Goal: Task Accomplishment & Management: Manage account settings

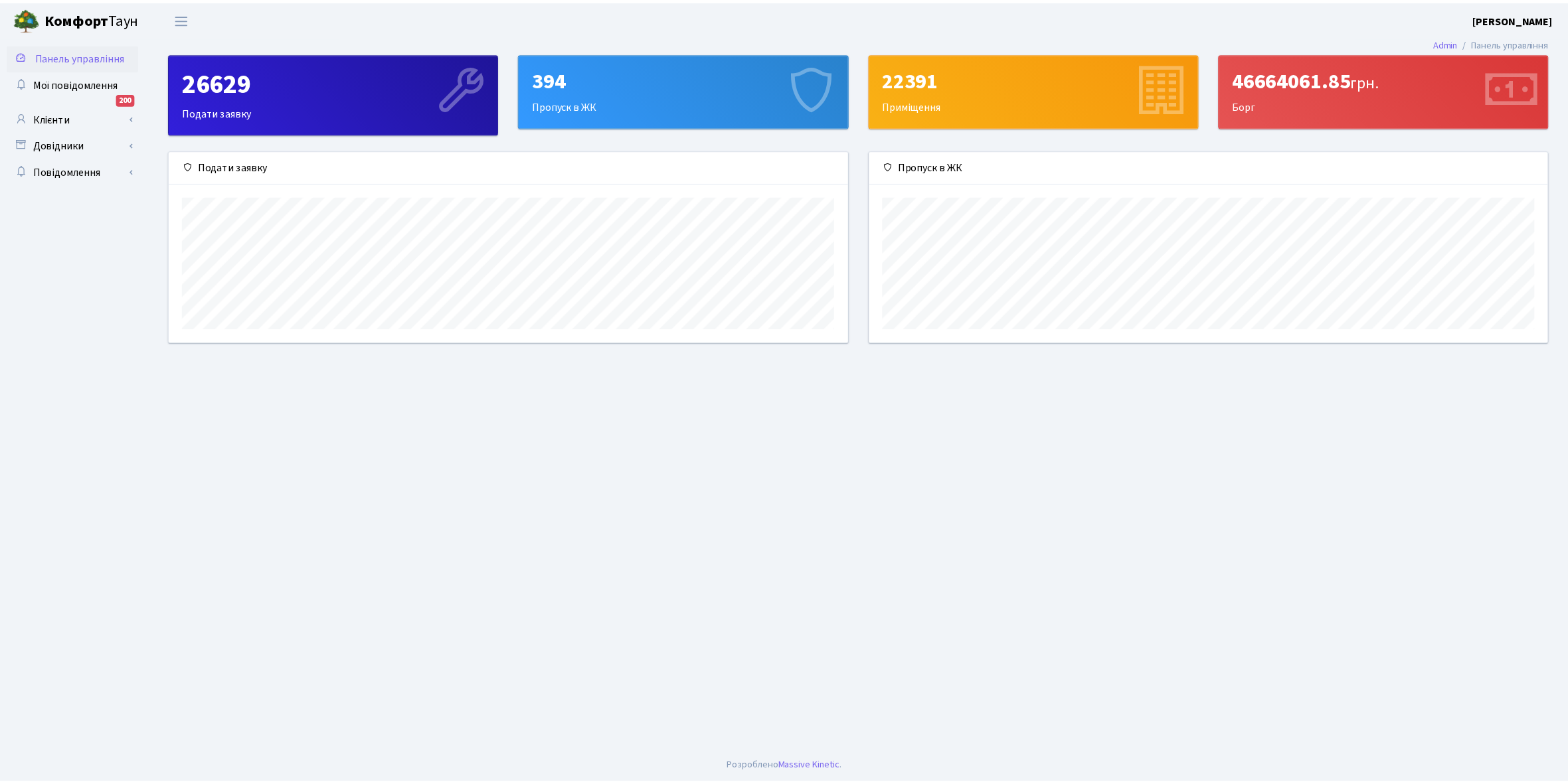
scroll to position [192, 684]
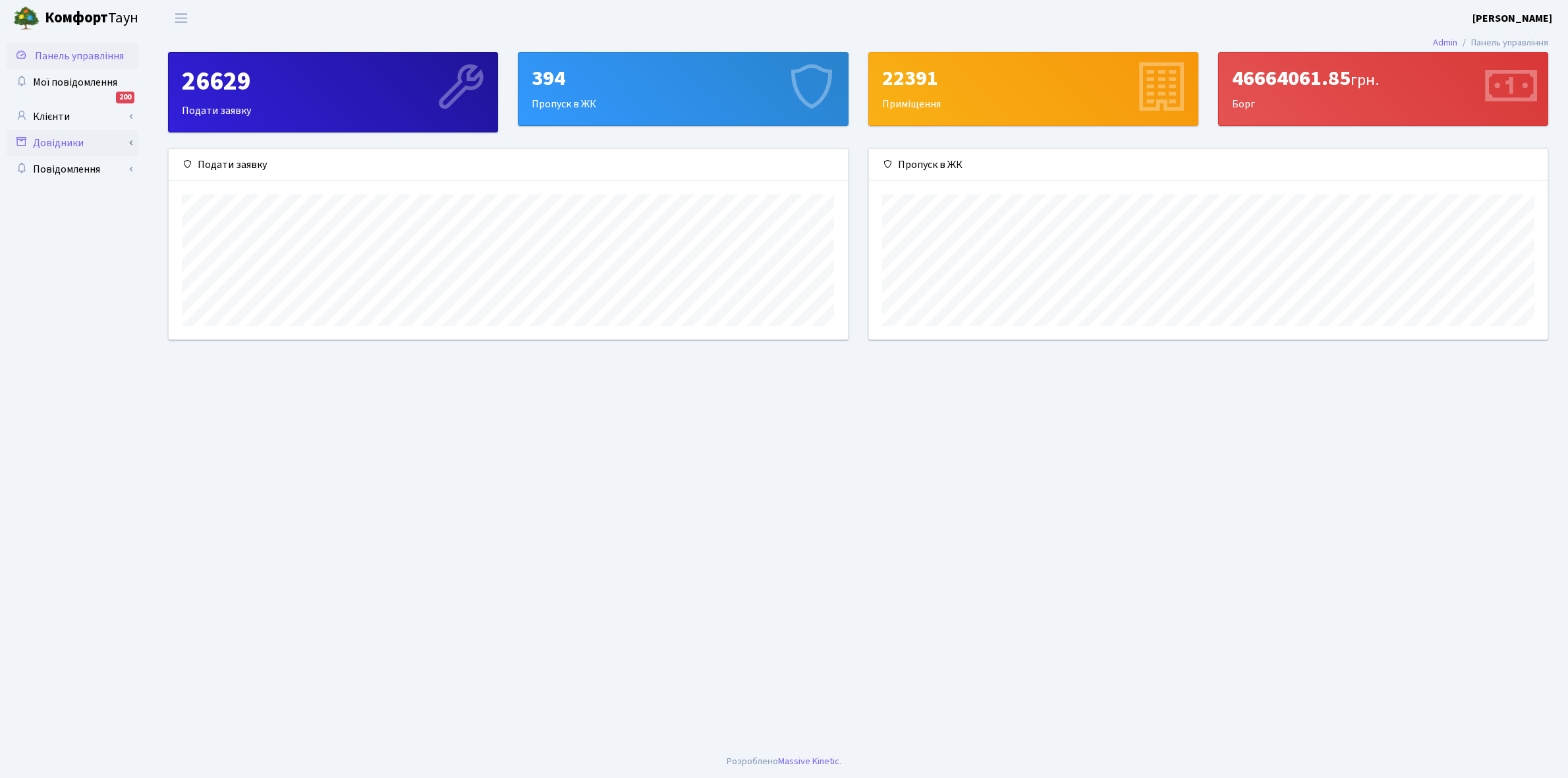
click at [59, 140] on link "Довідники" at bounding box center [73, 143] width 132 height 27
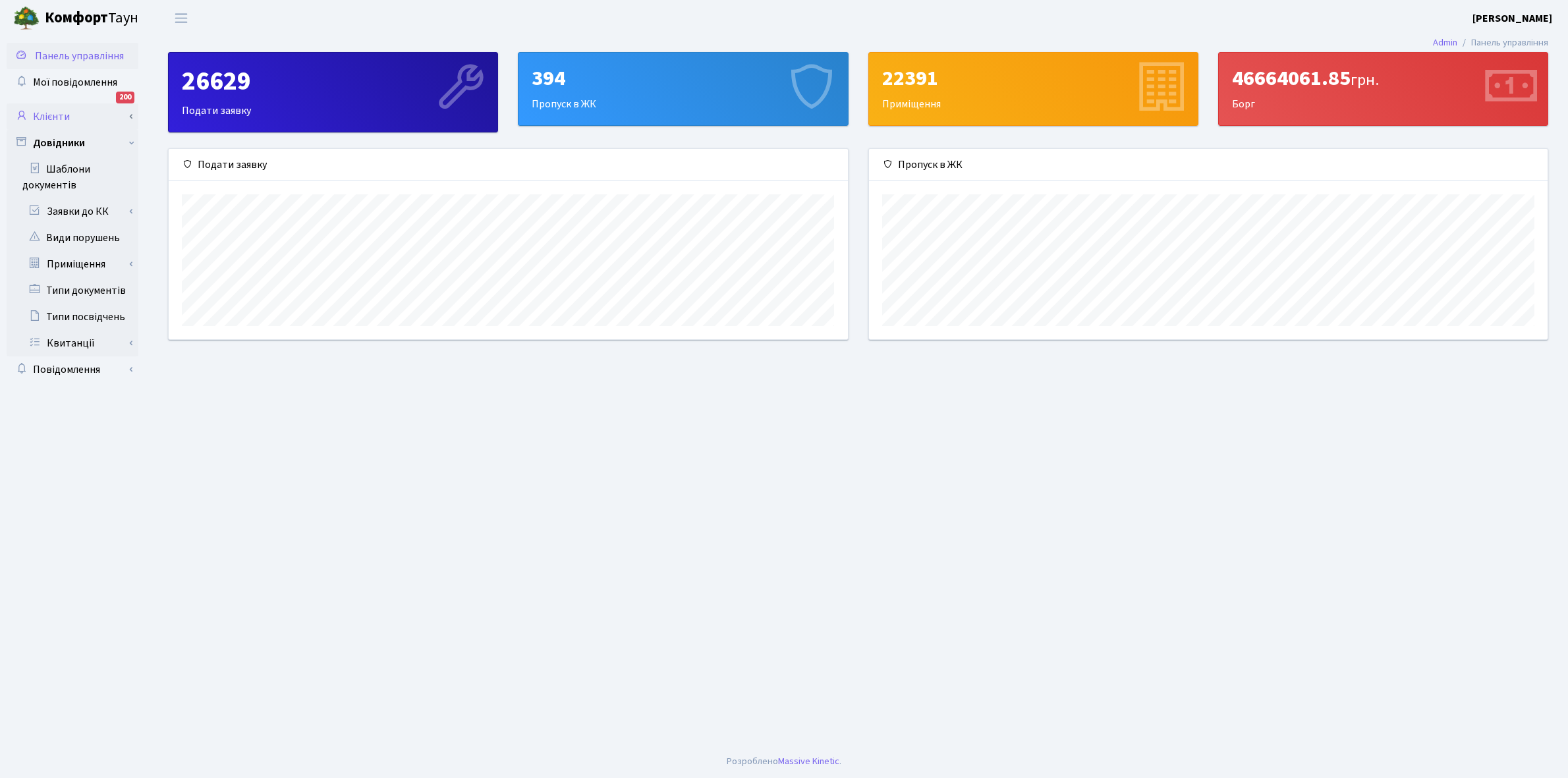
click at [97, 123] on link "Клієнти" at bounding box center [73, 117] width 132 height 27
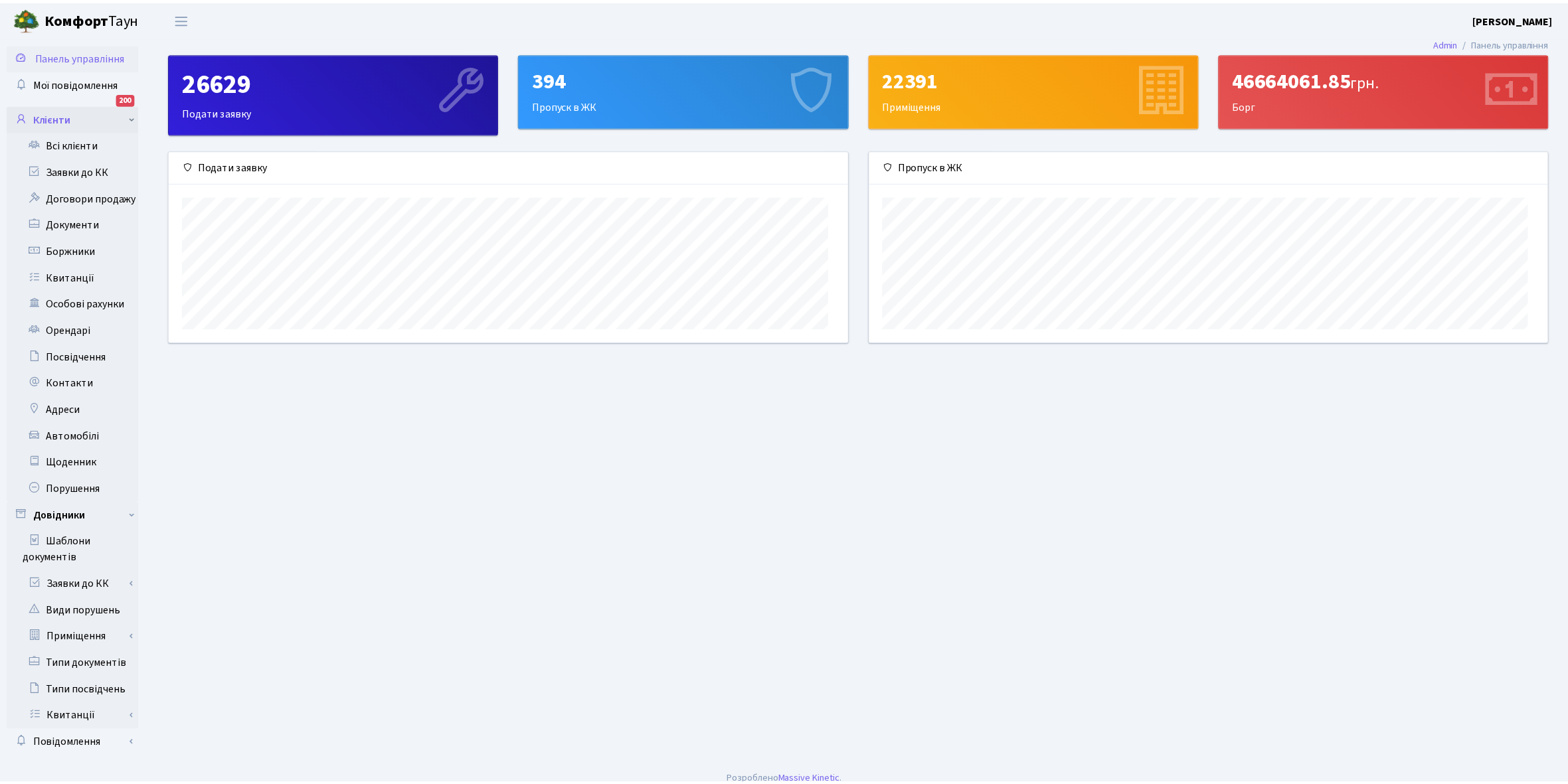
scroll to position [663844, 663357]
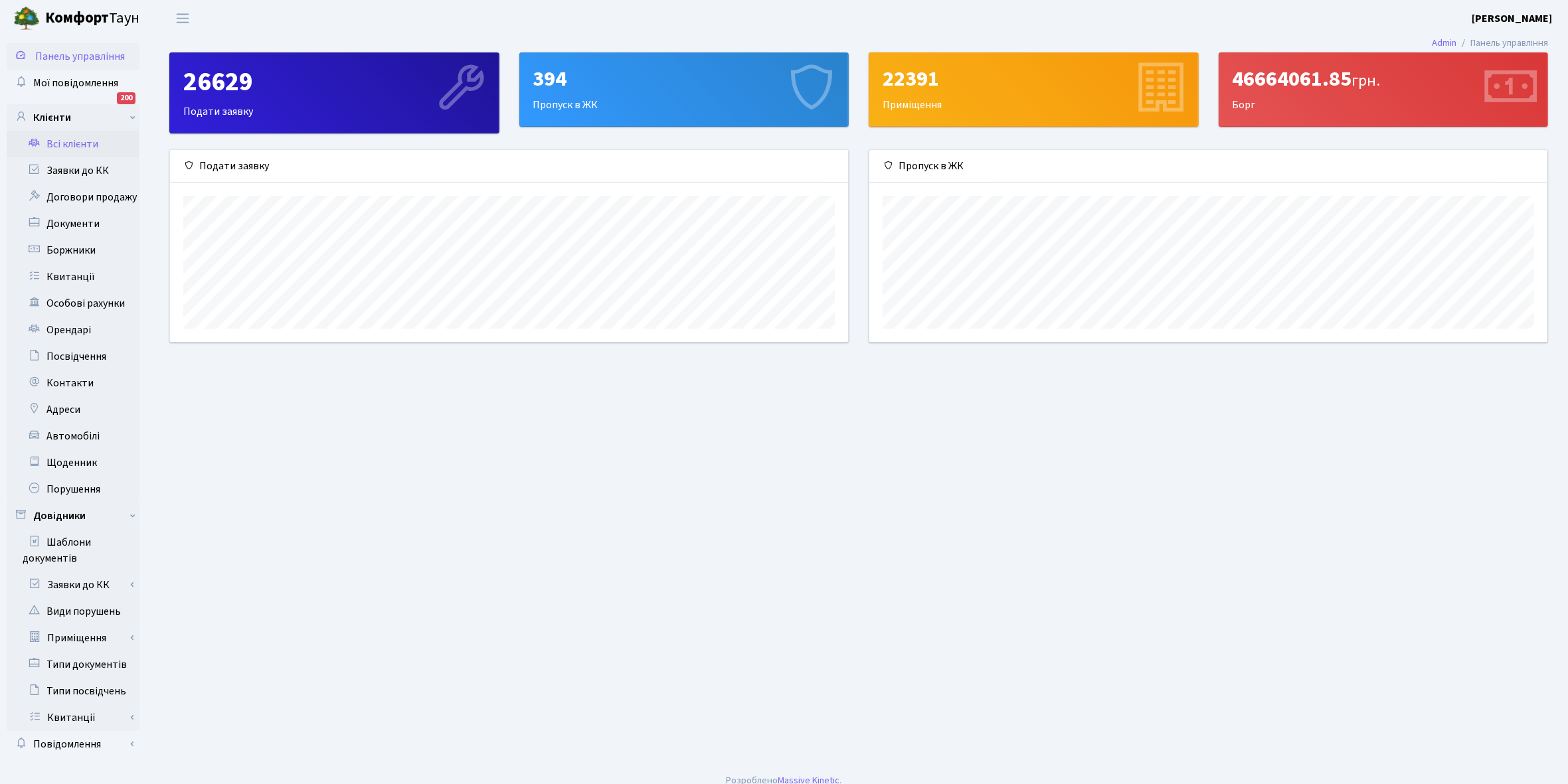
click at [106, 145] on link "Всі клієнти" at bounding box center [73, 144] width 133 height 27
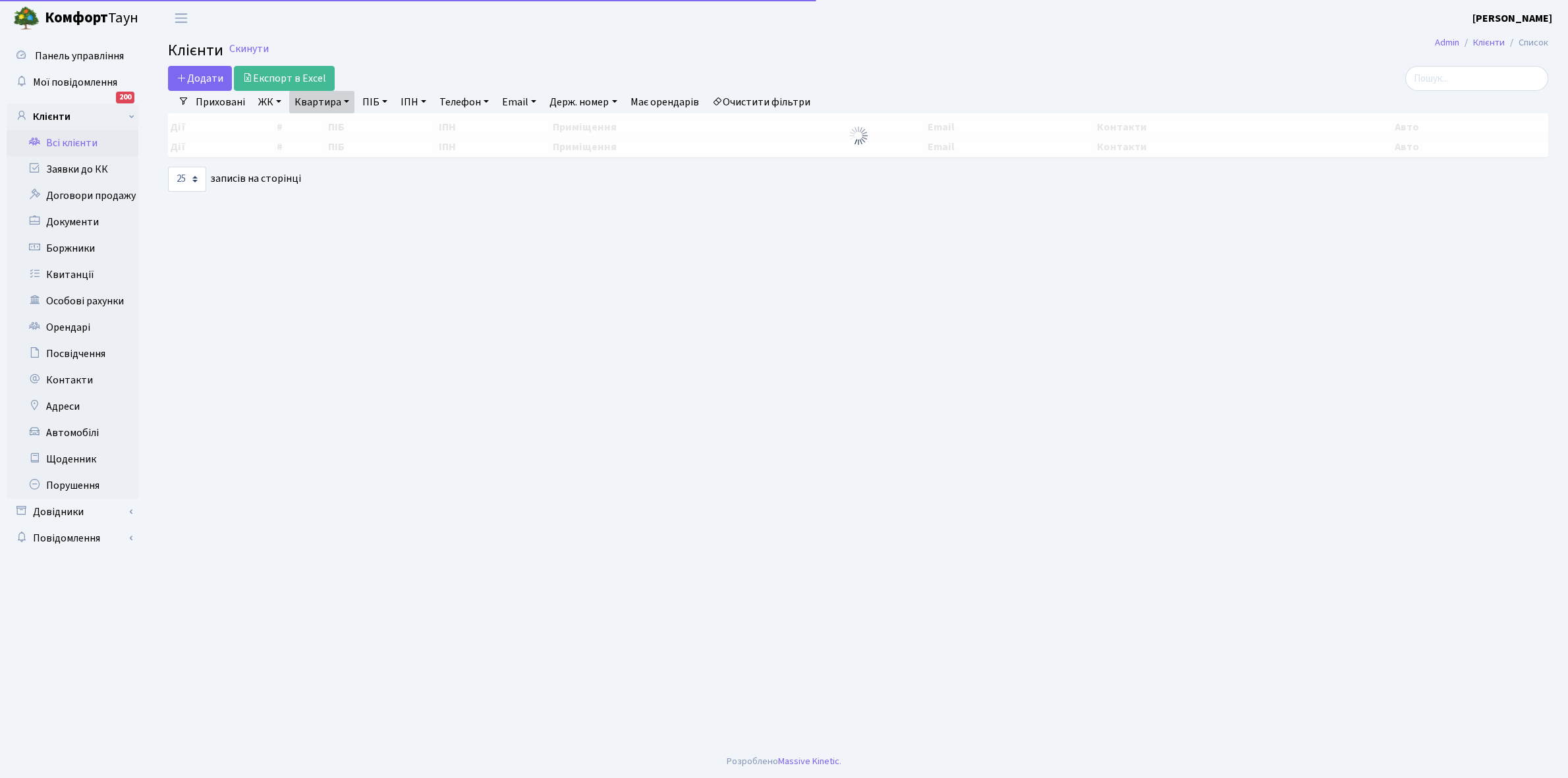
select select "25"
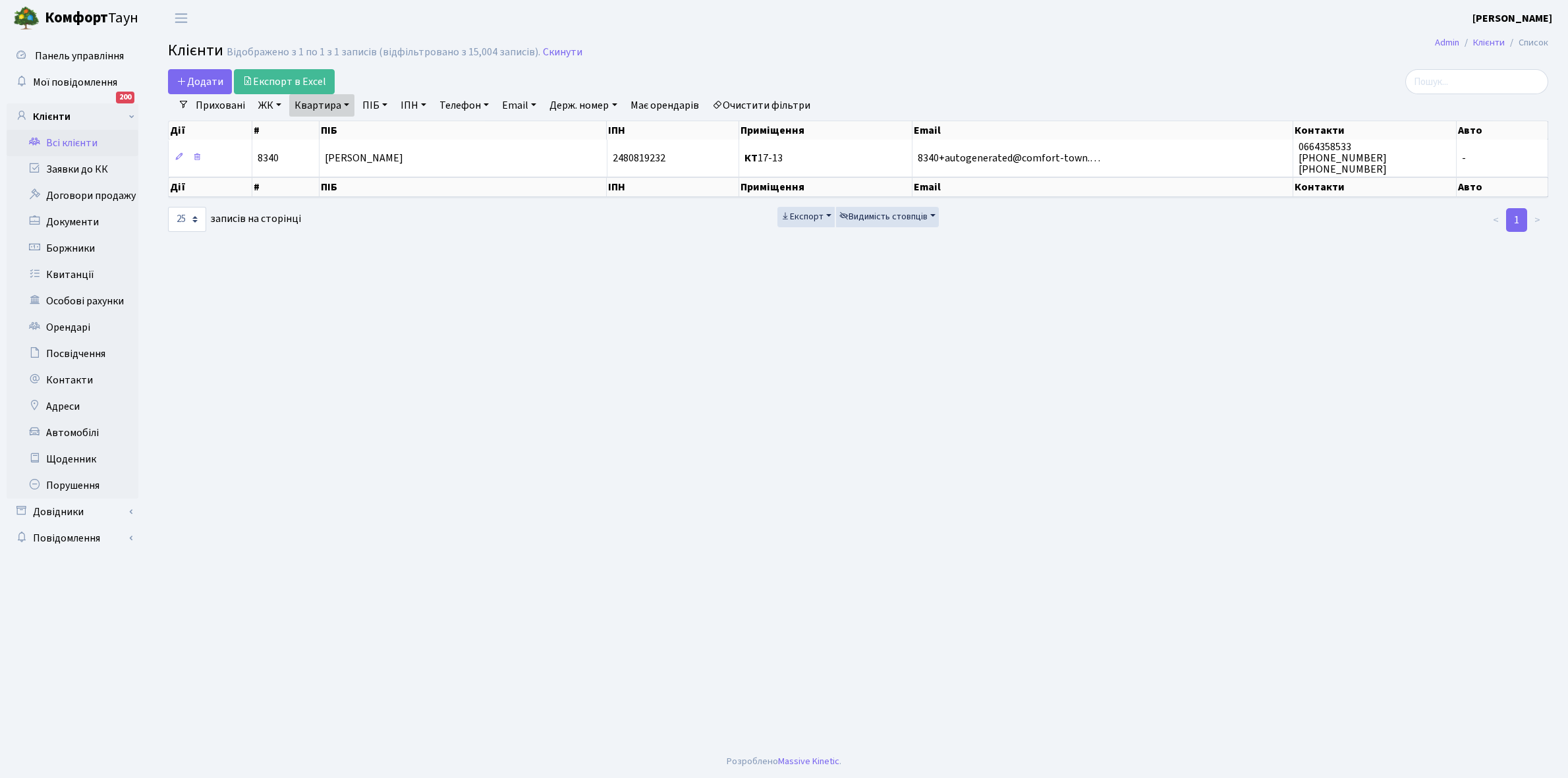
click at [347, 104] on link "Квартира" at bounding box center [322, 105] width 65 height 23
click at [343, 124] on input "17-13" at bounding box center [329, 131] width 77 height 25
type input "1"
type input "14-45"
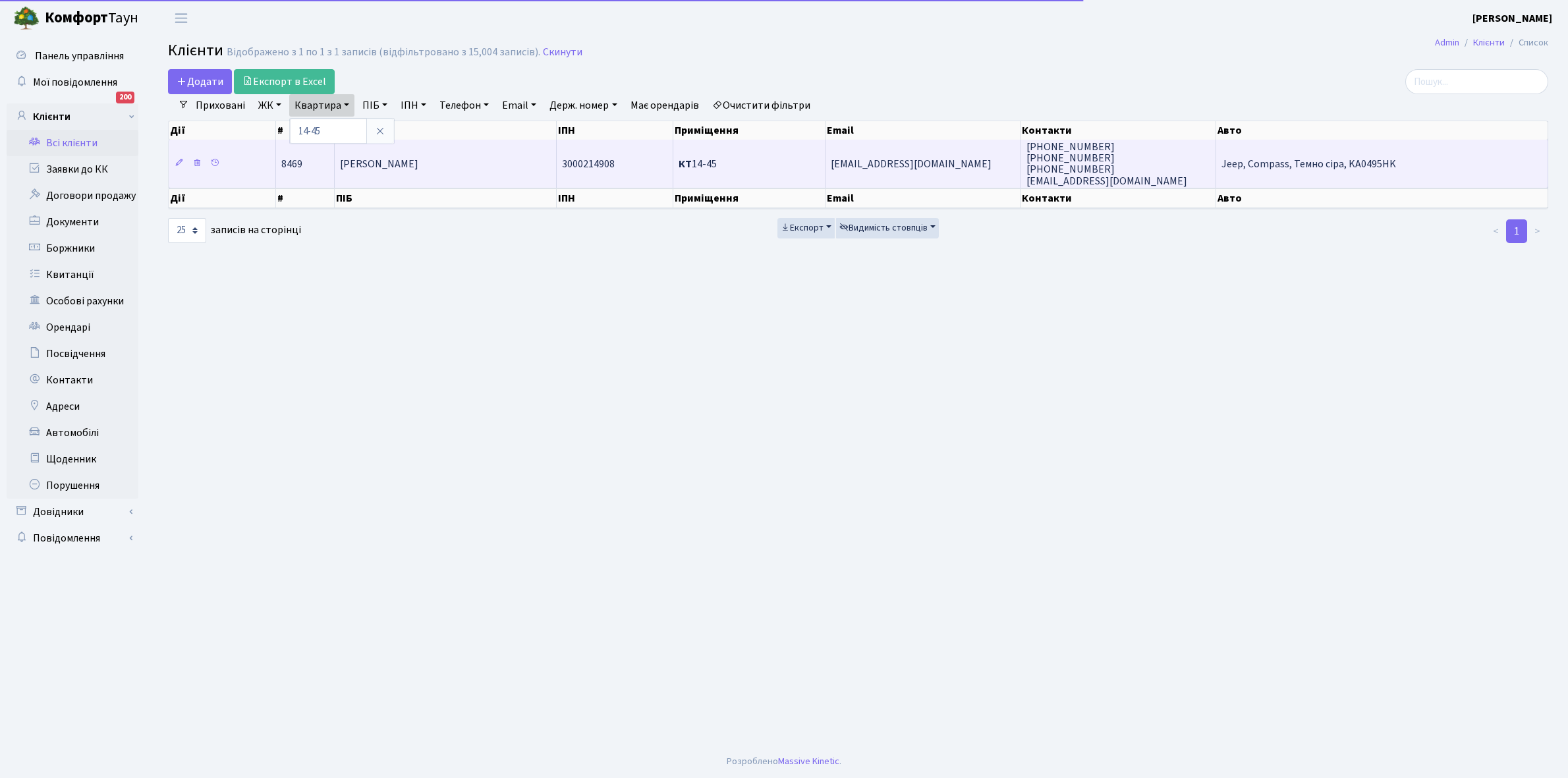
click at [495, 165] on td "Руденко Ірина Петрівна" at bounding box center [445, 163] width 222 height 48
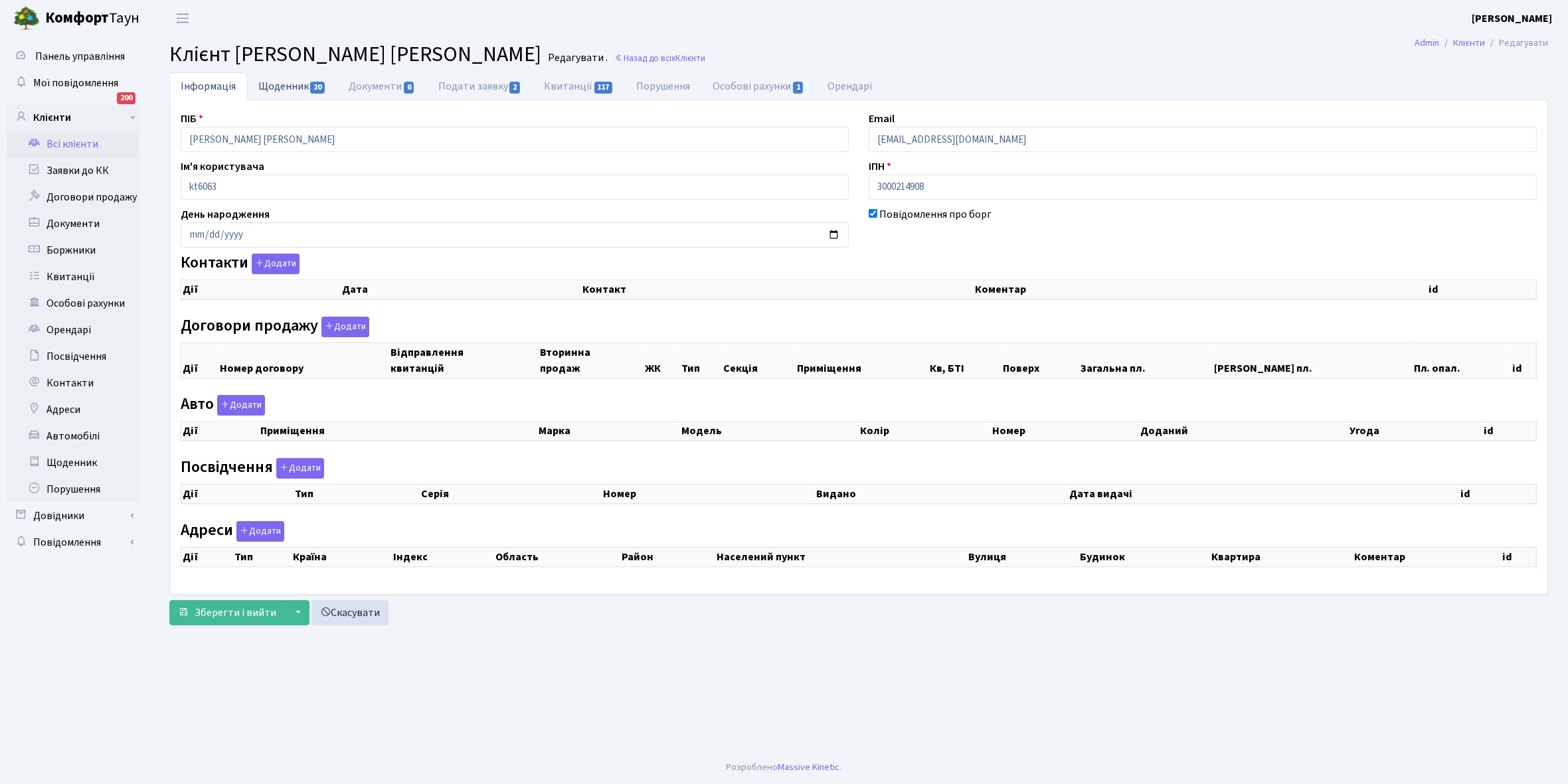
checkbox input "true"
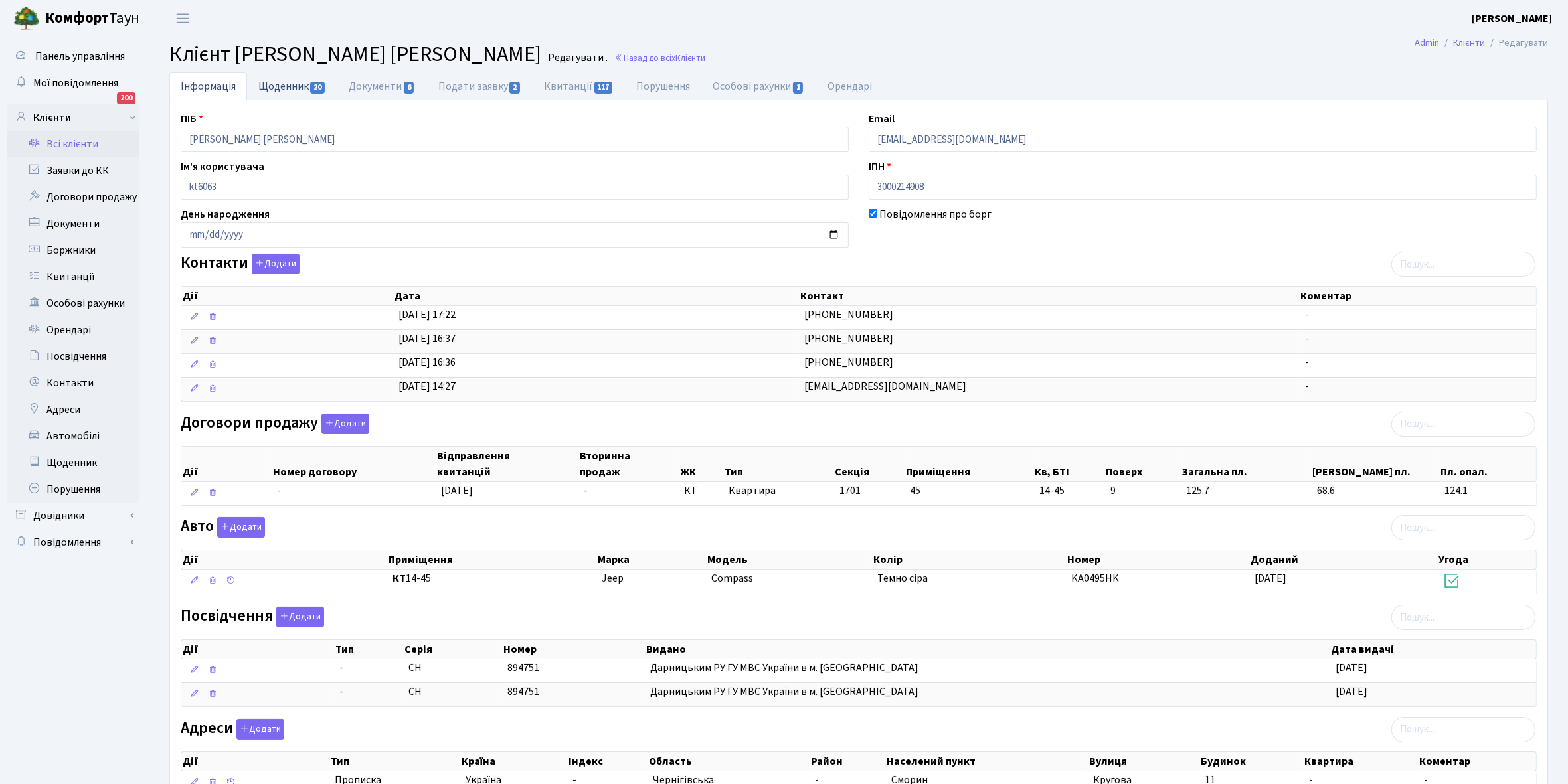
click at [277, 90] on link "Щоденник 20" at bounding box center [292, 86] width 90 height 27
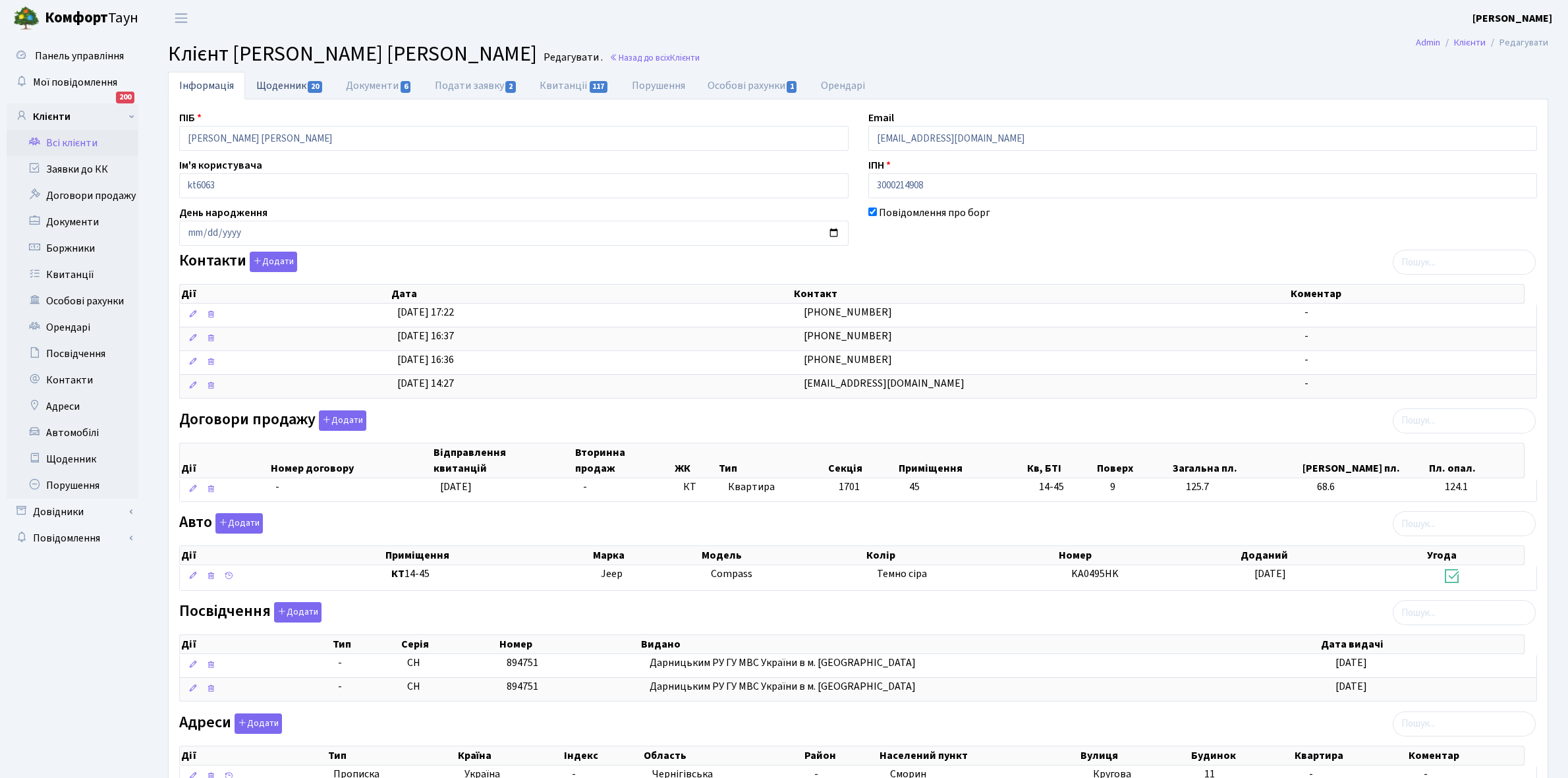
select select "25"
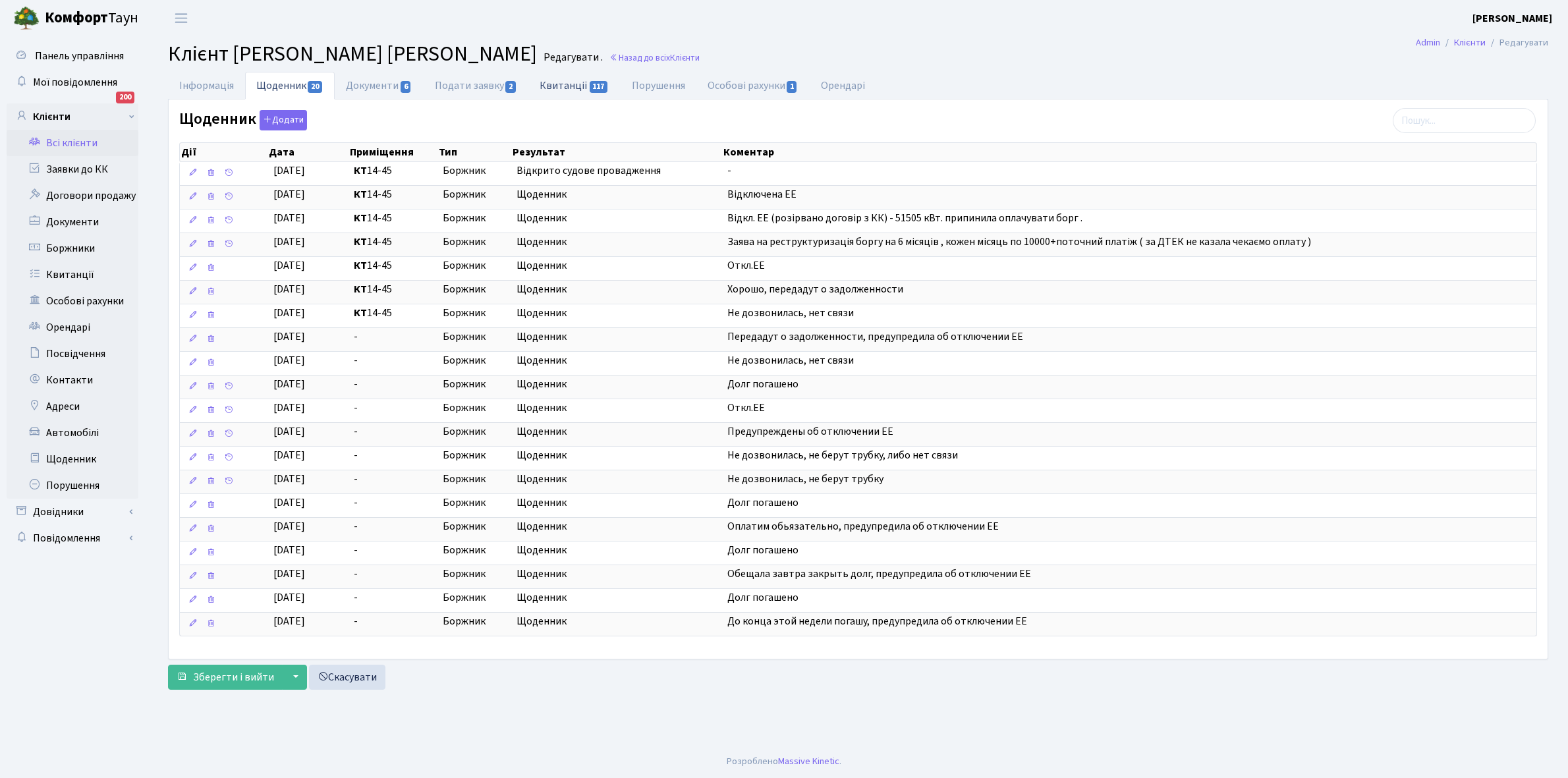
click at [571, 90] on link "Квитанції 117" at bounding box center [574, 85] width 91 height 27
select select "25"
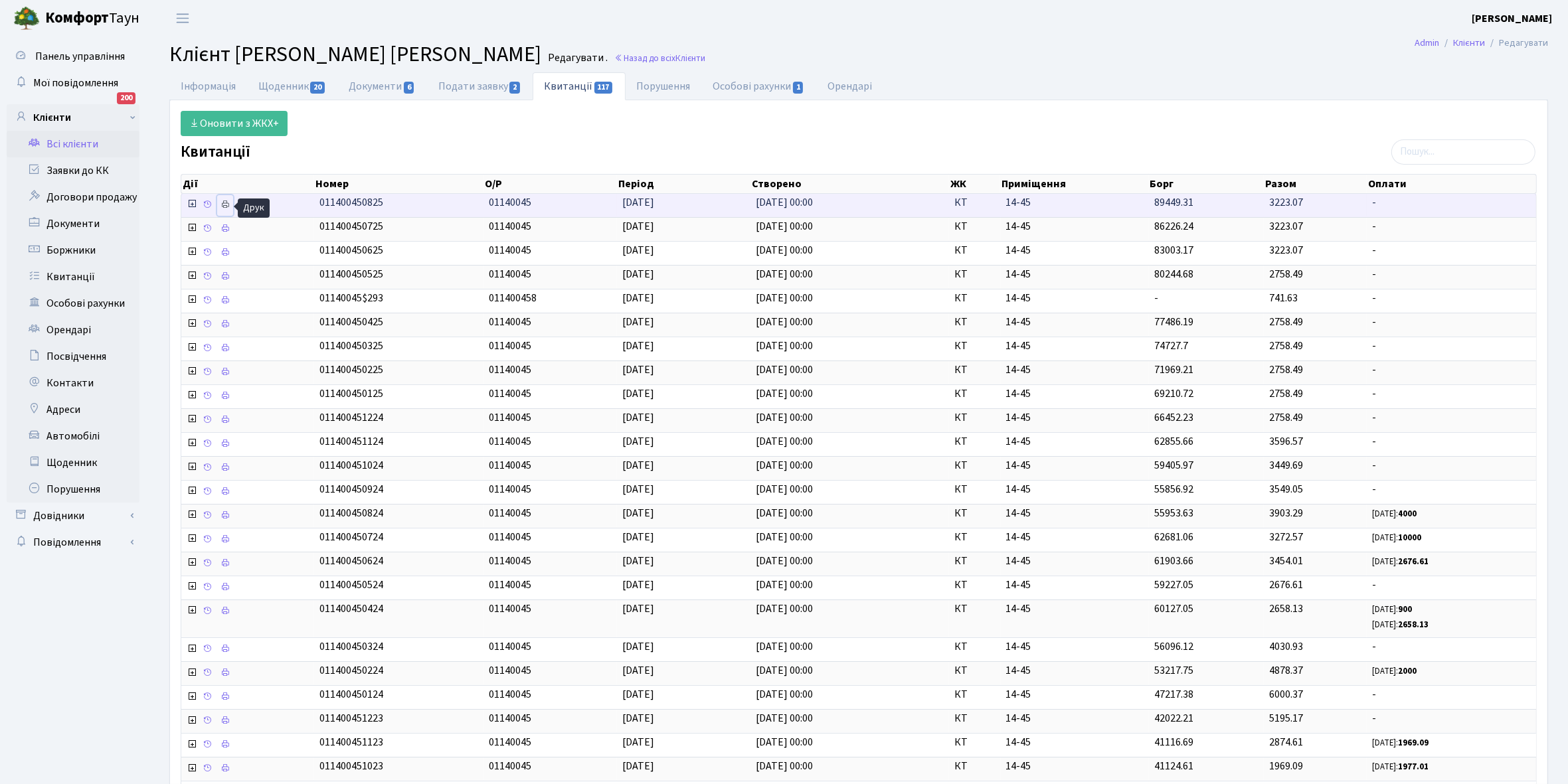
click at [228, 206] on icon at bounding box center [225, 204] width 9 height 9
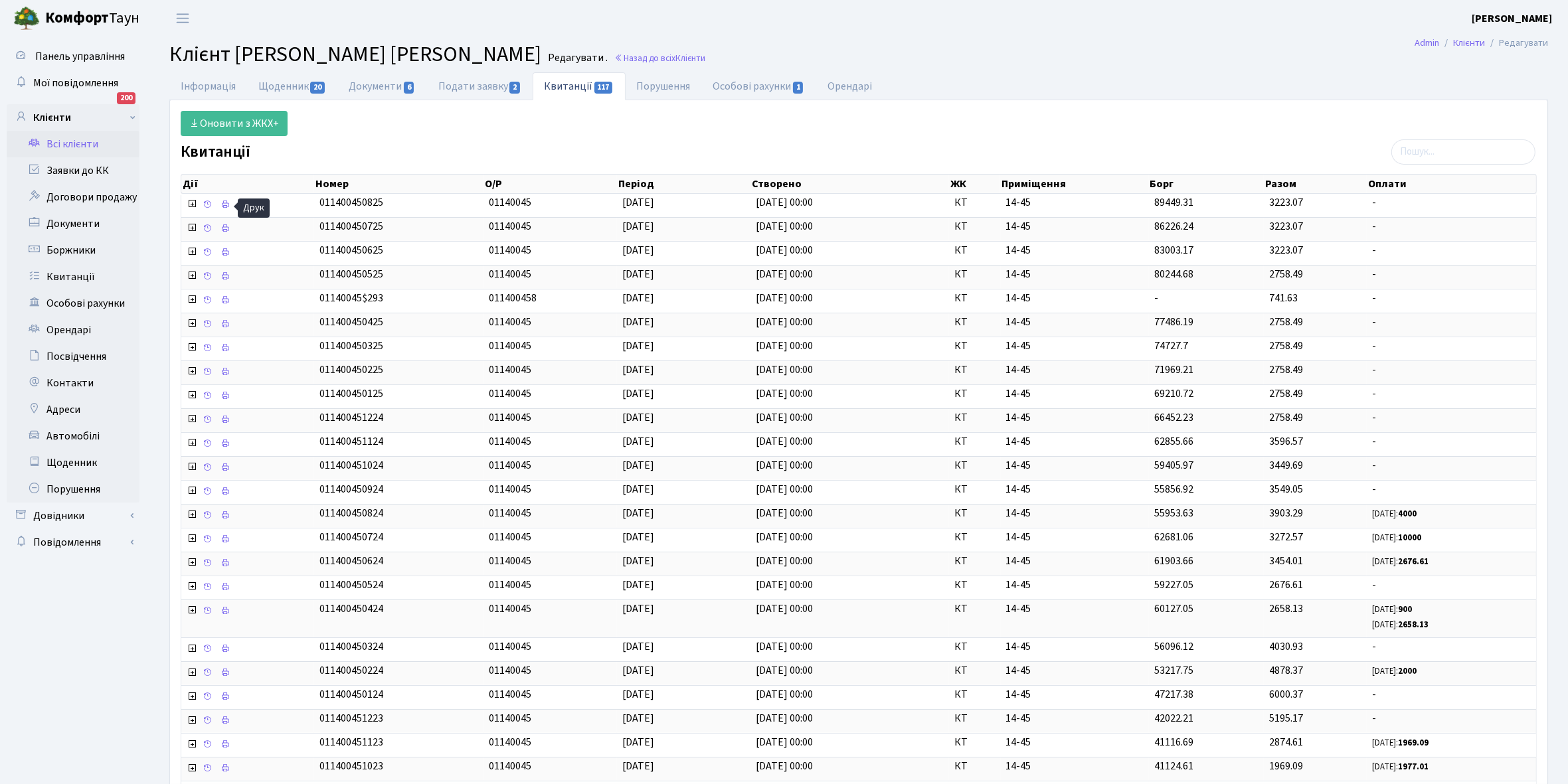
click at [82, 141] on link "Всі клієнти" at bounding box center [73, 144] width 133 height 27
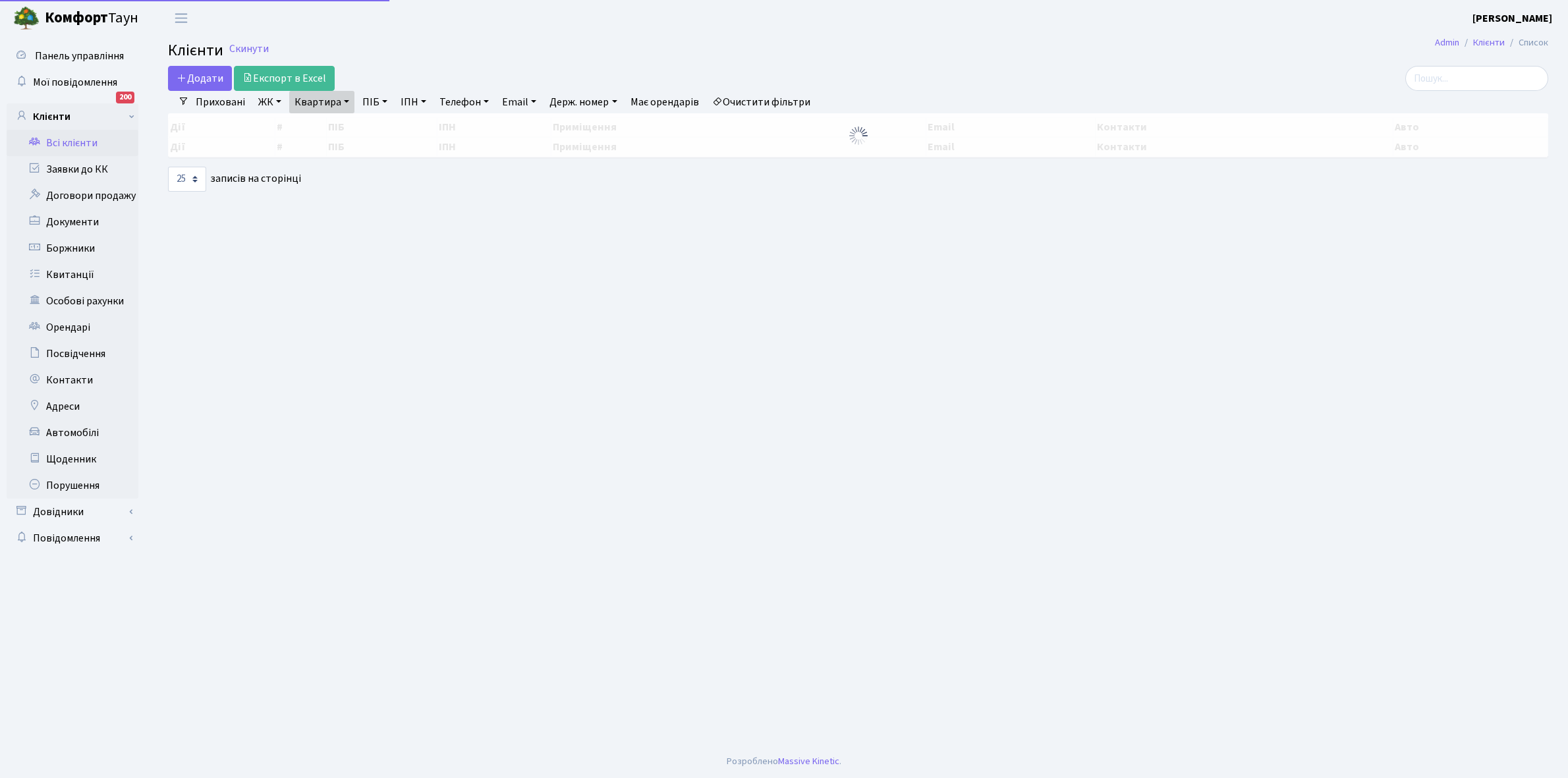
select select "25"
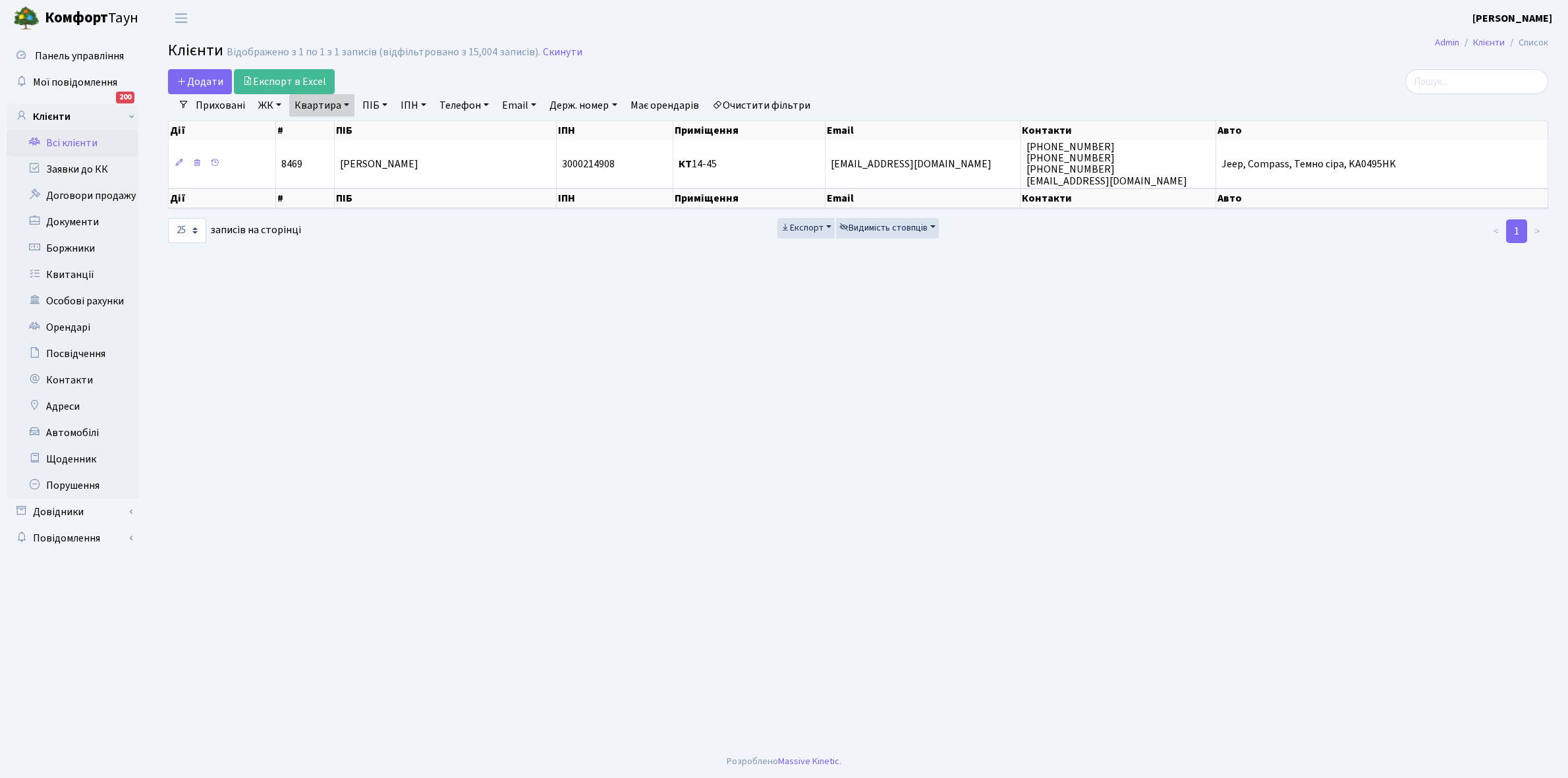
click at [346, 107] on link "Квартира" at bounding box center [322, 105] width 65 height 23
click at [337, 132] on input "14-45" at bounding box center [329, 131] width 77 height 25
type input "14-113"
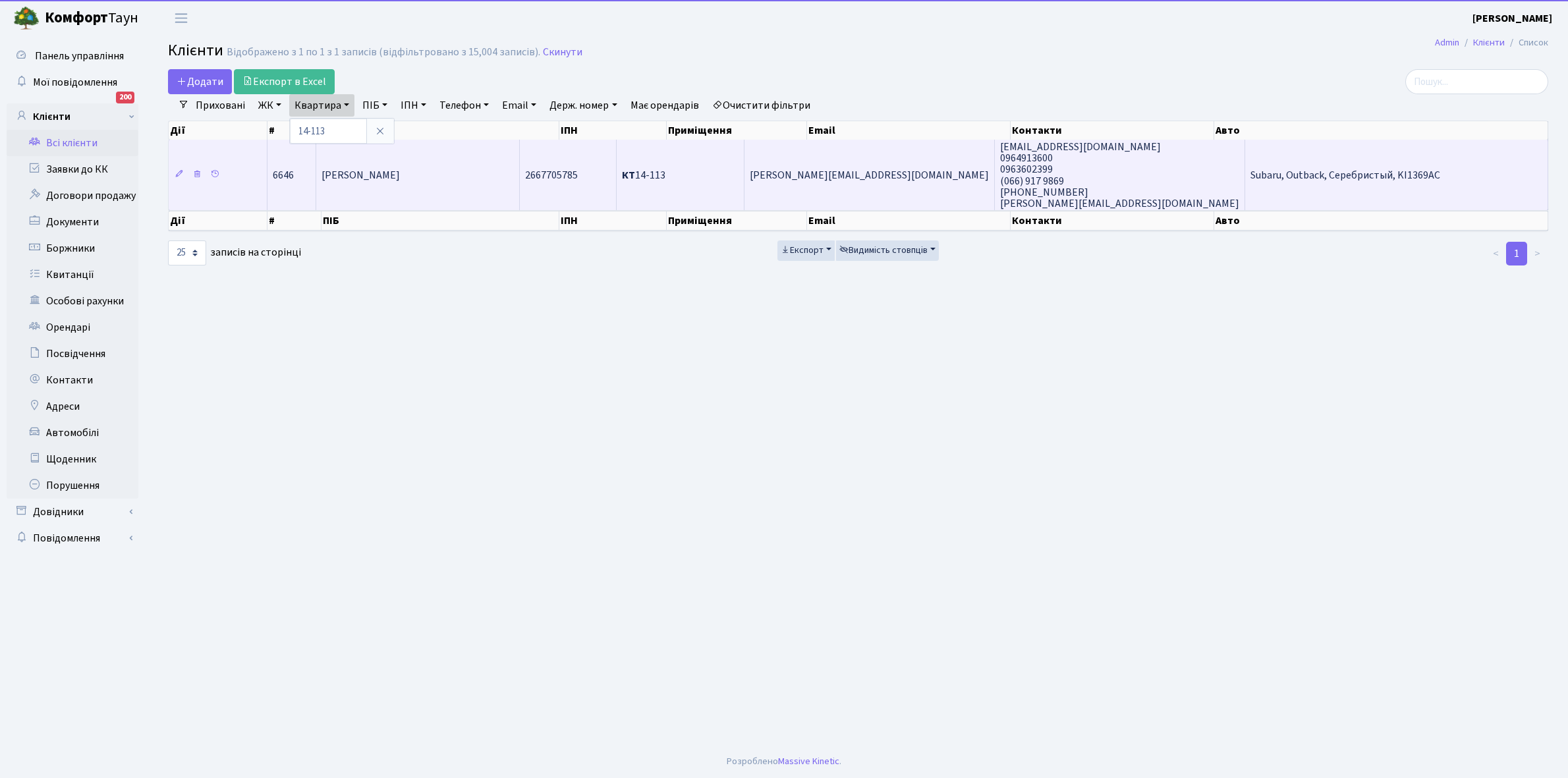
click at [400, 176] on span "Євченко Вікторія Вікторівна" at bounding box center [360, 175] width 79 height 14
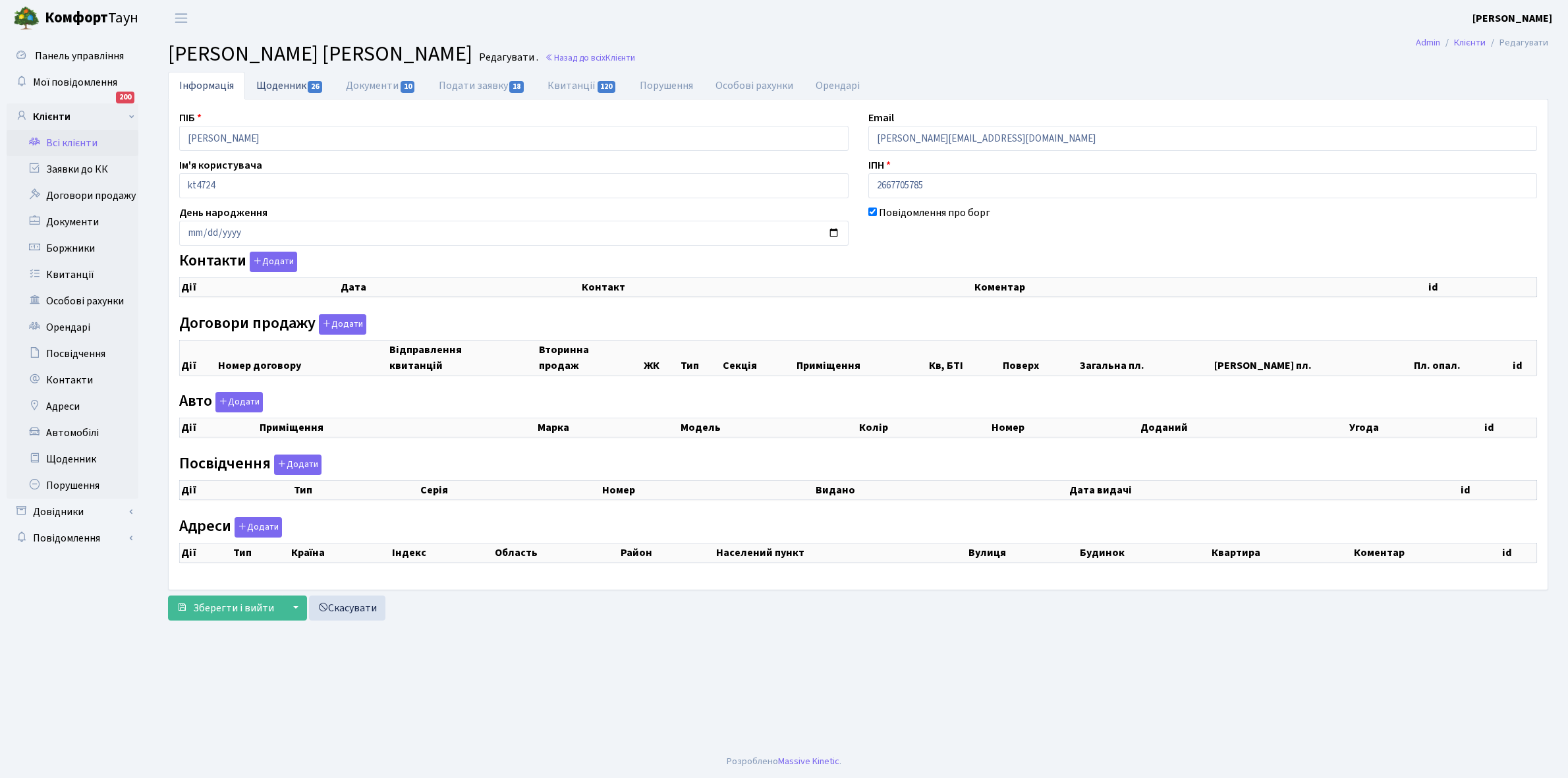
click at [282, 85] on link "Щоденник 26" at bounding box center [289, 85] width 89 height 27
select select "25"
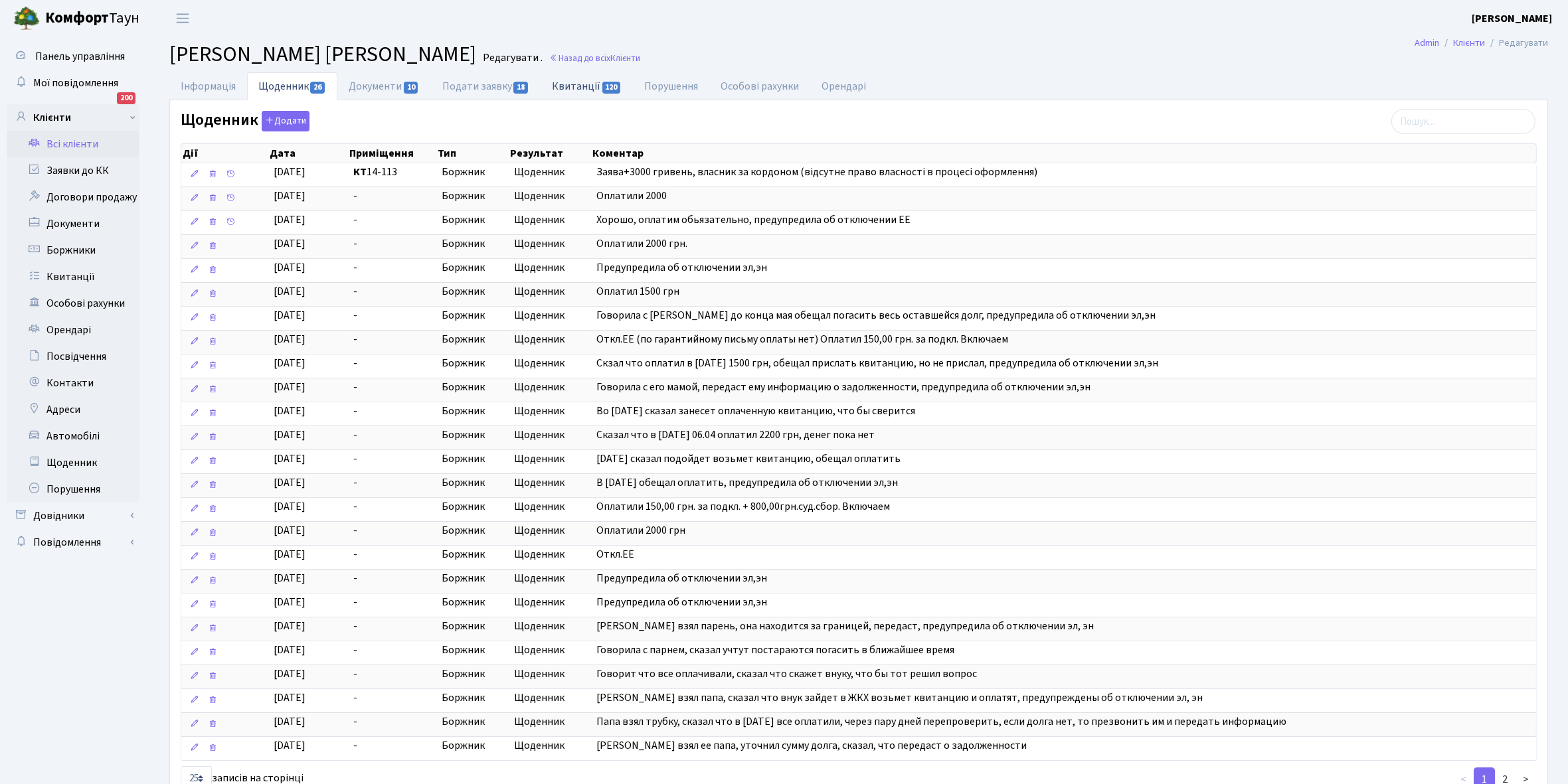
click at [581, 89] on link "Квитанції 120" at bounding box center [586, 86] width 92 height 27
select select "25"
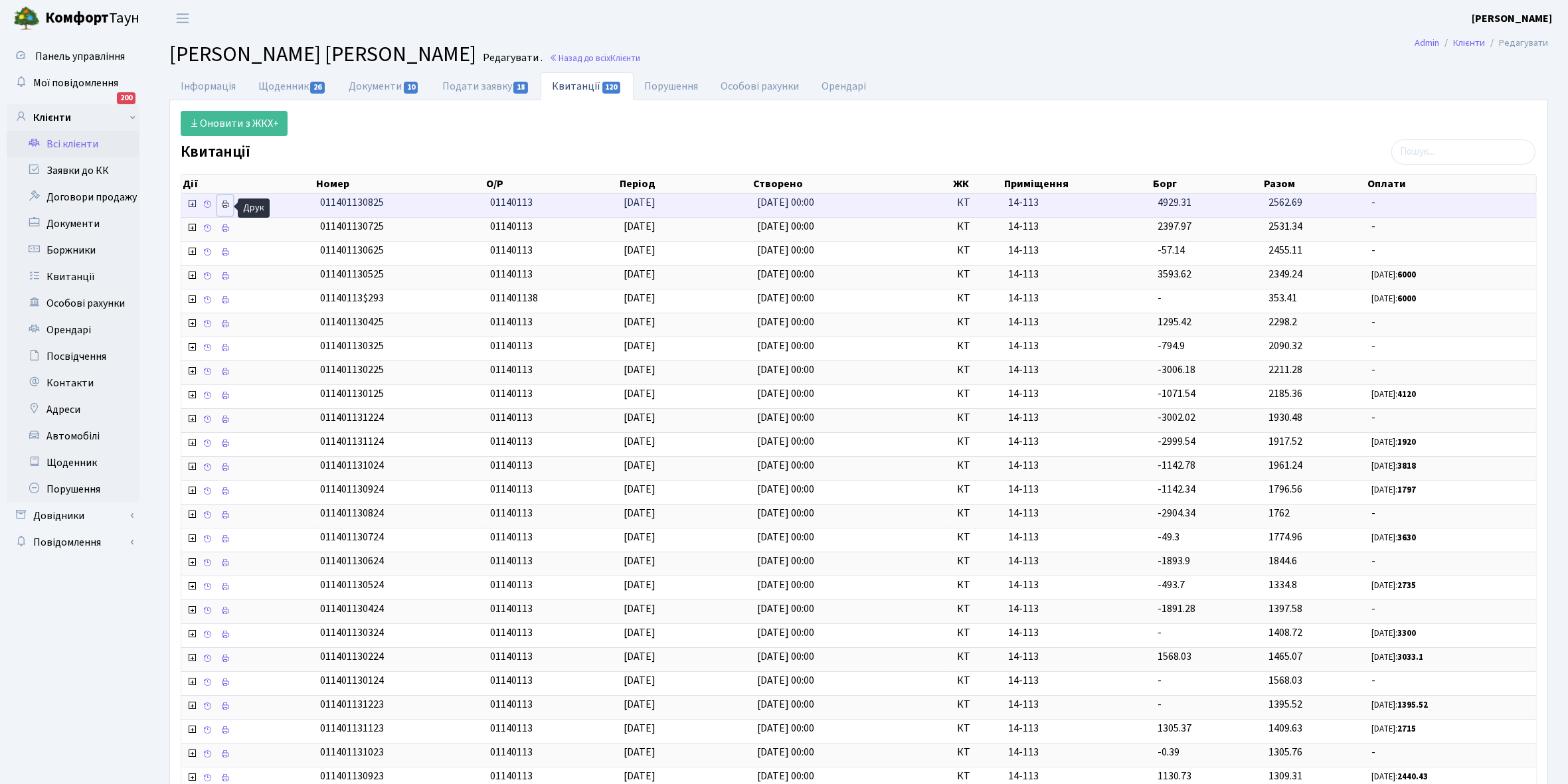
click at [221, 206] on icon at bounding box center [225, 204] width 9 height 9
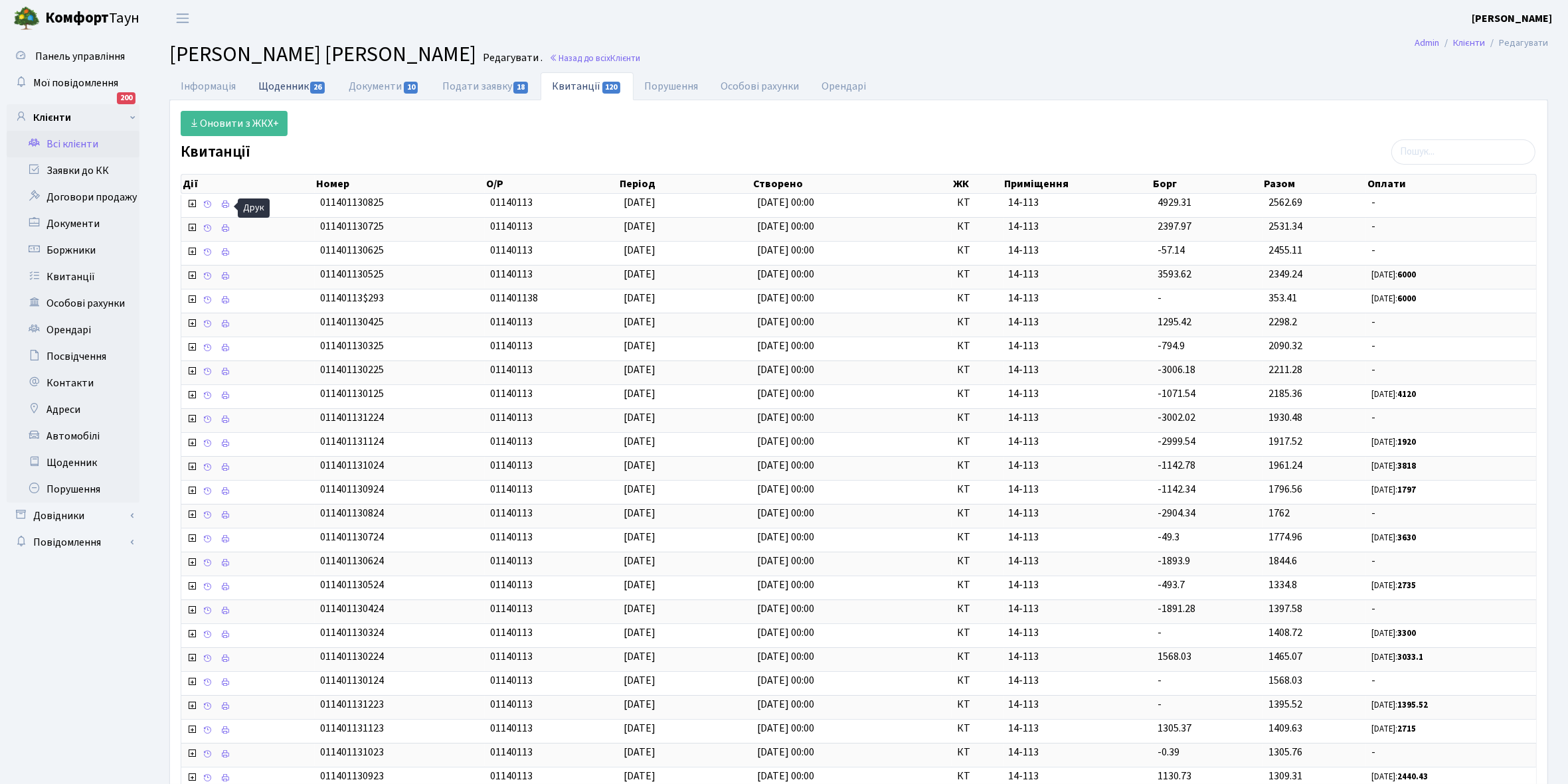
click at [276, 83] on link "Щоденник 26" at bounding box center [292, 86] width 90 height 27
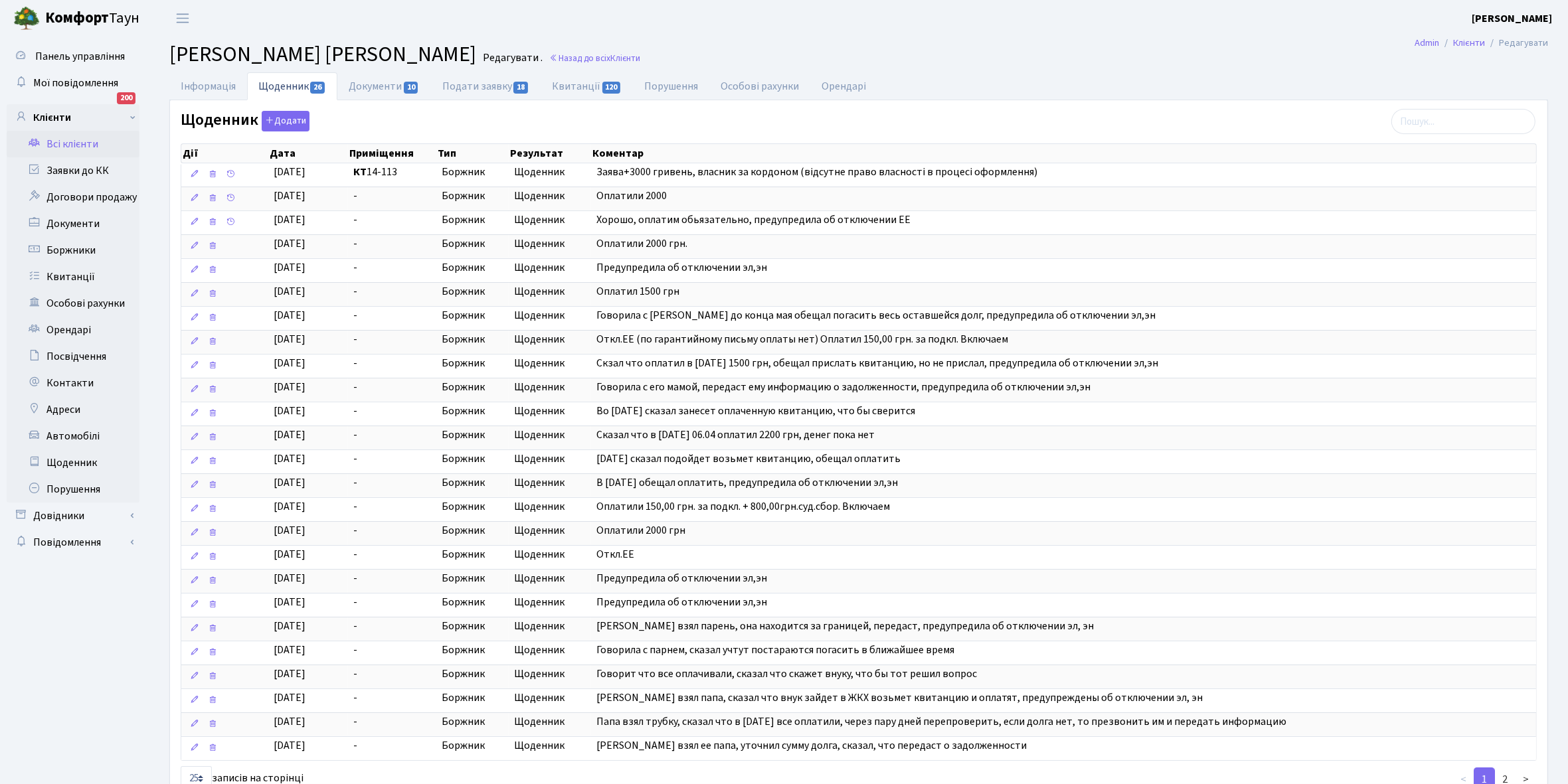
click at [61, 142] on link "Всі клієнти" at bounding box center [73, 144] width 133 height 27
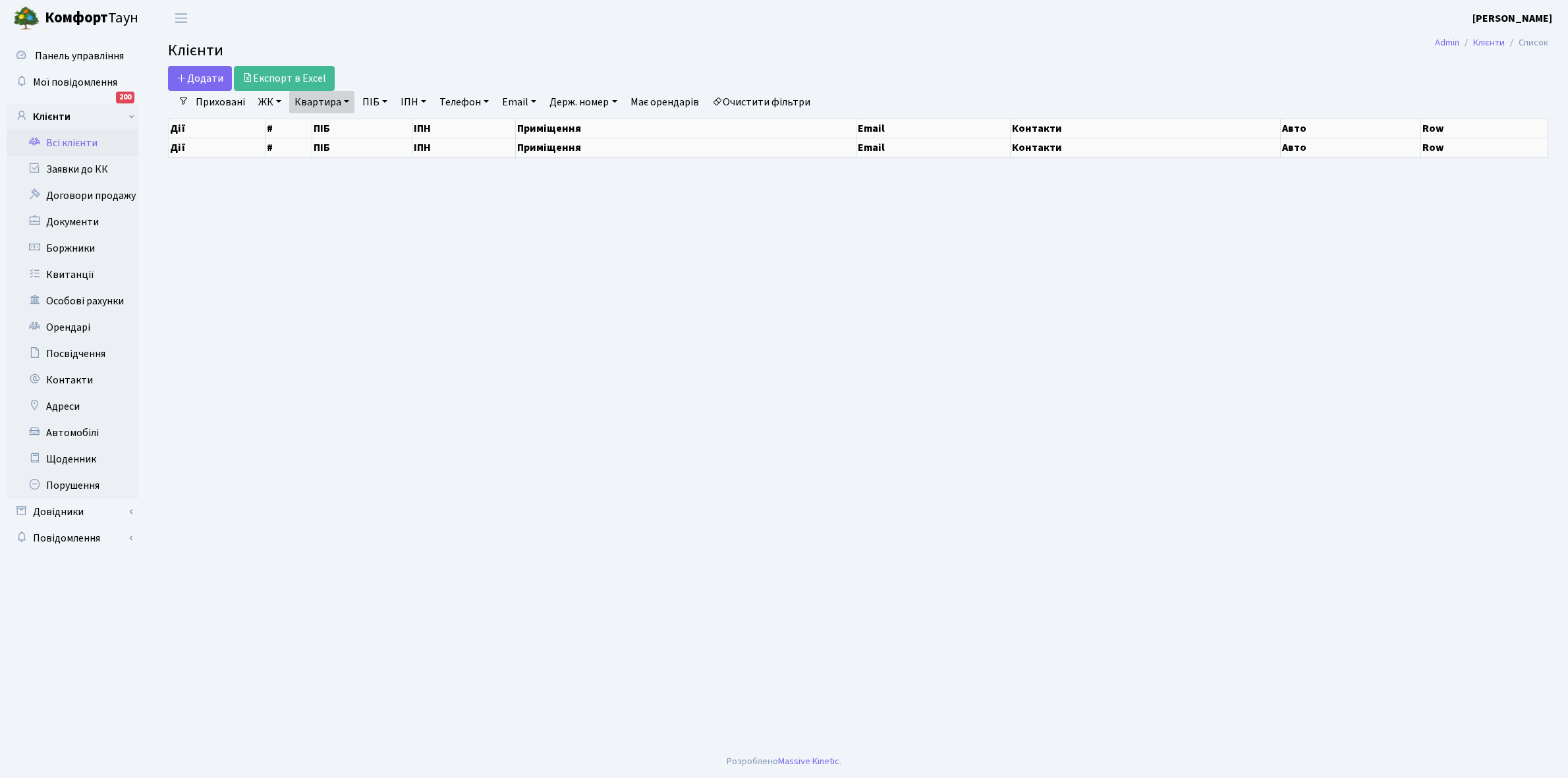
select select "25"
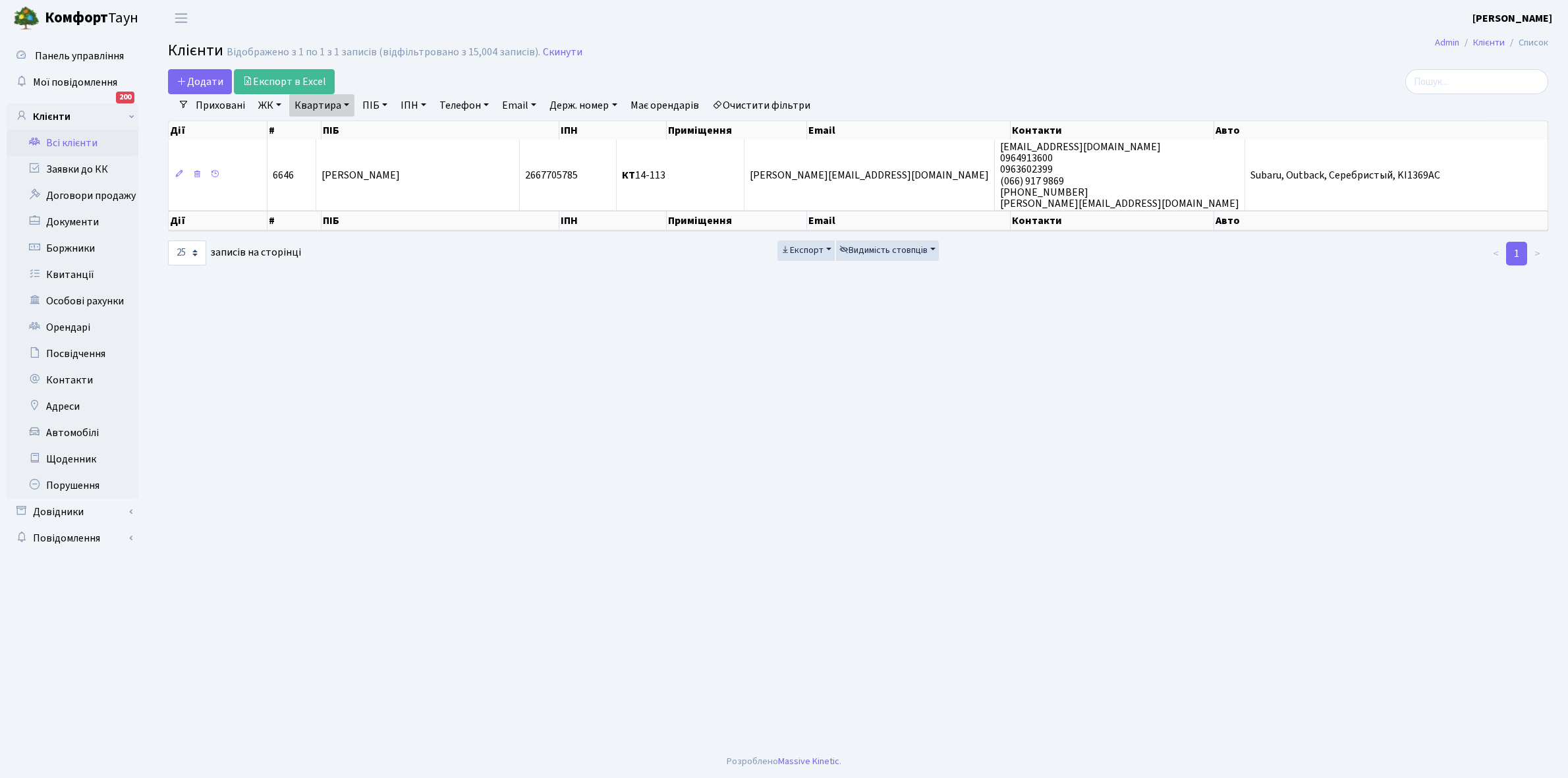
click at [346, 100] on link "Квартира" at bounding box center [322, 105] width 65 height 23
click at [343, 125] on input "14-113" at bounding box center [329, 131] width 77 height 25
type input "14-122"
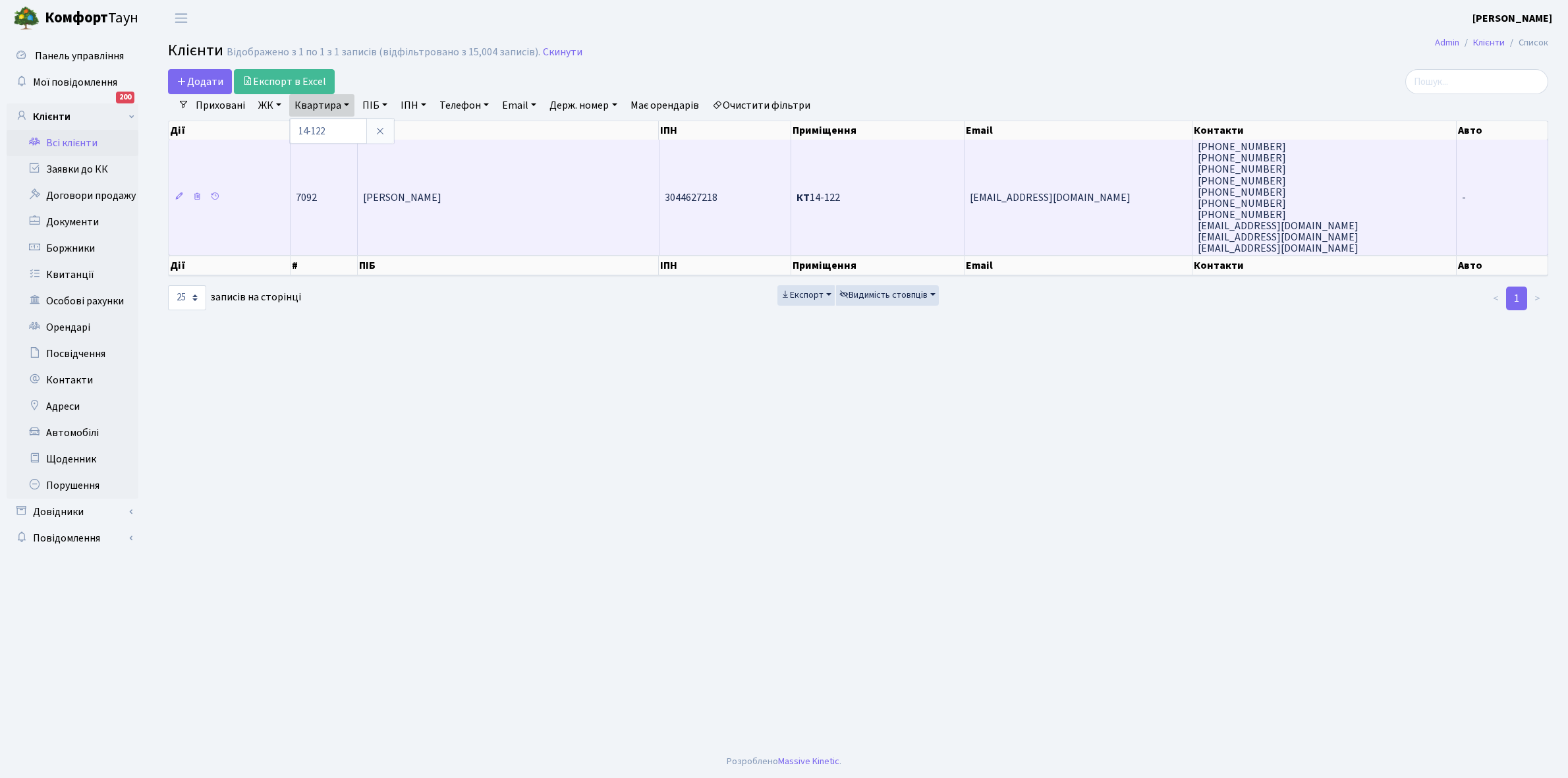
click at [488, 186] on td "Горбанпур Мохаммад Рахмад" at bounding box center [508, 197] width 302 height 115
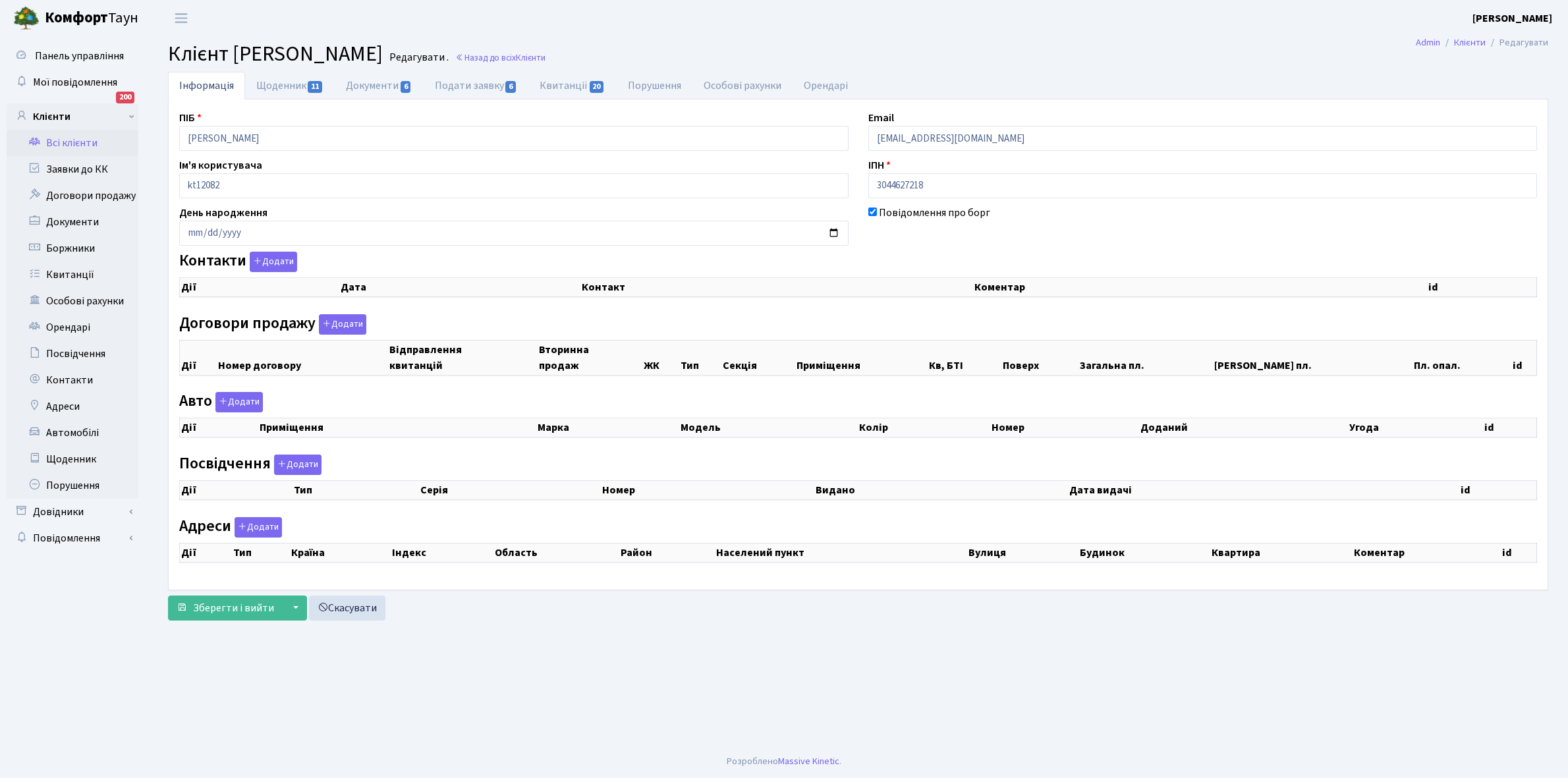
checkbox input "true"
select select "25"
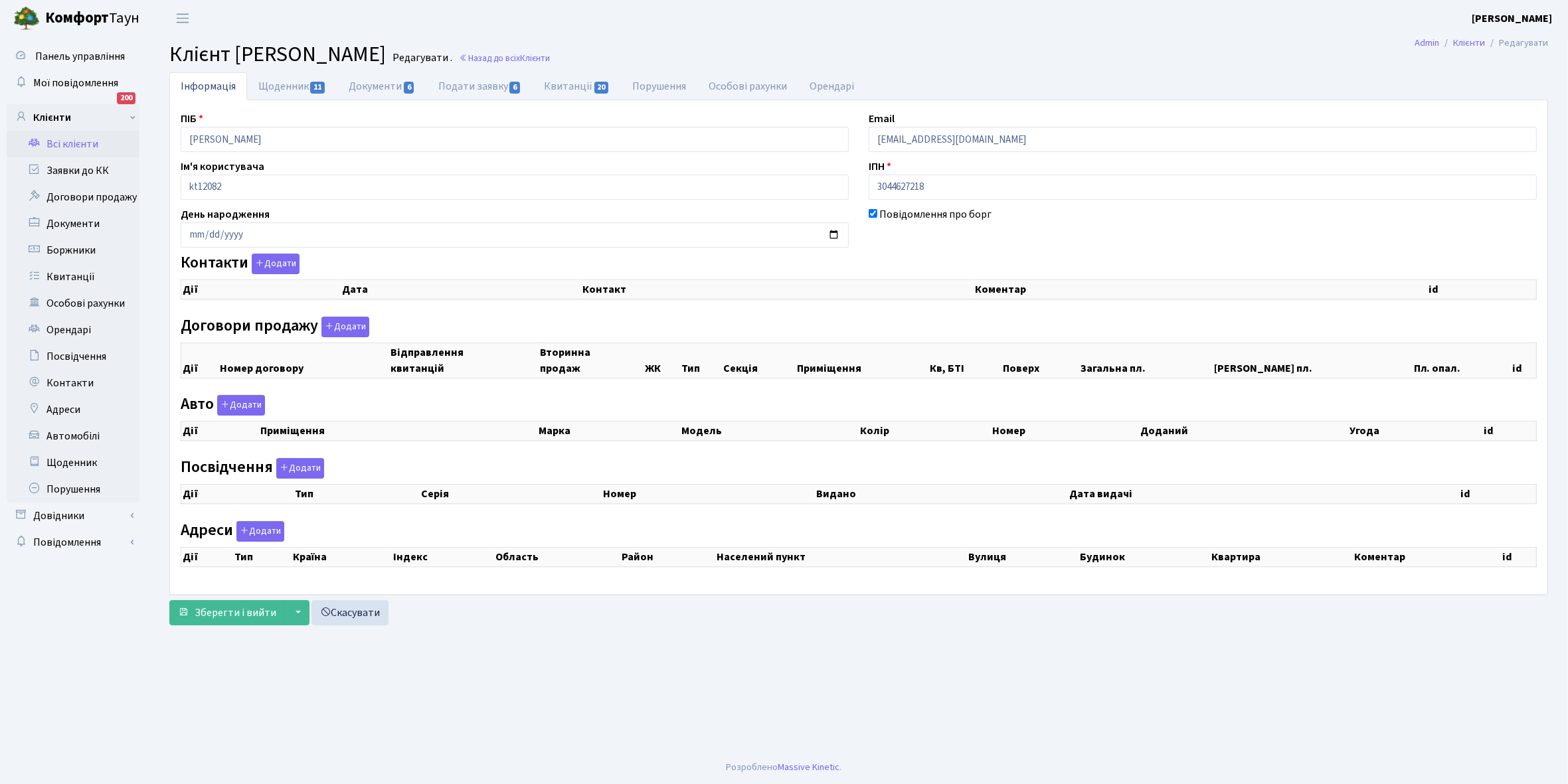
select select "25"
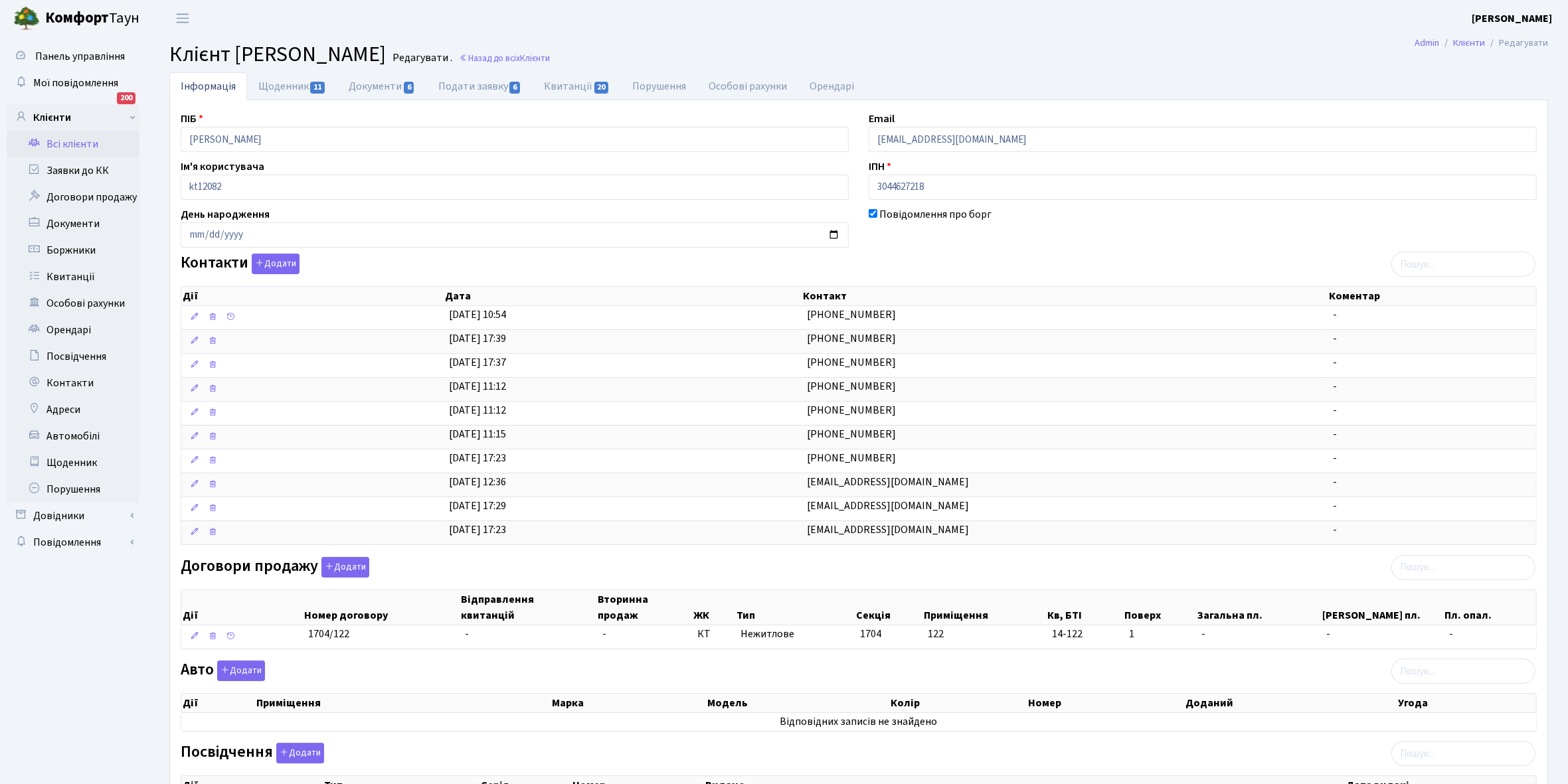
click at [61, 142] on link "Всі клієнти" at bounding box center [73, 144] width 133 height 27
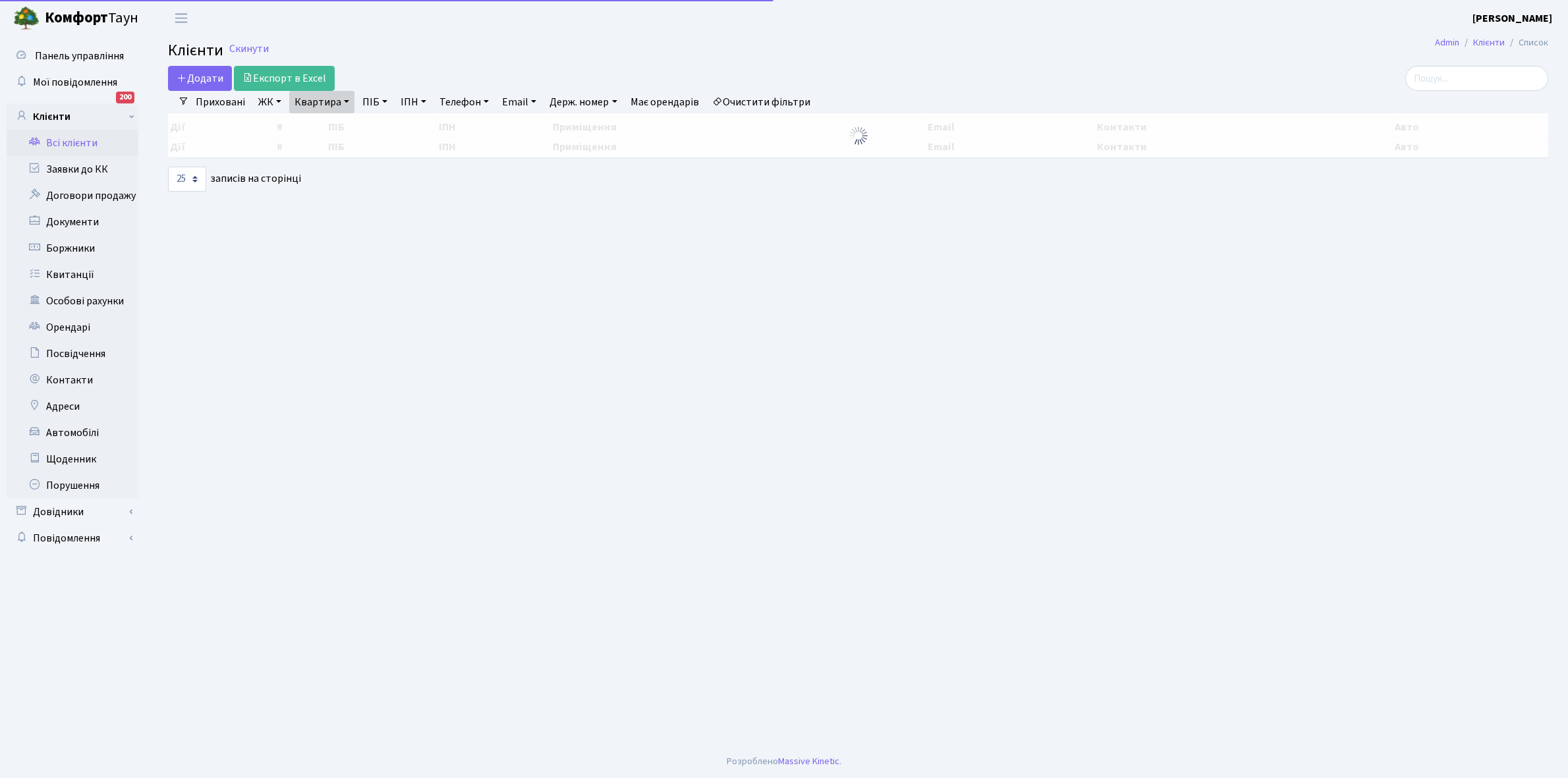
select select "25"
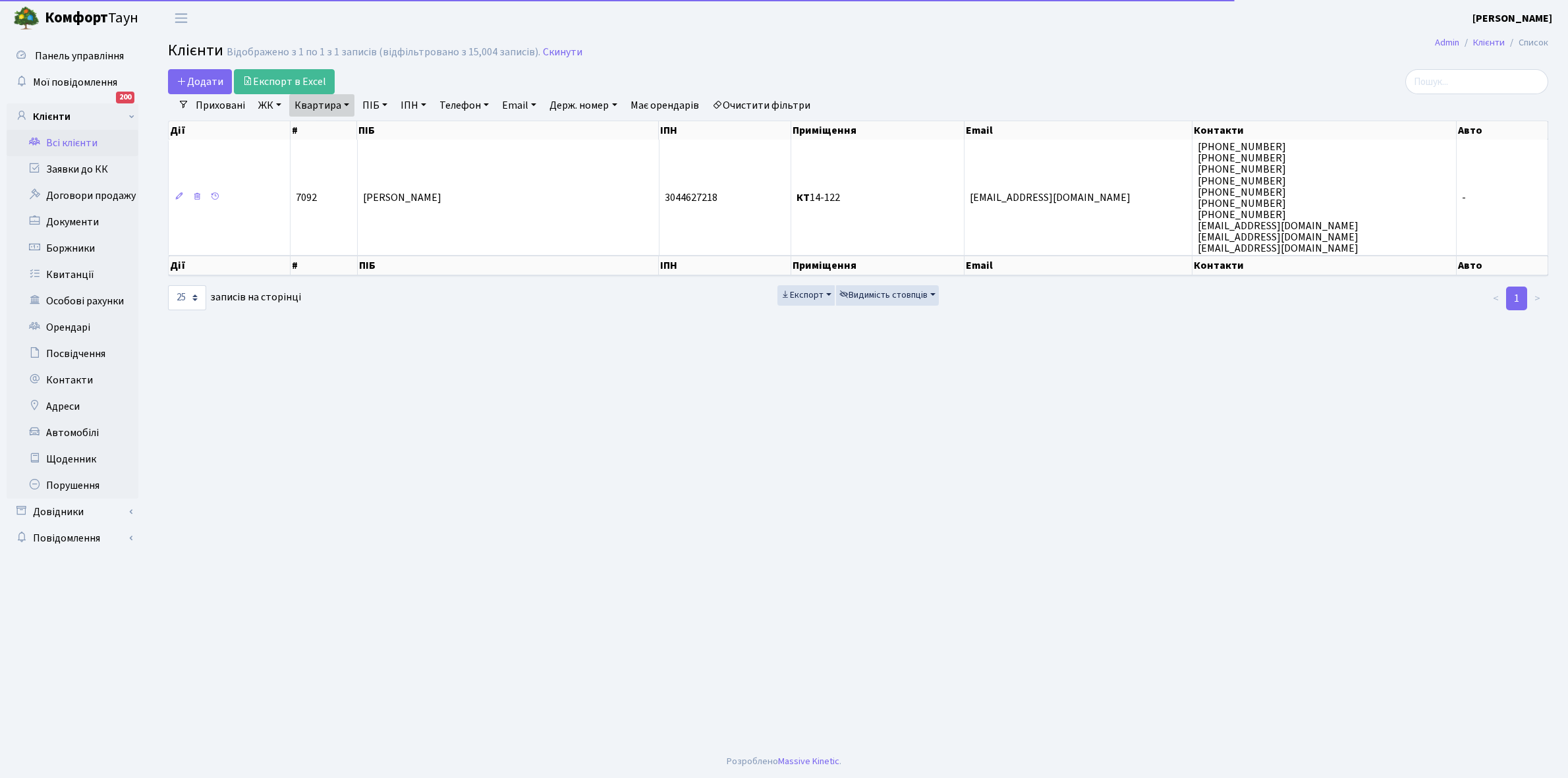
click at [344, 102] on link "Квартира" at bounding box center [322, 105] width 65 height 23
click at [340, 129] on input "14-122" at bounding box center [329, 131] width 77 height 25
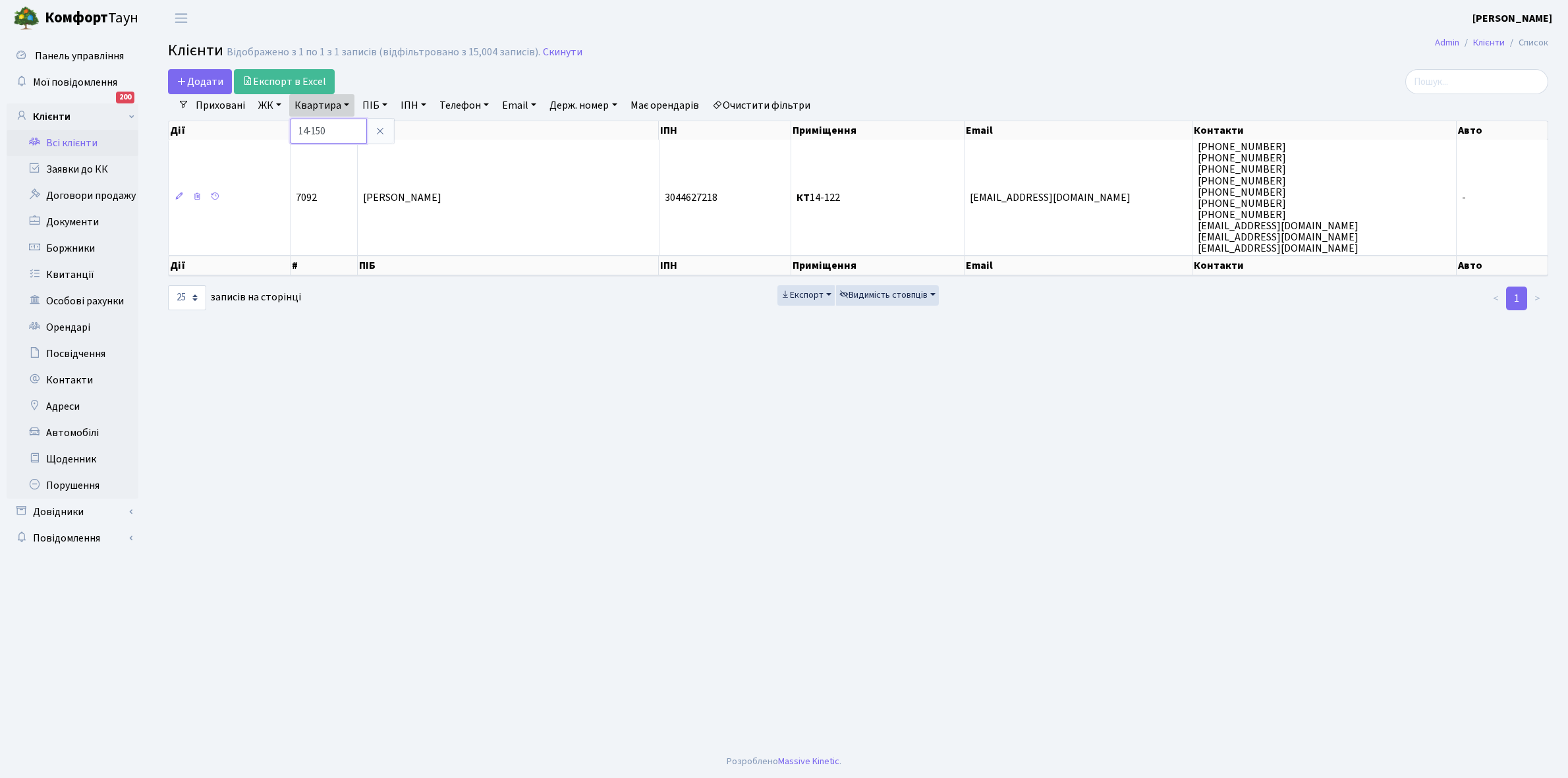
type input "14-150"
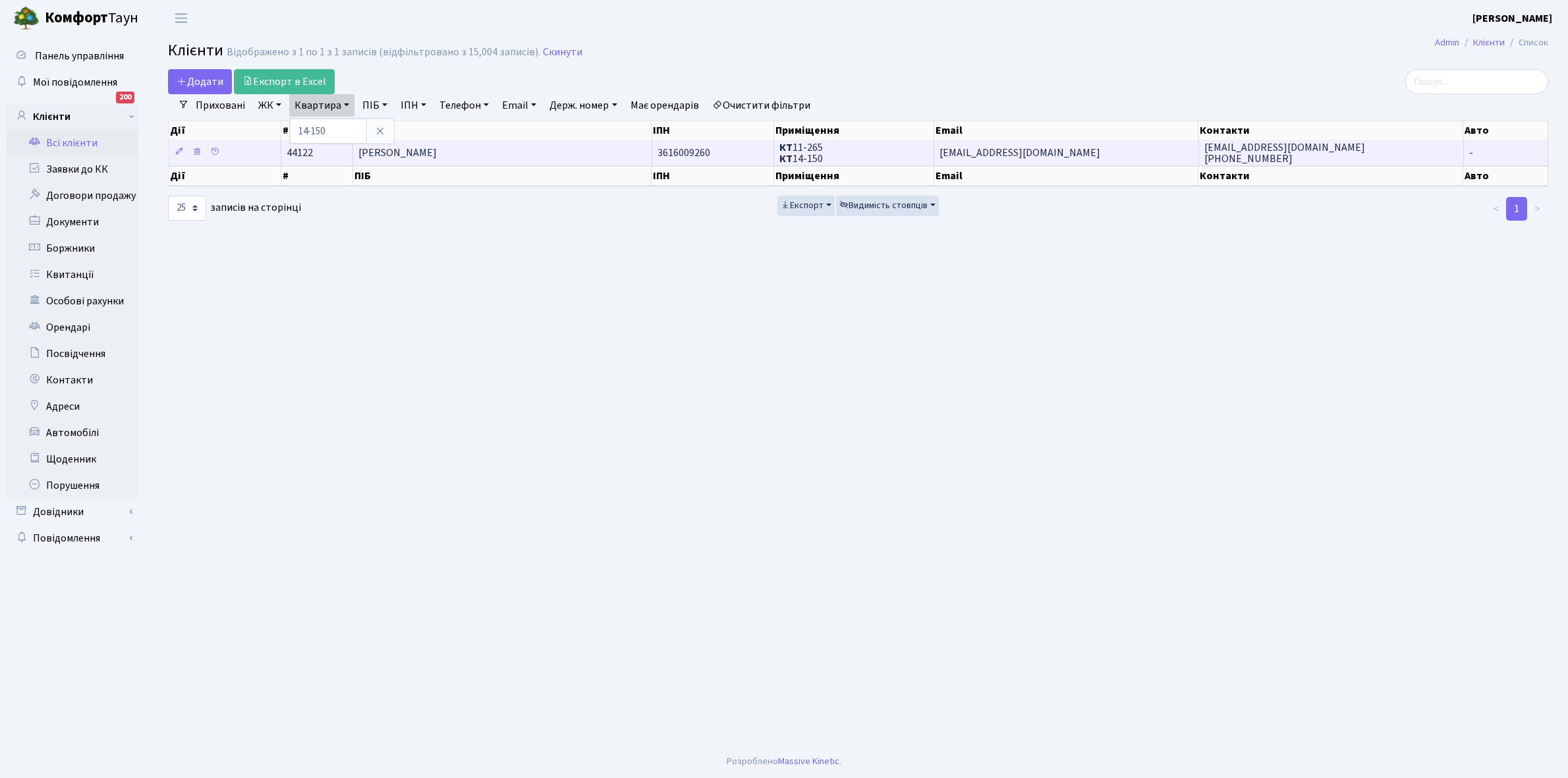
click at [437, 151] on span "[PERSON_NAME]" at bounding box center [398, 152] width 79 height 14
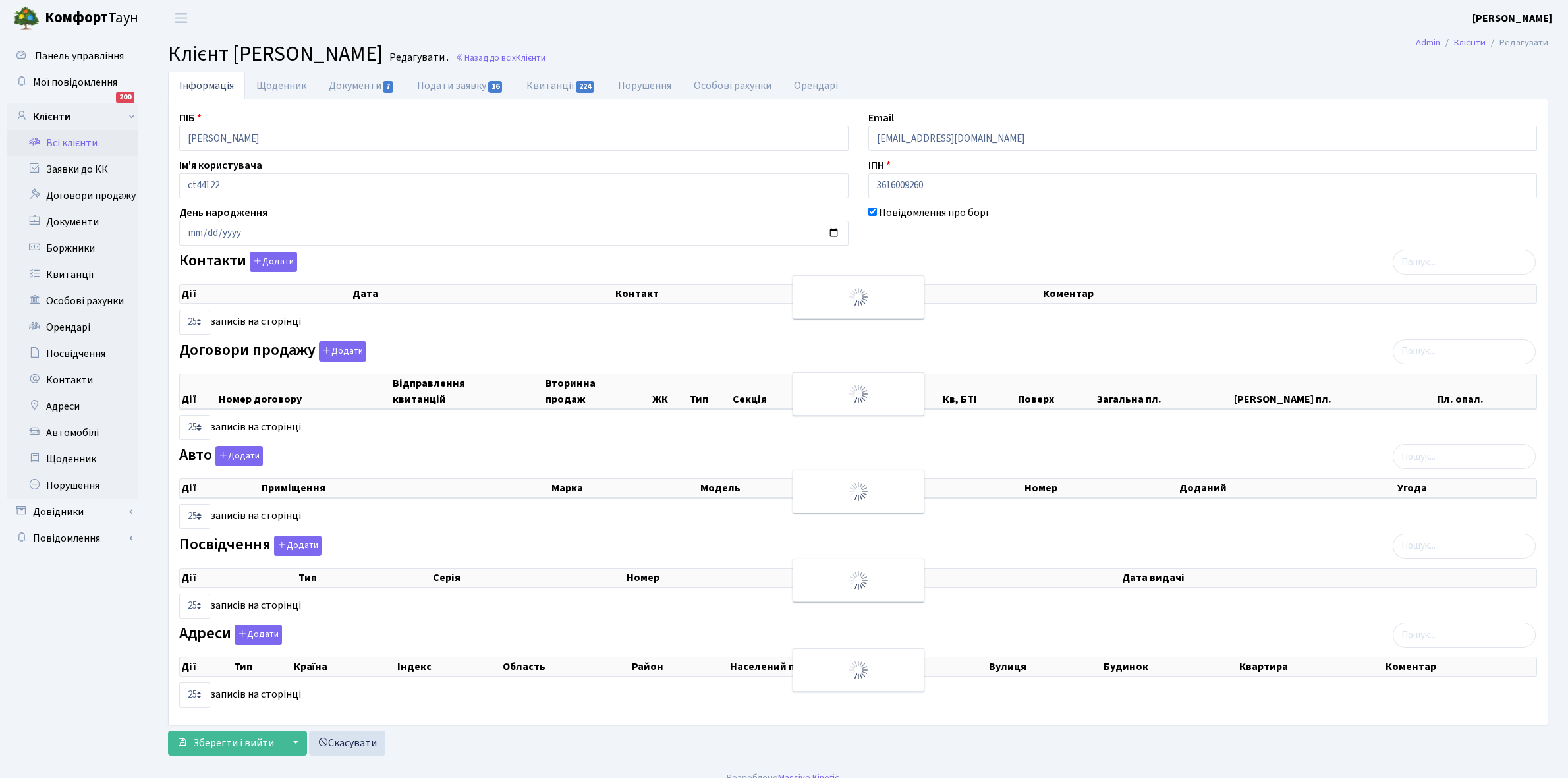
select select "25"
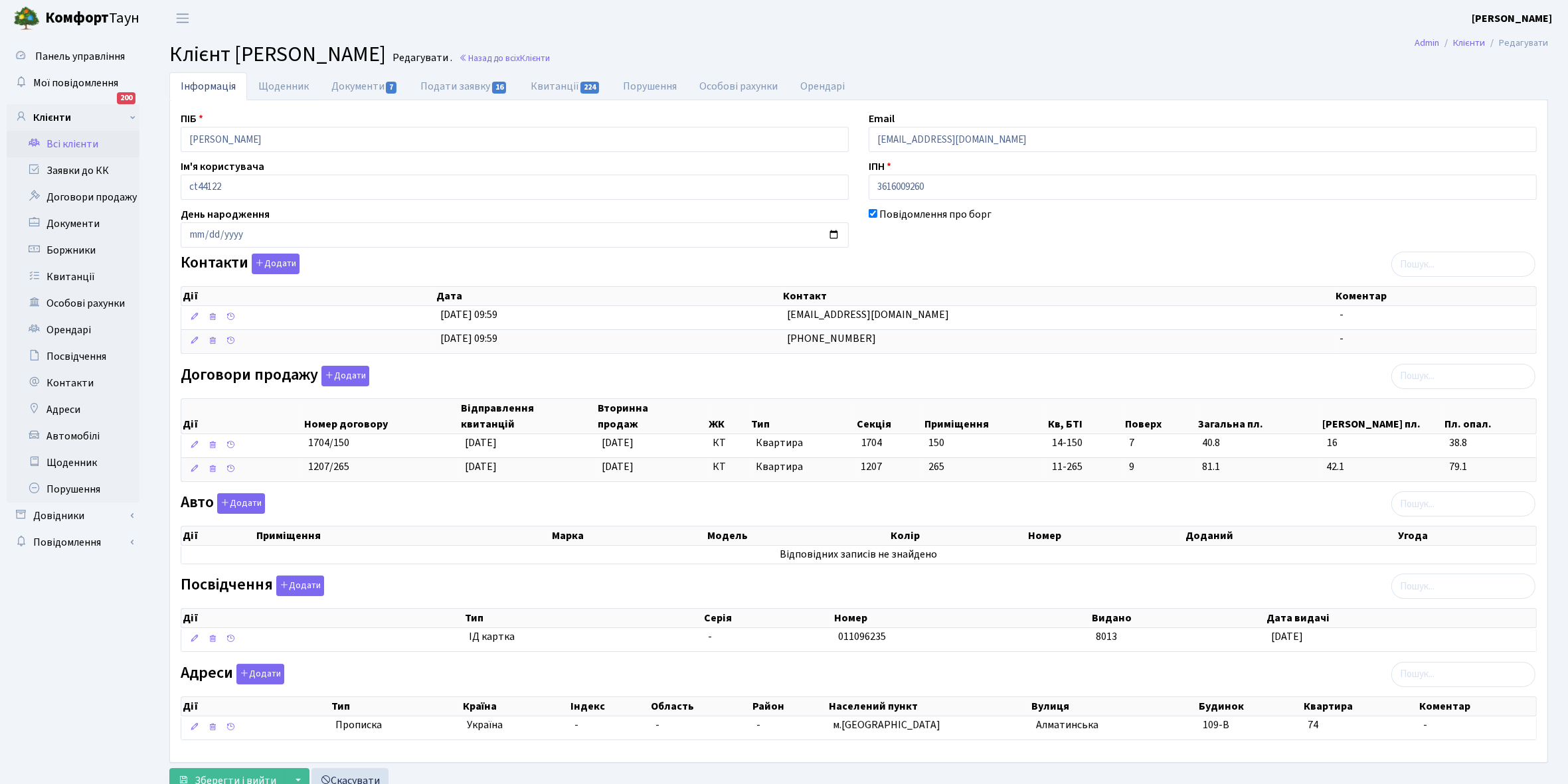
click at [287, 86] on link "Щоденник" at bounding box center [283, 86] width 73 height 28
select select "25"
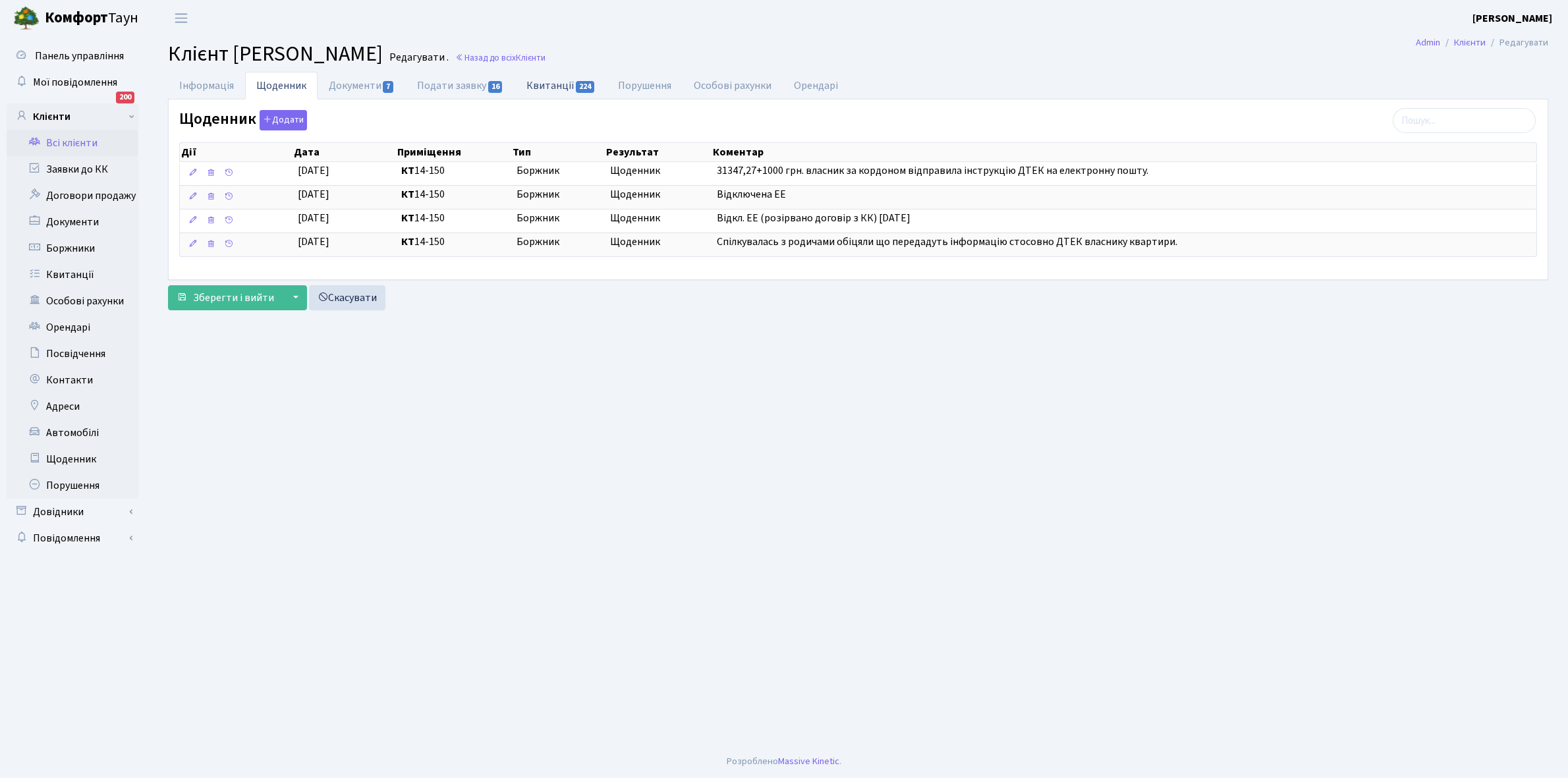
click at [548, 84] on link "Квитанції 224" at bounding box center [560, 85] width 91 height 27
select select "25"
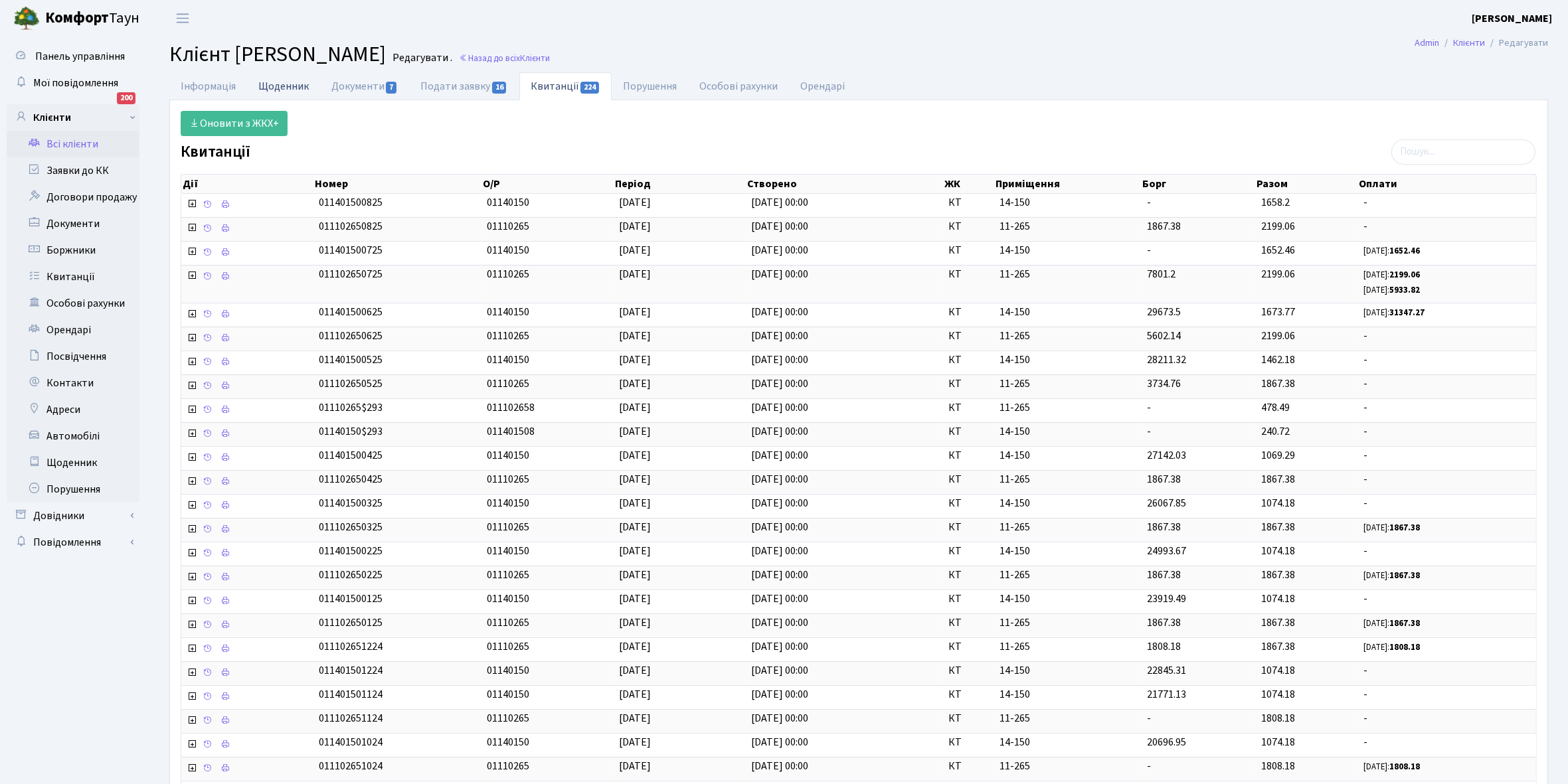
click at [276, 89] on link "Щоденник" at bounding box center [283, 86] width 73 height 27
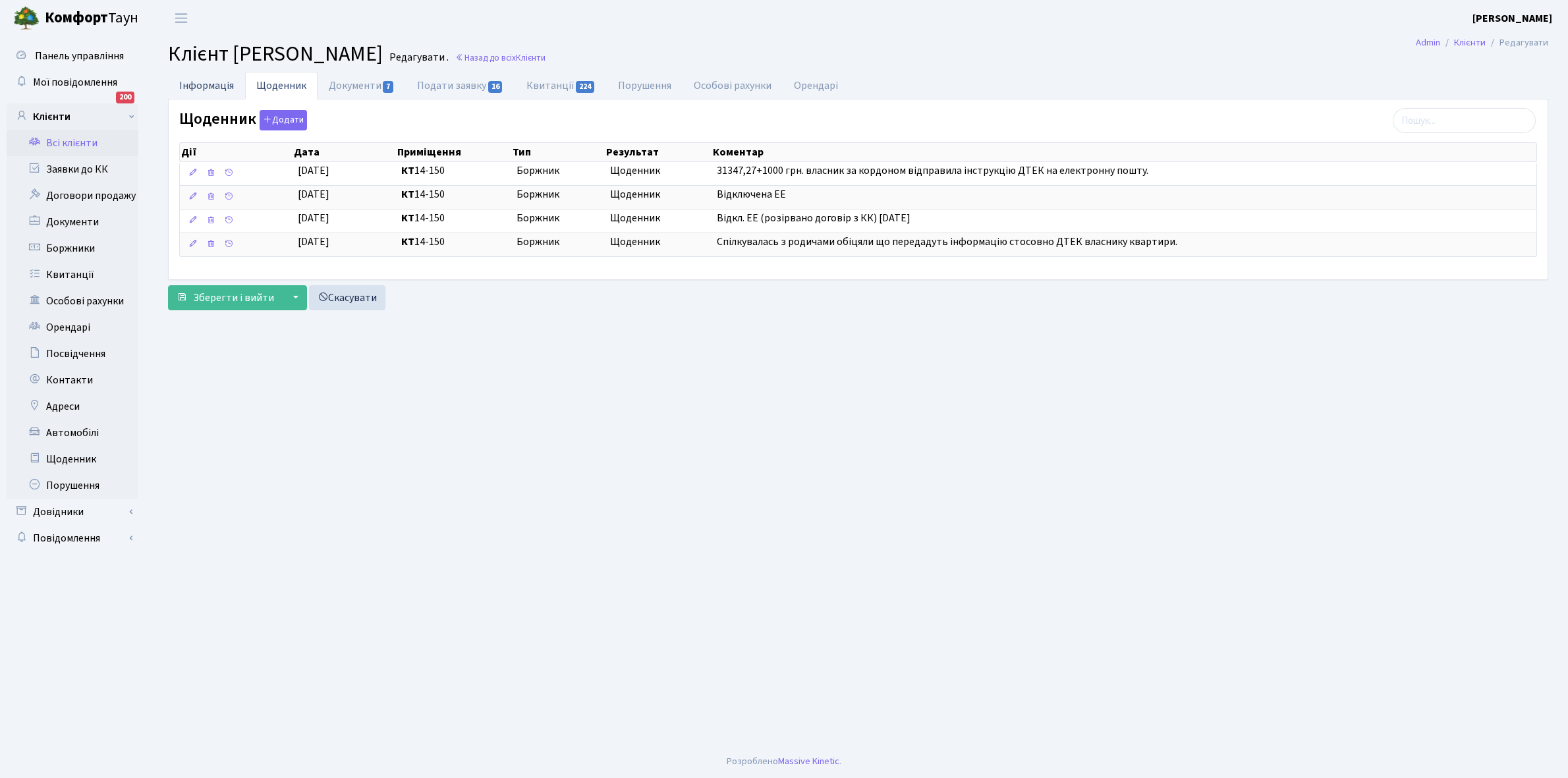
click at [202, 79] on link "Інформація" at bounding box center [207, 85] width 77 height 27
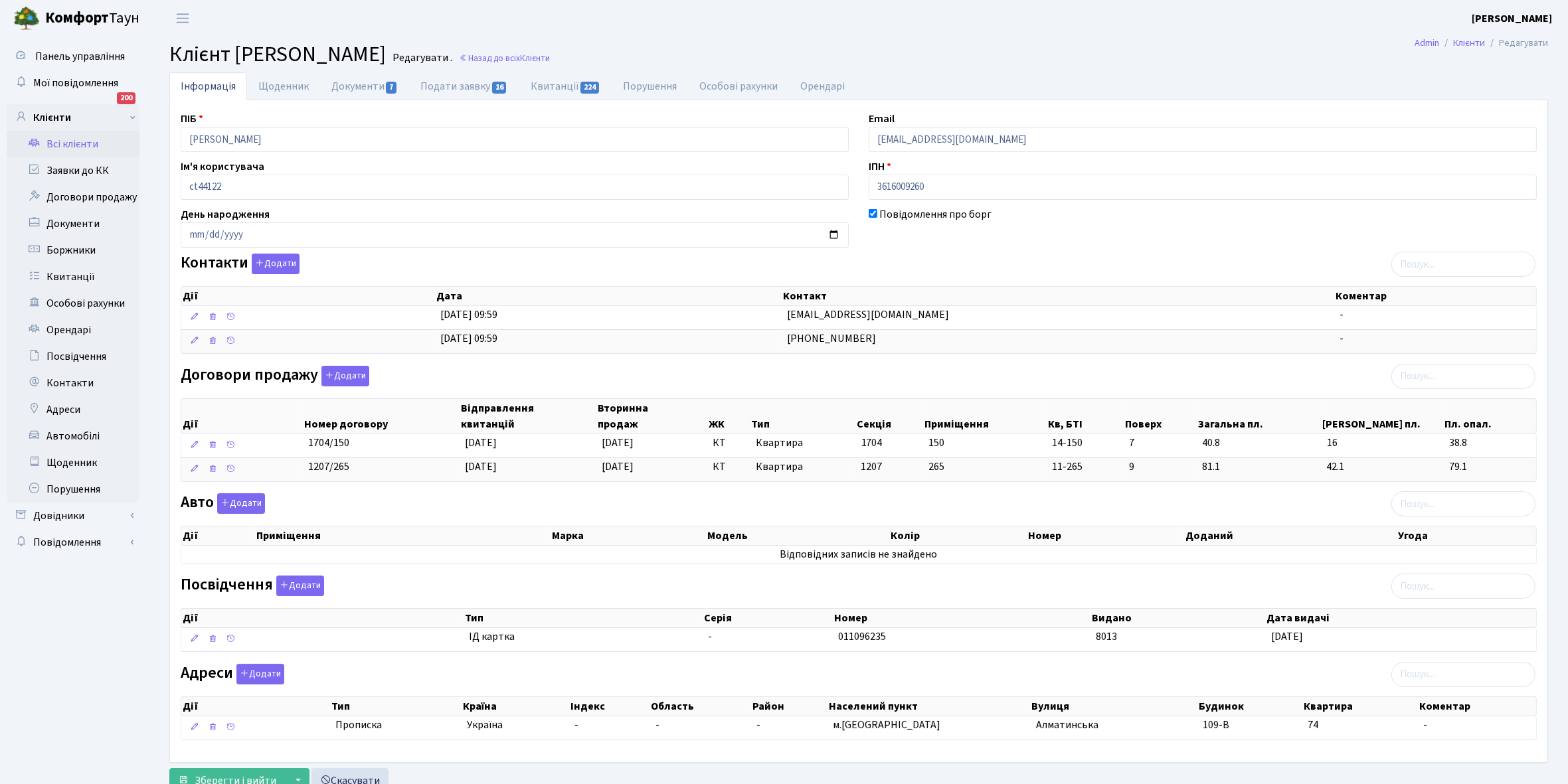
click at [74, 141] on link "Всі клієнти" at bounding box center [73, 144] width 133 height 27
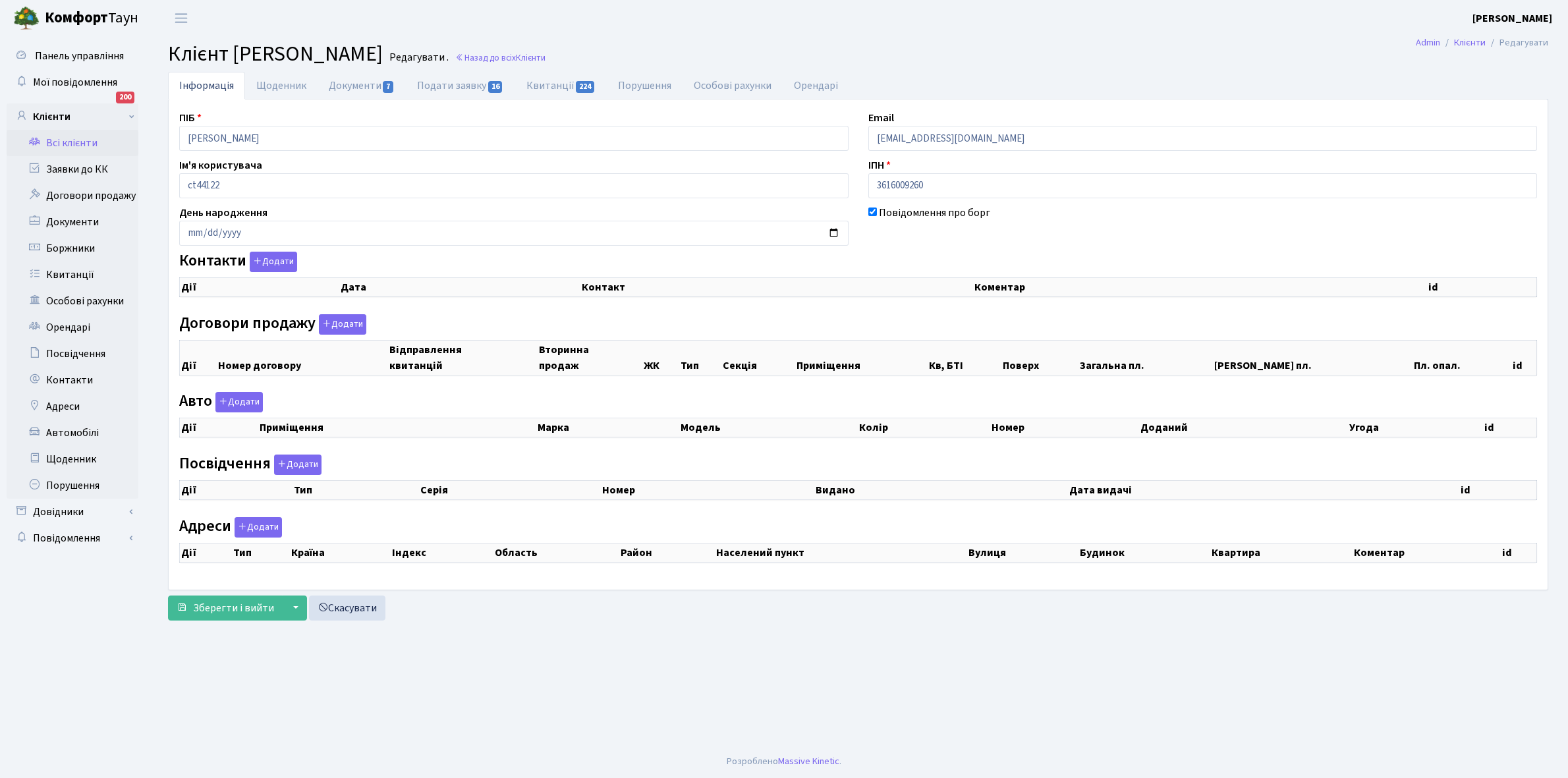
checkbox input "true"
select select "25"
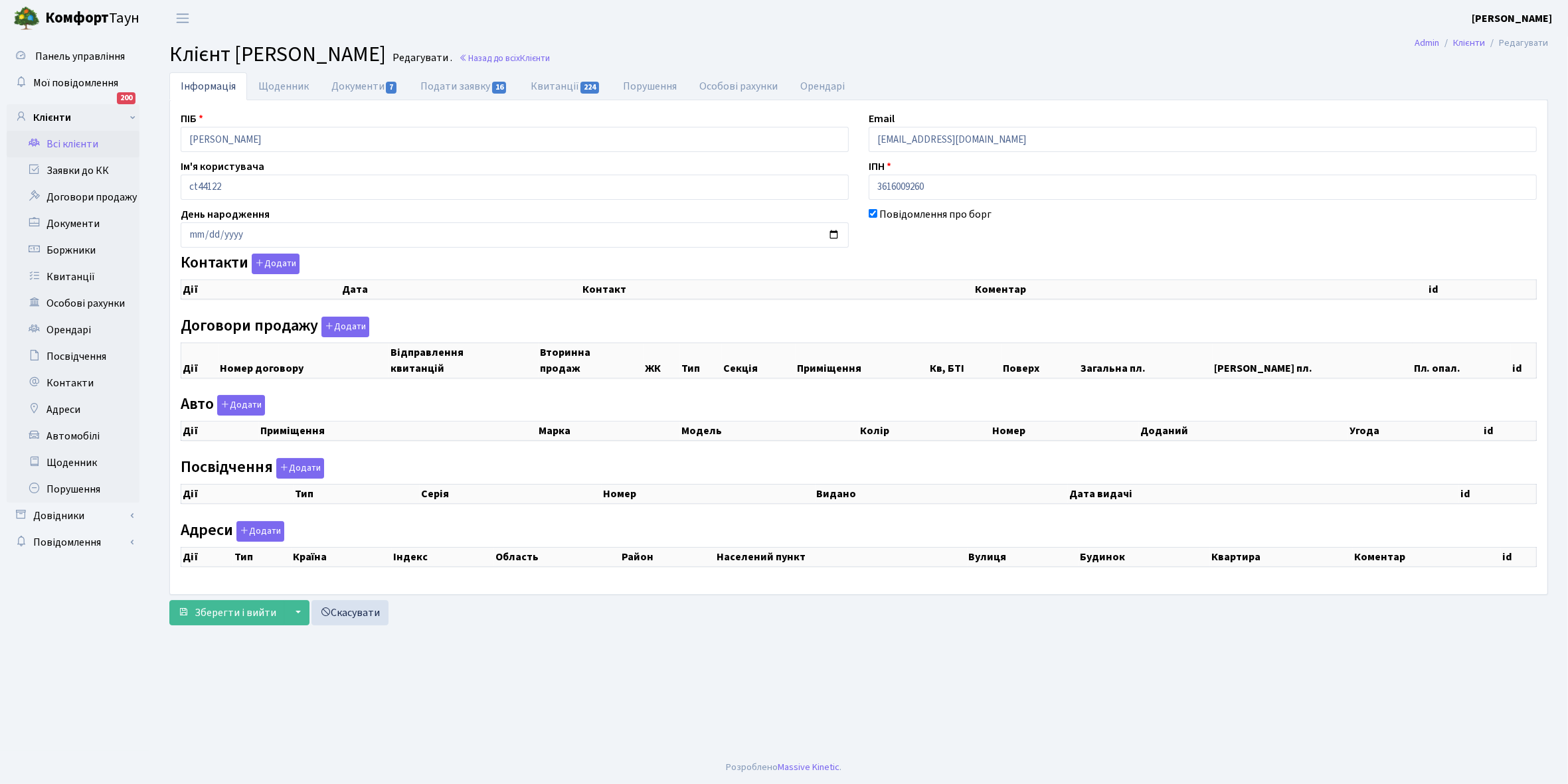
select select "25"
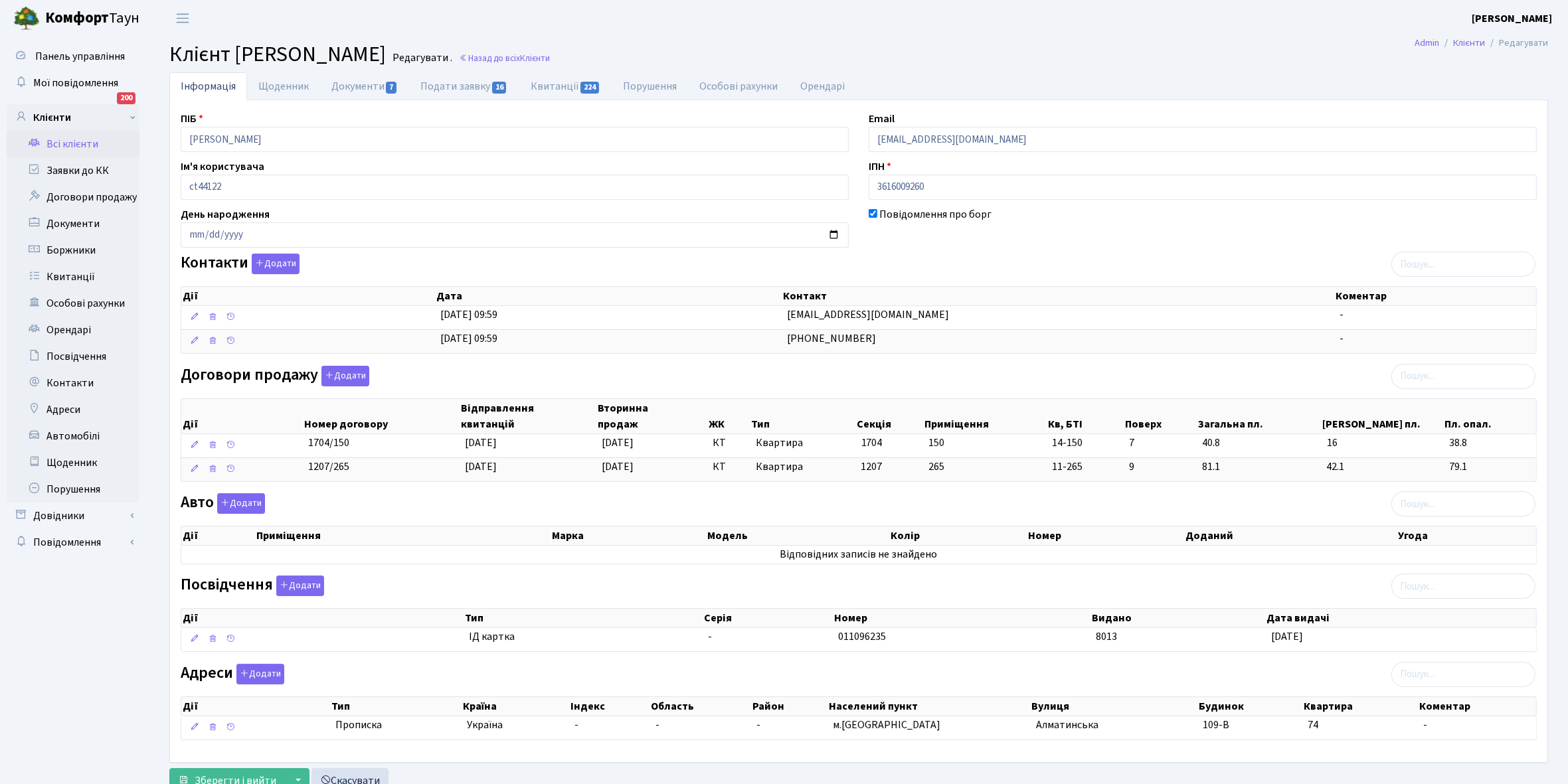
click at [271, 89] on link "Щоденник" at bounding box center [283, 86] width 73 height 28
select select "25"
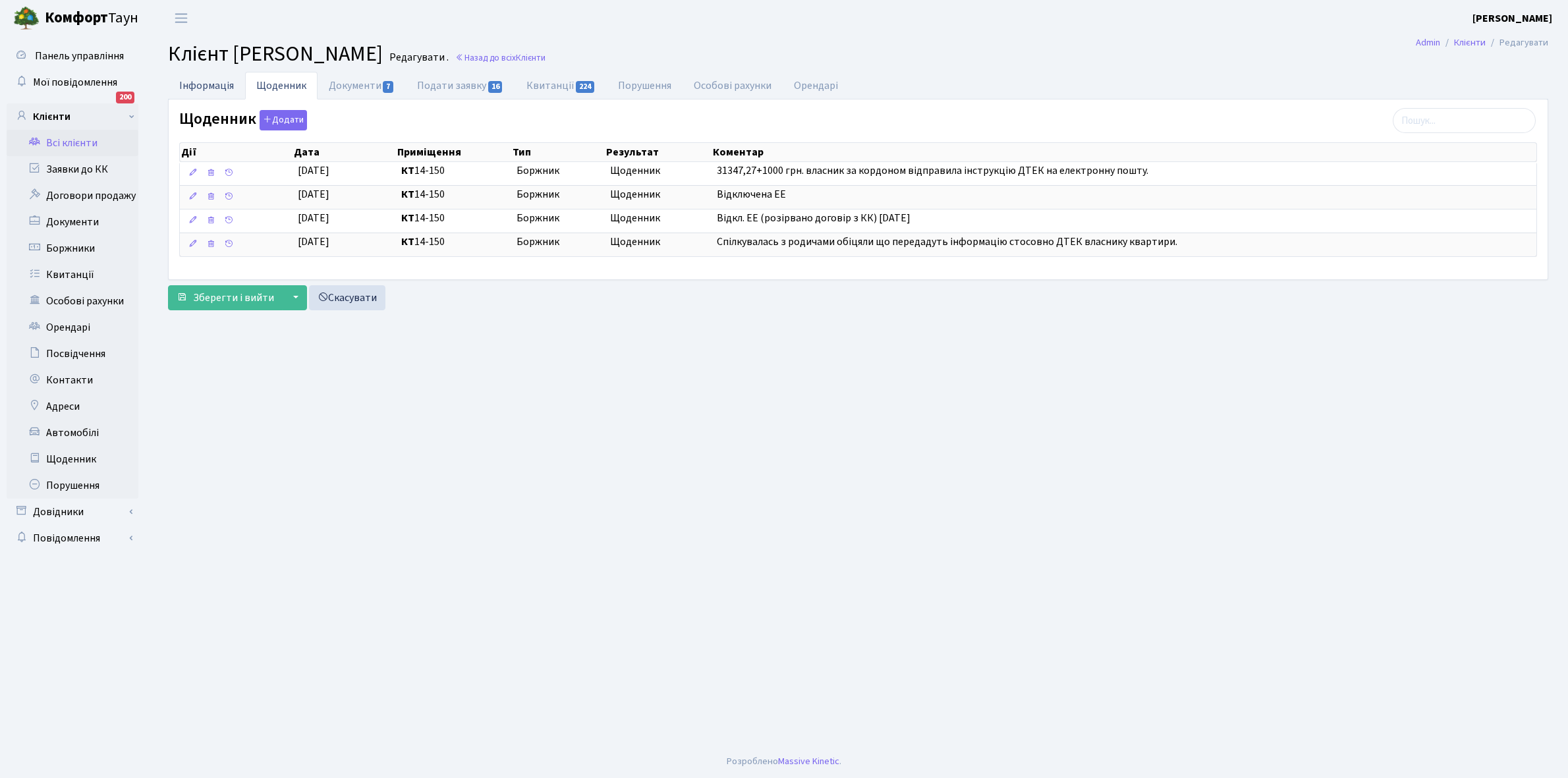
click at [202, 83] on link "Інформація" at bounding box center [207, 85] width 77 height 27
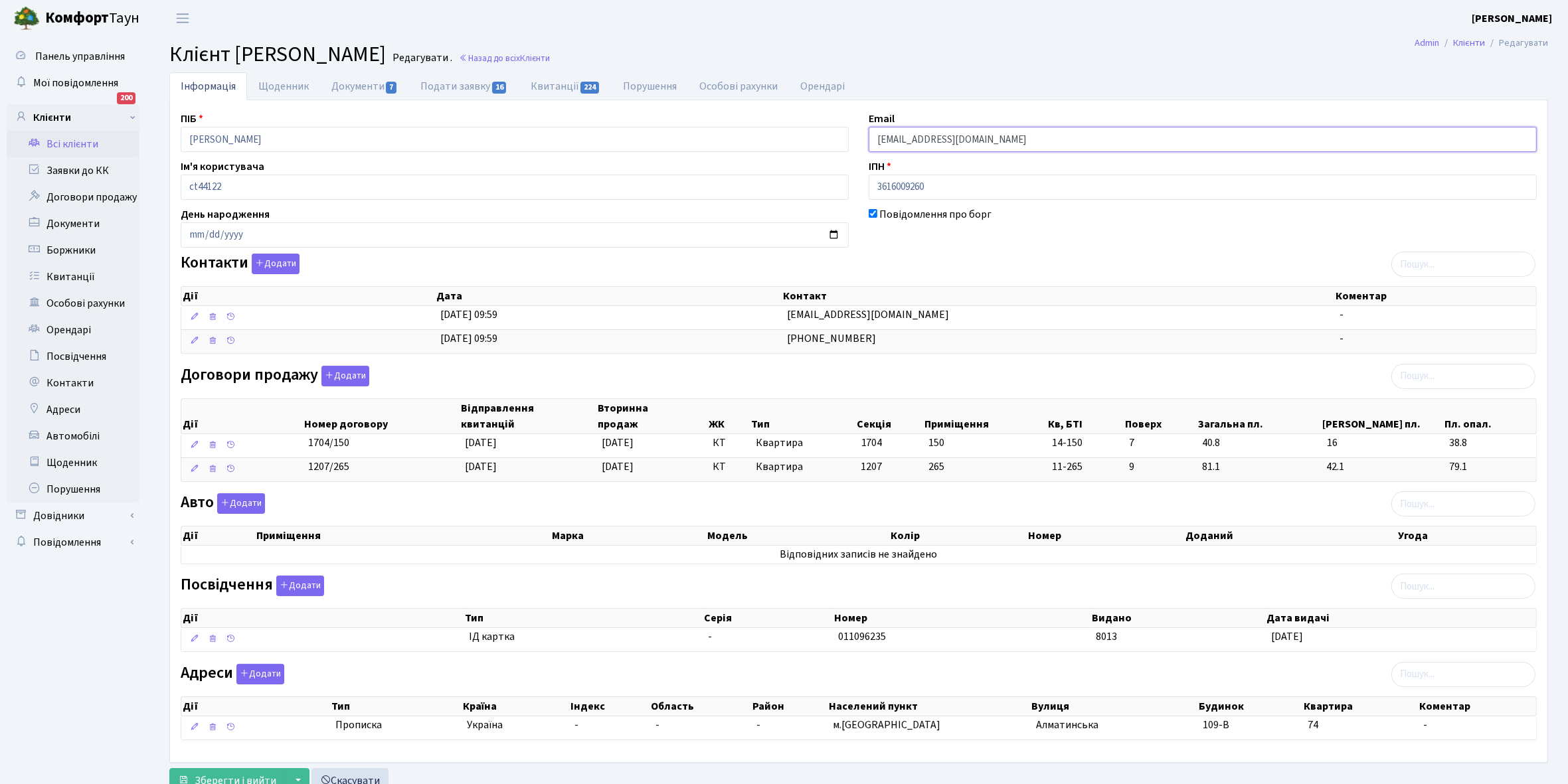
drag, startPoint x: 873, startPoint y: 139, endPoint x: 1055, endPoint y: 142, distance: 182.0
click at [1090, 136] on input "[EMAIL_ADDRESS][DOMAIN_NAME]" at bounding box center [1202, 139] width 668 height 25
click at [266, 86] on link "Щоденник" at bounding box center [283, 86] width 73 height 27
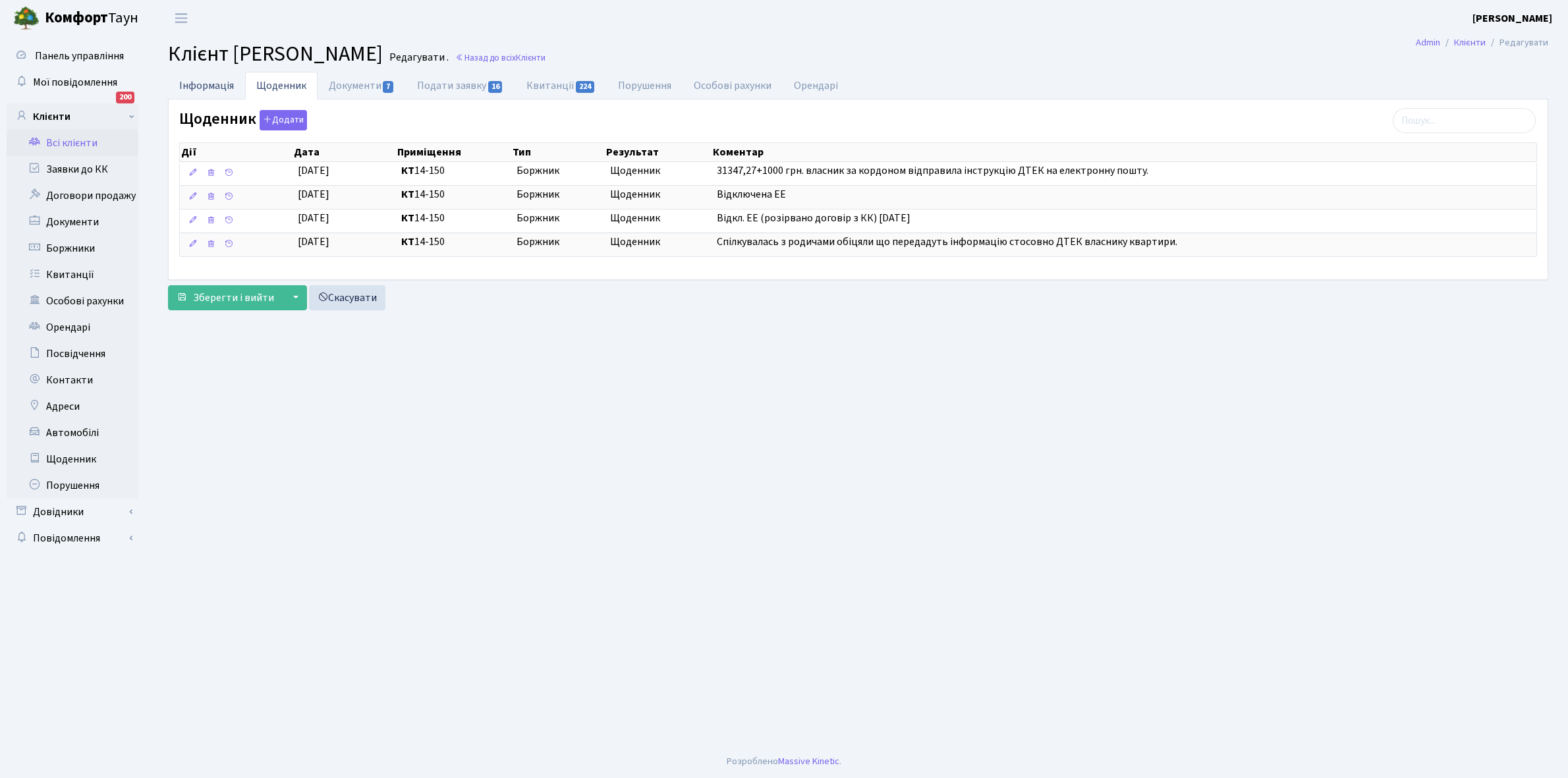
click at [199, 84] on link "Інформація" at bounding box center [207, 85] width 77 height 27
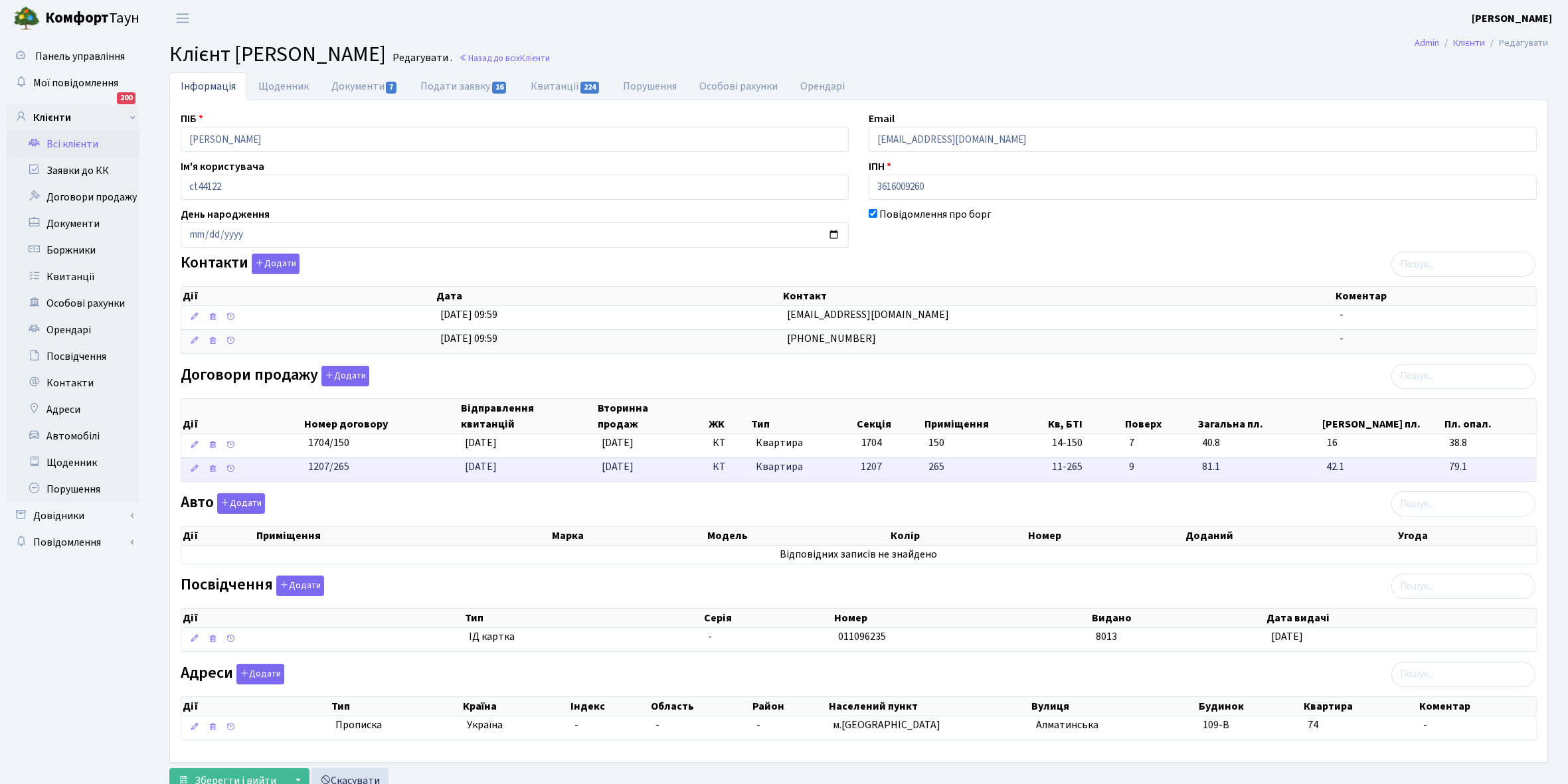
click at [583, 466] on td "28.10.2024" at bounding box center [528, 470] width 137 height 24
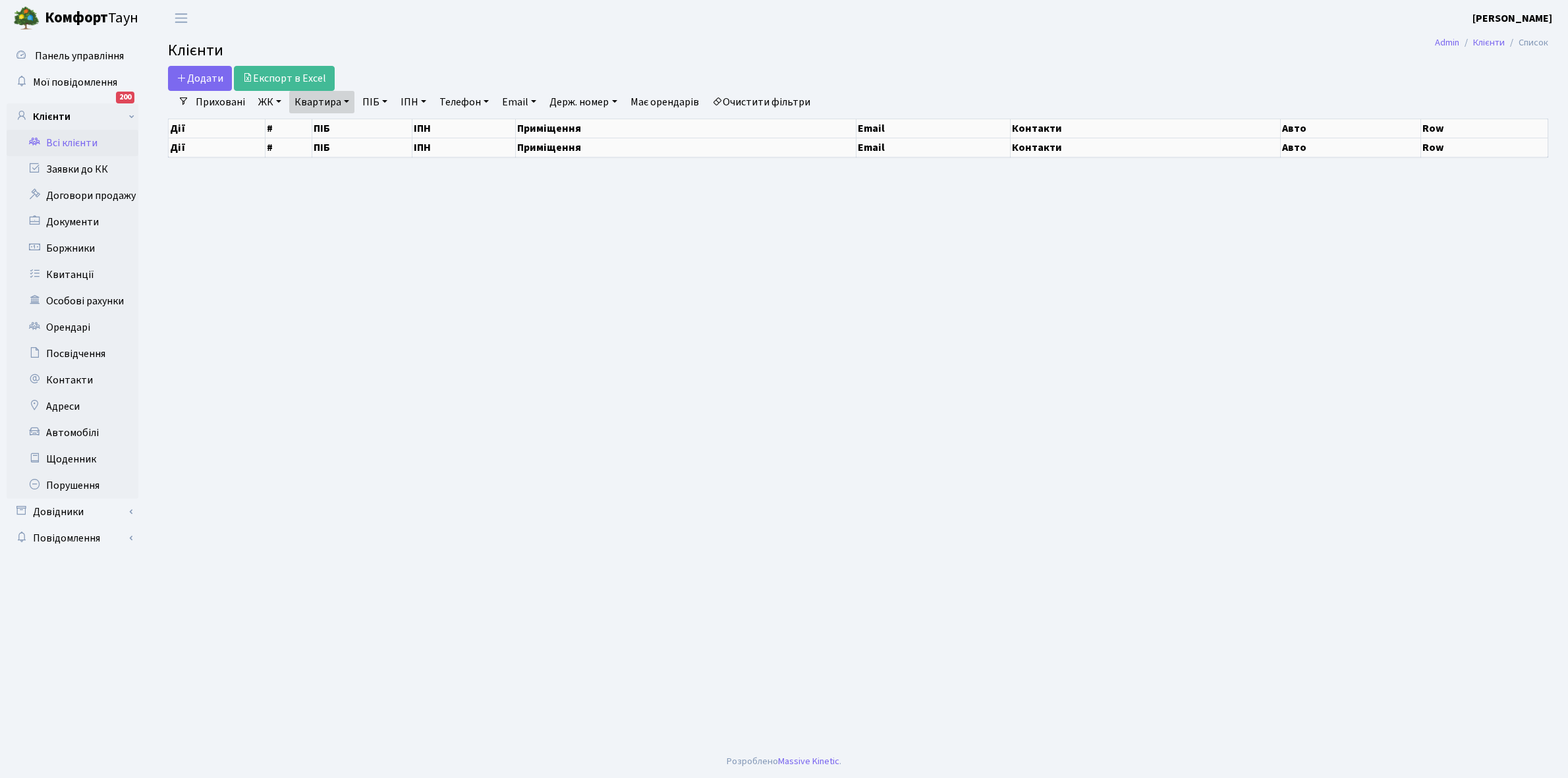
select select "25"
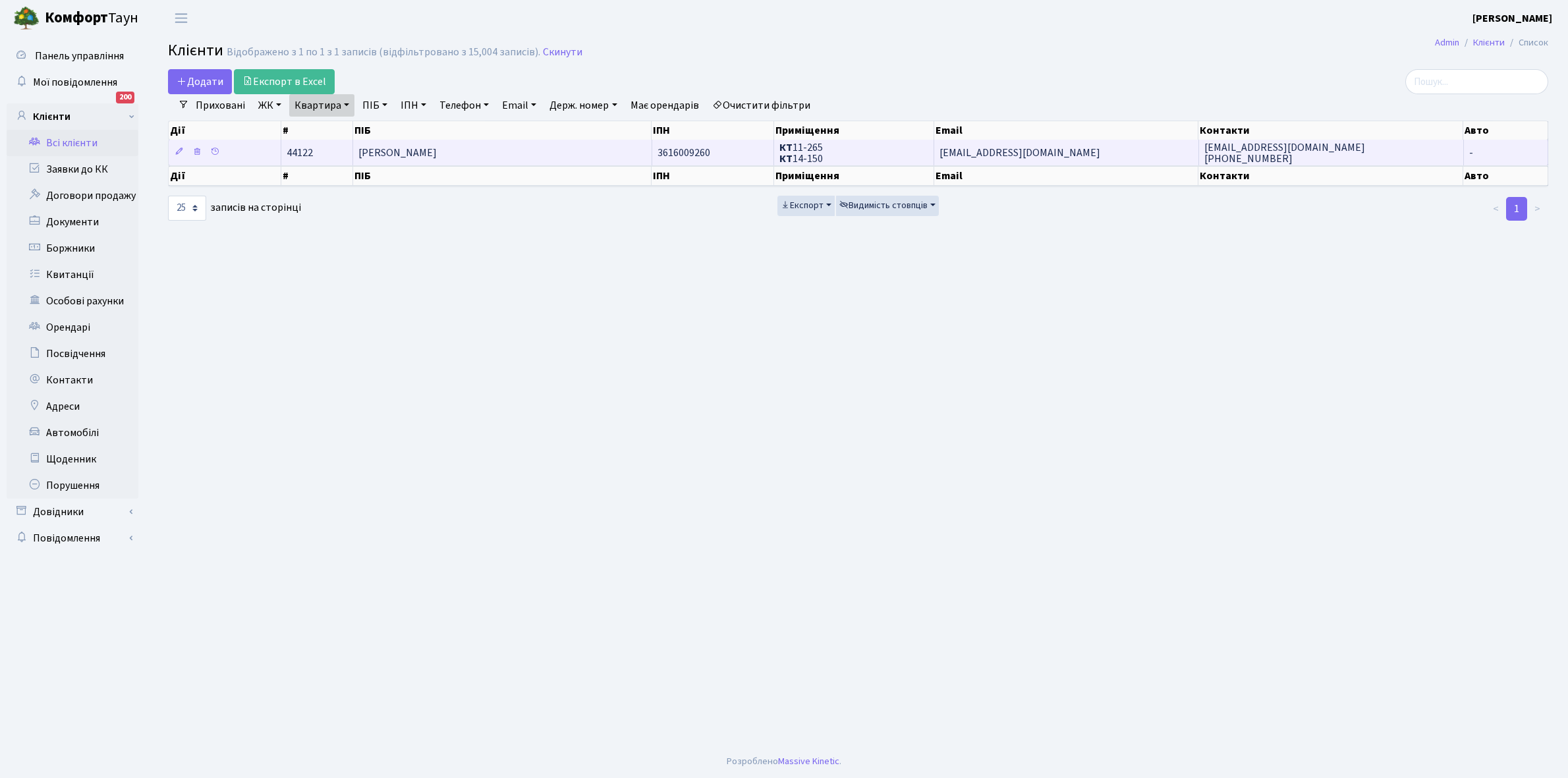
click at [554, 158] on td "[PERSON_NAME]" at bounding box center [502, 152] width 299 height 26
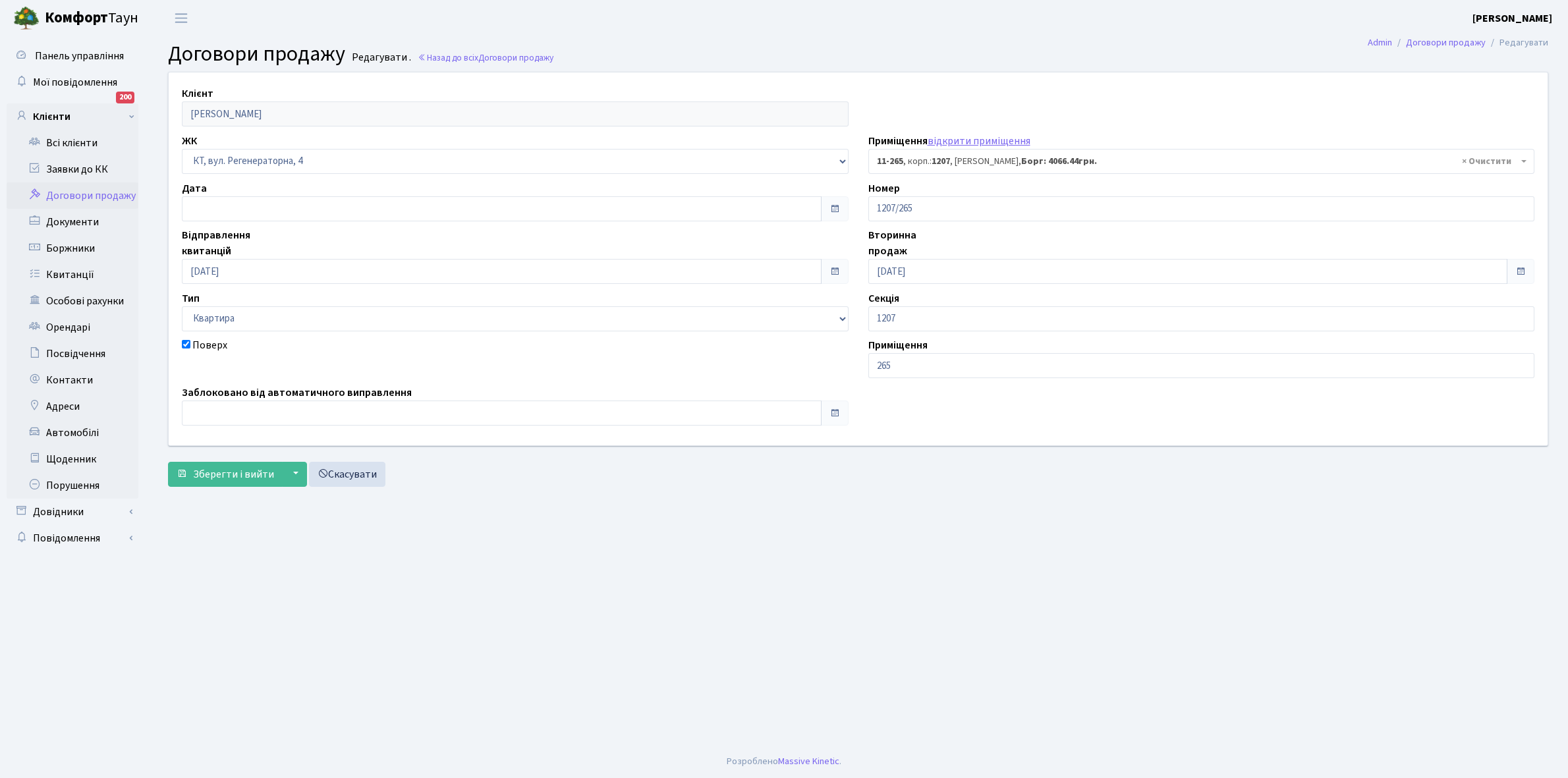
select select "6850"
click at [71, 141] on link "Всі клієнти" at bounding box center [73, 143] width 132 height 27
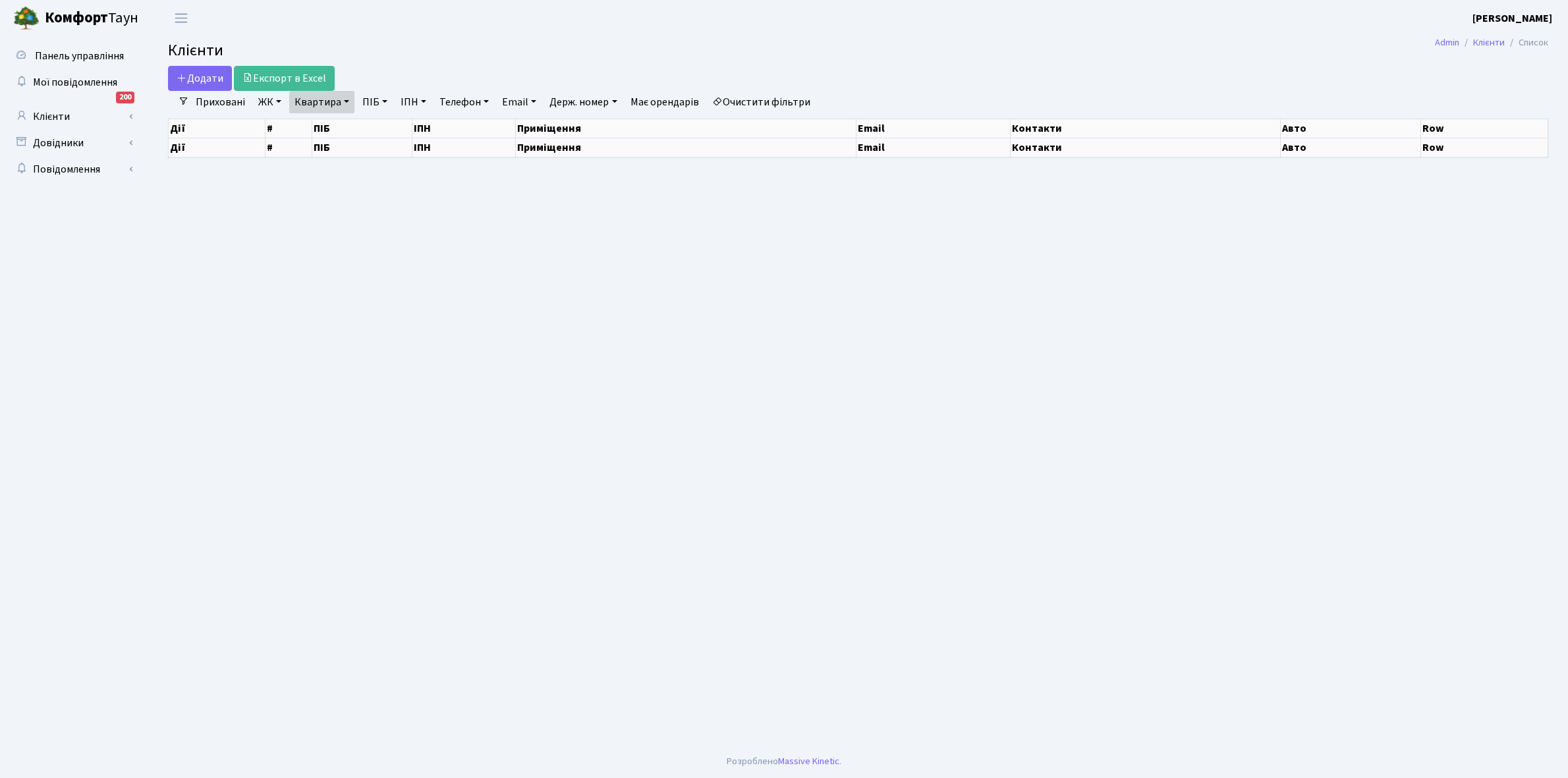
select select "25"
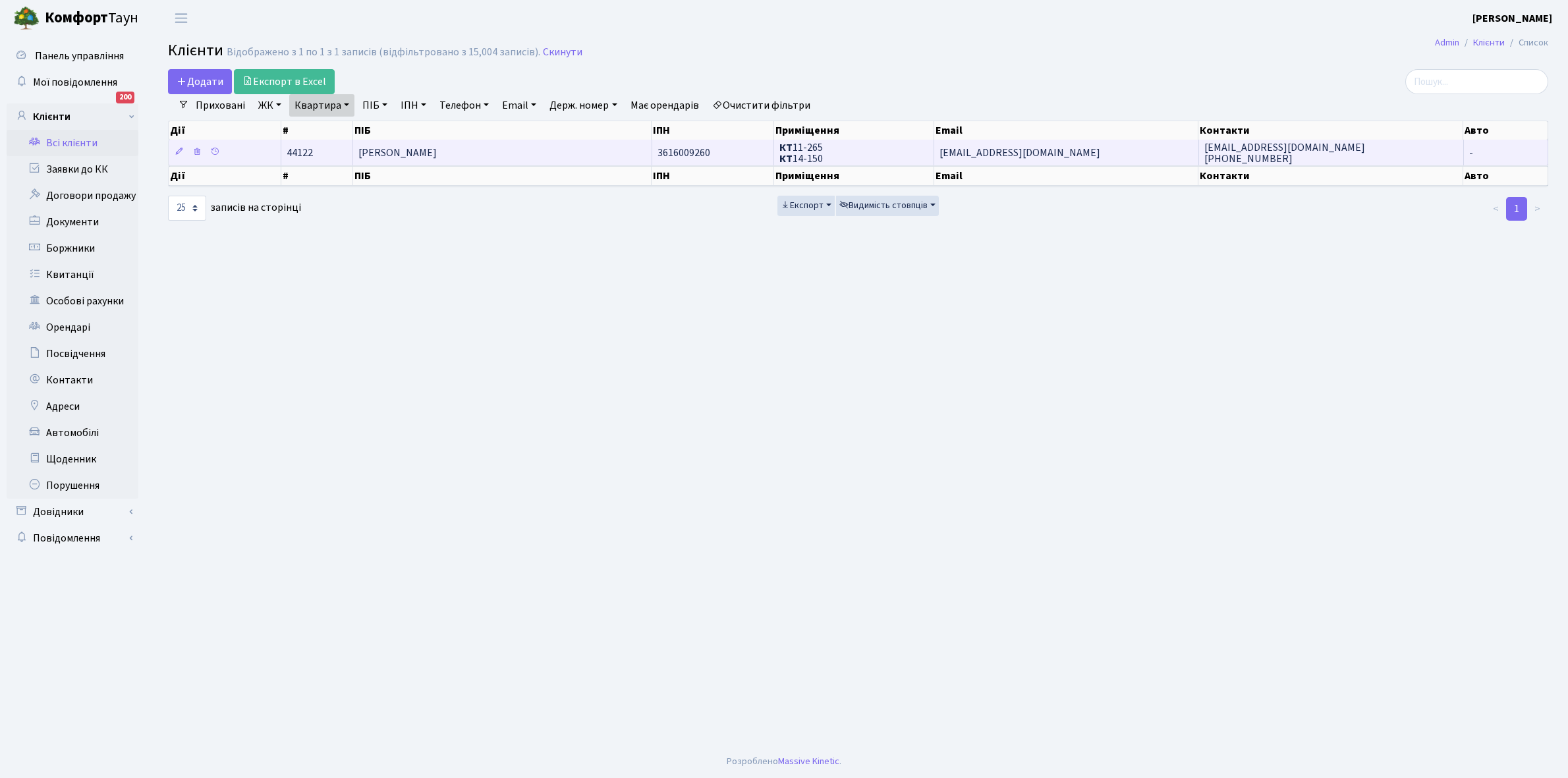
click at [521, 151] on td "[PERSON_NAME]" at bounding box center [502, 152] width 299 height 26
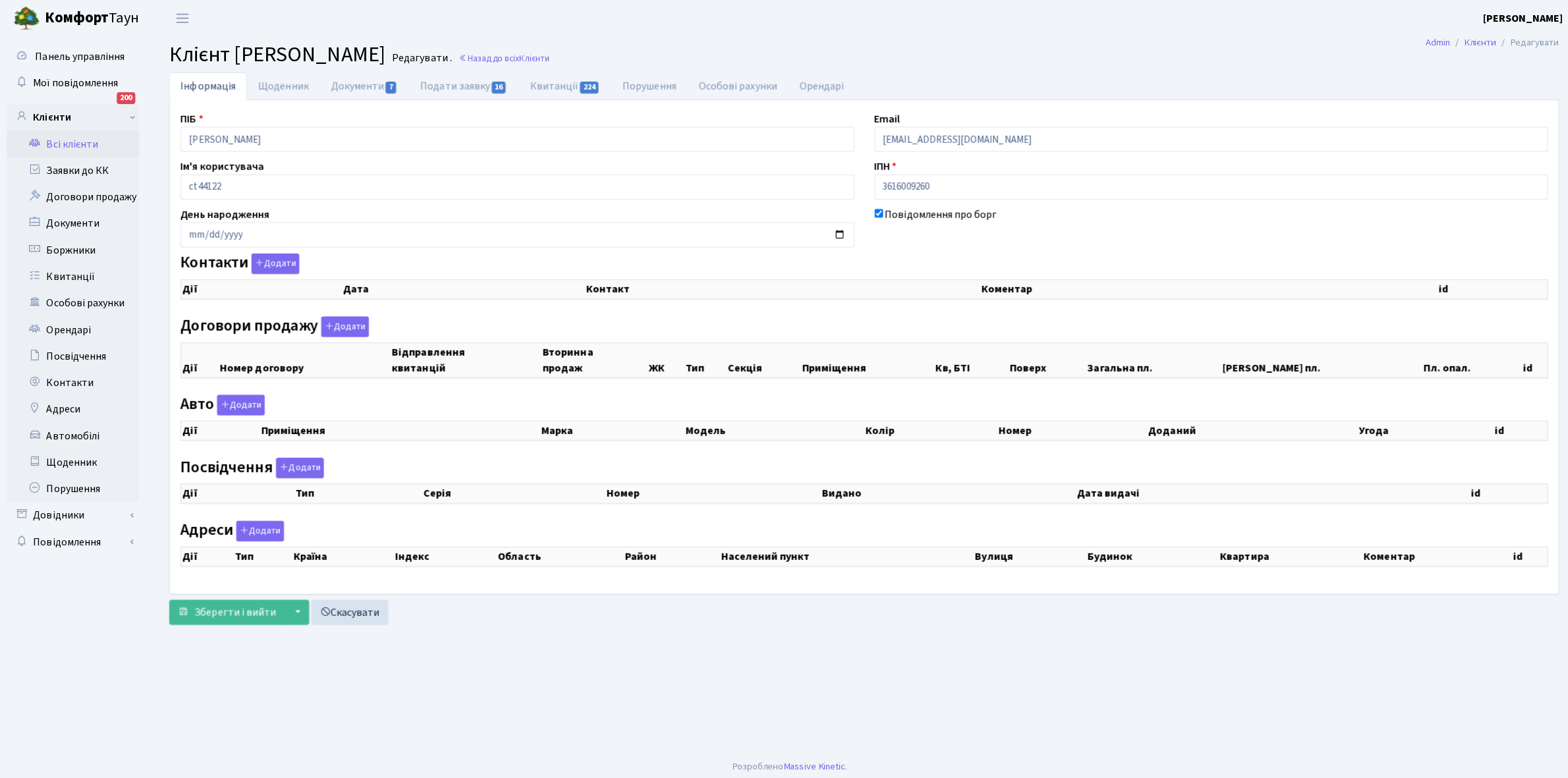
checkbox input "true"
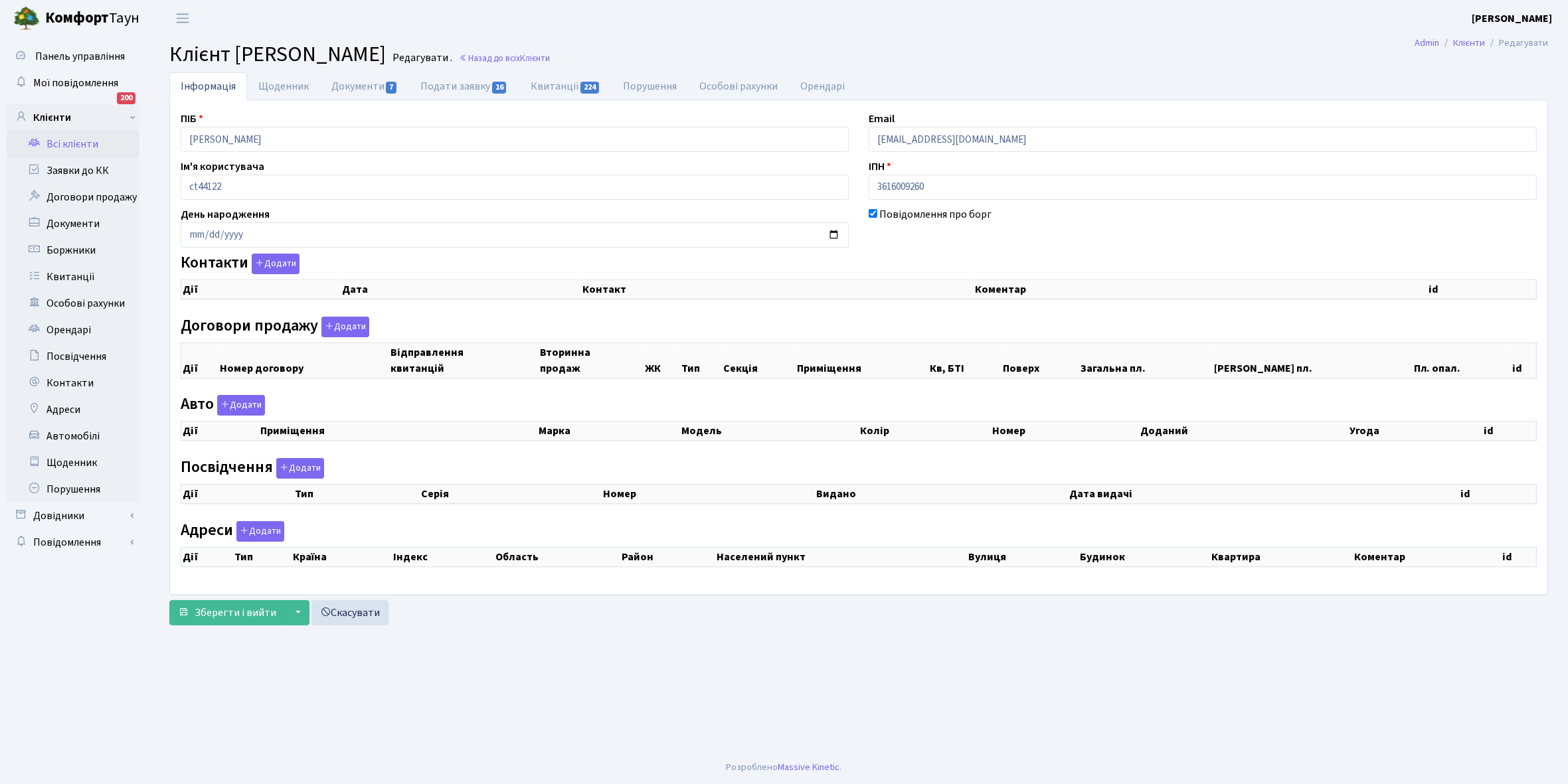
select select "25"
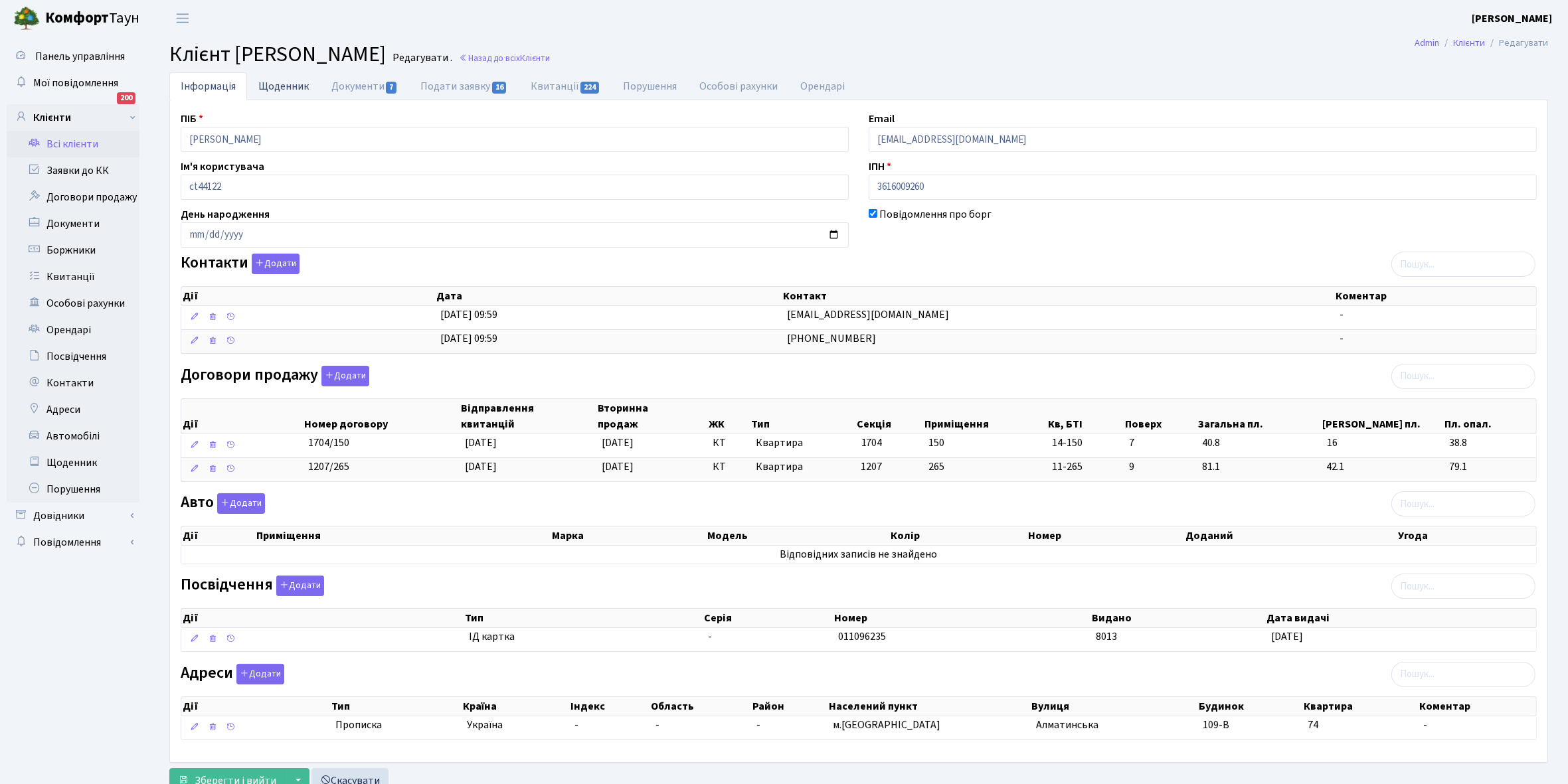
click at [277, 89] on link "Щоденник" at bounding box center [283, 86] width 73 height 27
select select "25"
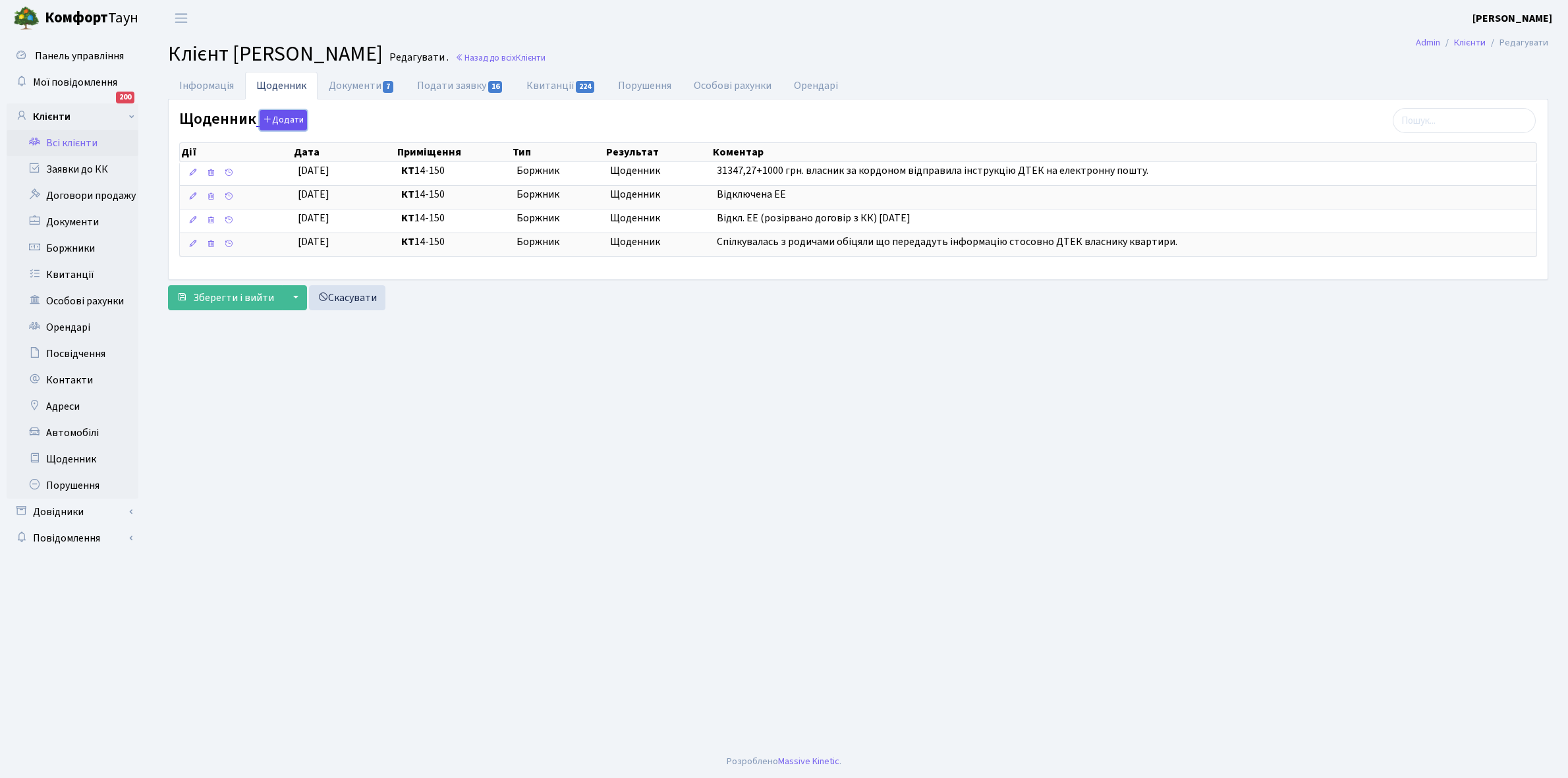
click at [274, 120] on button "Додати" at bounding box center [283, 120] width 48 height 20
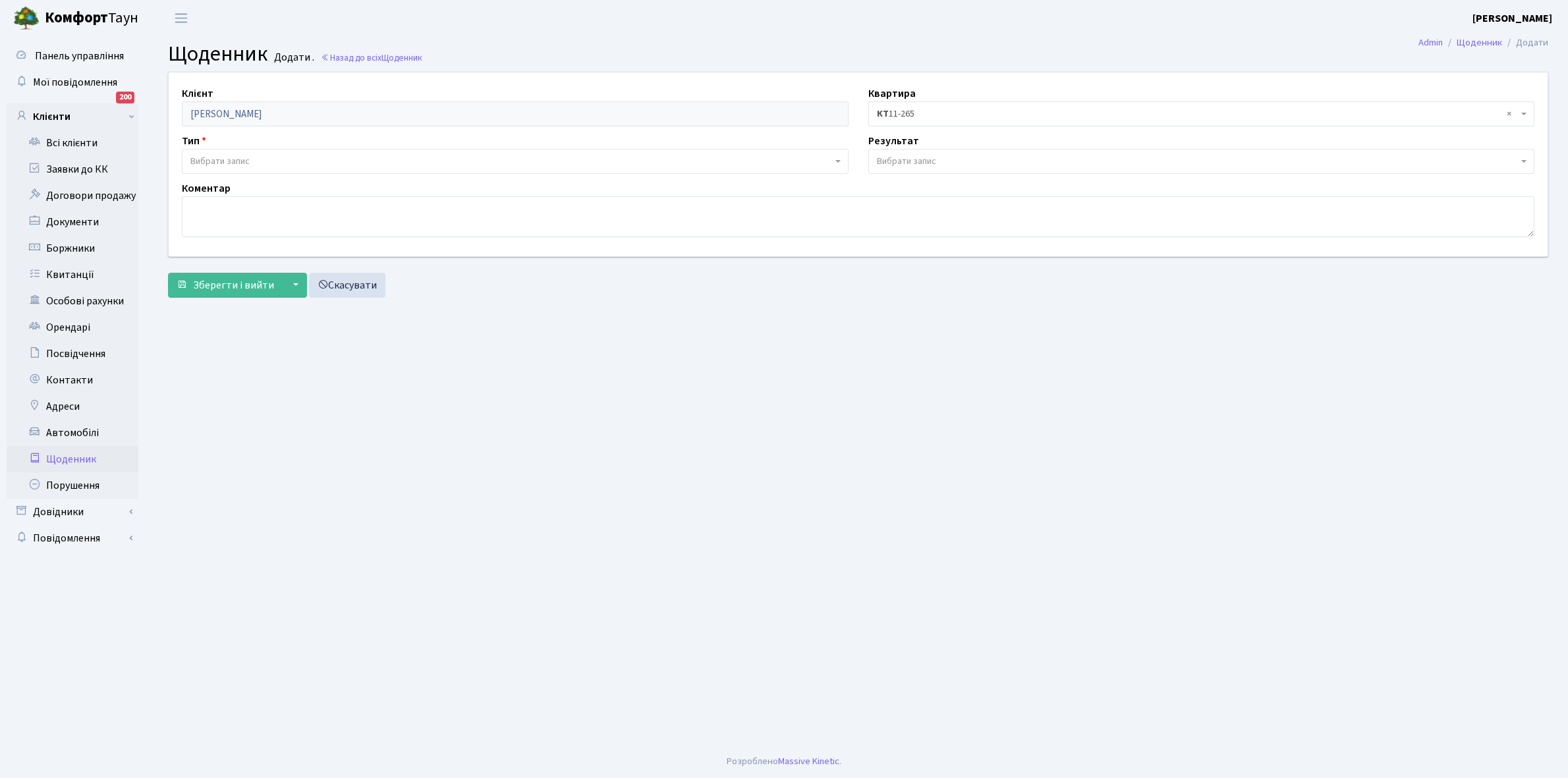
click at [244, 152] on span "Вибрати запис" at bounding box center [514, 161] width 667 height 25
select select "189"
click at [938, 163] on span "Вибрати запис" at bounding box center [1197, 161] width 641 height 13
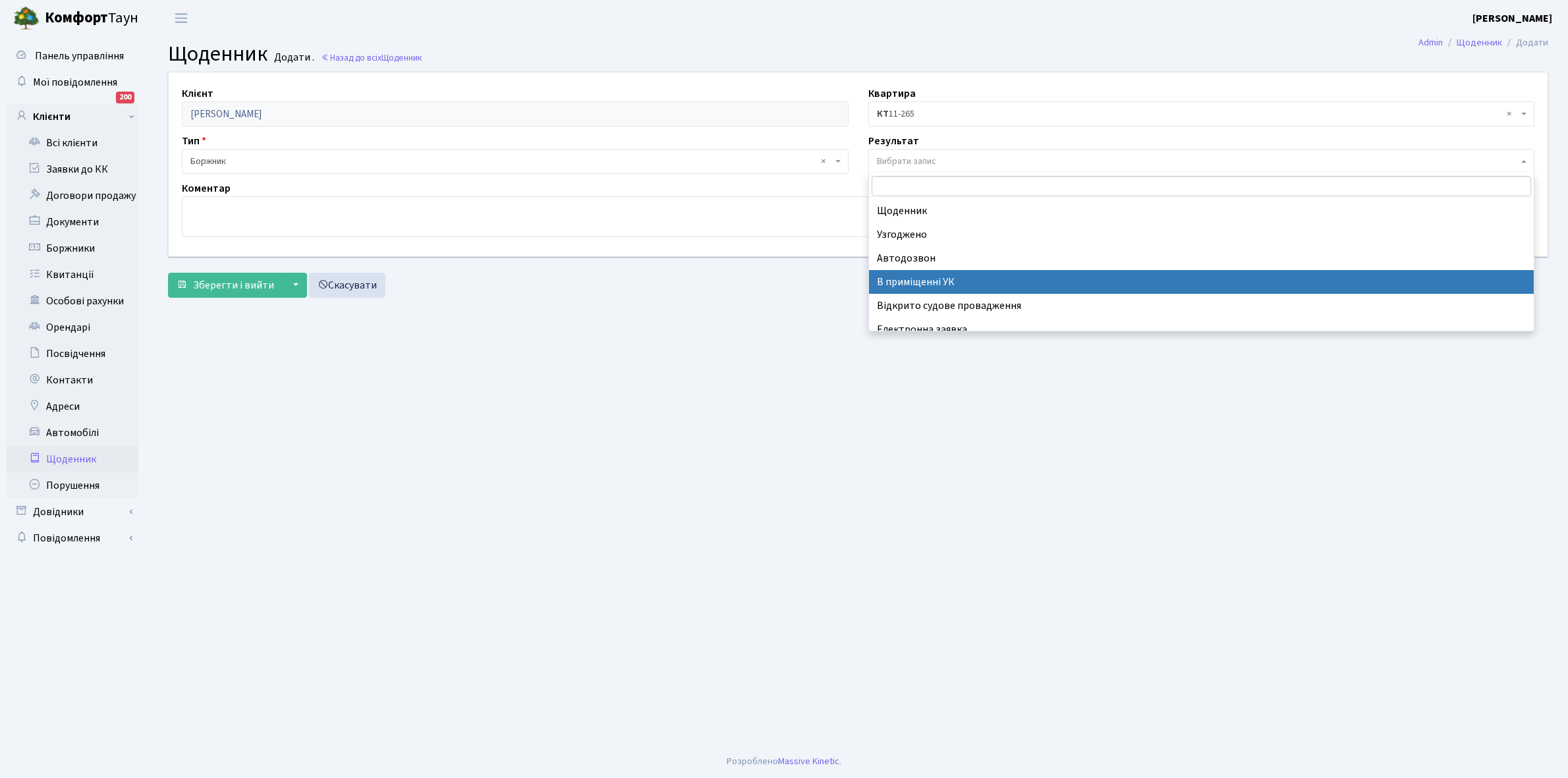
scroll to position [81, 0]
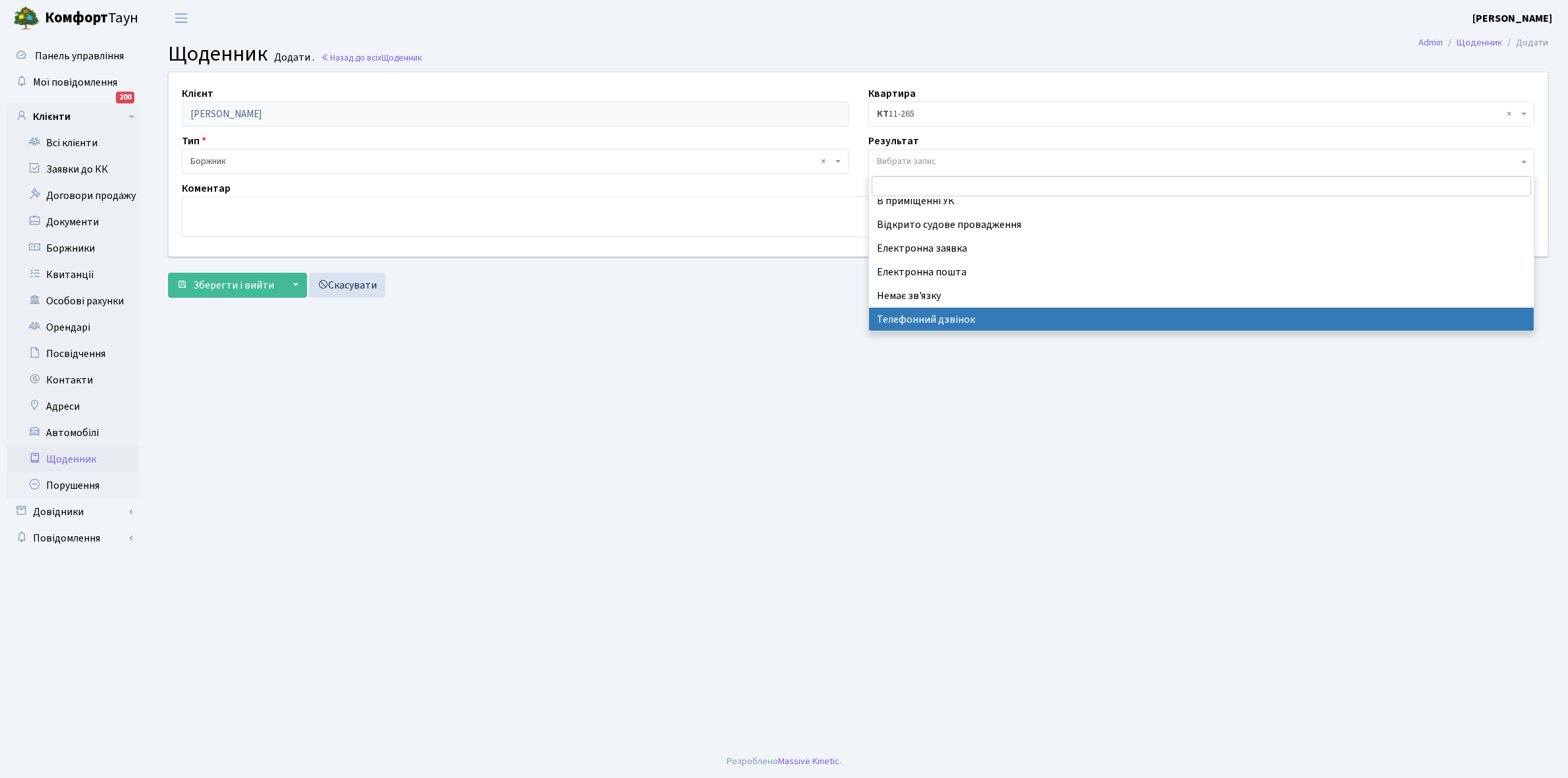
select select "196"
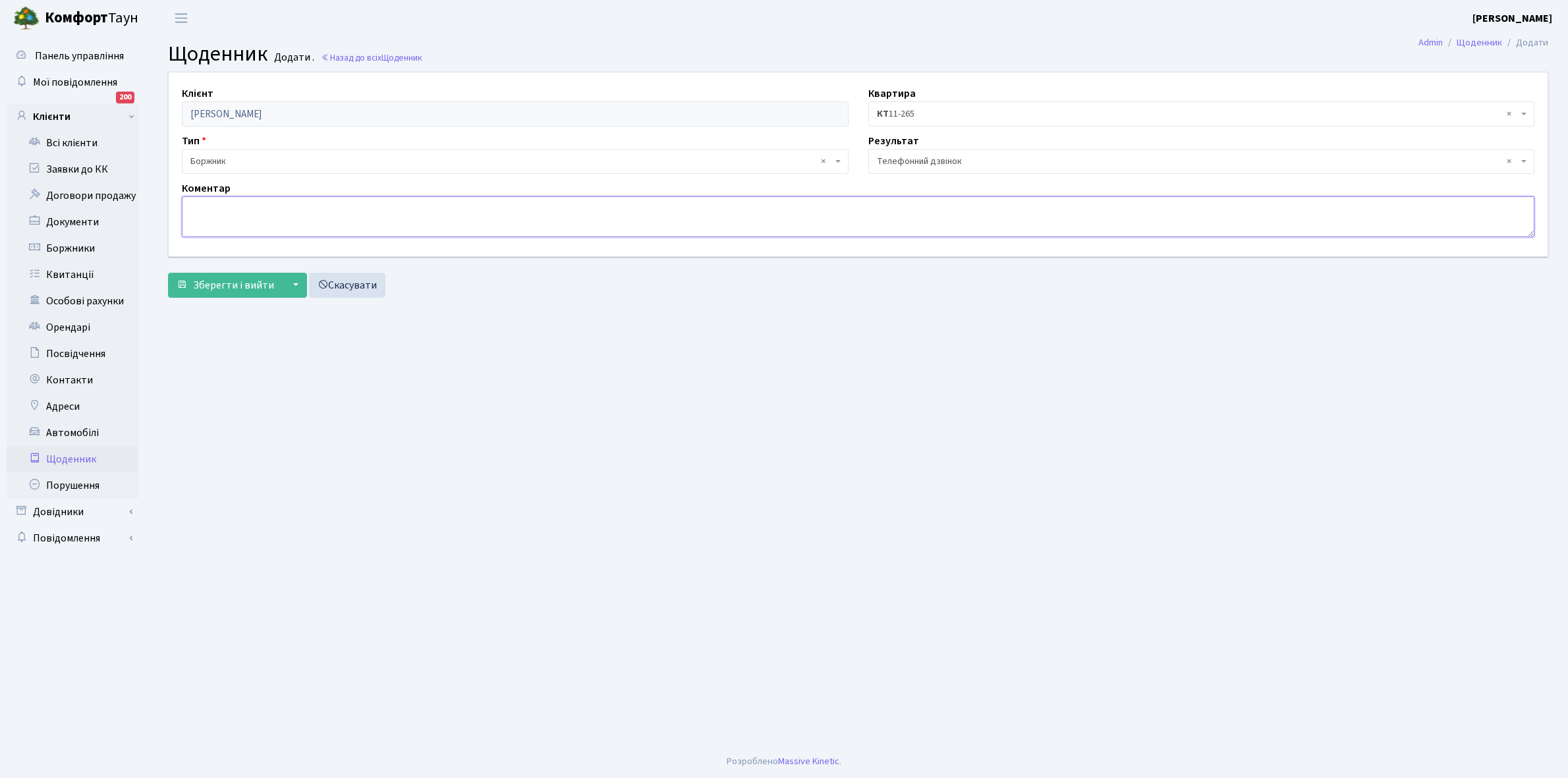
click at [192, 228] on textarea at bounding box center [857, 217] width 1352 height 41
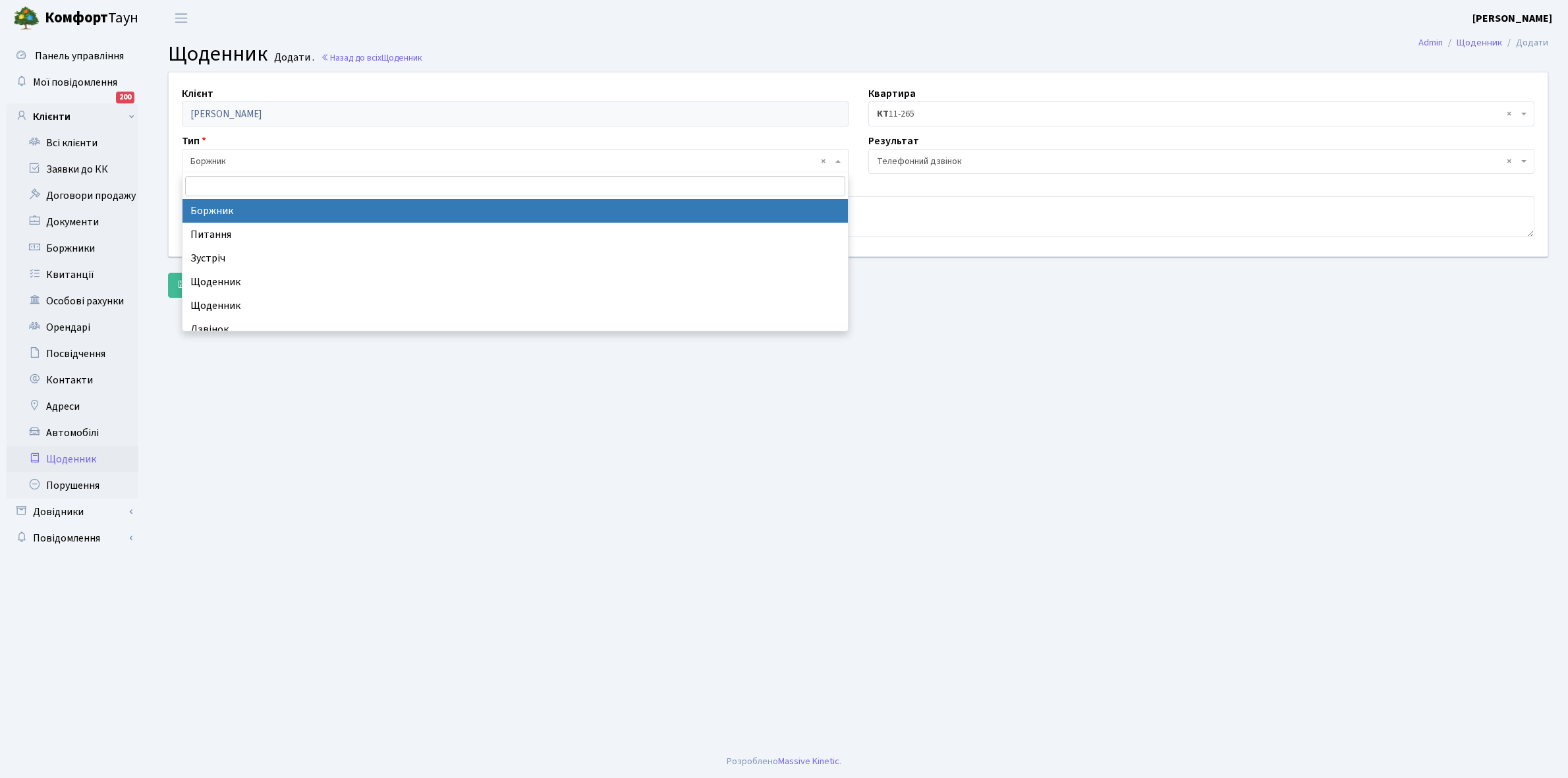
click at [280, 156] on span "× Боржник" at bounding box center [511, 161] width 641 height 13
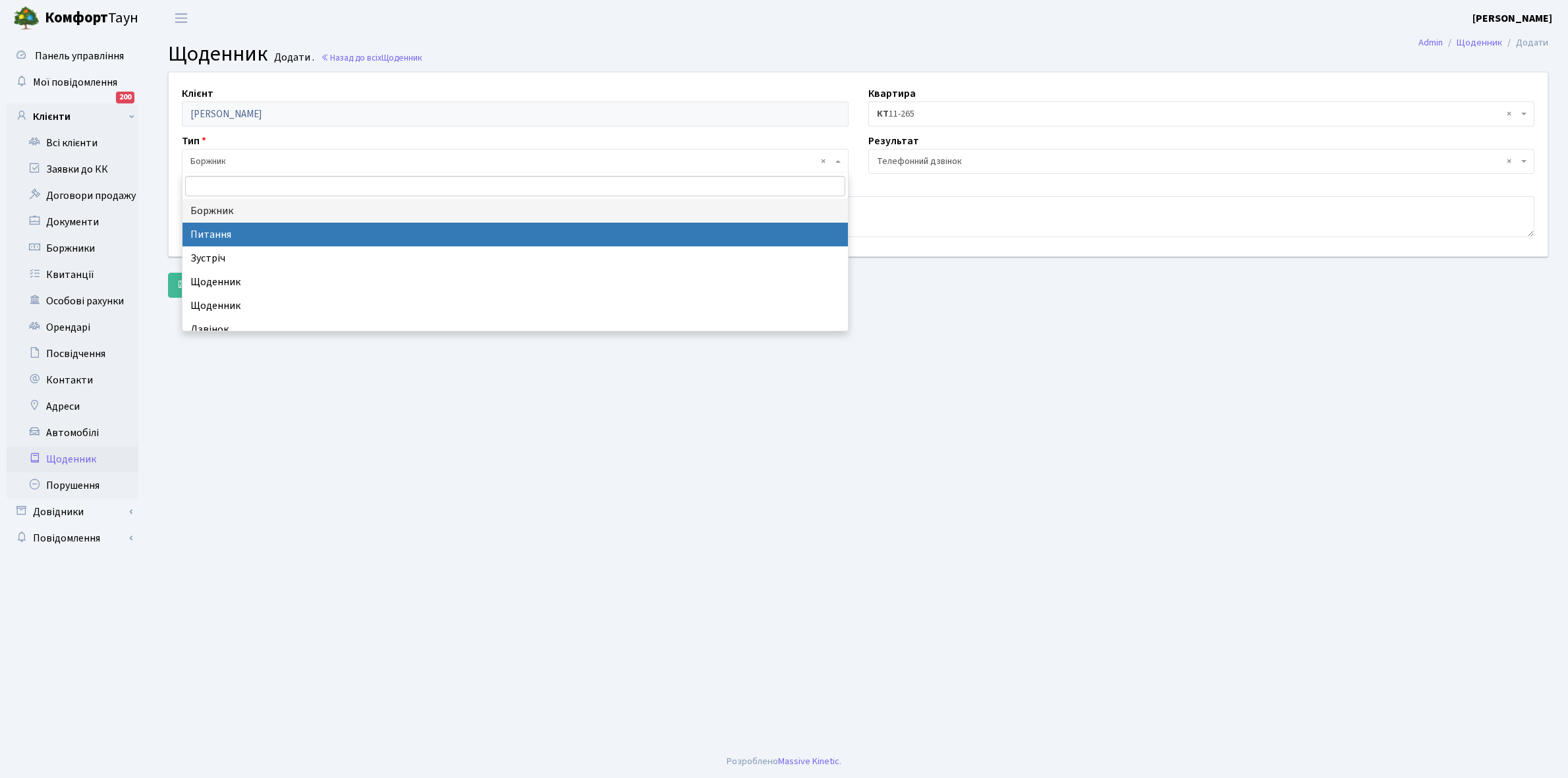
select select "9"
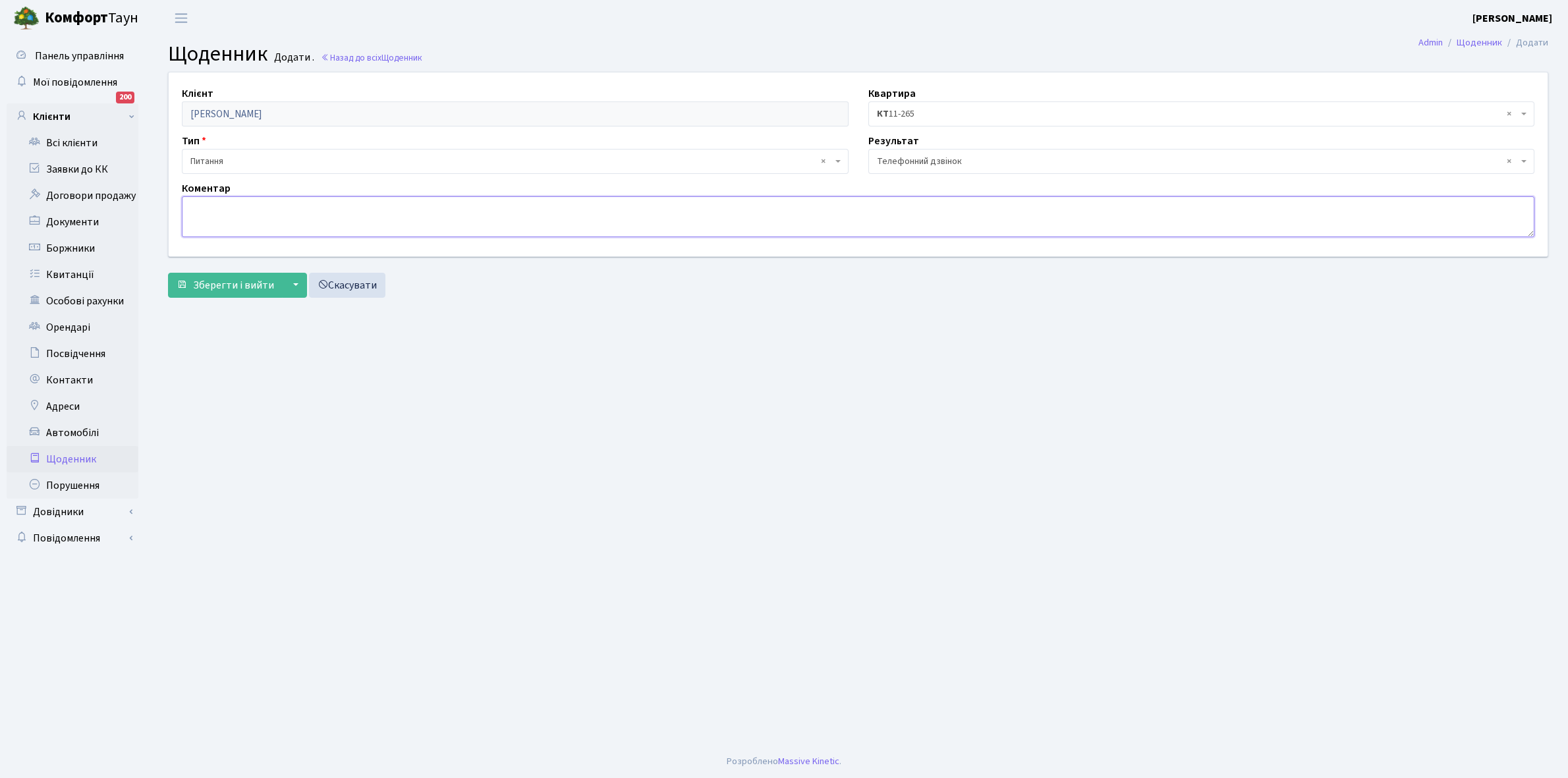
click at [222, 232] on textarea at bounding box center [857, 217] width 1352 height 41
type textarea "З"
type textarea "Повідомила нового власника що треба укласти договори ЕЕ"
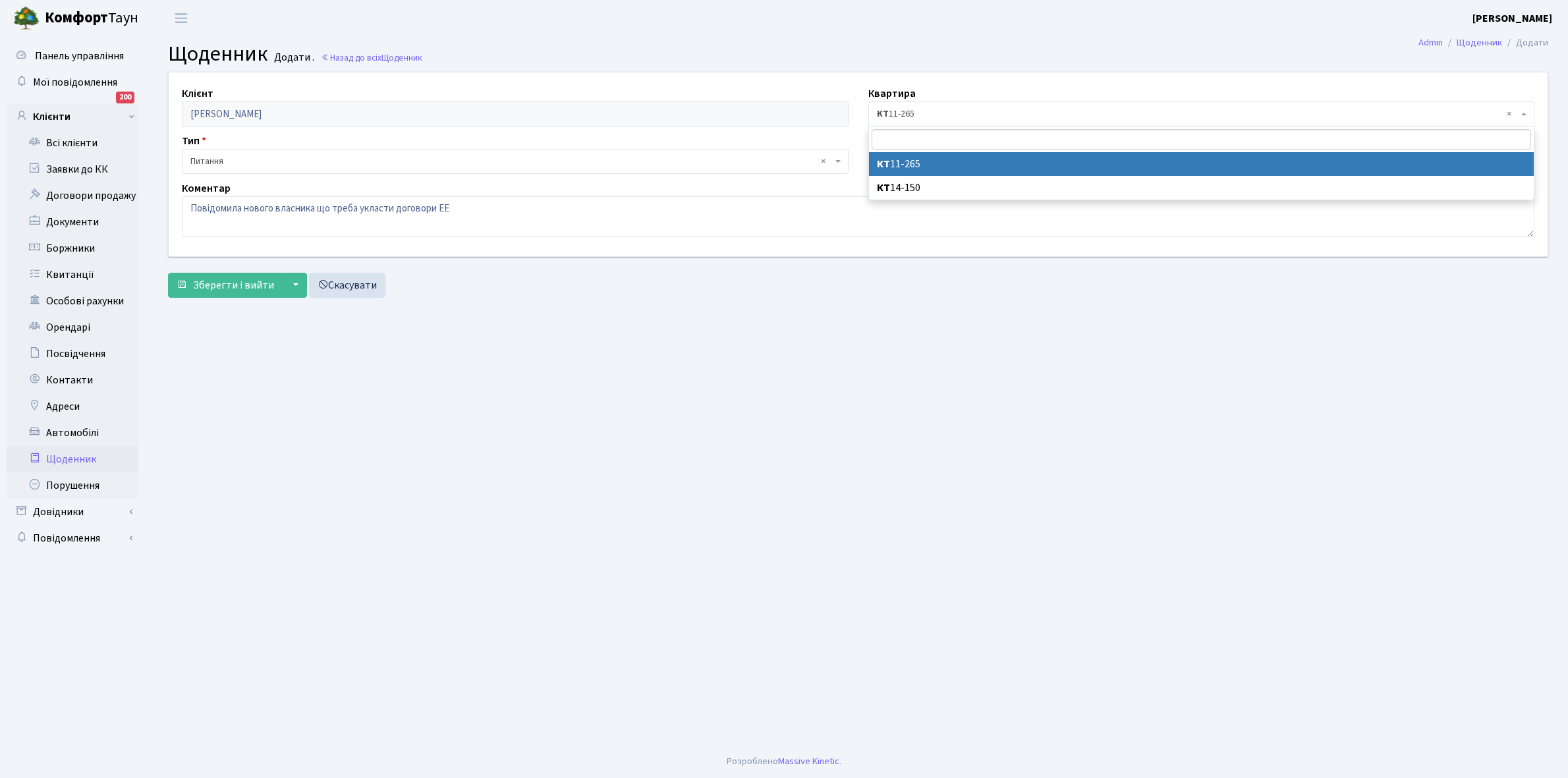
click at [914, 114] on span "× КТ 11-265" at bounding box center [1197, 114] width 641 height 13
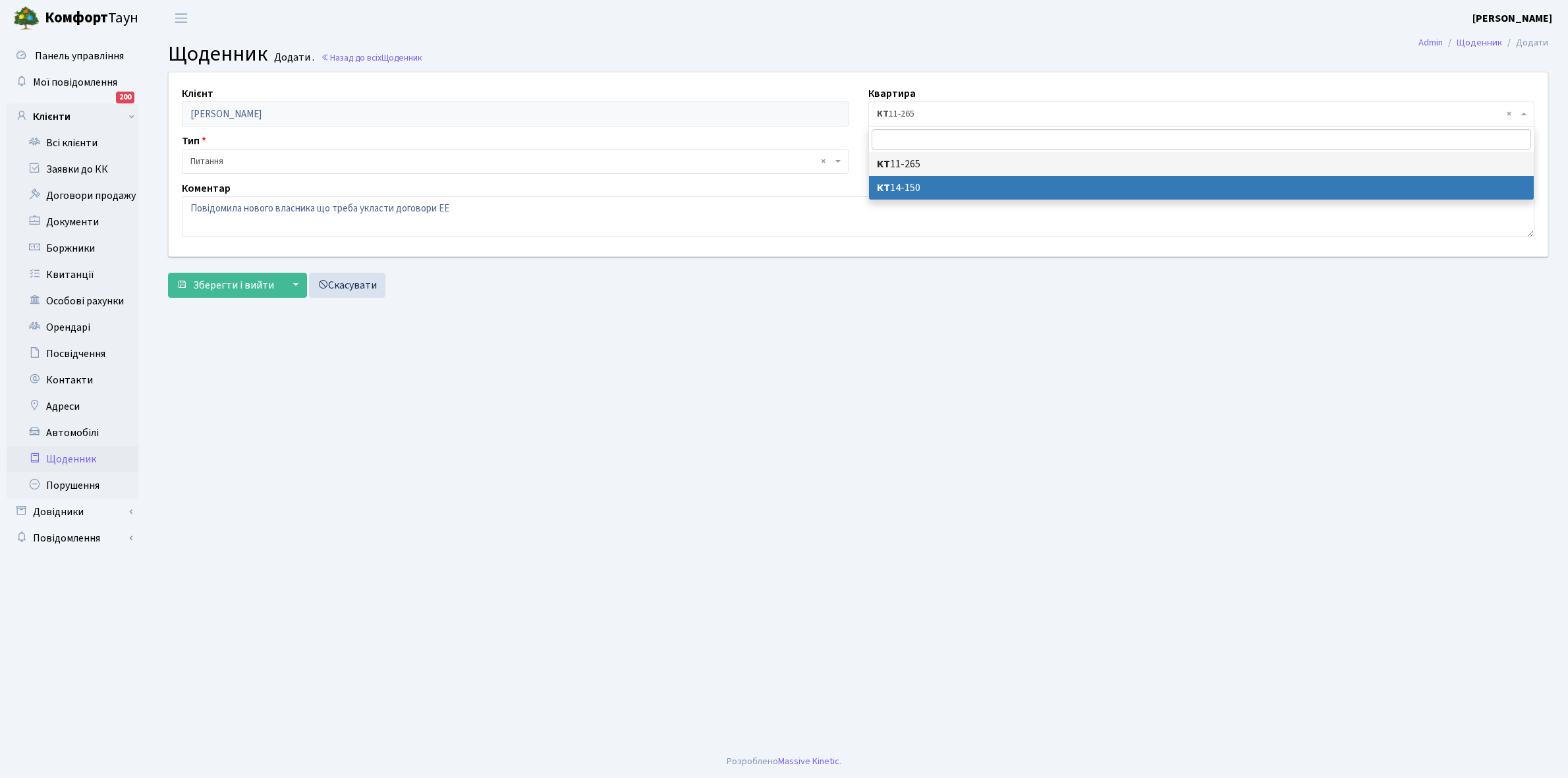
select select "178027"
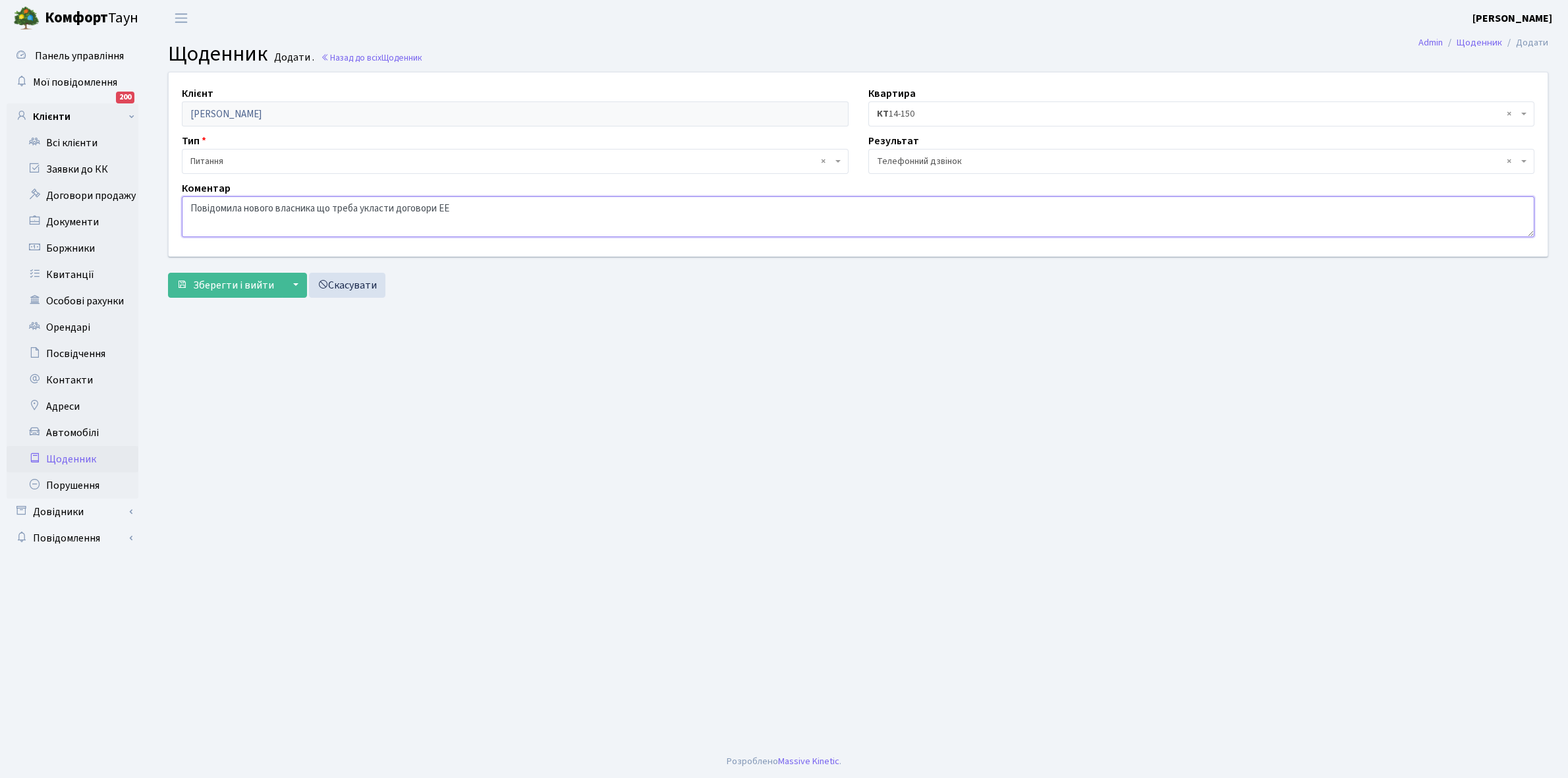
click at [457, 212] on textarea "Повідомила нового власника що треба укласти договори ЕЕ" at bounding box center [857, 217] width 1352 height 41
type textarea "Повідомила нового власника що треба укласти договори ЕЕ. Відправила інструкцію …"
click at [225, 287] on span "Зберегти і вийти" at bounding box center [233, 284] width 81 height 14
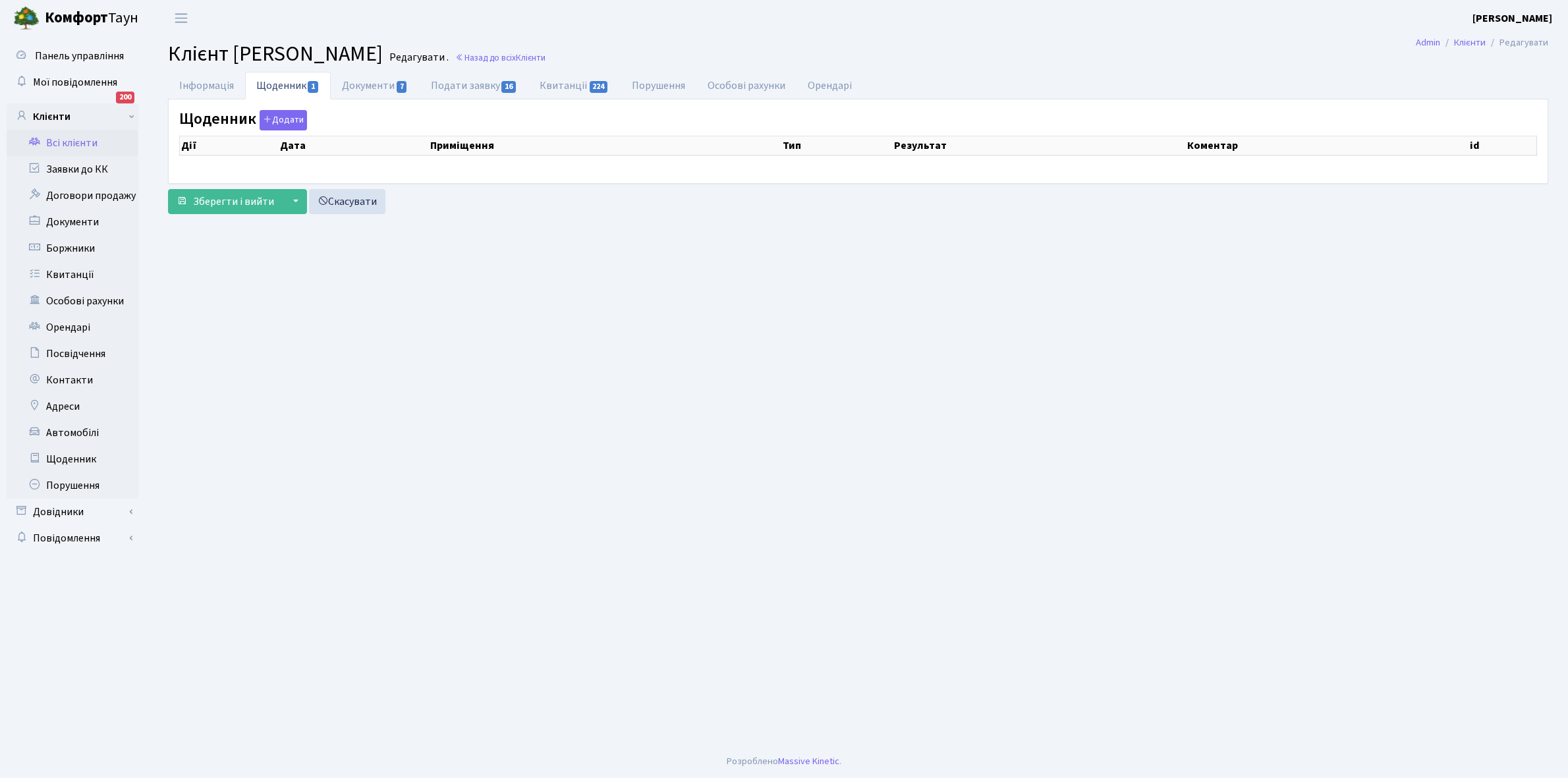
select select "25"
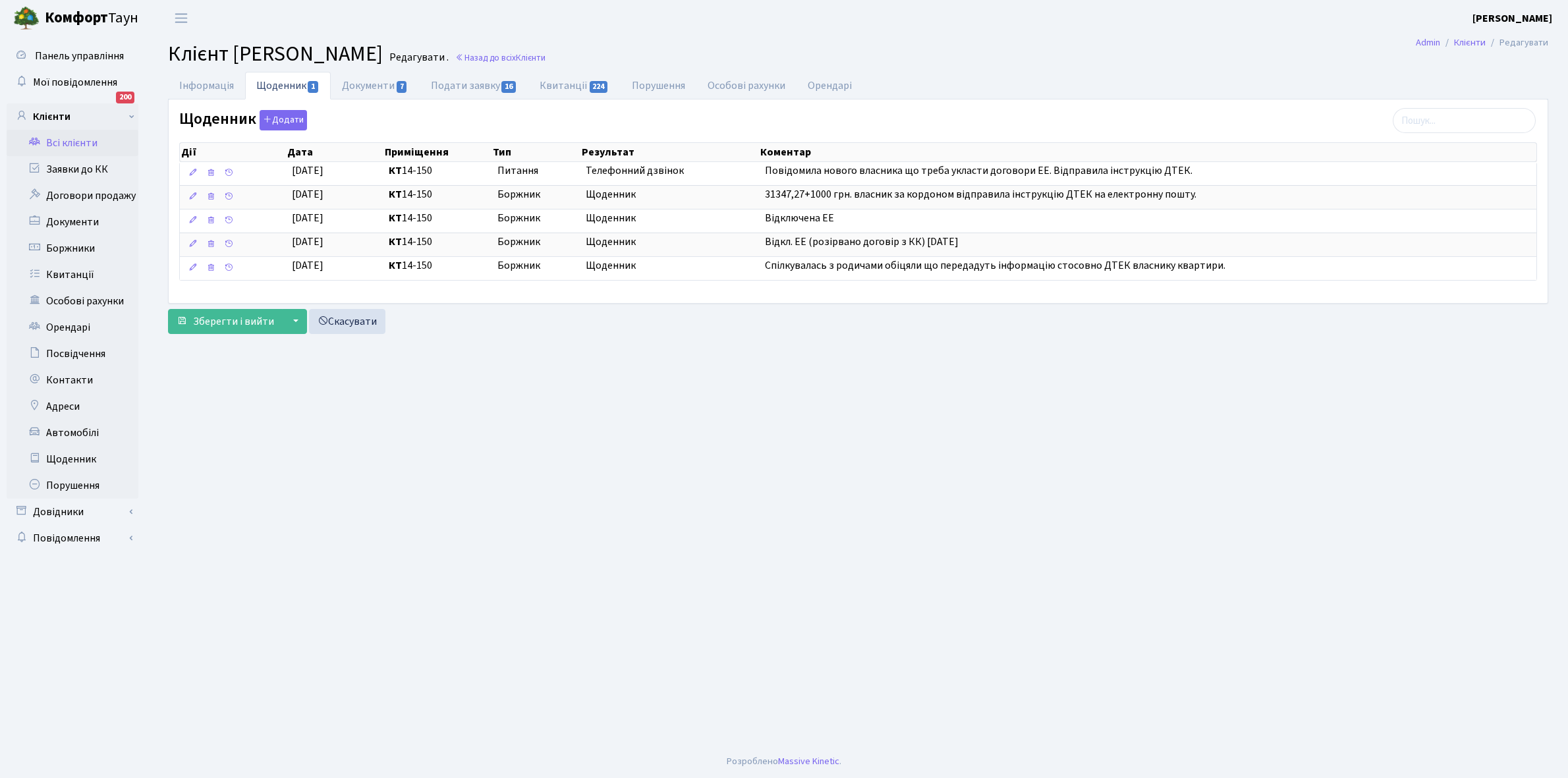
click at [74, 144] on link "Всі клієнти" at bounding box center [73, 143] width 132 height 27
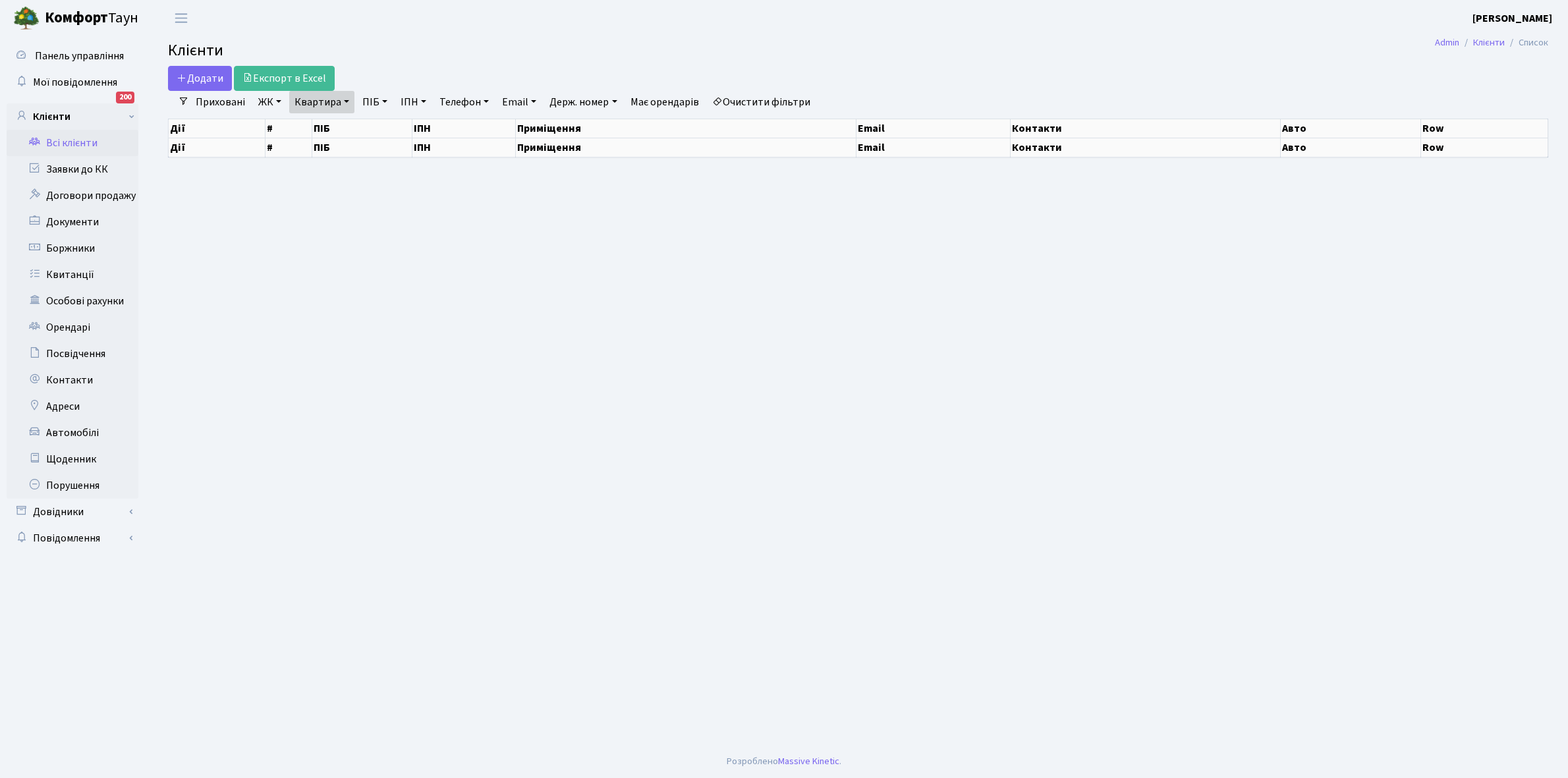
select select "25"
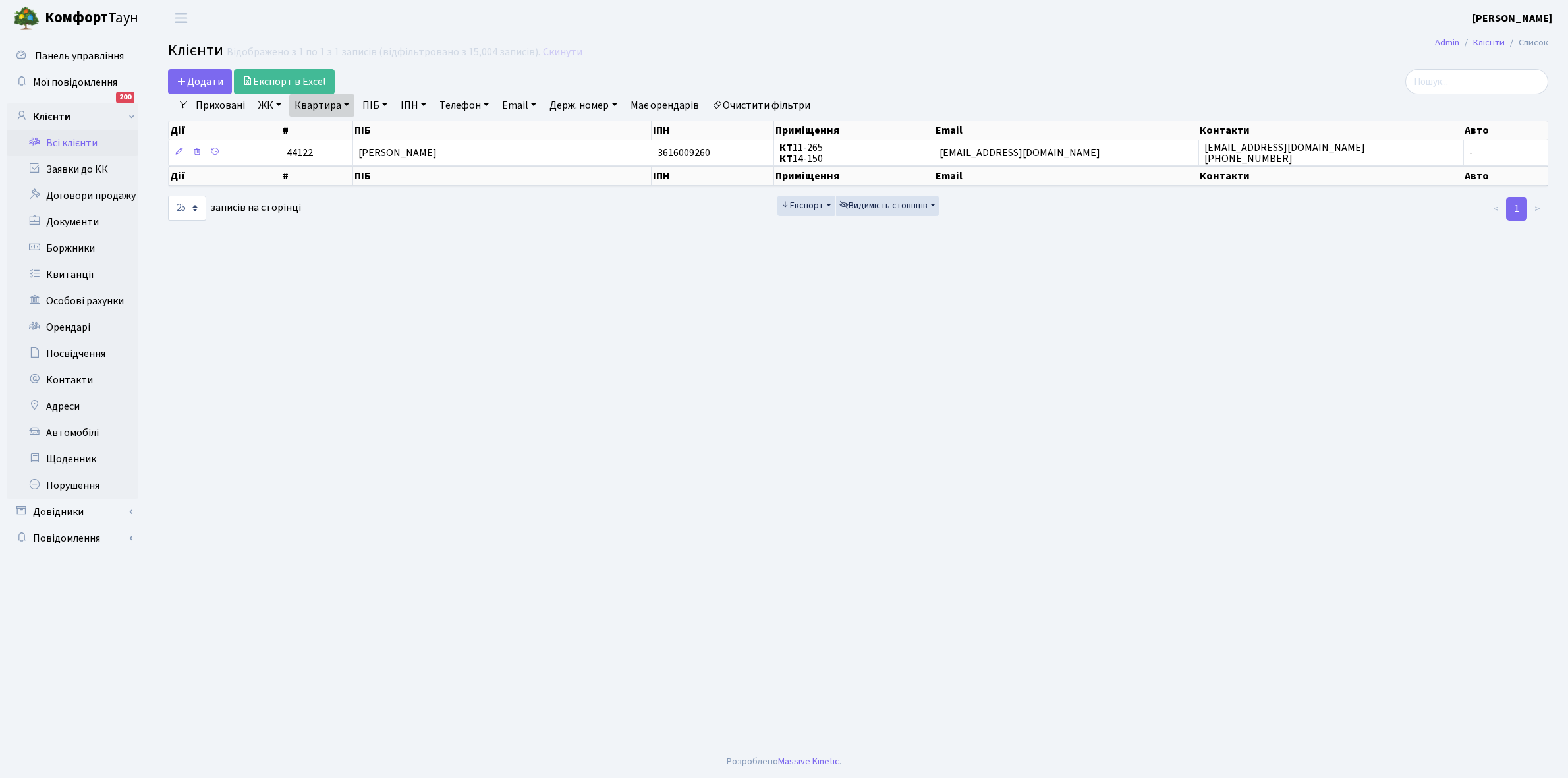
click at [344, 102] on link "Квартира" at bounding box center [322, 105] width 65 height 23
click at [349, 130] on input "14-150" at bounding box center [329, 131] width 77 height 25
type input "10-139"
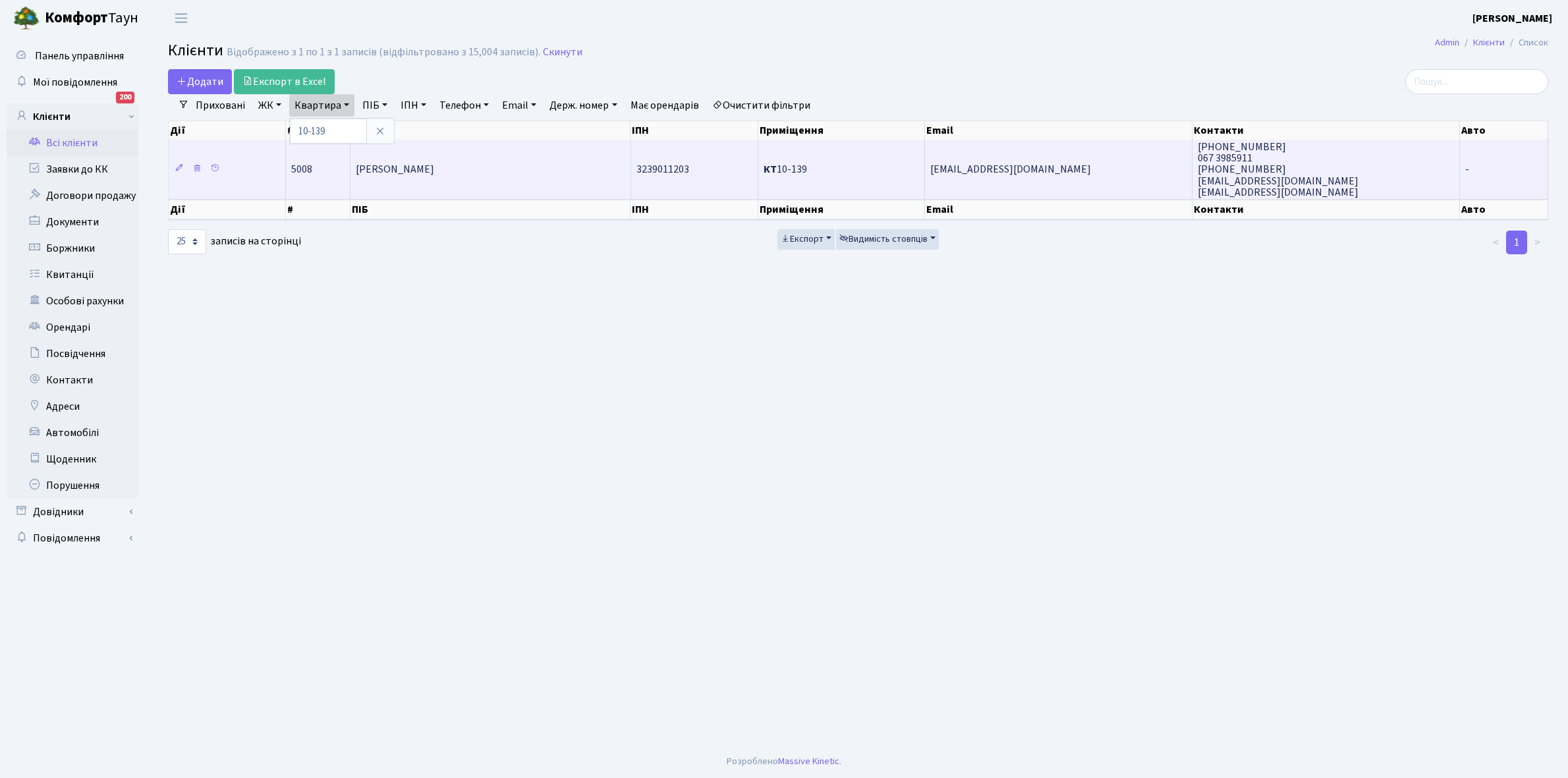
click at [433, 176] on span "[PERSON_NAME]" at bounding box center [395, 170] width 79 height 14
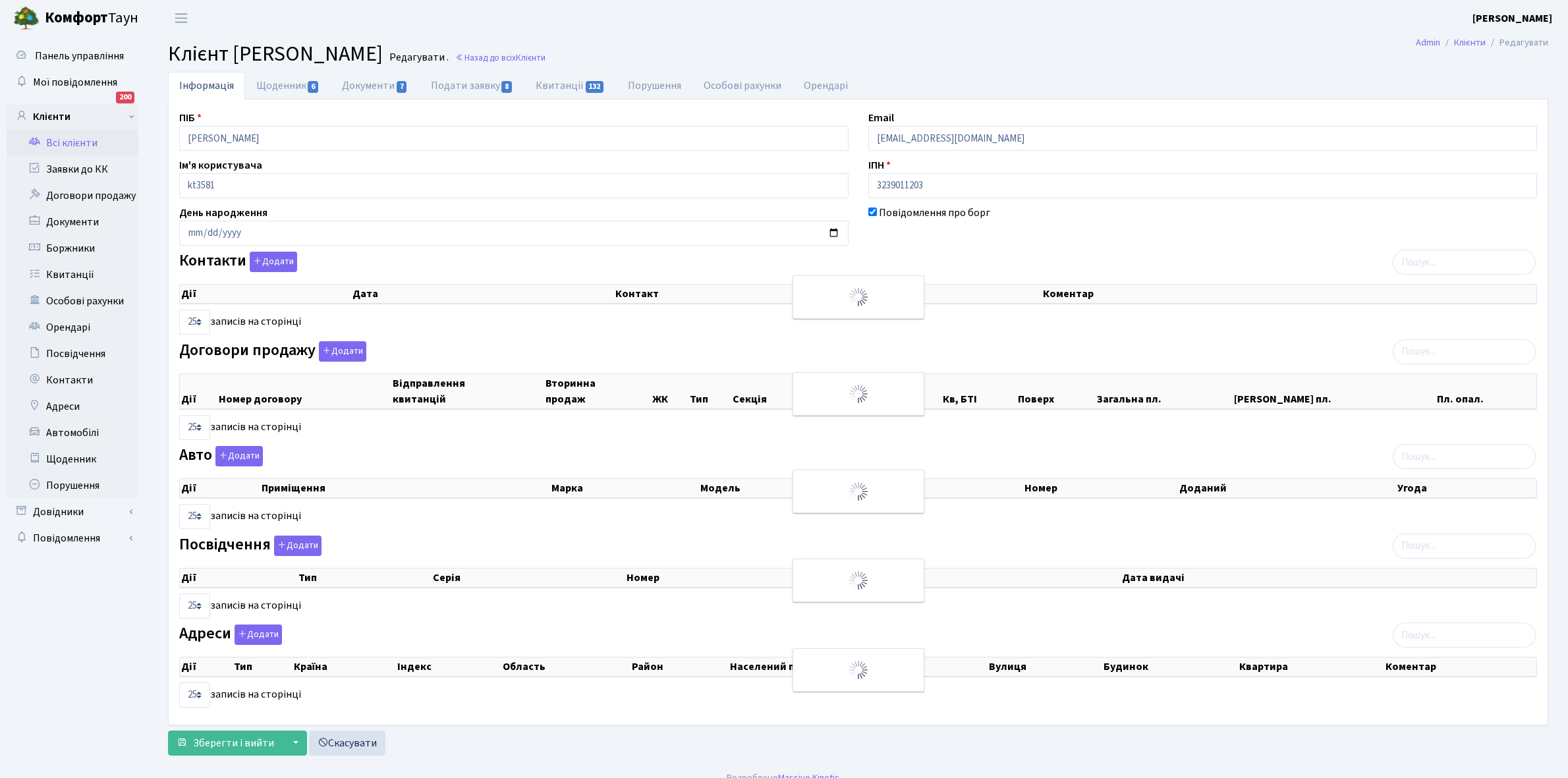
select select "25"
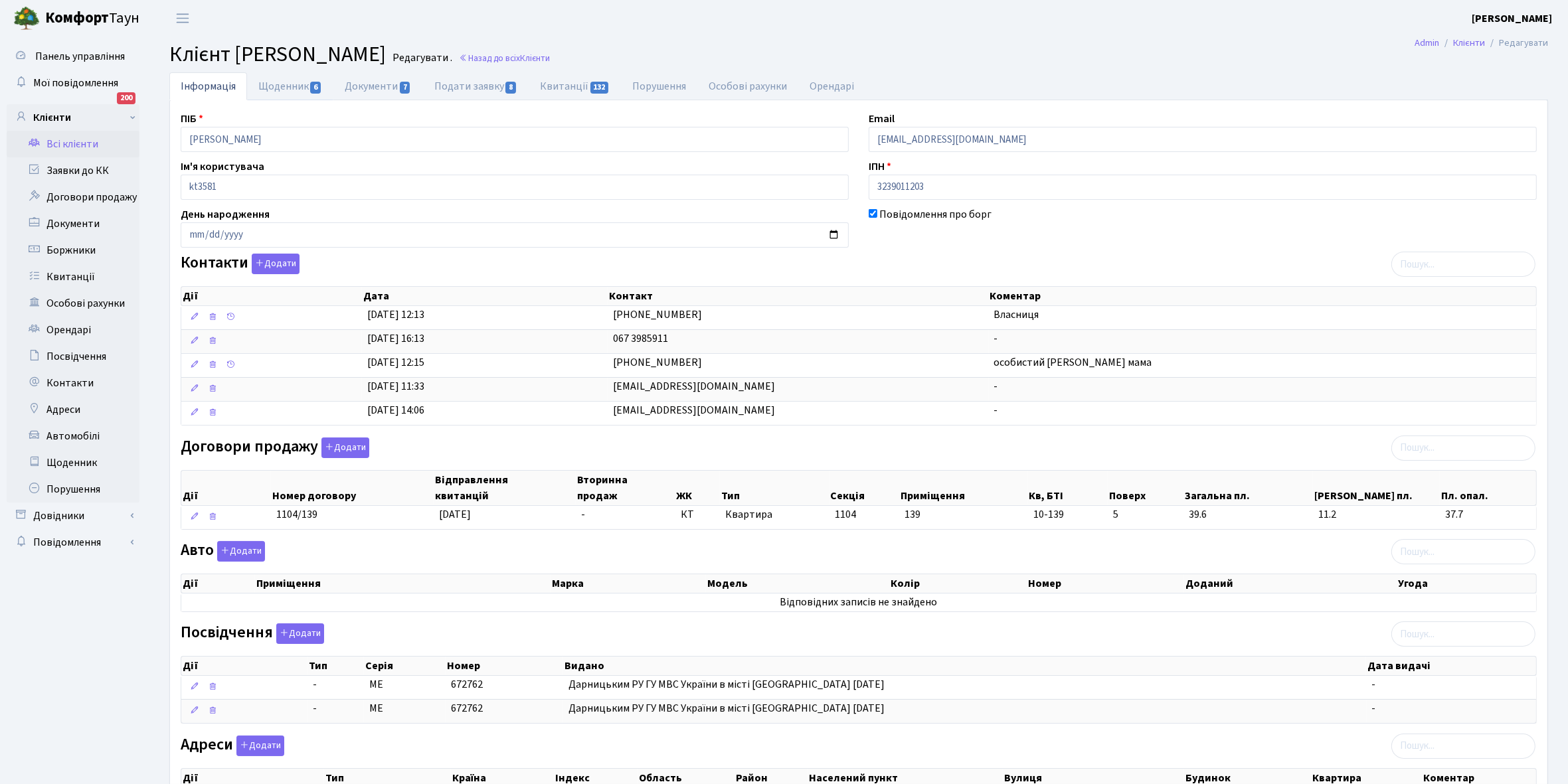
click at [276, 82] on link "Щоденник 6" at bounding box center [290, 86] width 86 height 28
select select "25"
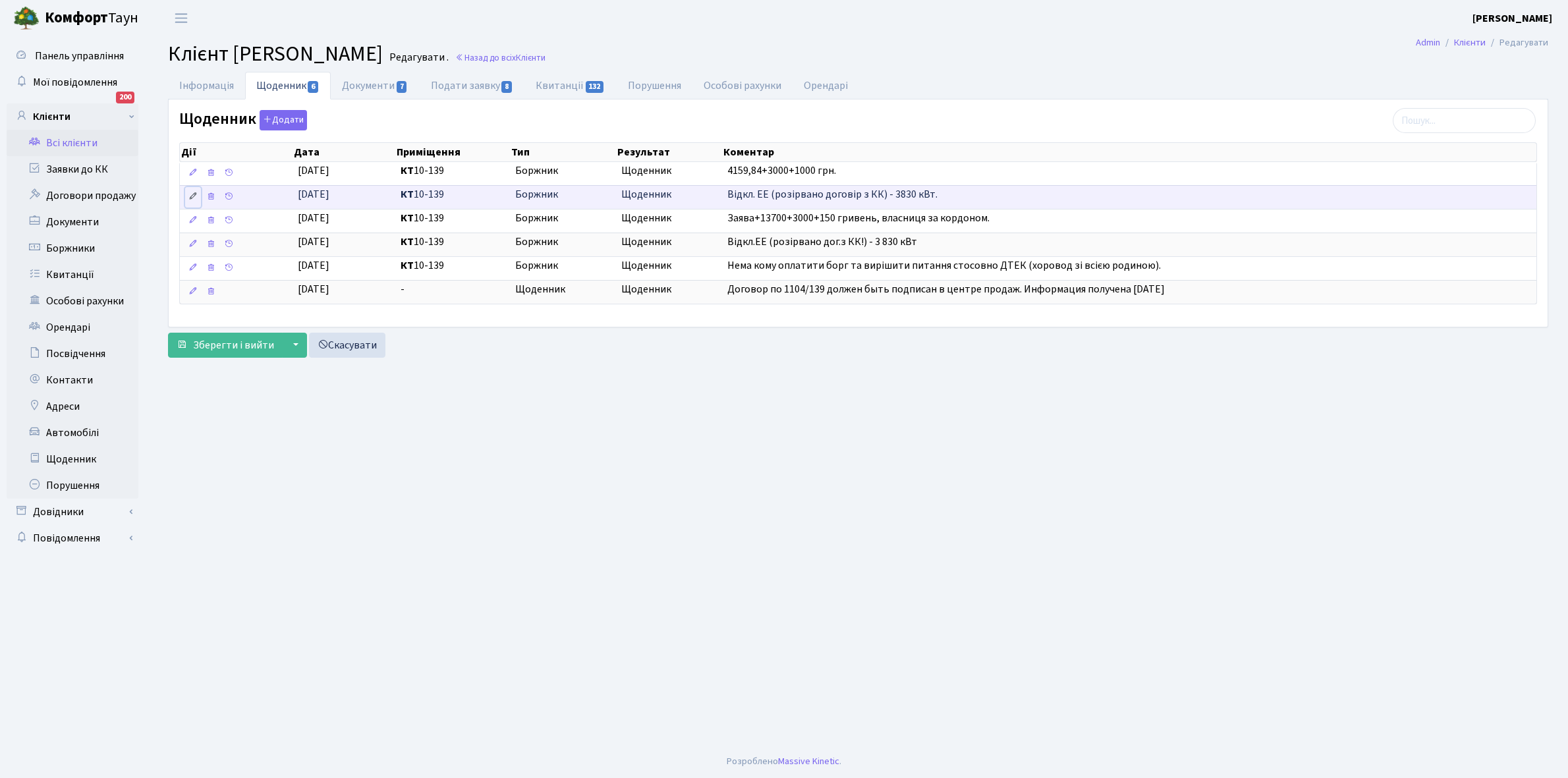
click at [197, 195] on icon at bounding box center [192, 196] width 9 height 9
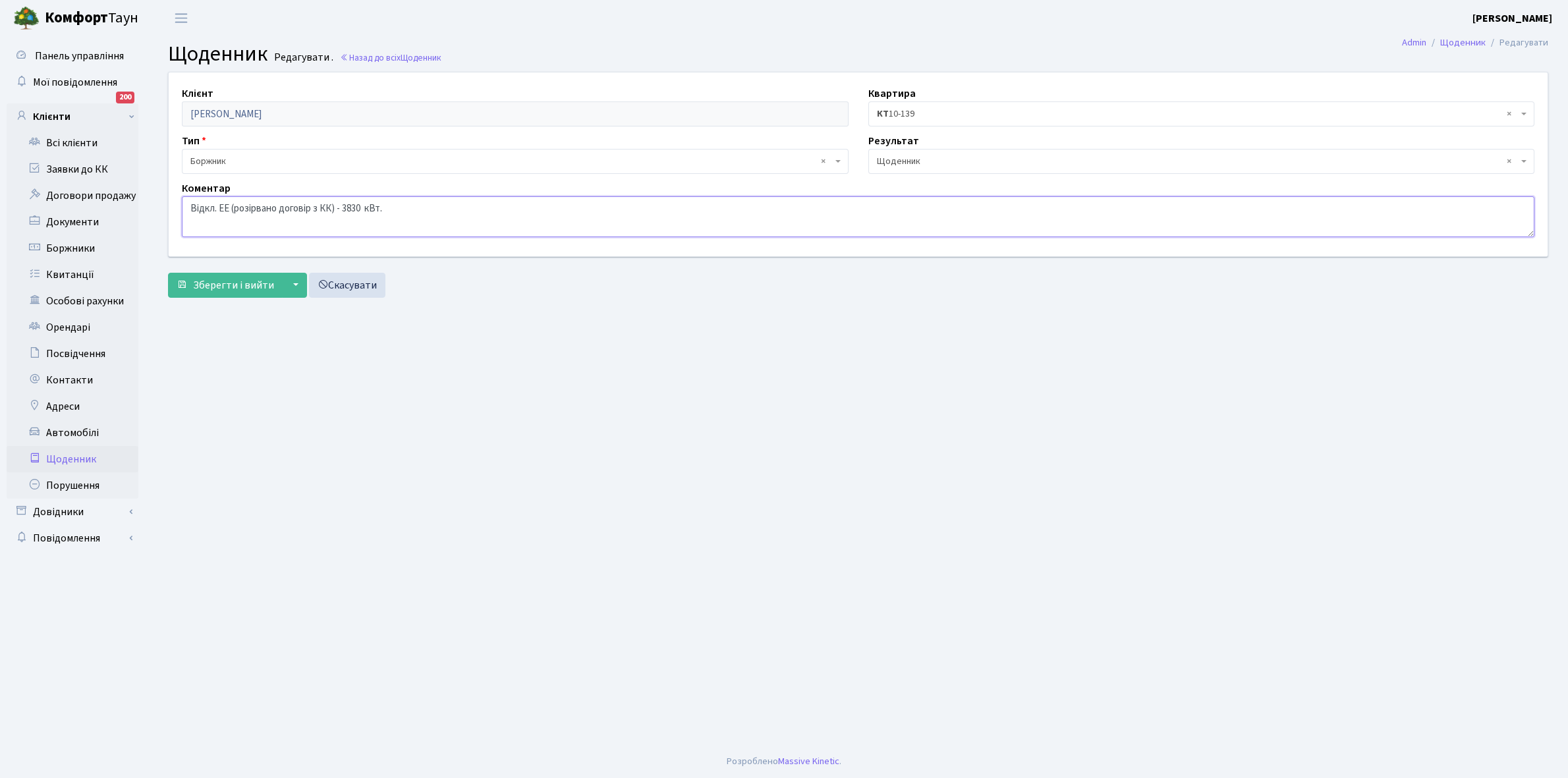
drag, startPoint x: 186, startPoint y: 202, endPoint x: 471, endPoint y: 219, distance: 285.5
click at [472, 219] on textarea "Відкл. ЕЕ (розірвано договір з КК) - 3830 кВт." at bounding box center [857, 217] width 1352 height 41
click at [231, 294] on button "Зберегти і вийти" at bounding box center [225, 285] width 115 height 25
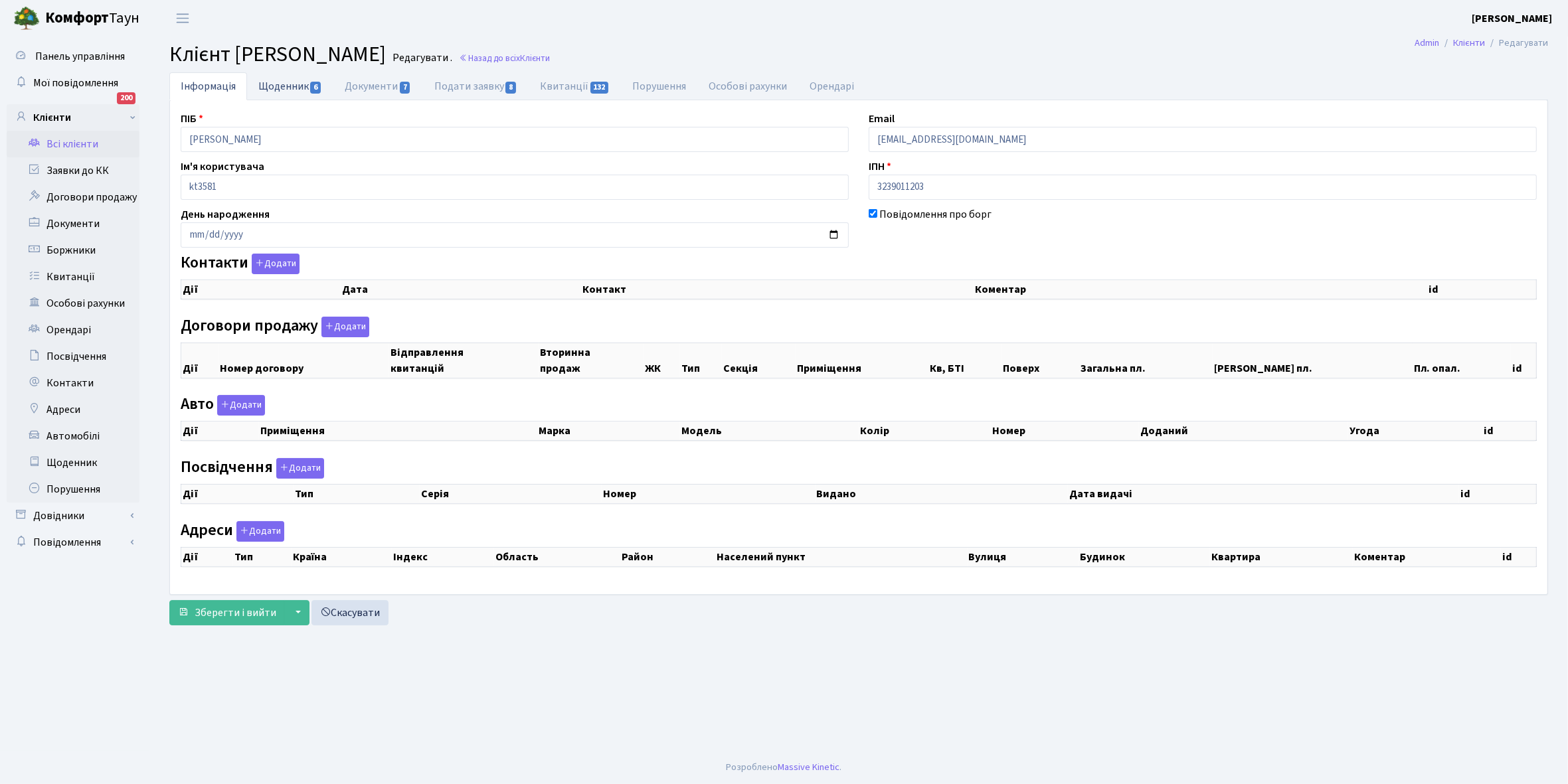
checkbox input "true"
click at [267, 85] on link "Щоденник 6" at bounding box center [290, 86] width 86 height 27
select select "25"
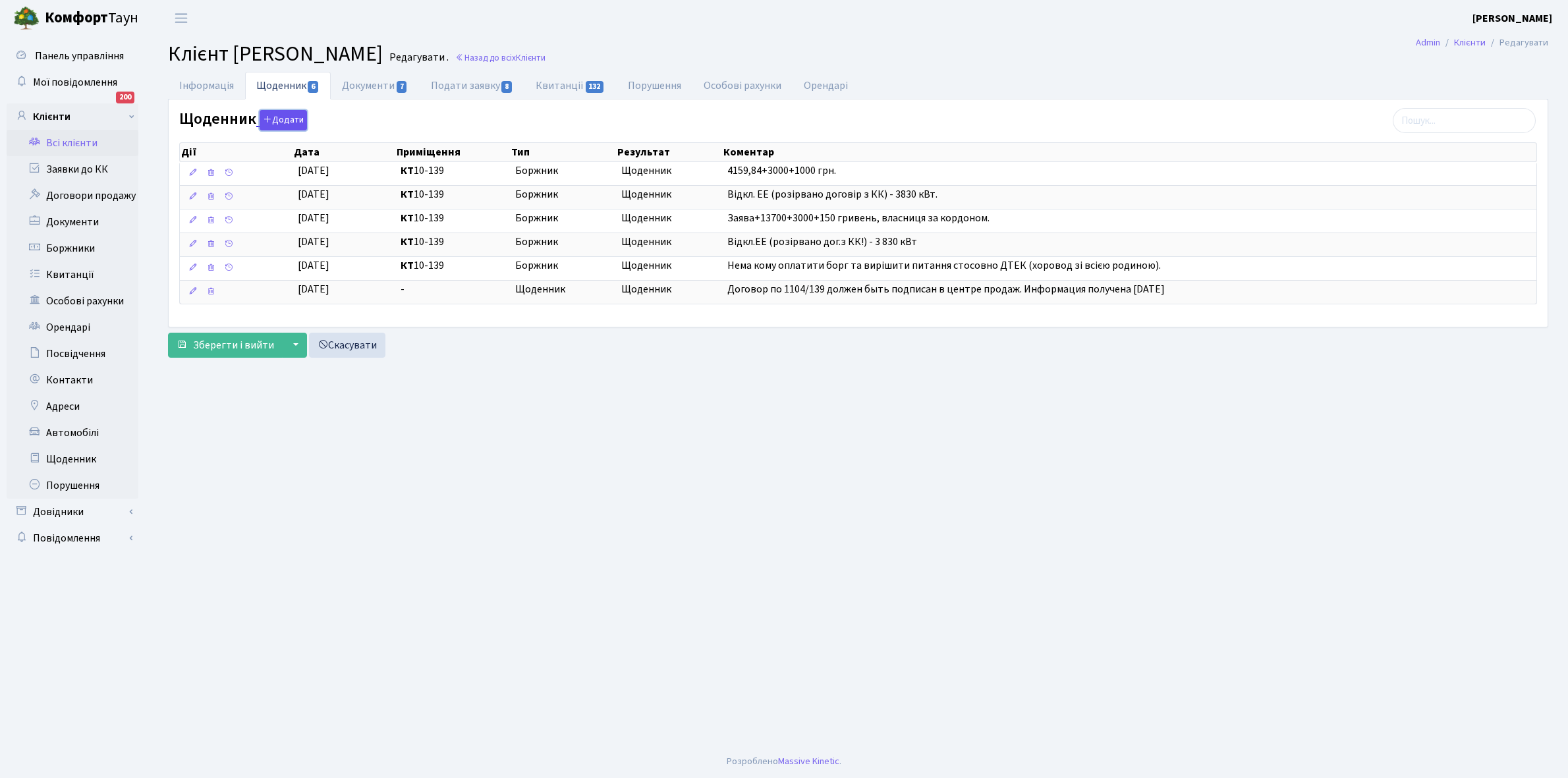
click at [283, 117] on button "Додати" at bounding box center [283, 120] width 48 height 20
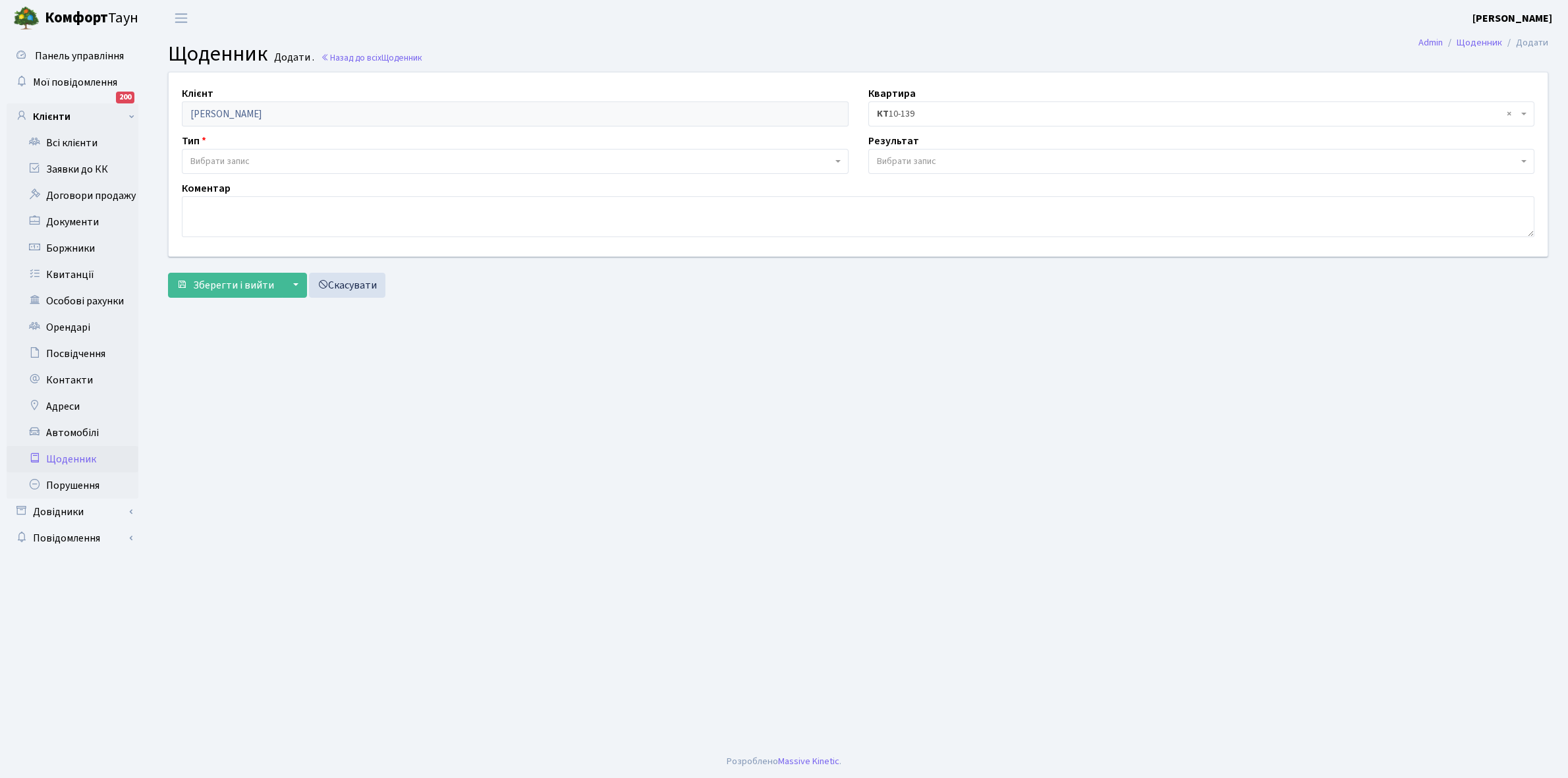
click at [243, 160] on span "Вибрати запис" at bounding box center [220, 161] width 59 height 13
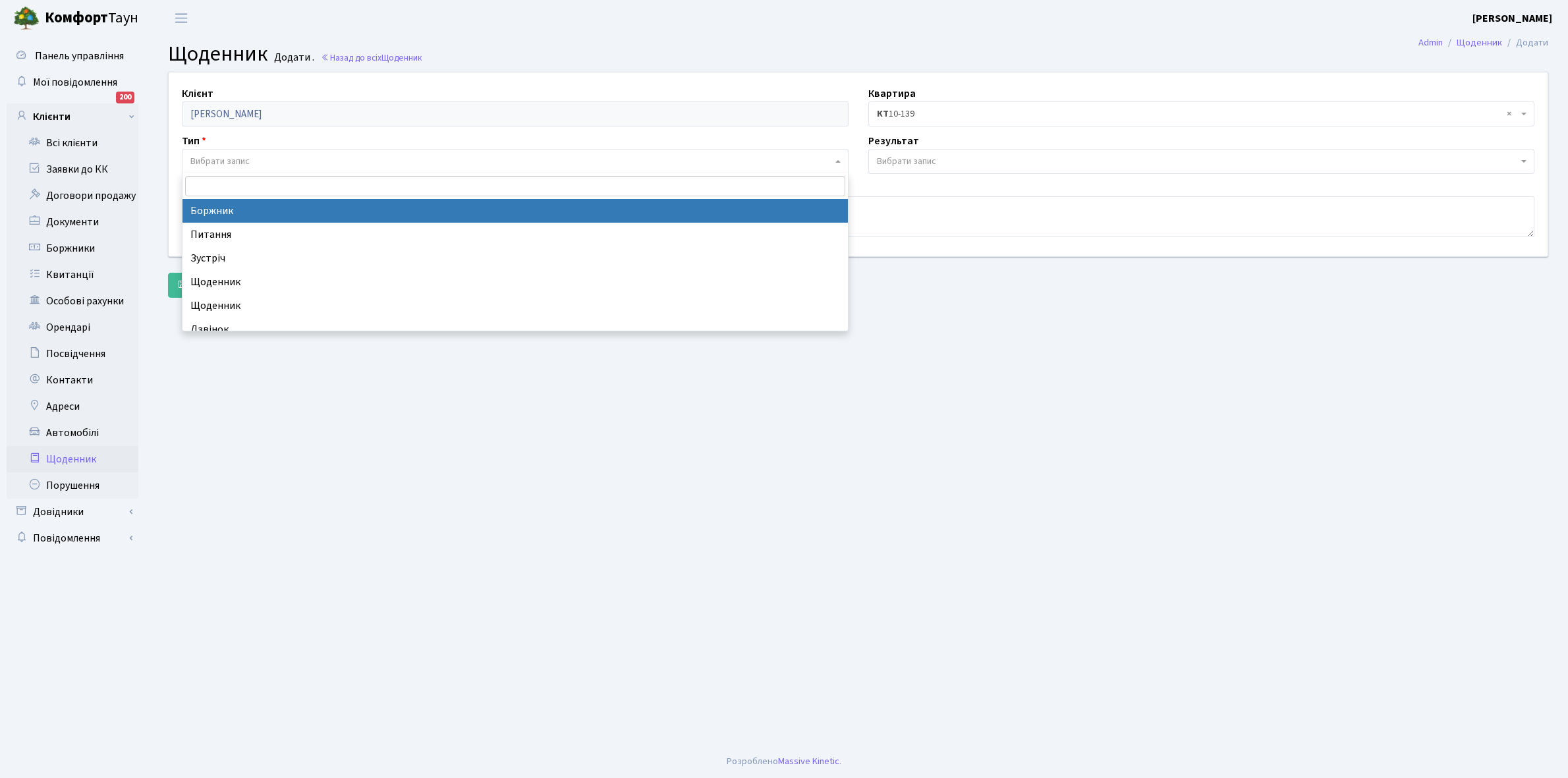
select select "189"
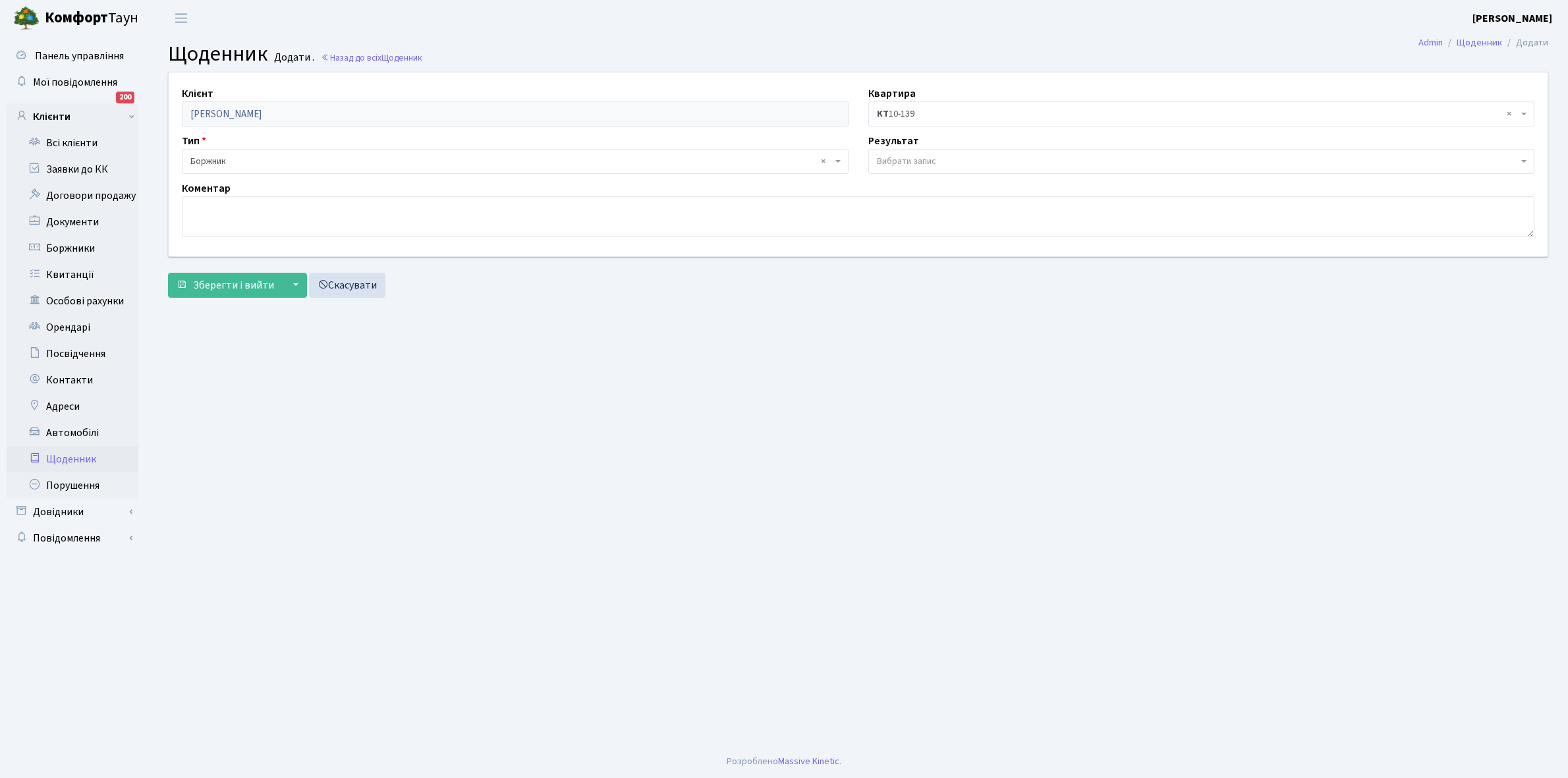
click at [904, 155] on span "Вибрати запис" at bounding box center [906, 161] width 59 height 13
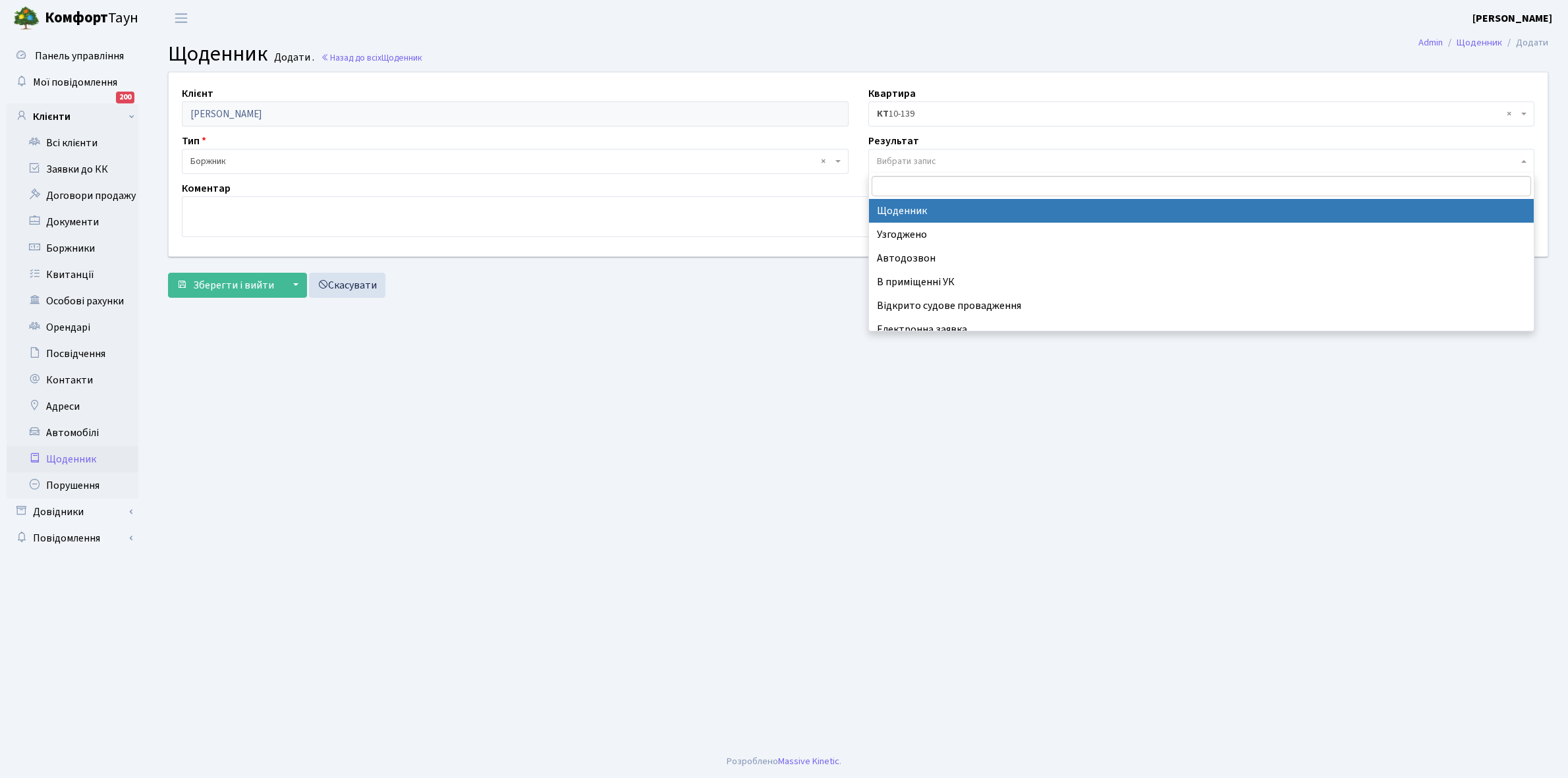
select select "14"
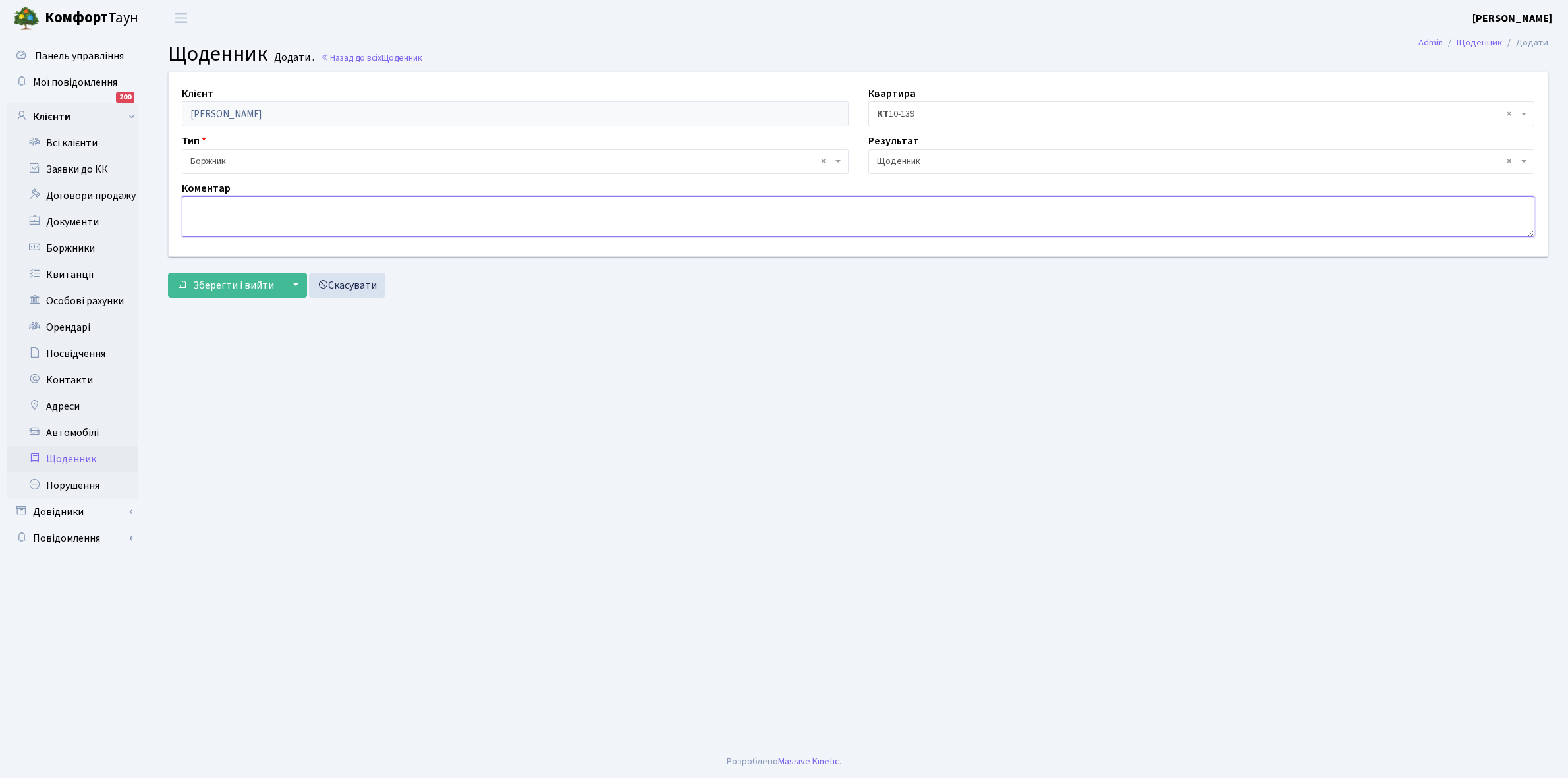
click at [200, 218] on textarea at bounding box center [857, 217] width 1352 height 41
paste textarea "Відкл. ЕЕ (розірвано договір з КК) - 3830 кВт."
click at [364, 202] on textarea "Відкл. ЕЕ (розірвано договір з КК) - 3830 кВт." at bounding box center [857, 217] width 1352 height 41
click at [185, 207] on textarea "Відкл. ЕЕ (розірвано договір з КК) - 4058 кВт." at bounding box center [857, 217] width 1352 height 41
type textarea "[DATE] Відкл. ЕЕ (розірвано договір з КК) - 4058 кВт."
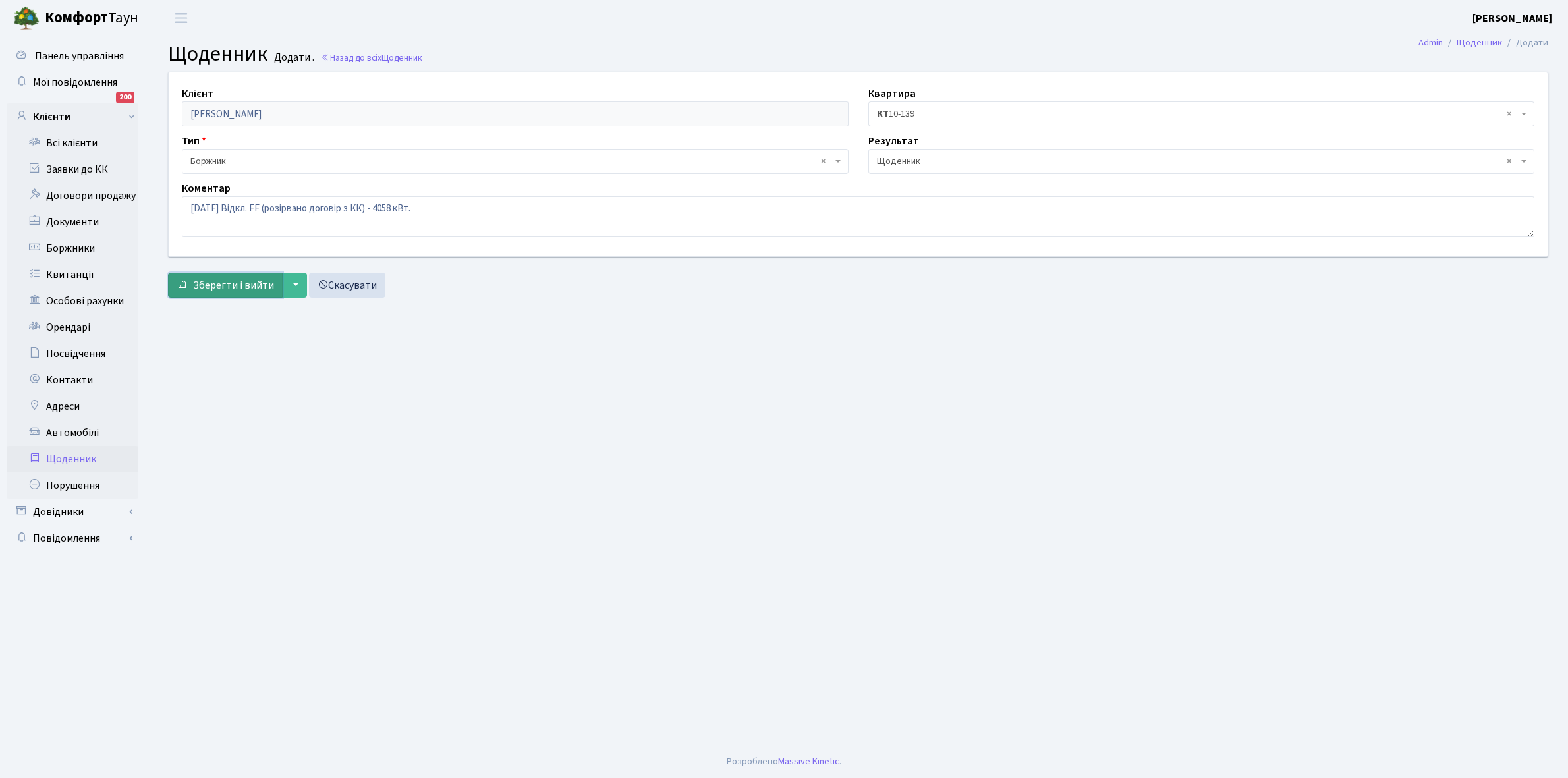
click at [231, 281] on span "Зберегти і вийти" at bounding box center [233, 284] width 81 height 14
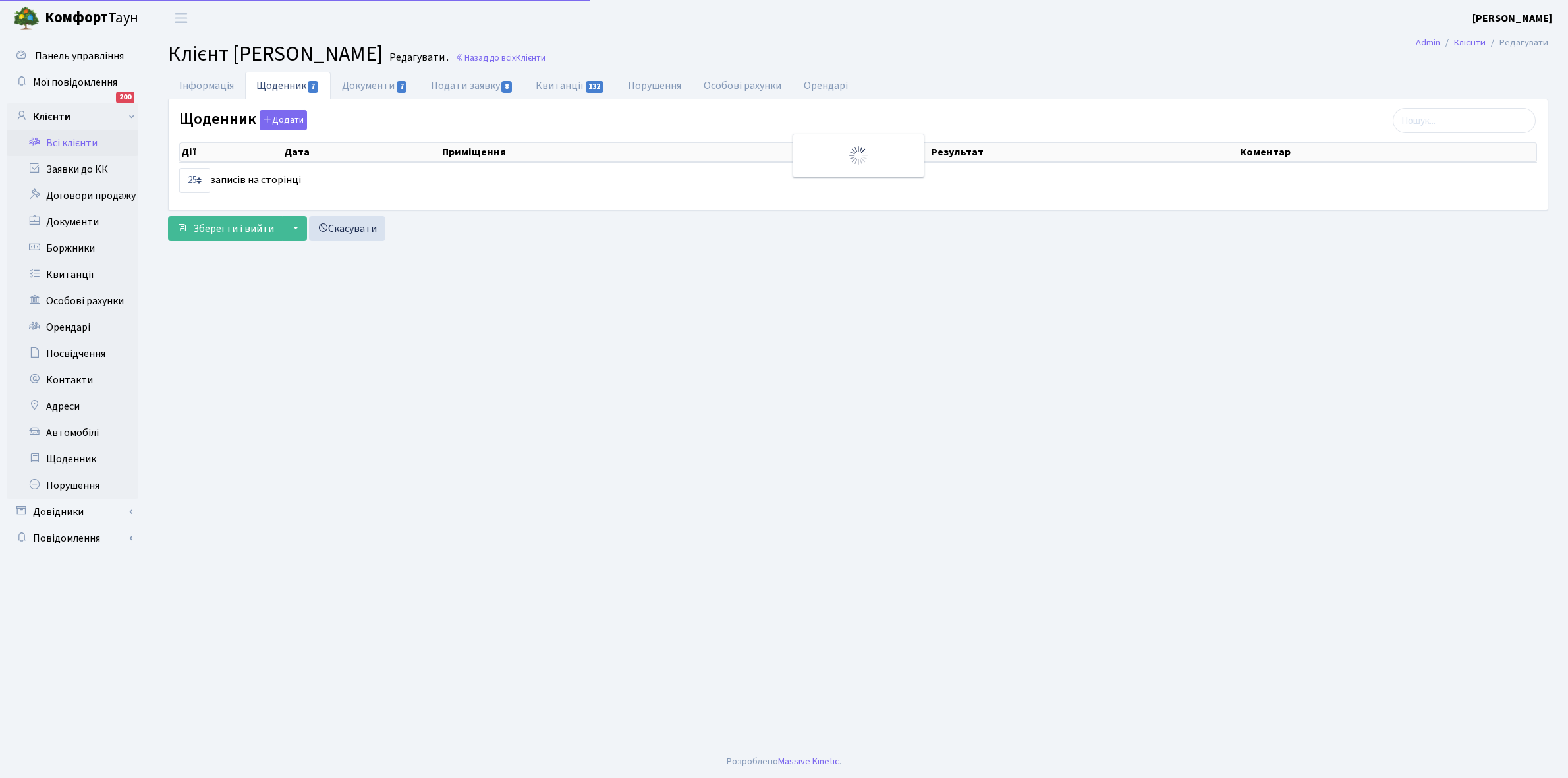
select select "25"
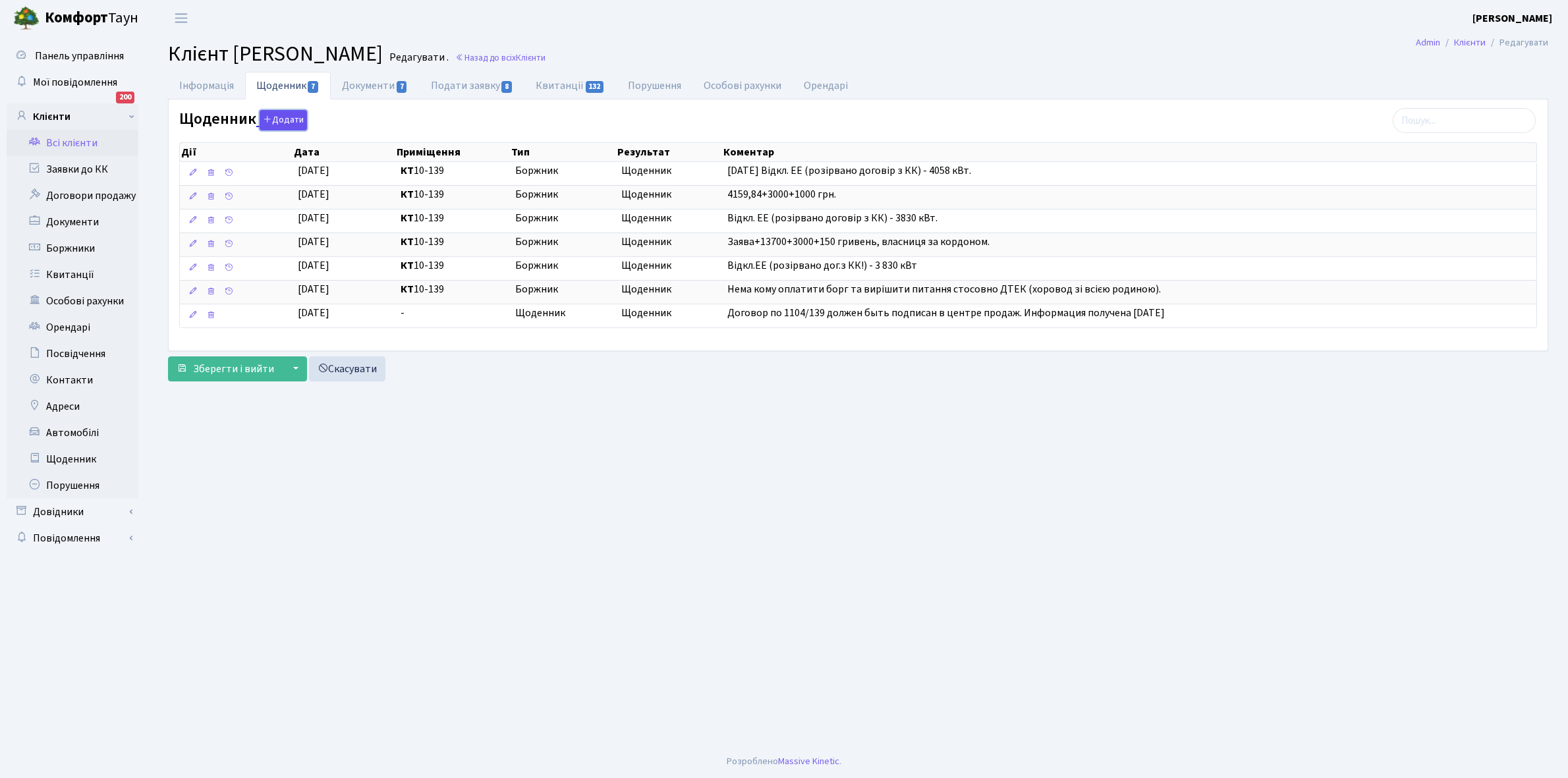
click at [278, 119] on button "Додати" at bounding box center [283, 120] width 48 height 20
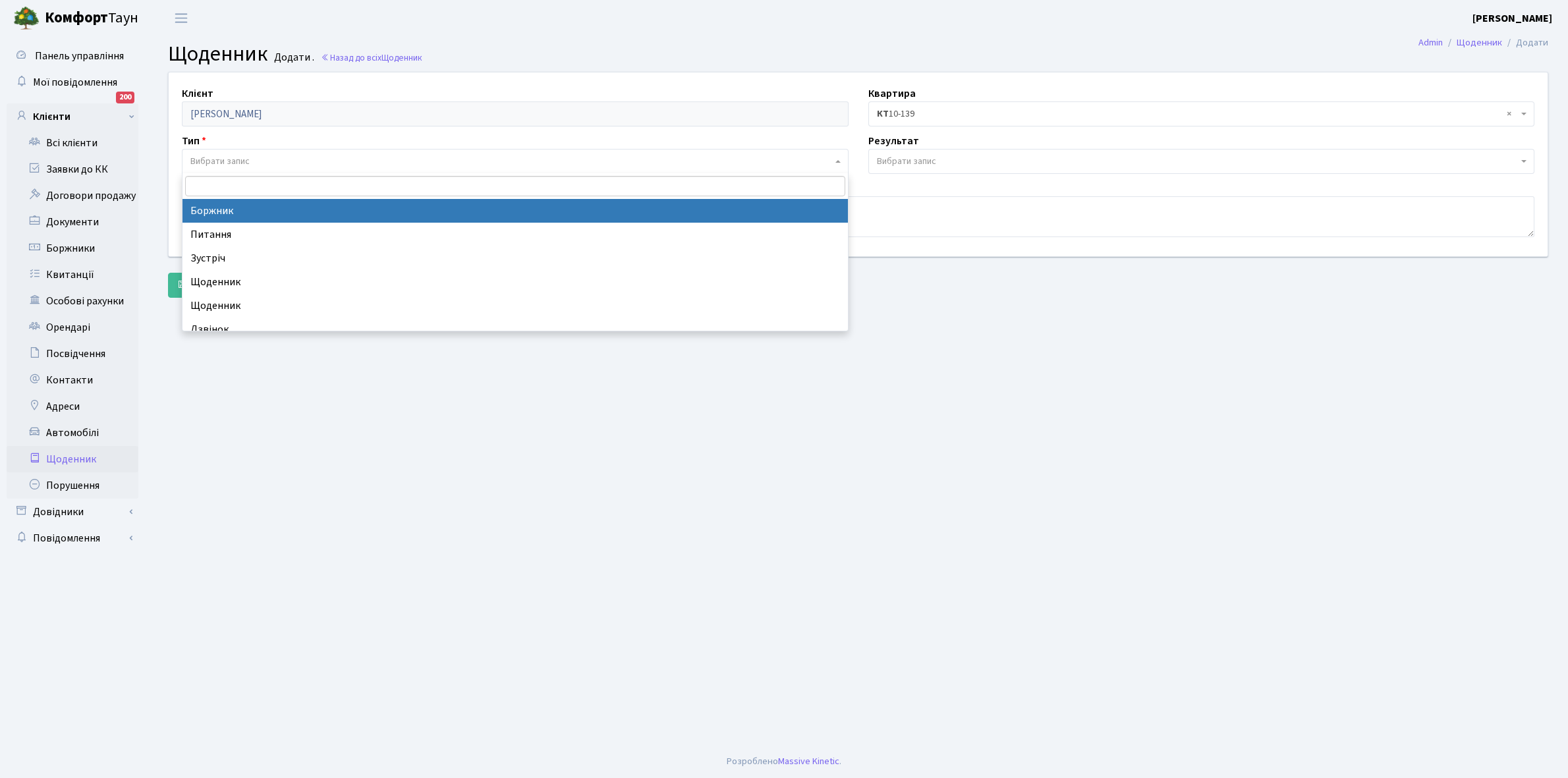
click at [248, 161] on span "Вибрати запис" at bounding box center [220, 161] width 59 height 13
select select "189"
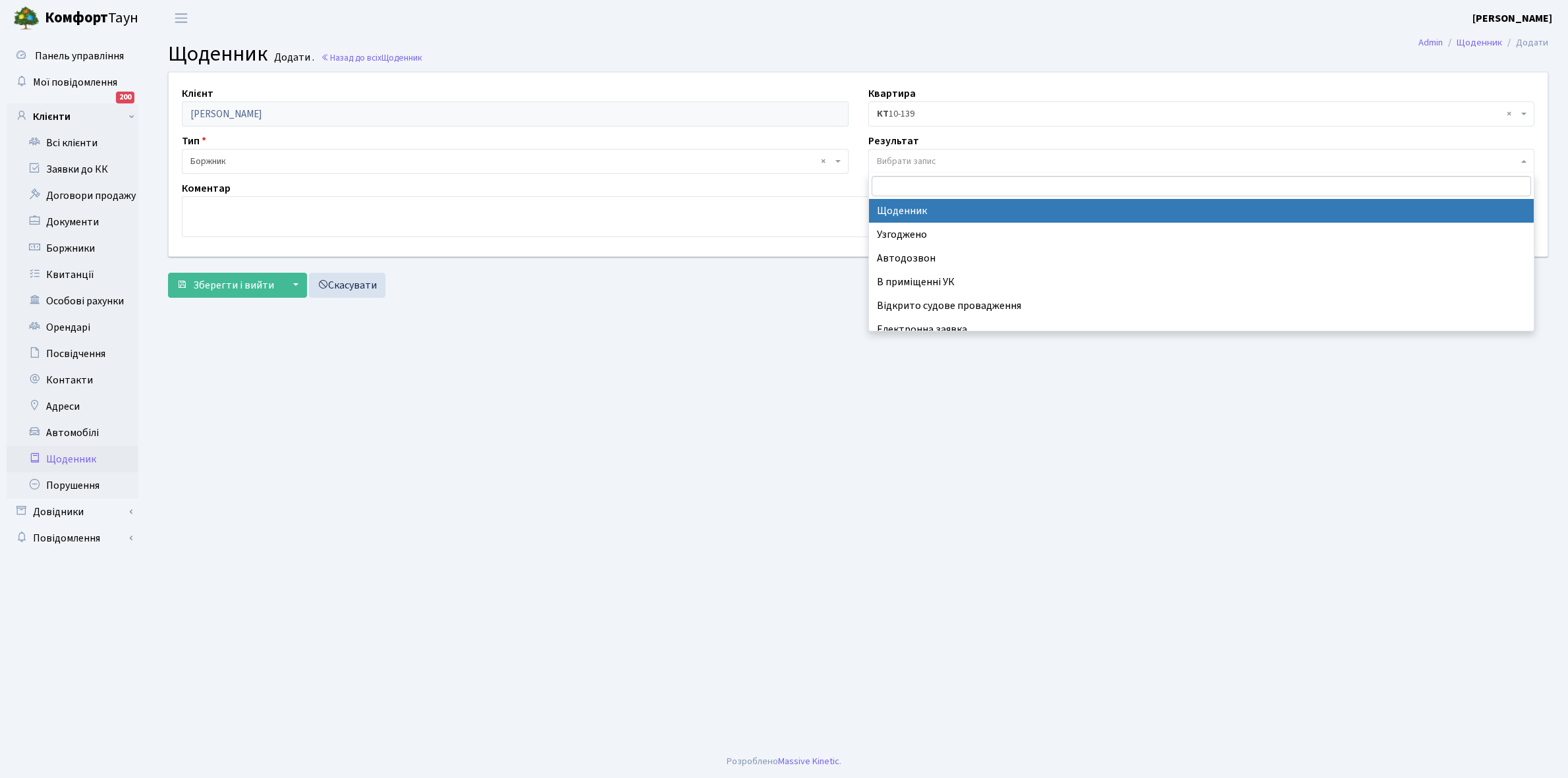
click at [926, 160] on span "Вибрати запис" at bounding box center [906, 161] width 59 height 13
select select "14"
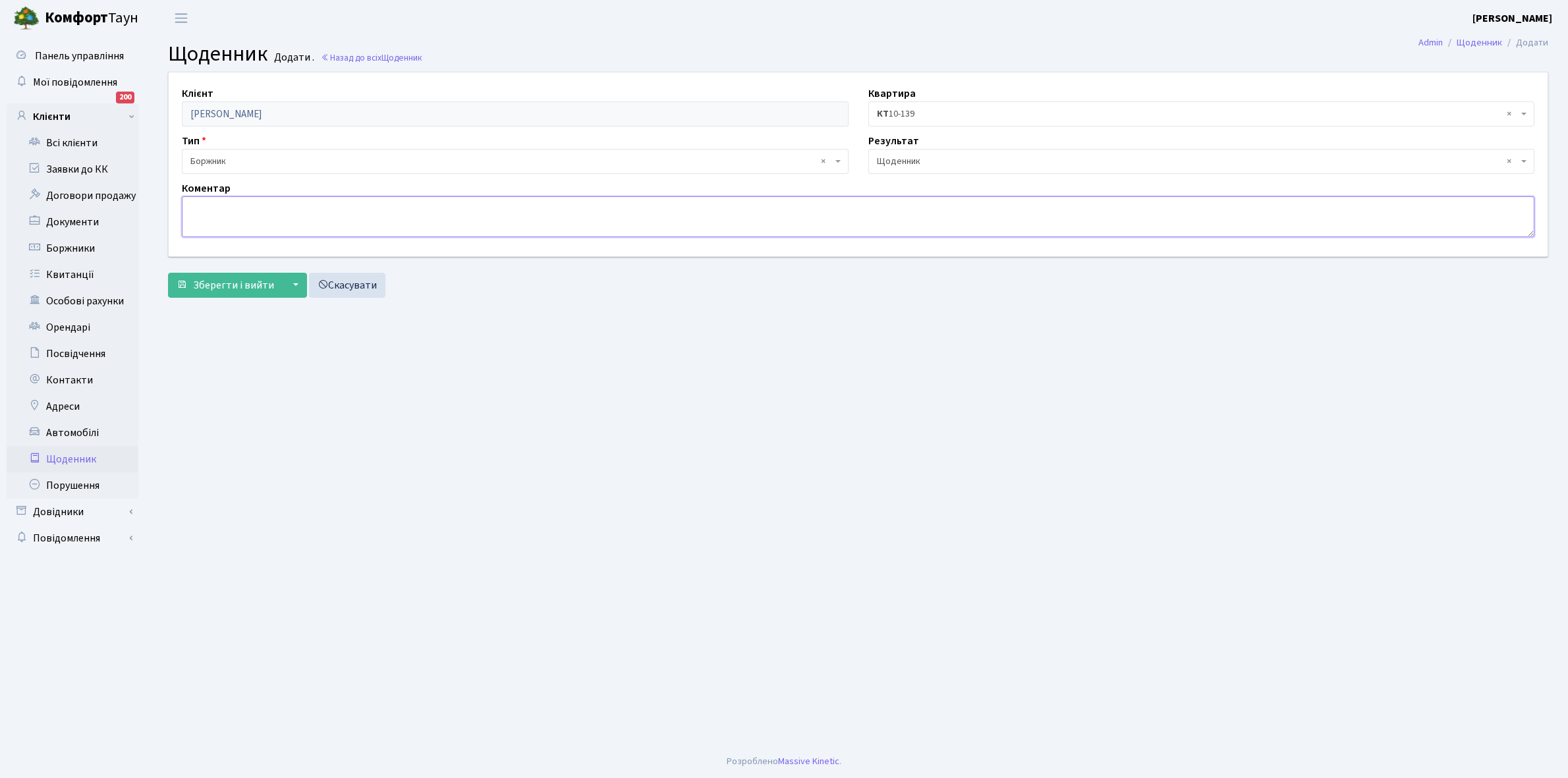
click at [234, 206] on textarea at bounding box center [857, 217] width 1352 height 41
click at [249, 204] on textarea "1000 грн ЕЕ. небуло" at bounding box center [857, 217] width 1352 height 41
click at [255, 208] on textarea "1000 грн ЕЕ. Небуло" at bounding box center [857, 217] width 1352 height 41
click at [290, 206] on textarea "1000 грн ЕЕ. Не було" at bounding box center [857, 217] width 1352 height 41
click at [243, 205] on textarea "1000 грн ЕЕ. Не було часу укласти договори ЕЕ." at bounding box center [857, 217] width 1352 height 41
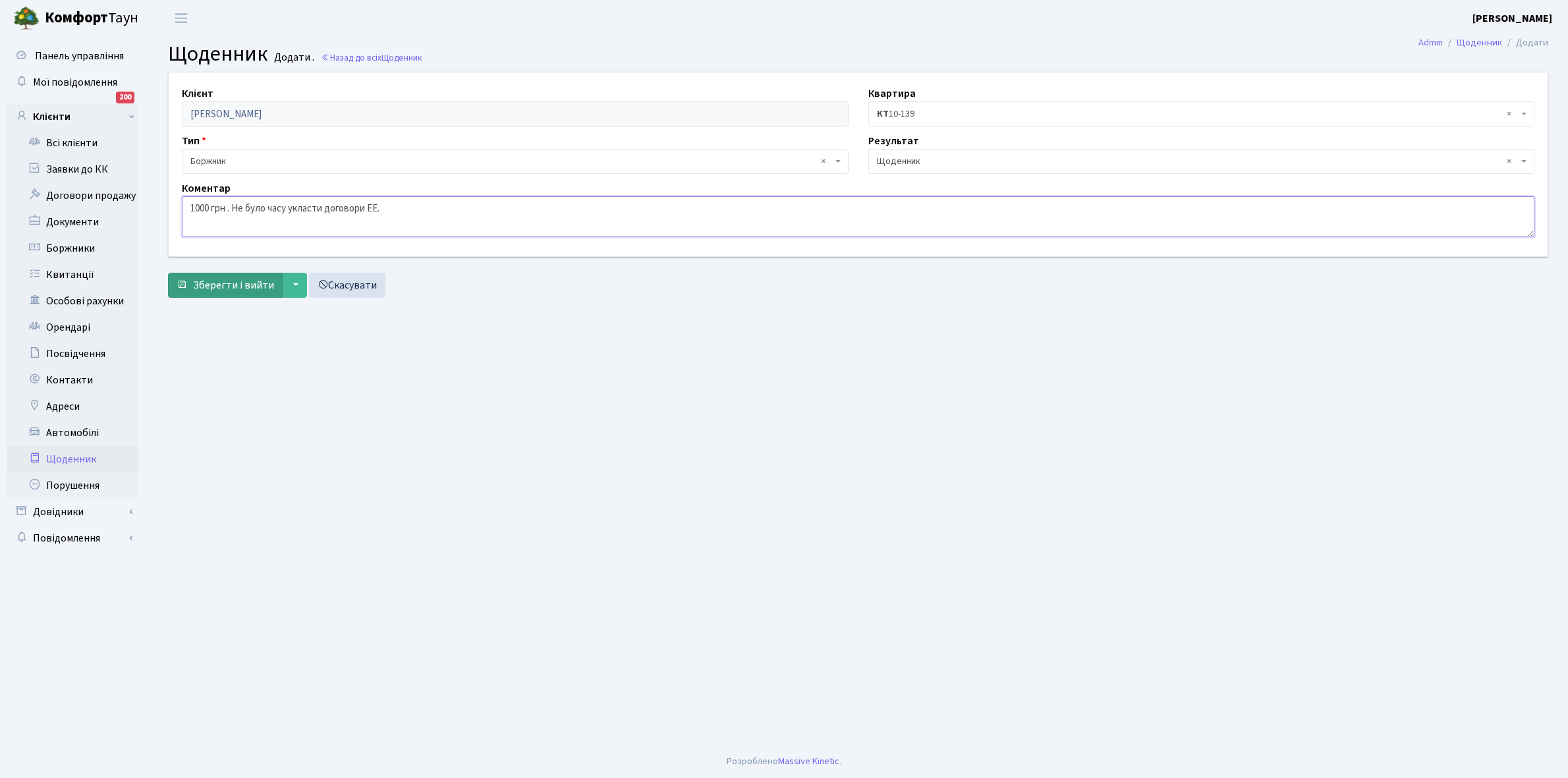
type textarea "1000 грн . Не було часу укласти договори ЕЕ."
click at [219, 278] on span "Зберегти і вийти" at bounding box center [233, 284] width 81 height 14
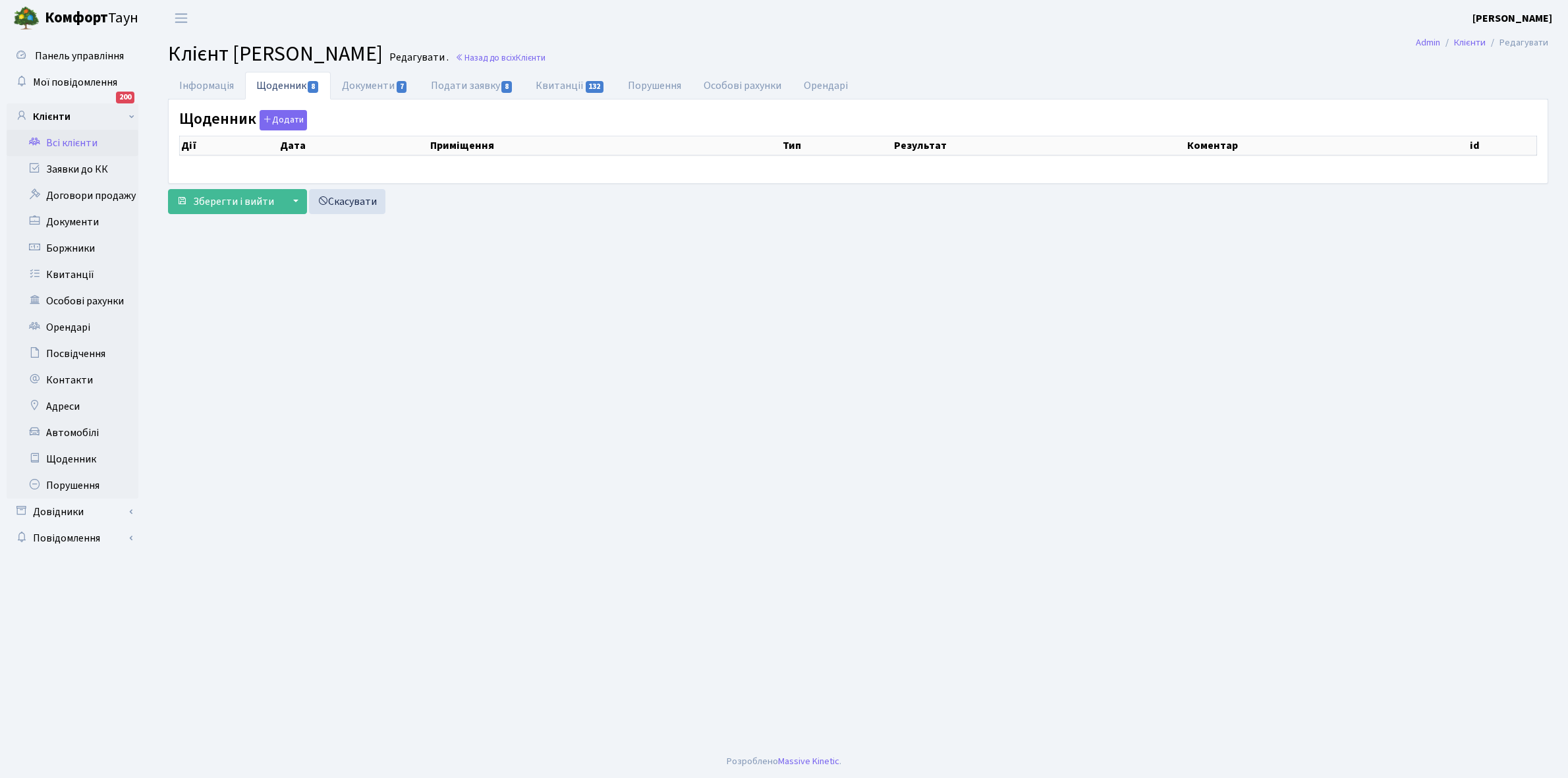
select select "25"
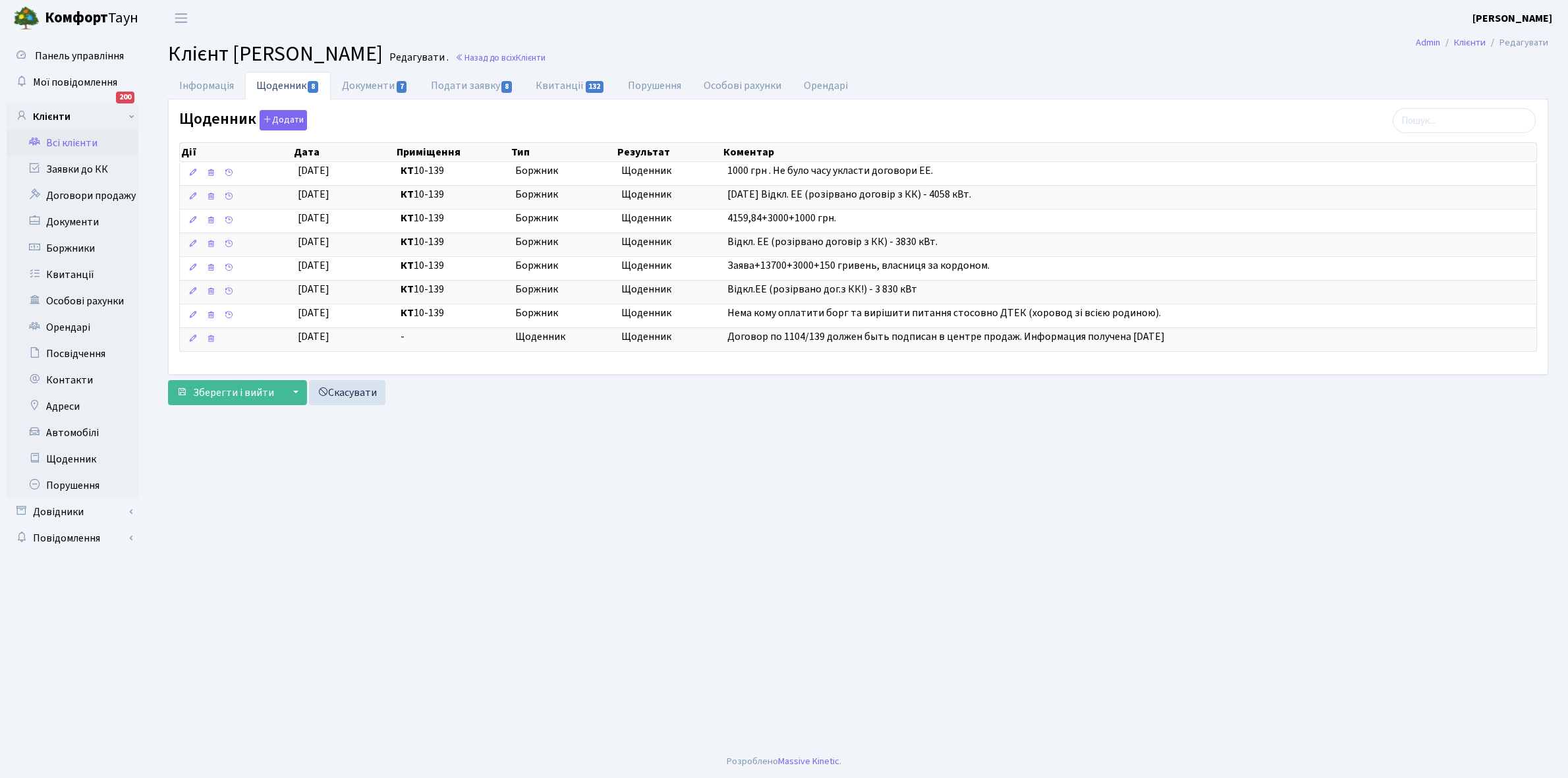
click at [69, 140] on link "Всі клієнти" at bounding box center [73, 143] width 132 height 27
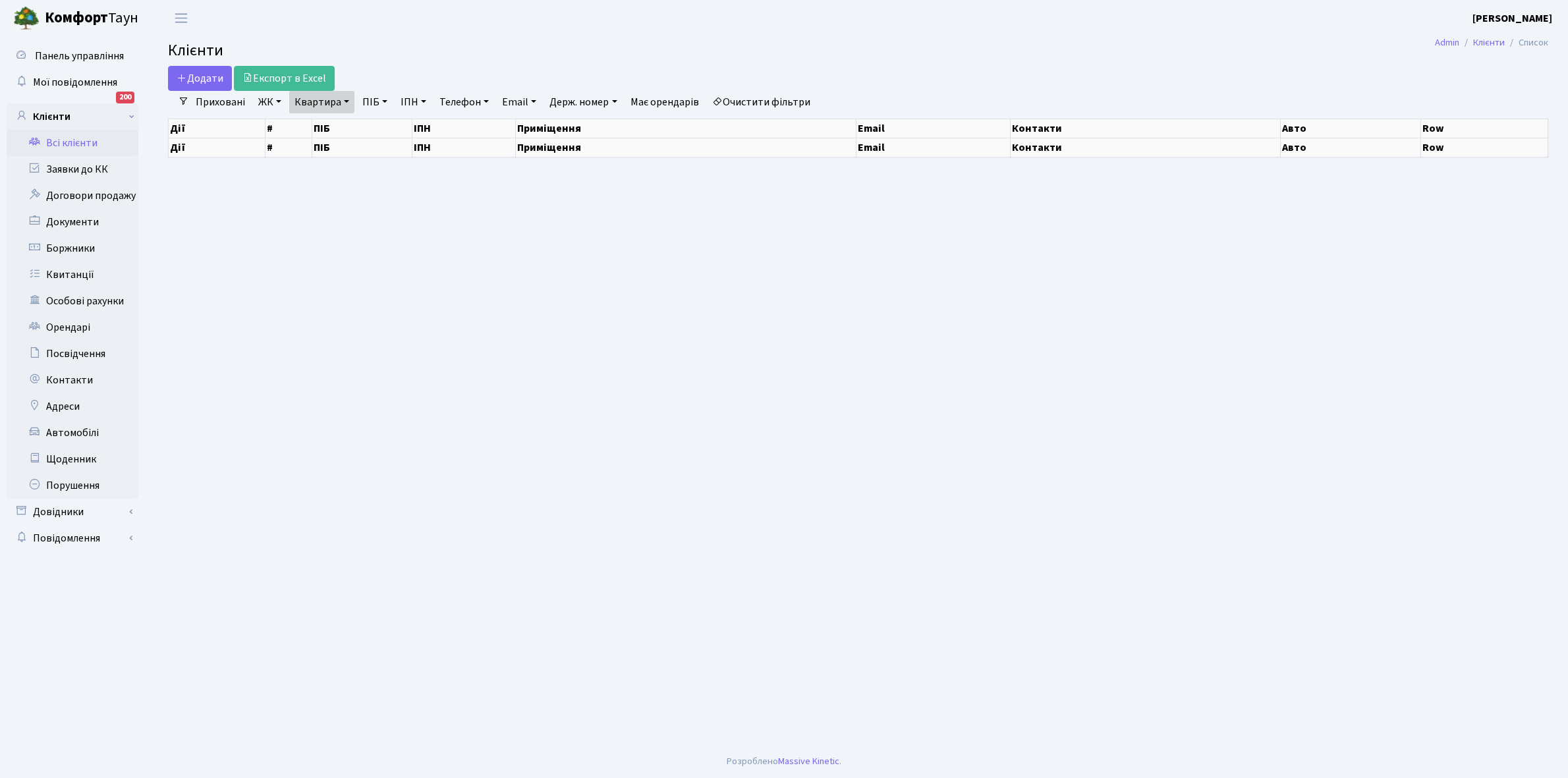
select select "25"
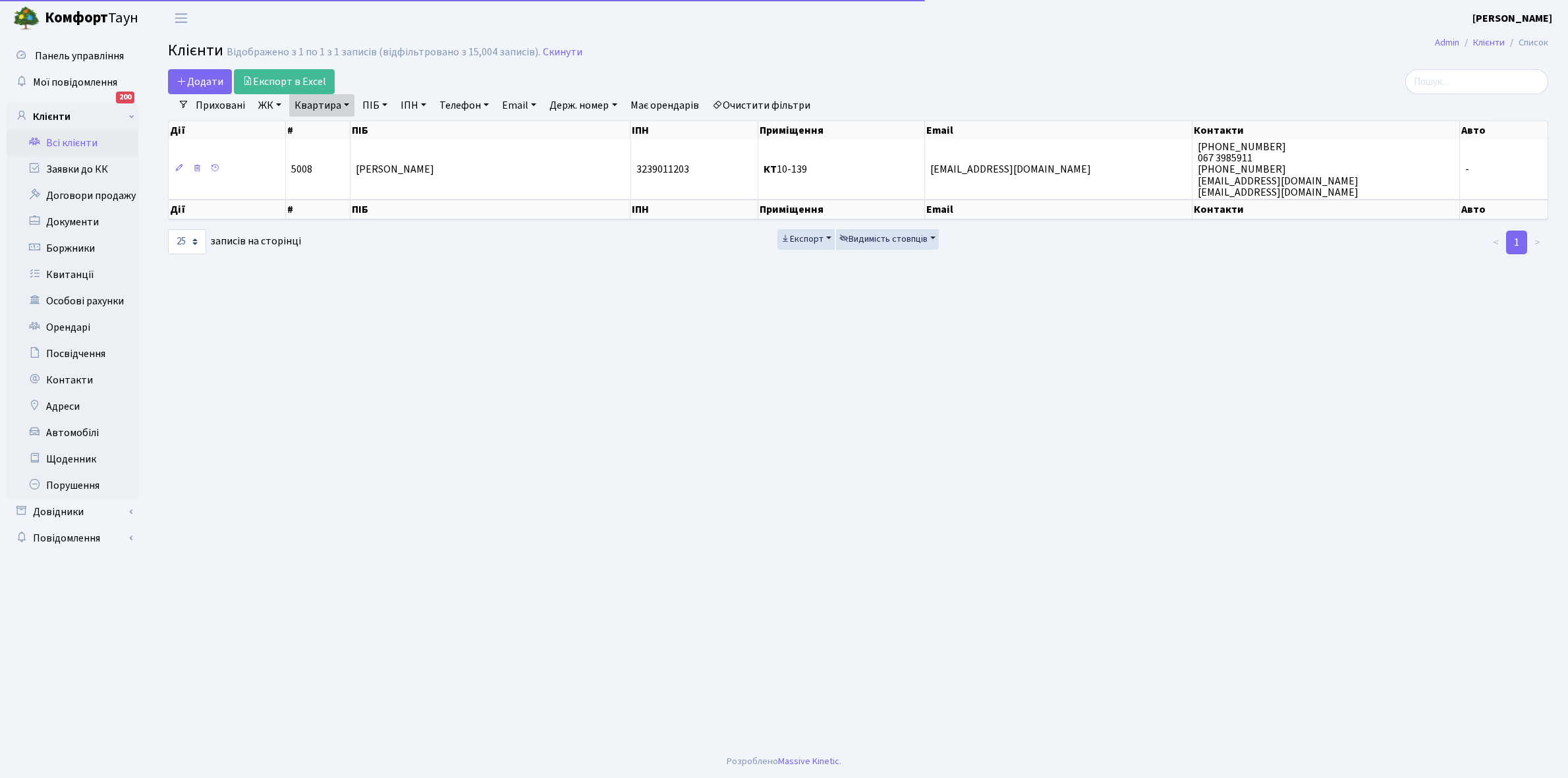
click at [348, 100] on link "Квартира" at bounding box center [322, 105] width 65 height 23
click at [337, 132] on input "10-139" at bounding box center [329, 131] width 77 height 25
type input "15-130"
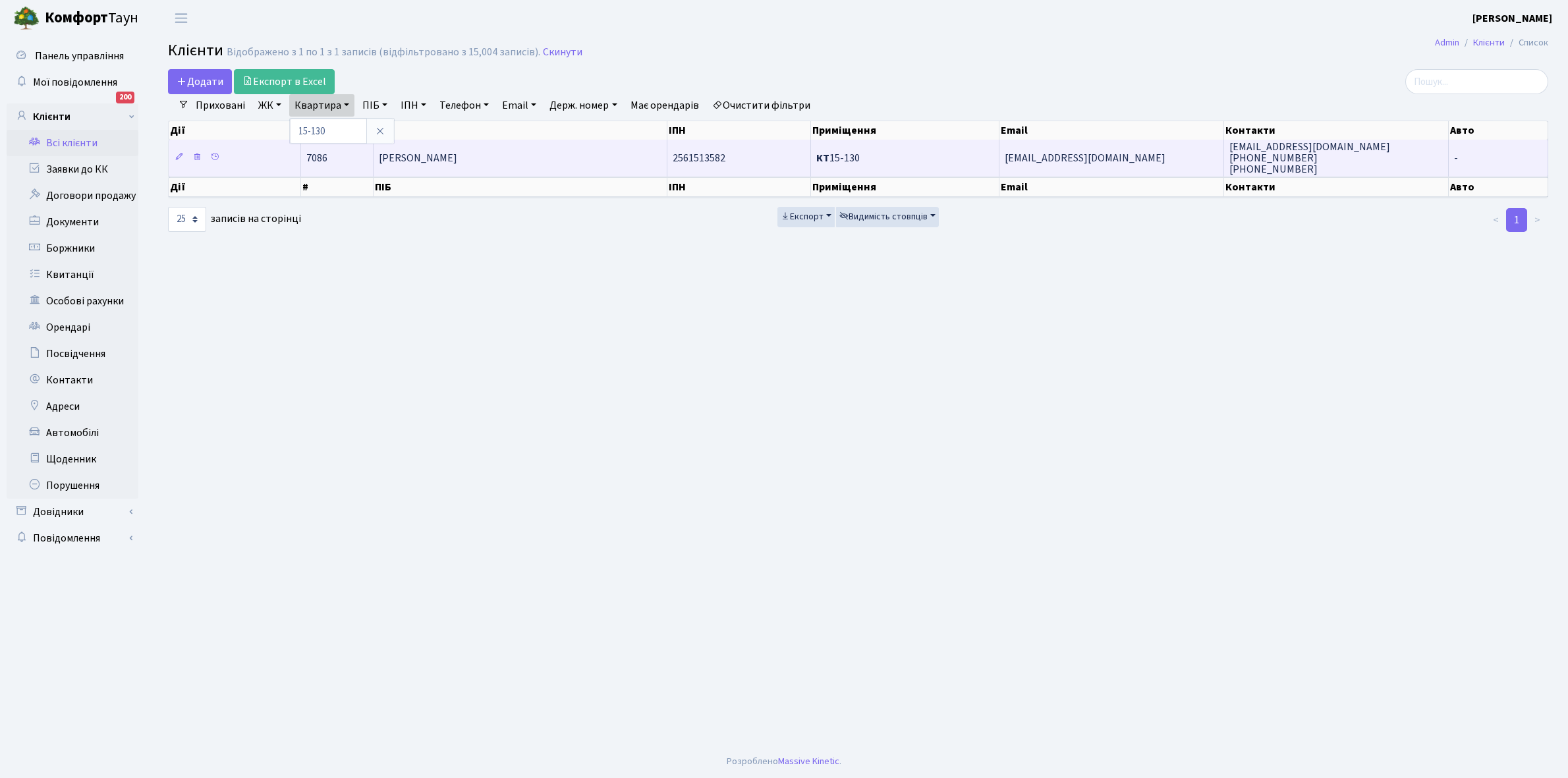
click at [501, 156] on td "[PERSON_NAME]" at bounding box center [520, 157] width 294 height 36
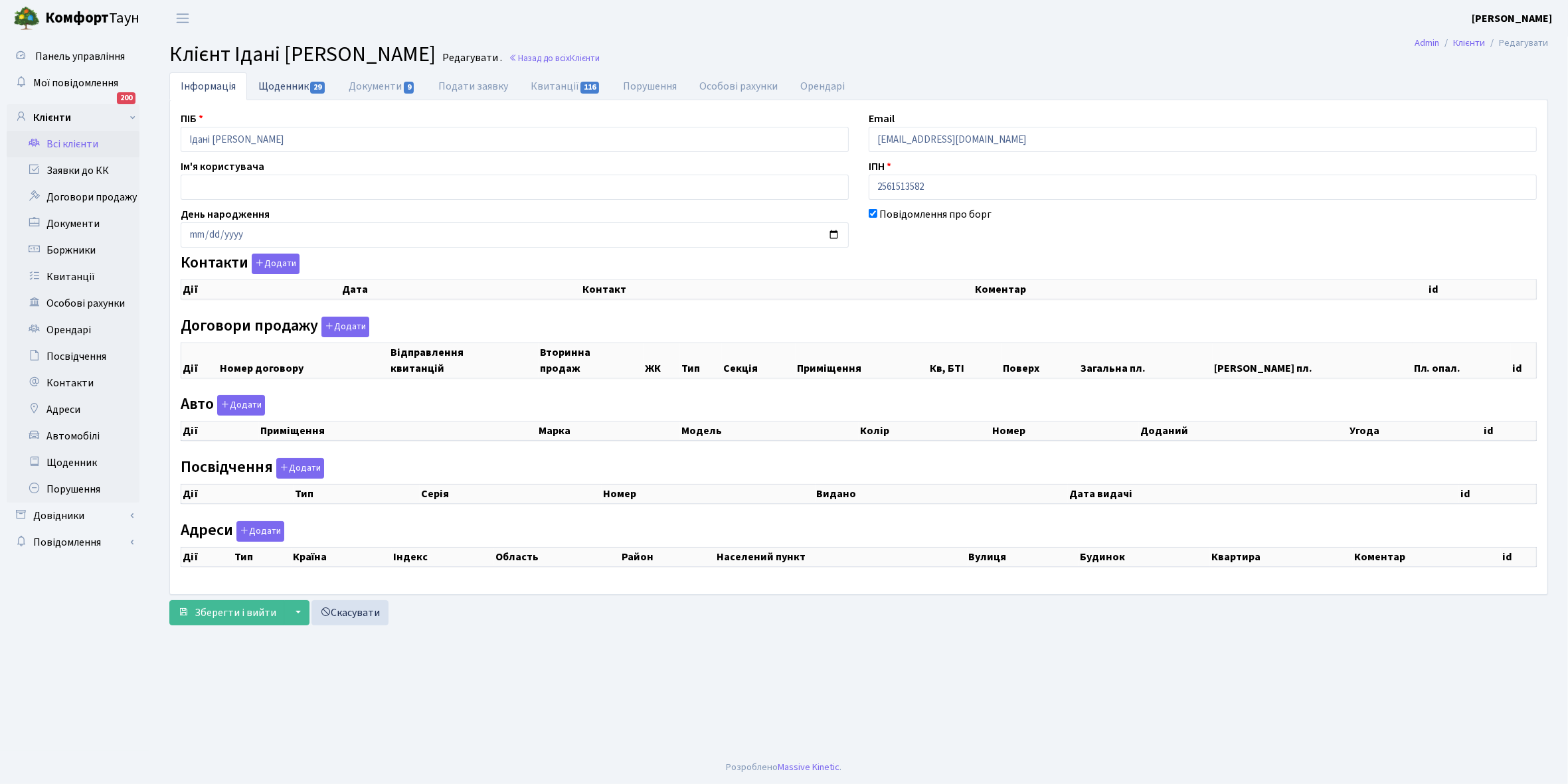
checkbox input "true"
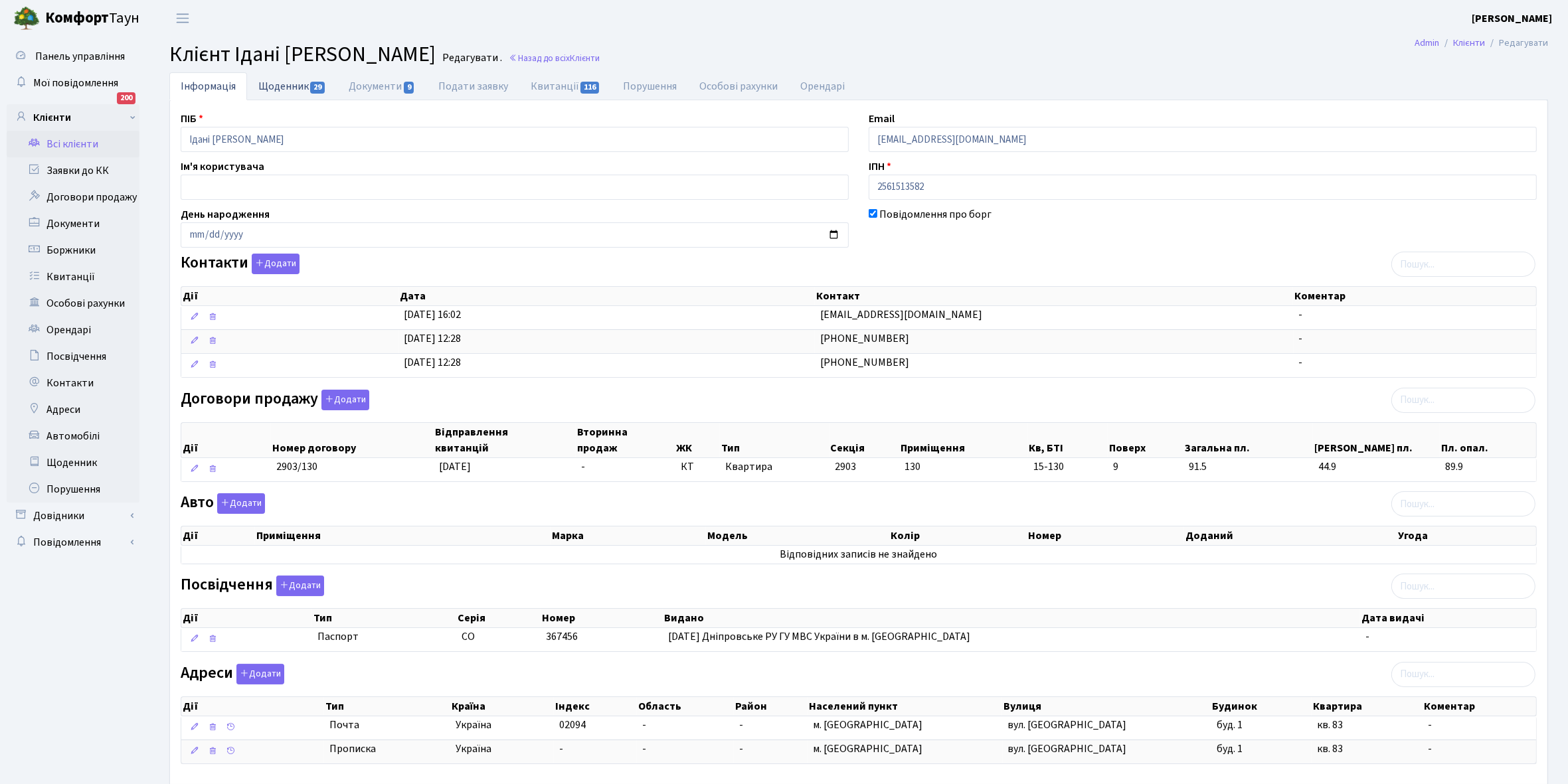
click at [284, 84] on link "Щоденник 29" at bounding box center [292, 86] width 90 height 27
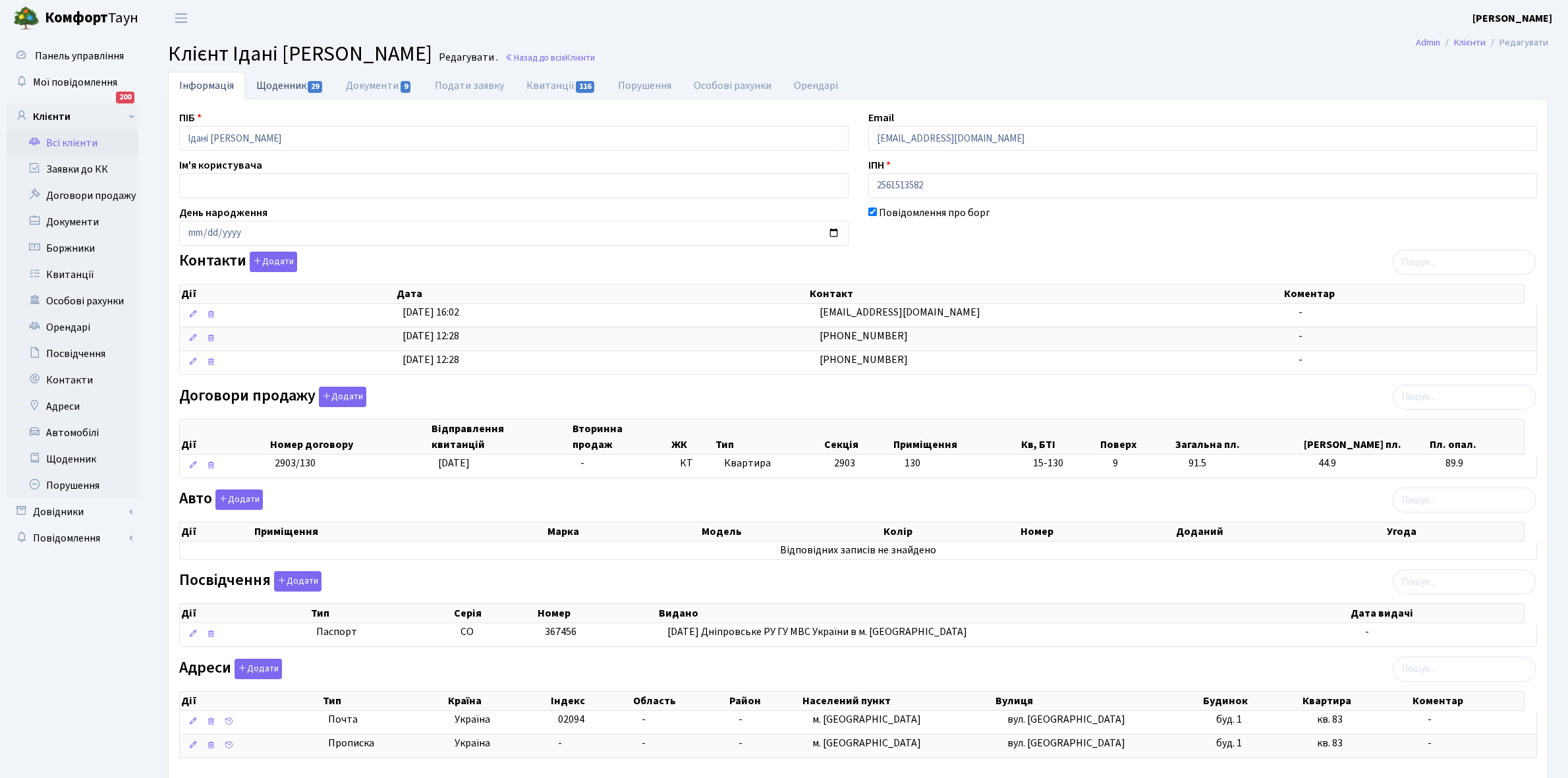
select select "25"
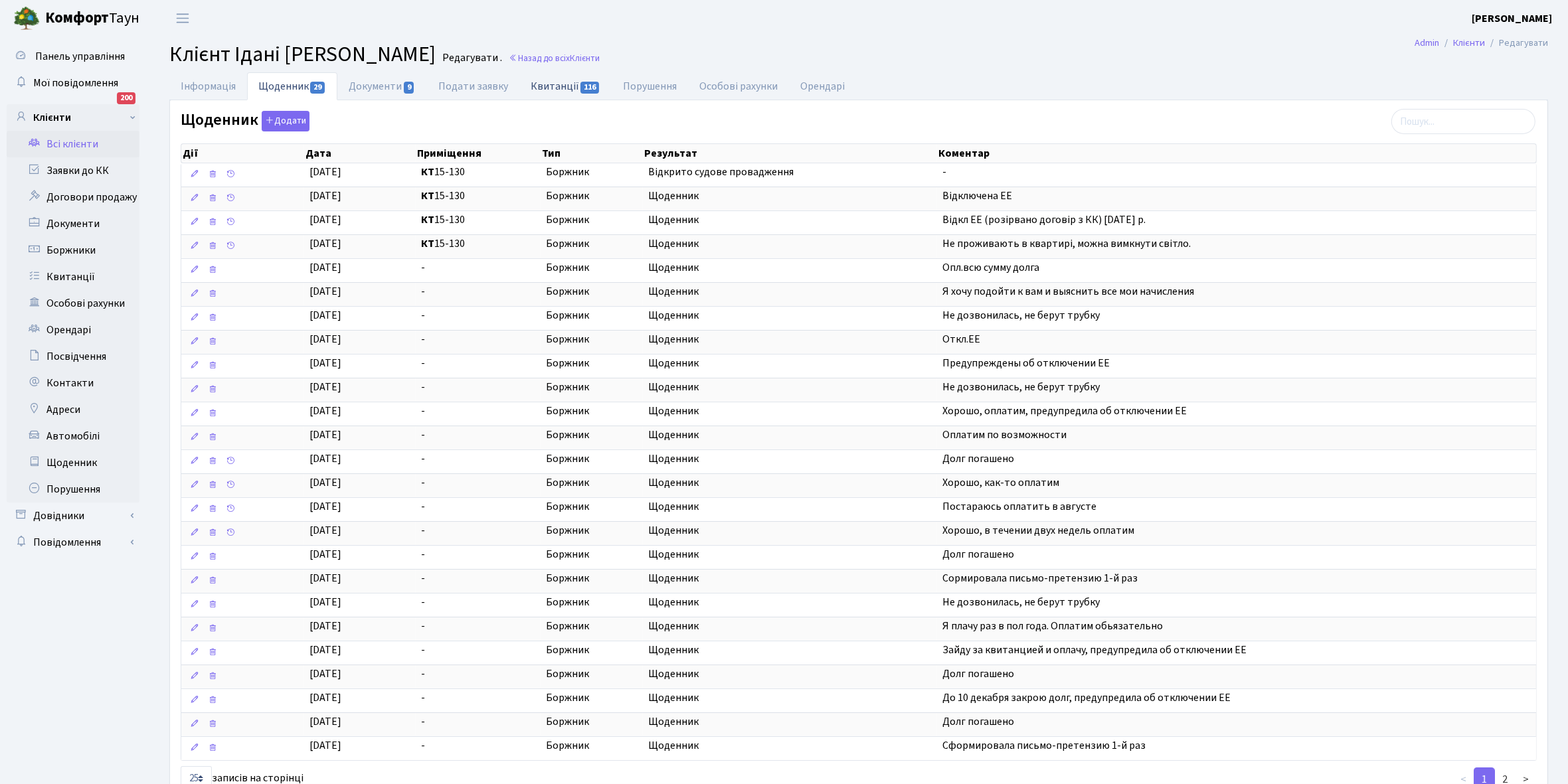
click at [550, 86] on link "Квитанції 116" at bounding box center [565, 86] width 92 height 27
select select "25"
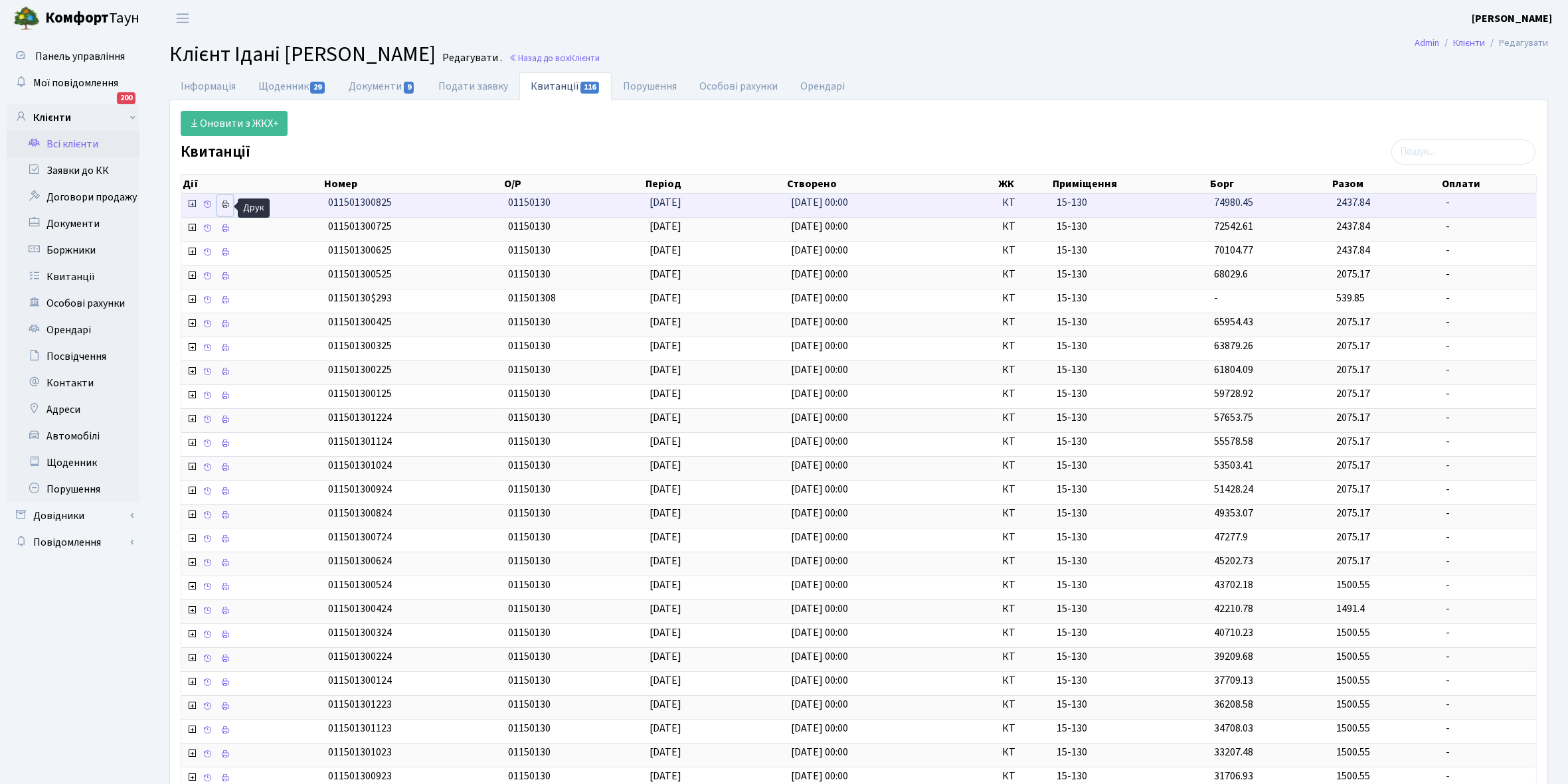
click at [233, 204] on link at bounding box center [225, 206] width 16 height 20
click at [272, 80] on link "Щоденник 29" at bounding box center [292, 86] width 90 height 27
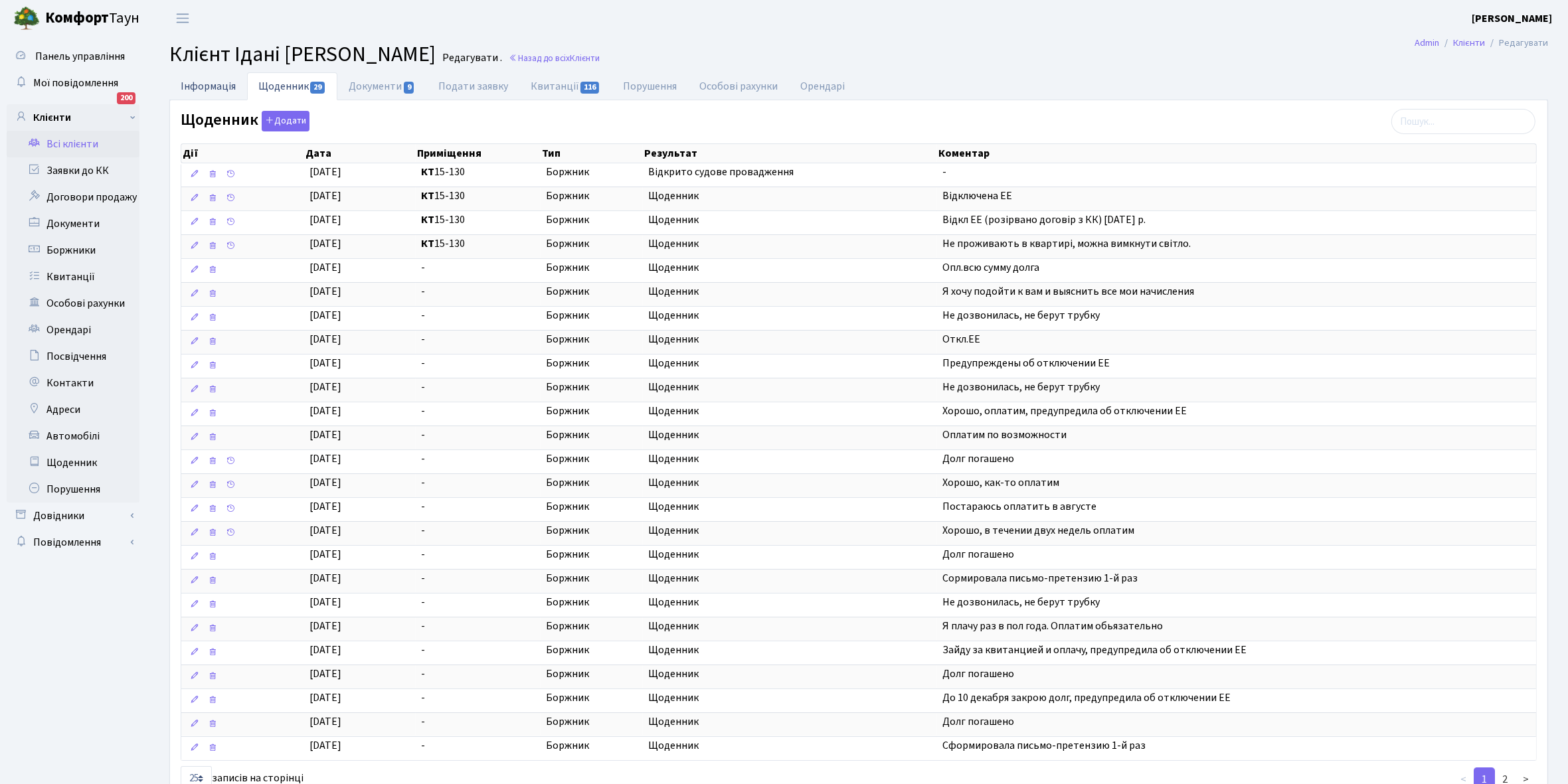
click at [196, 86] on link "Інформація" at bounding box center [208, 86] width 78 height 27
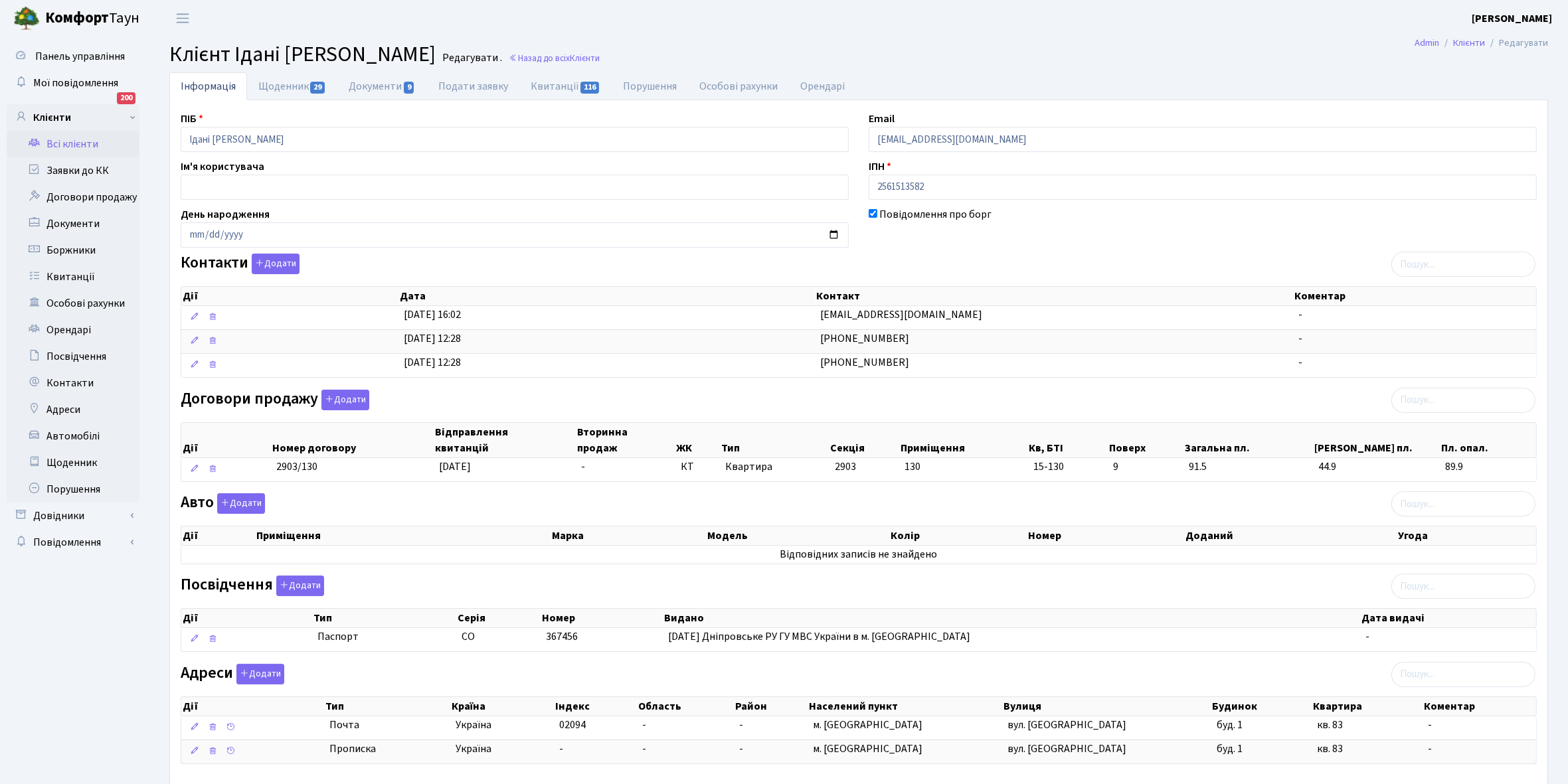
click at [83, 140] on link "Всі клієнти" at bounding box center [73, 144] width 133 height 27
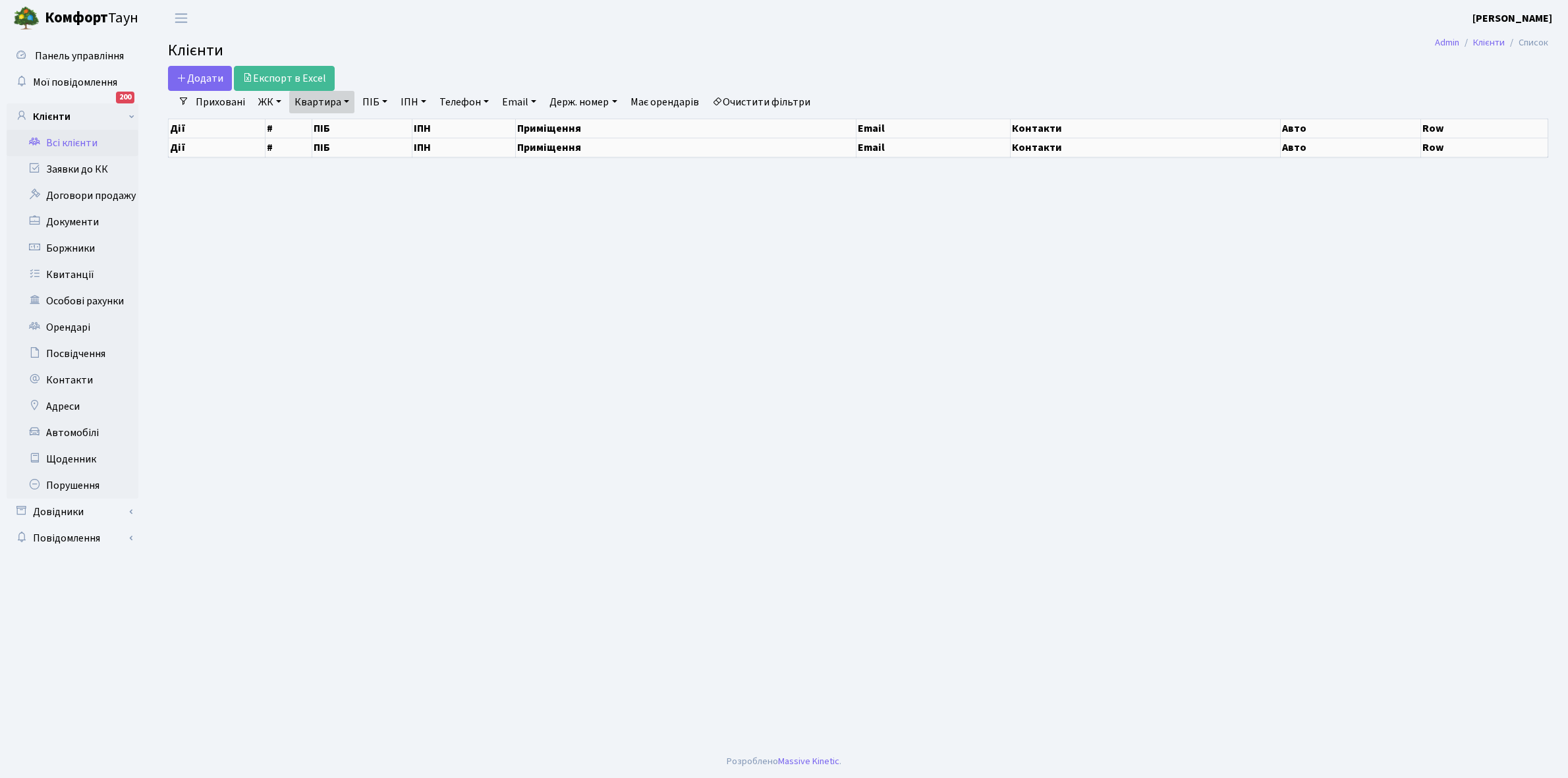
select select "25"
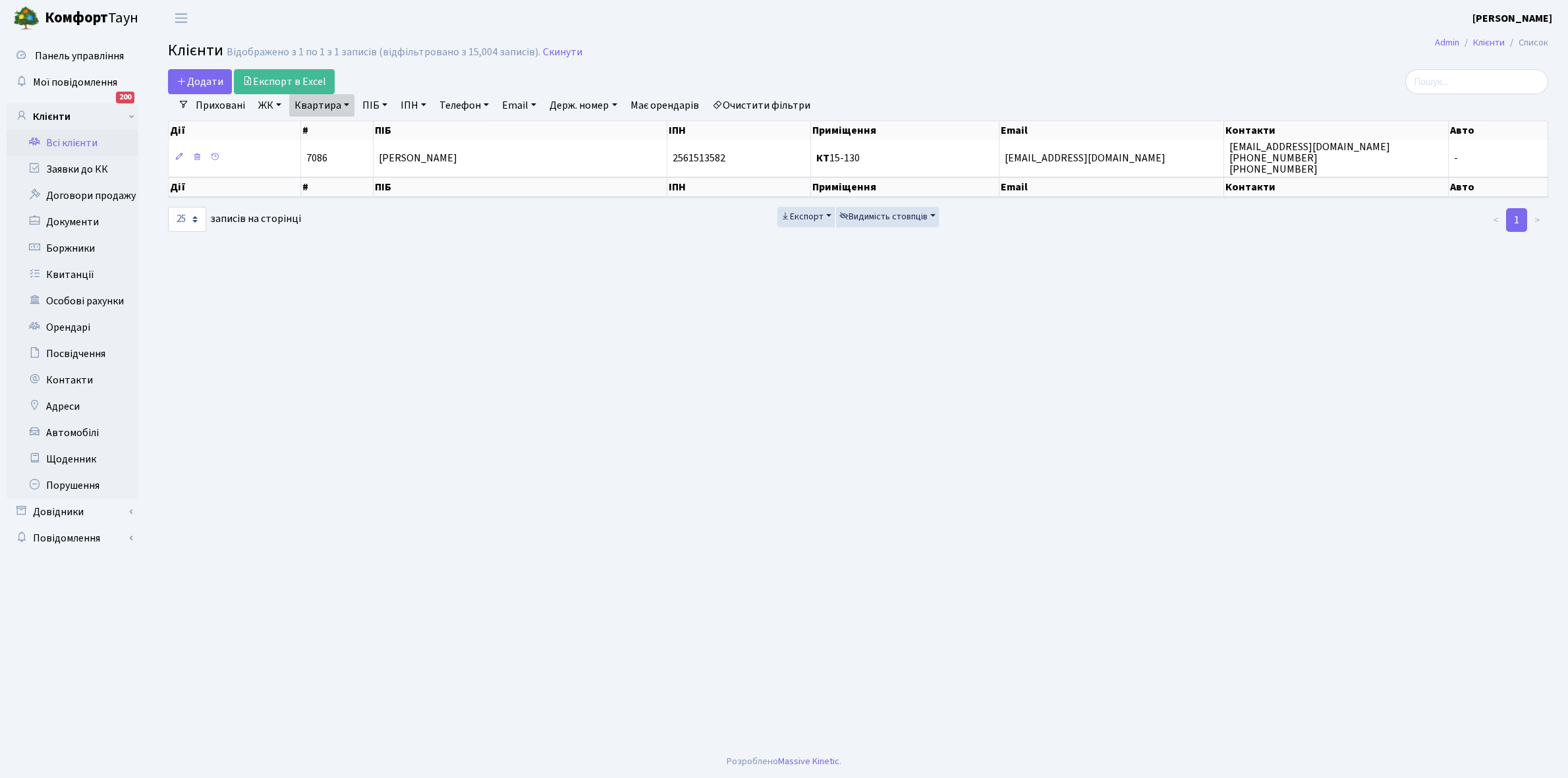
click at [345, 101] on link "Квартира" at bounding box center [322, 105] width 65 height 23
click at [340, 123] on input "15-130" at bounding box center [329, 131] width 77 height 25
type input "1"
type input "17-83"
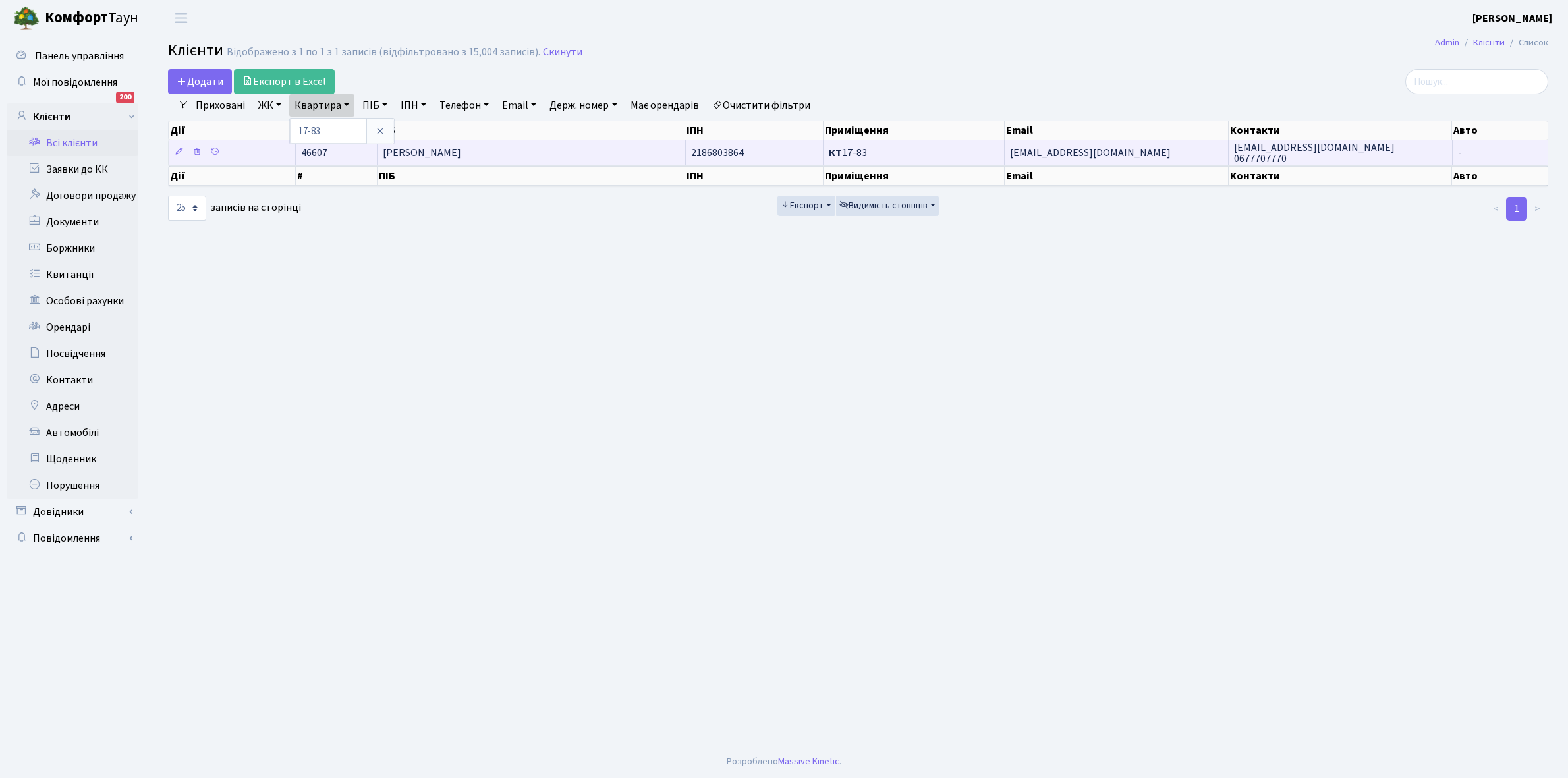
click at [523, 158] on td "Охріменко Ганна Григорівна" at bounding box center [531, 152] width 309 height 26
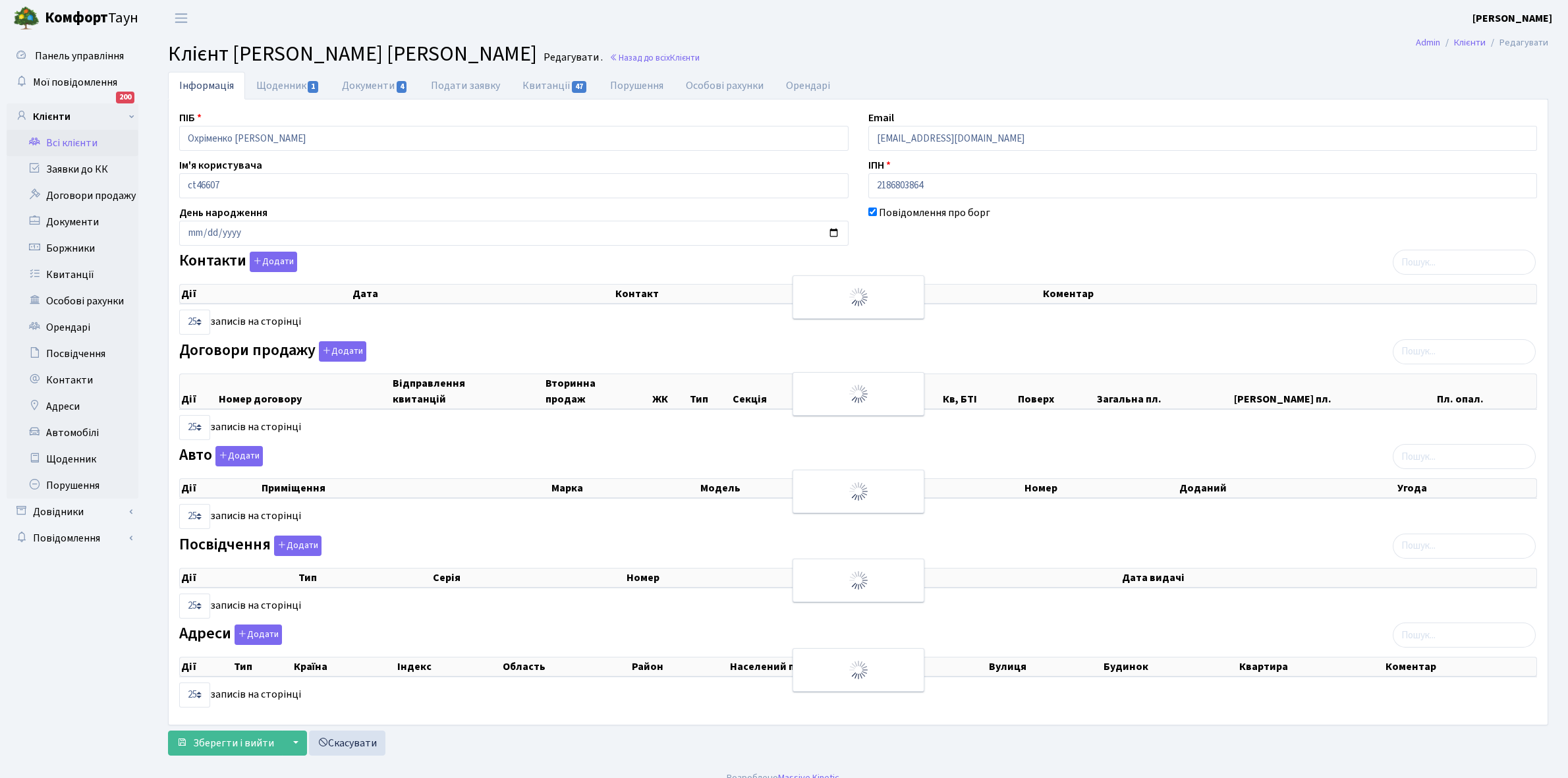
select select "25"
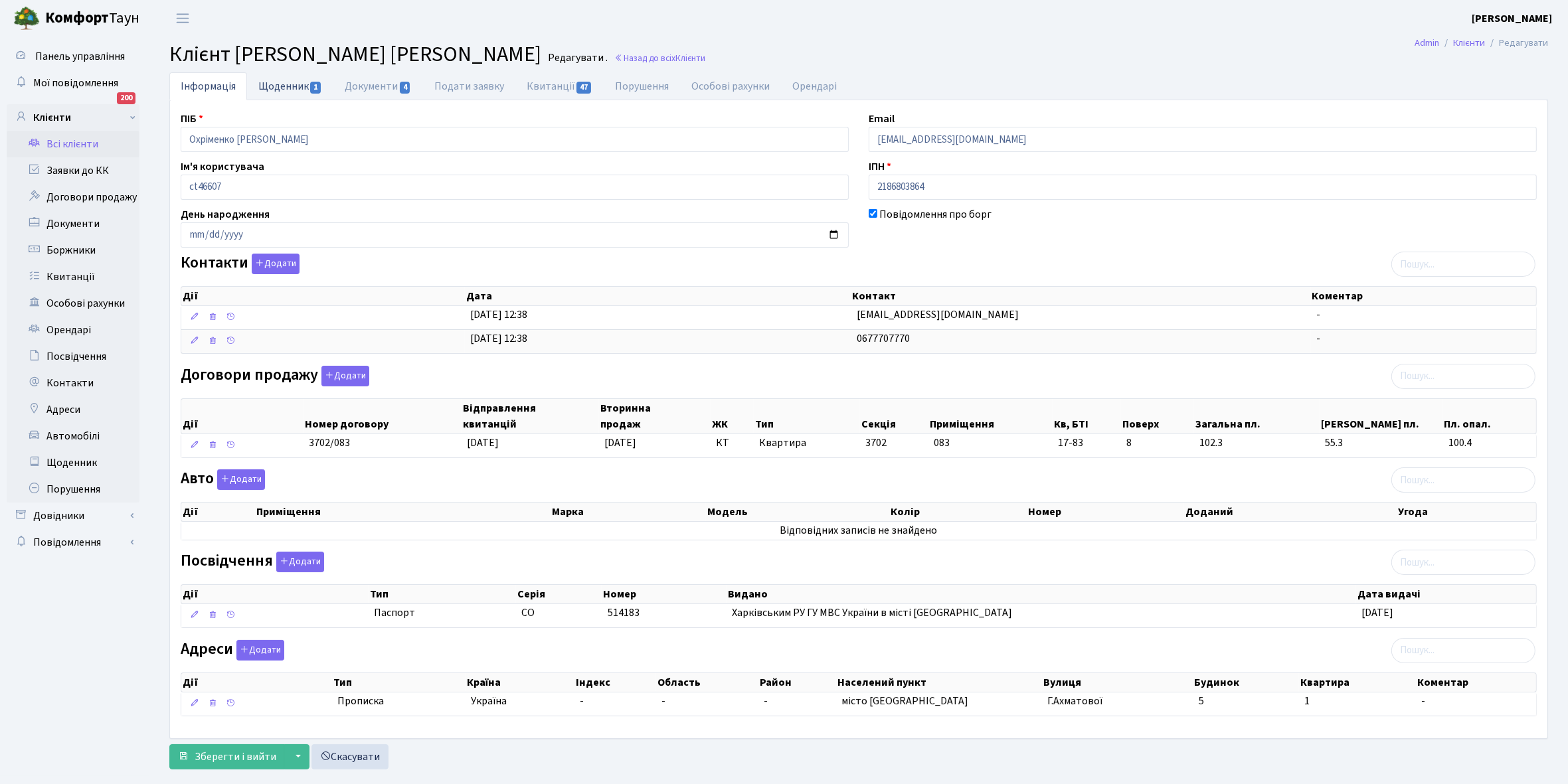
click at [282, 83] on link "Щоденник 1" at bounding box center [290, 86] width 86 height 27
select select "25"
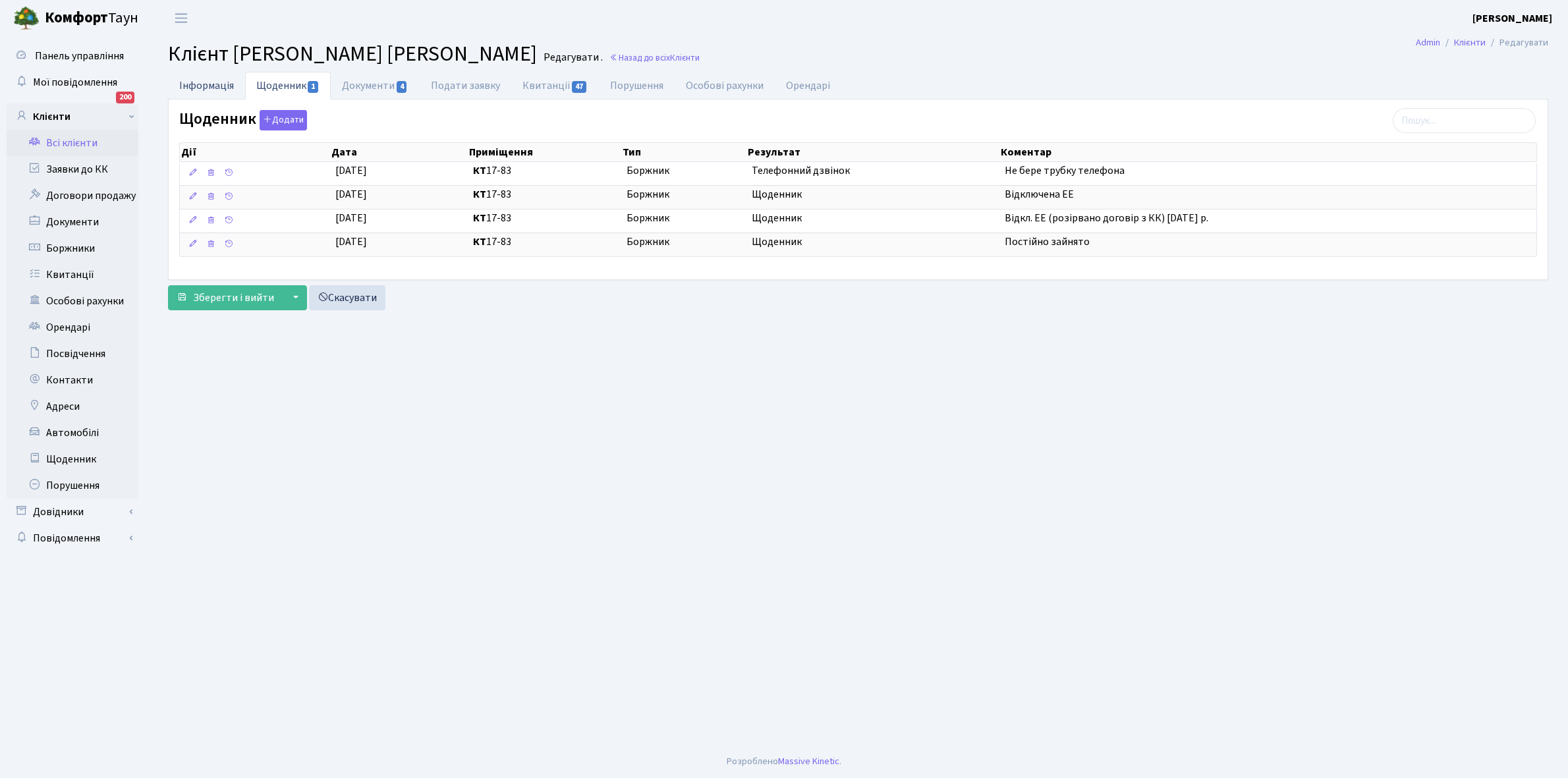
click at [202, 86] on link "Інформація" at bounding box center [207, 85] width 77 height 27
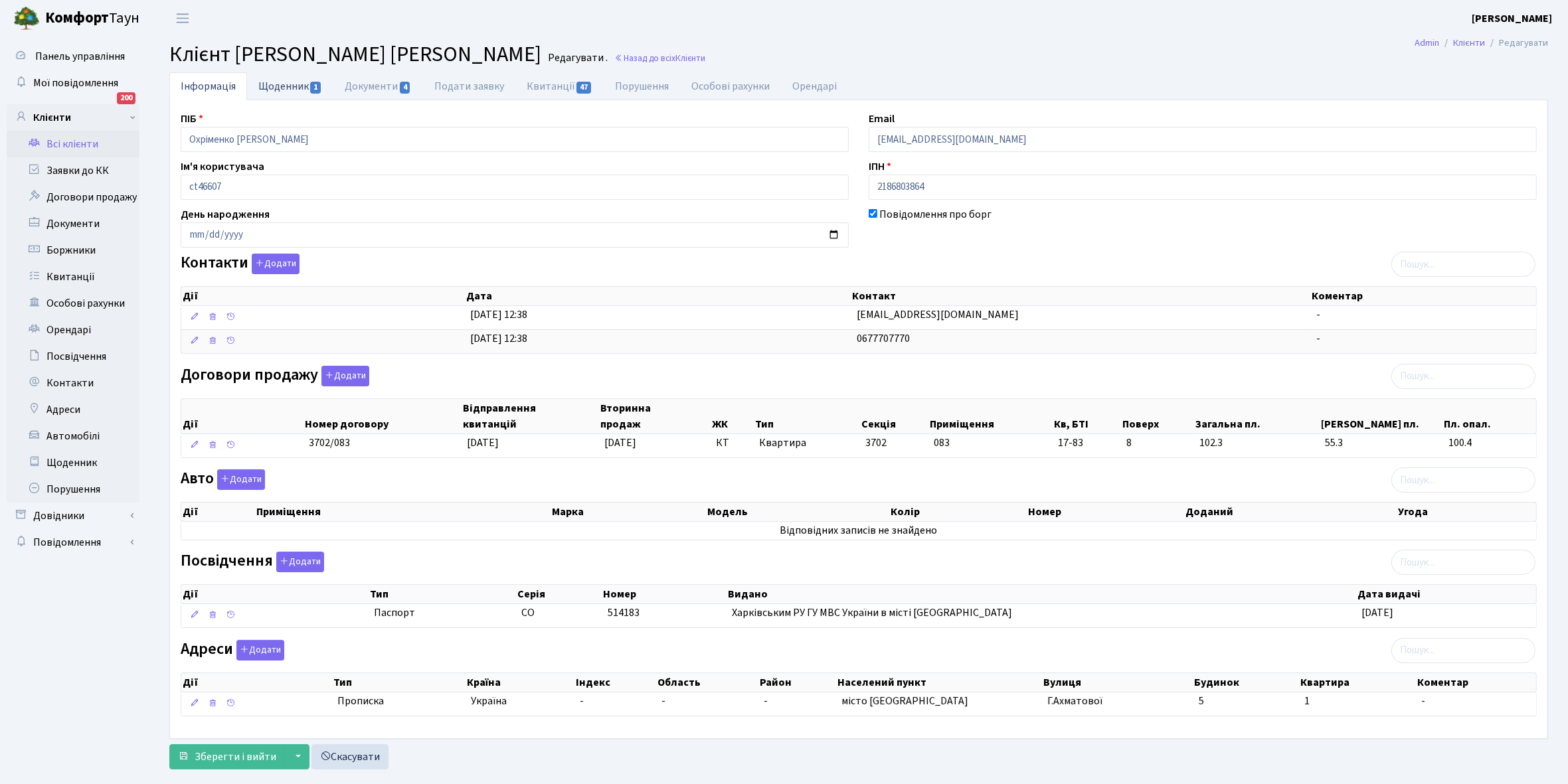
click at [269, 84] on link "Щоденник 1" at bounding box center [290, 86] width 86 height 27
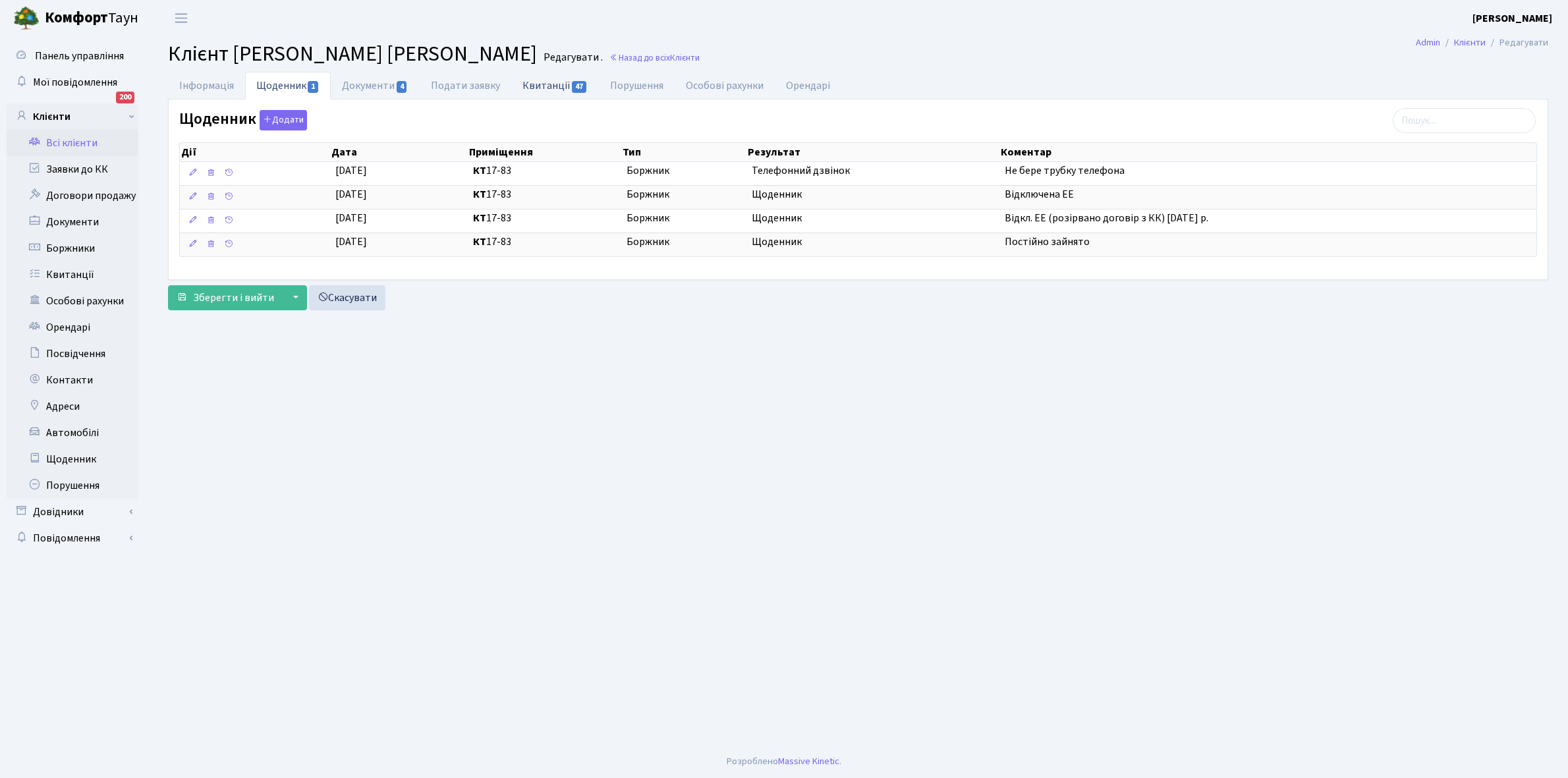
click at [544, 82] on link "Квитанції 47" at bounding box center [554, 85] width 88 height 27
select select "25"
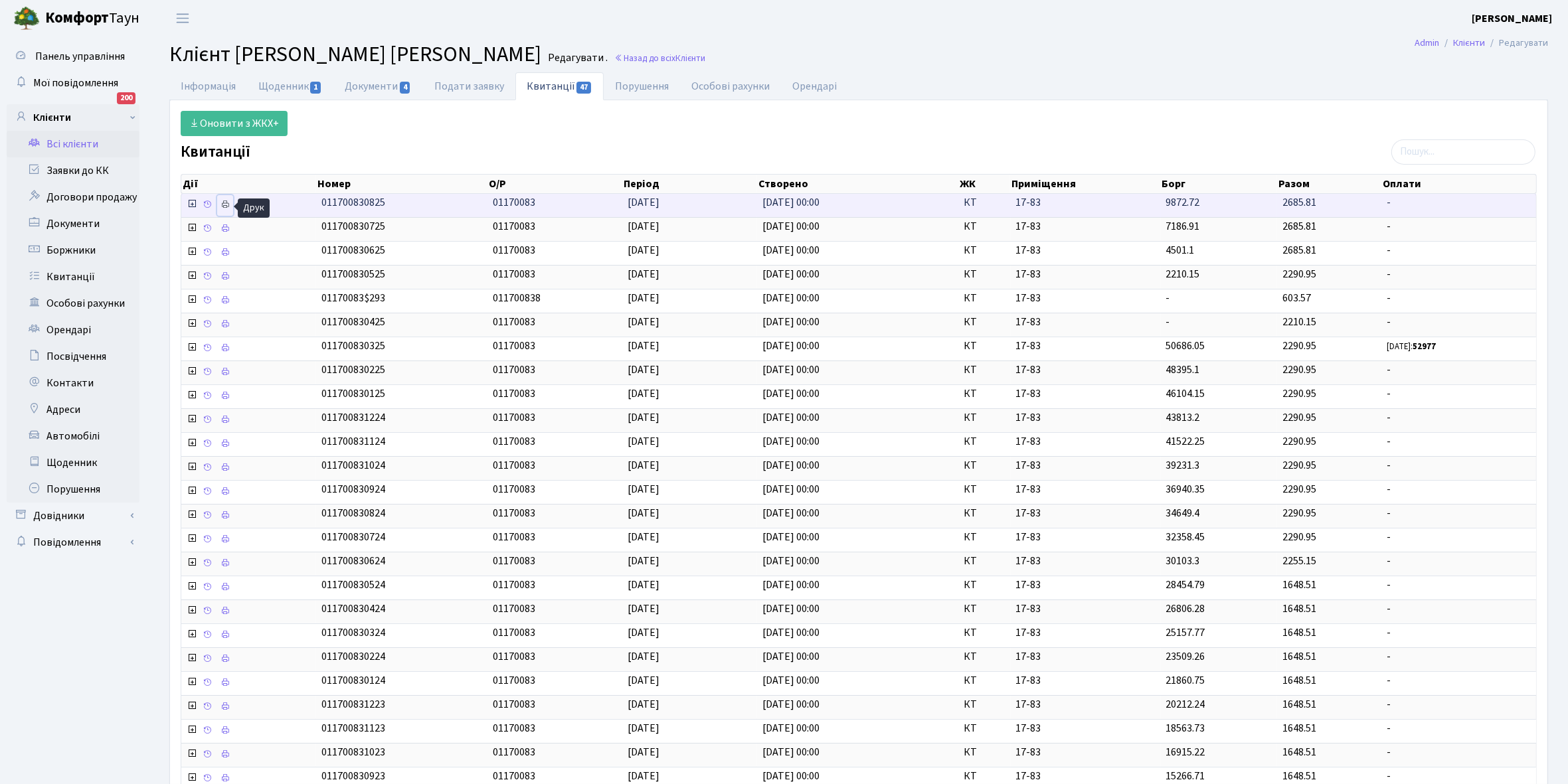
click at [224, 207] on icon at bounding box center [225, 204] width 9 height 9
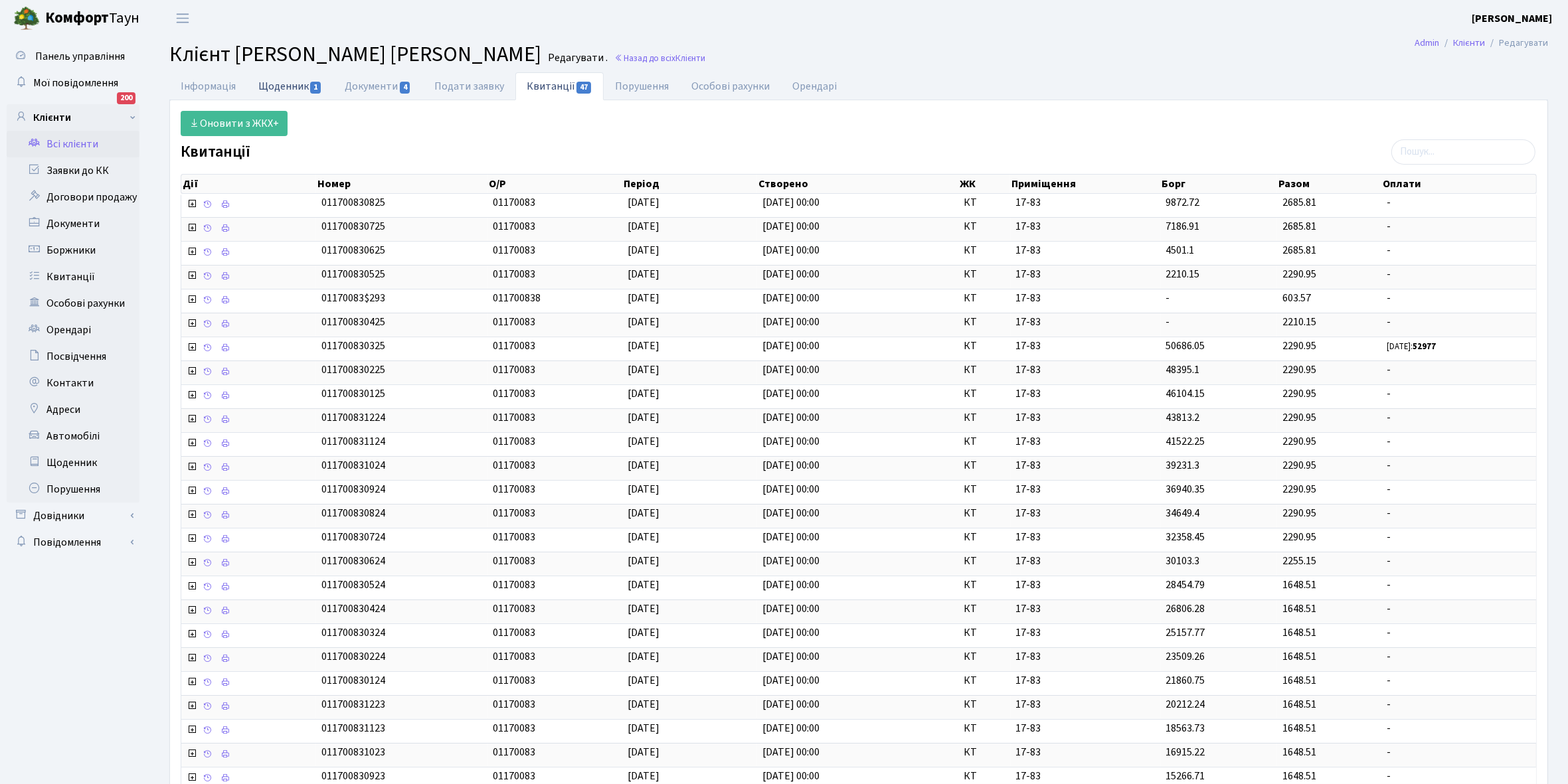
click at [269, 80] on link "Щоденник 1" at bounding box center [290, 86] width 86 height 27
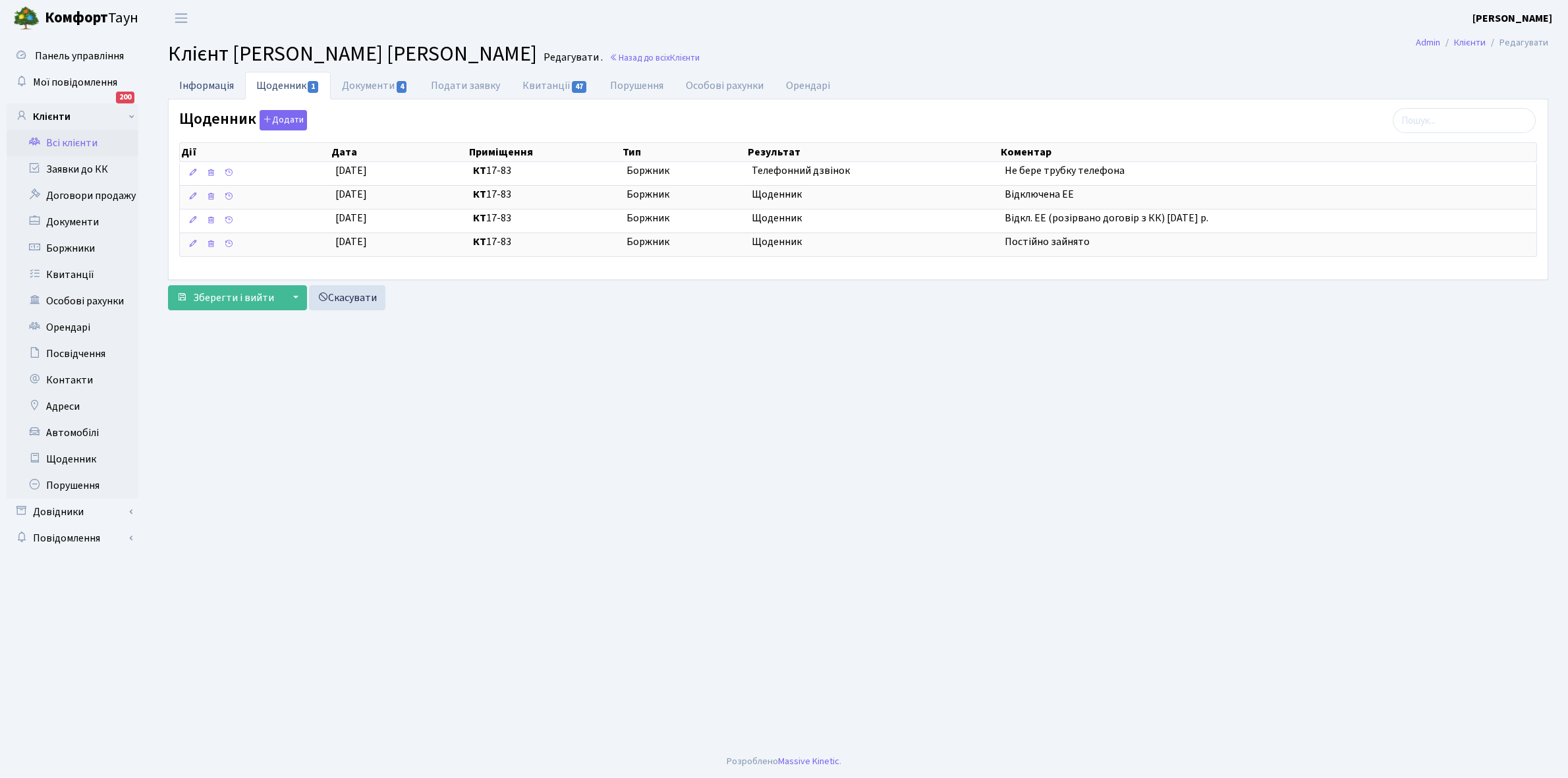
click at [203, 81] on link "Інформація" at bounding box center [207, 85] width 77 height 27
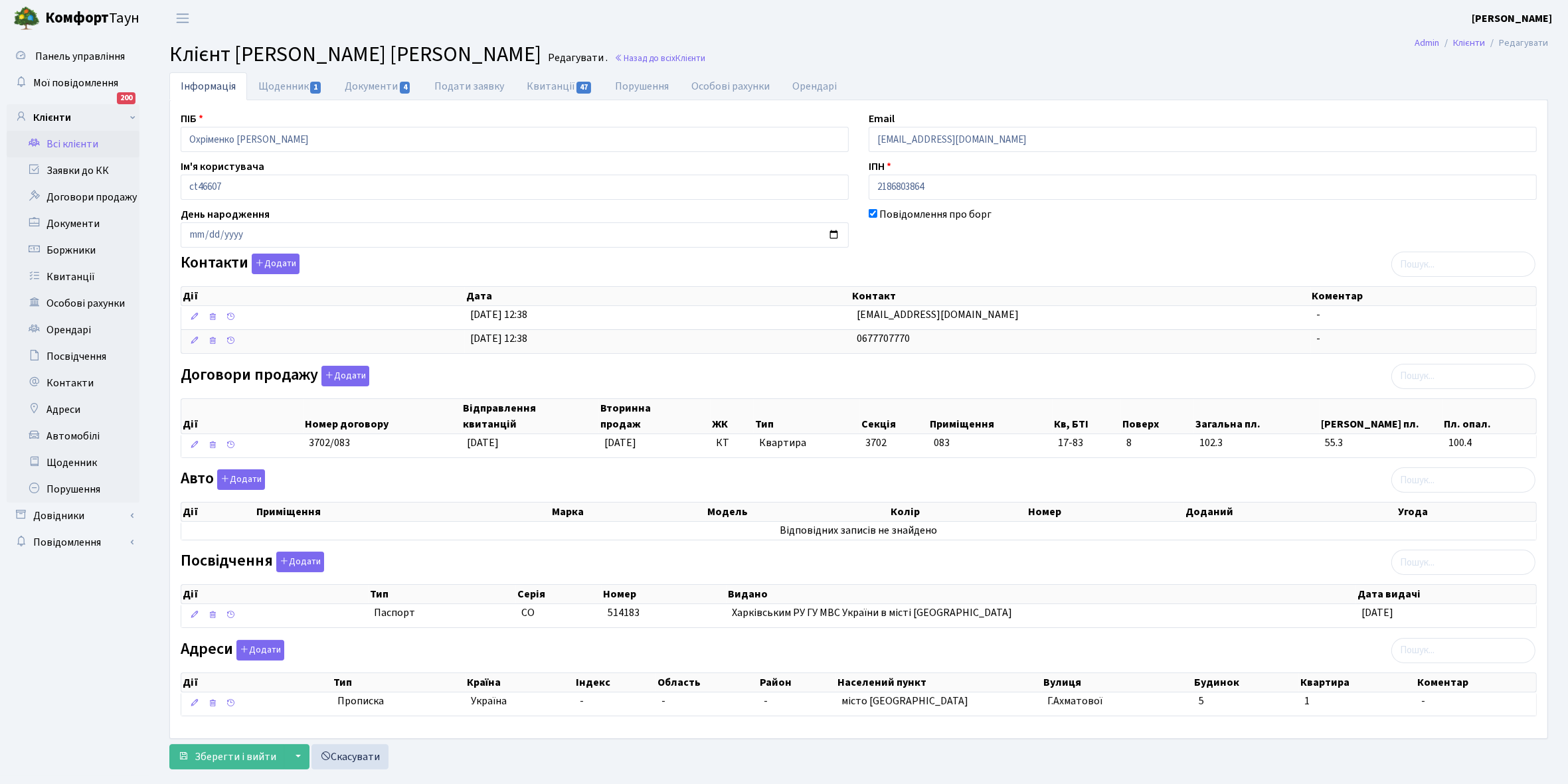
click at [77, 141] on link "Всі клієнти" at bounding box center [73, 144] width 133 height 27
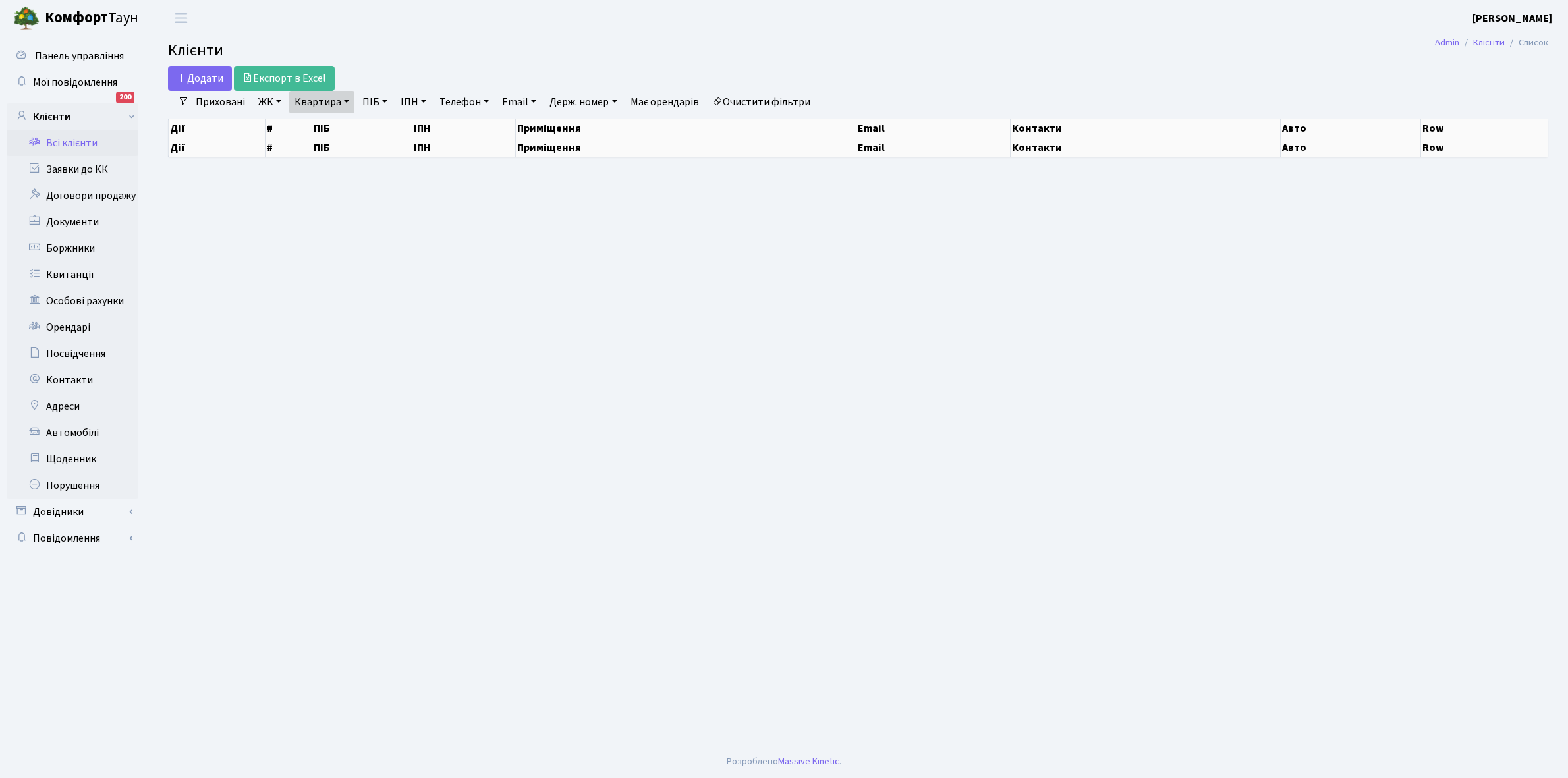
select select "25"
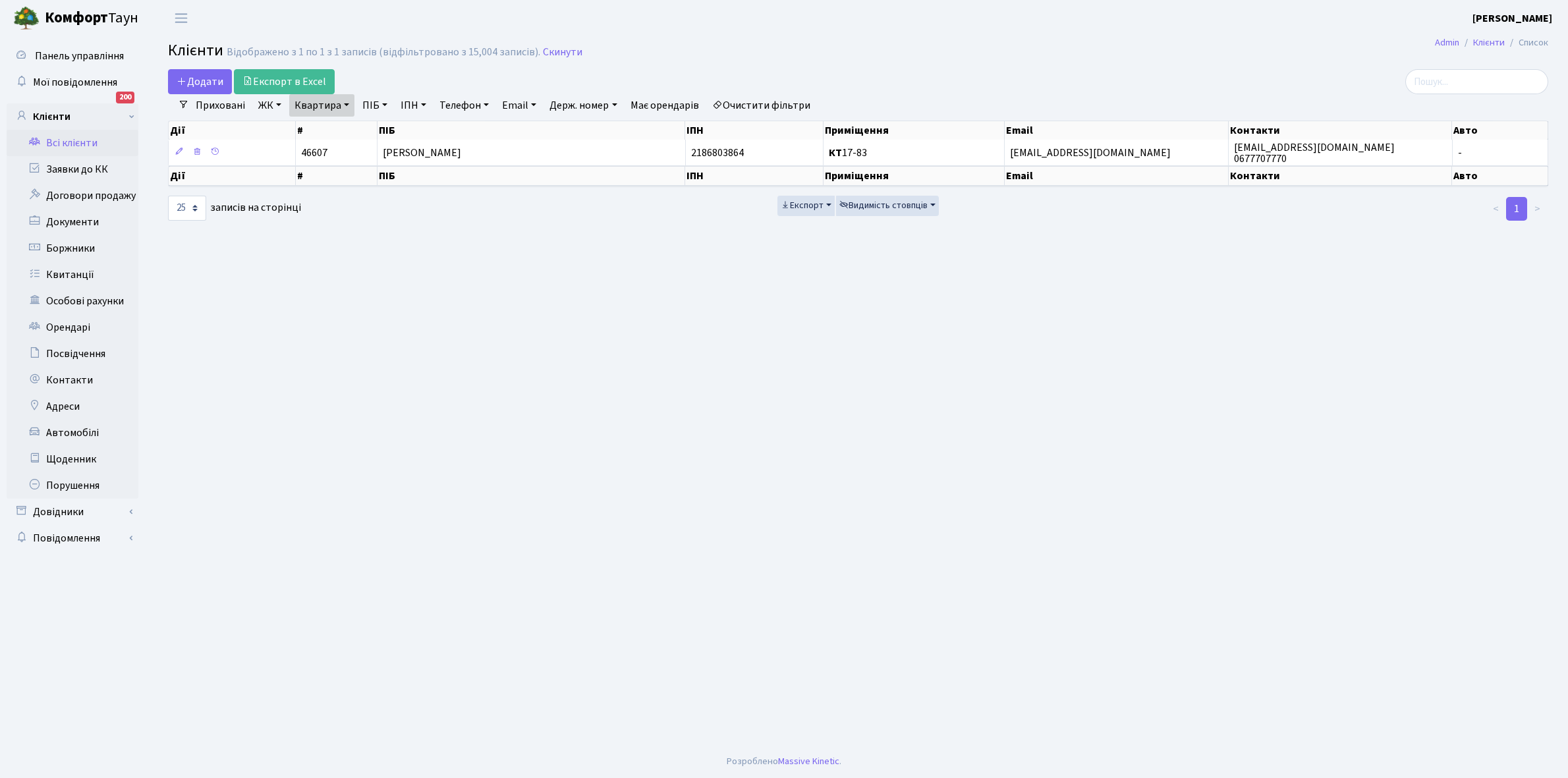
click at [343, 104] on link "Квартира" at bounding box center [322, 105] width 65 height 23
click at [340, 120] on input "17-83" at bounding box center [329, 131] width 77 height 25
type input "1"
type input "15-88"
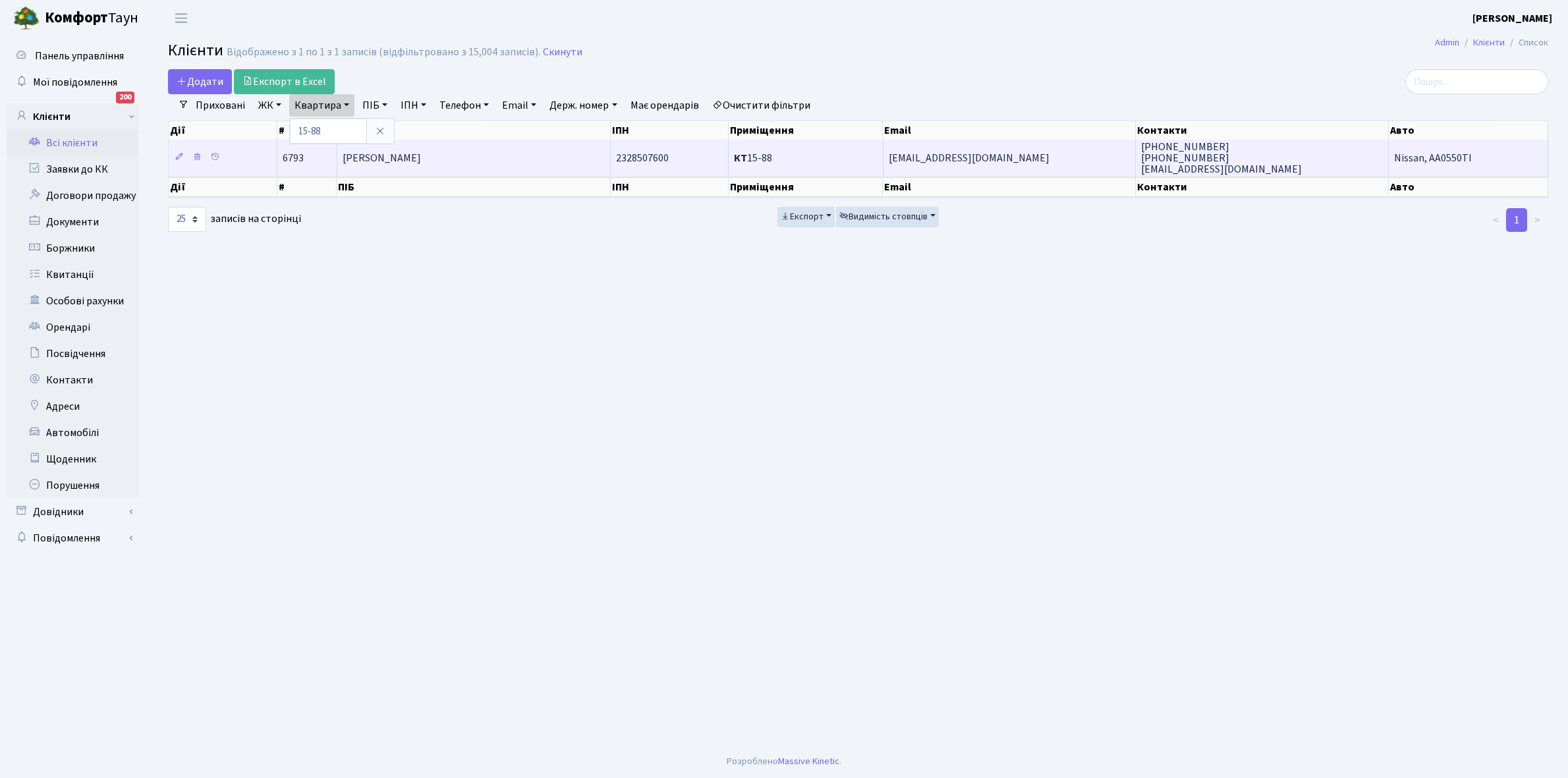
click at [421, 159] on span "[PERSON_NAME]" at bounding box center [382, 157] width 79 height 14
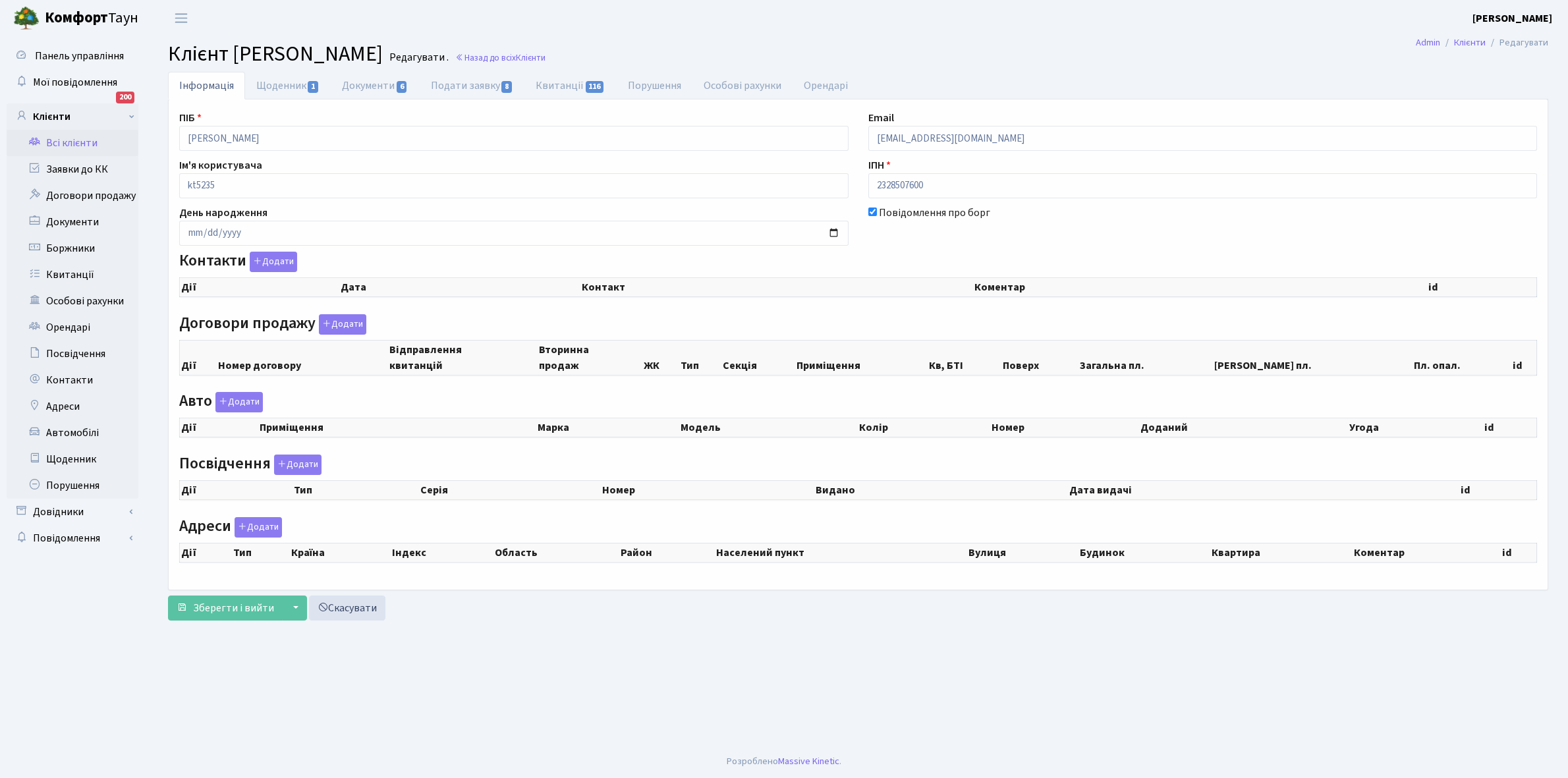
checkbox input "true"
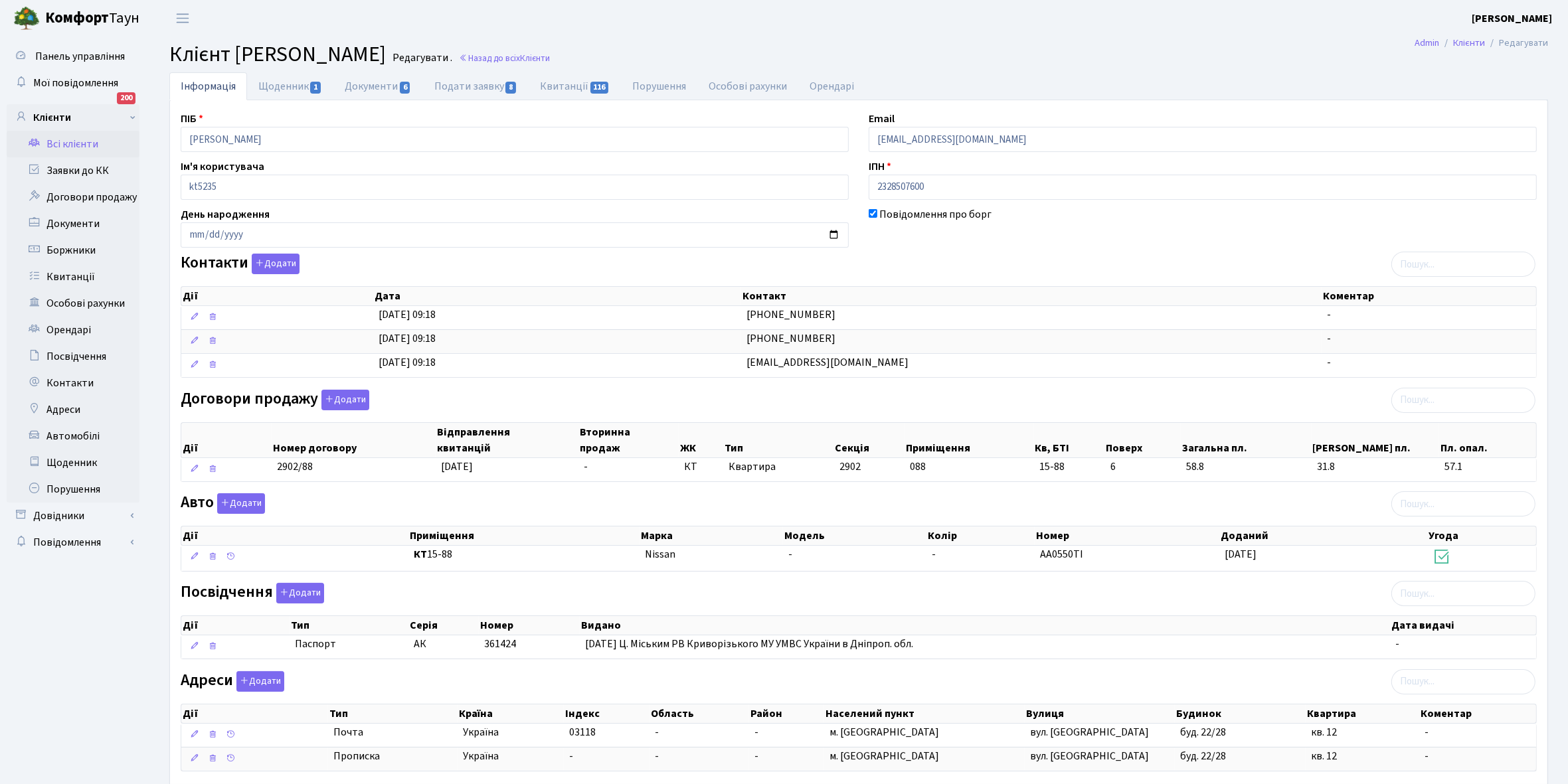
click at [74, 147] on link "Всі клієнти" at bounding box center [73, 144] width 133 height 27
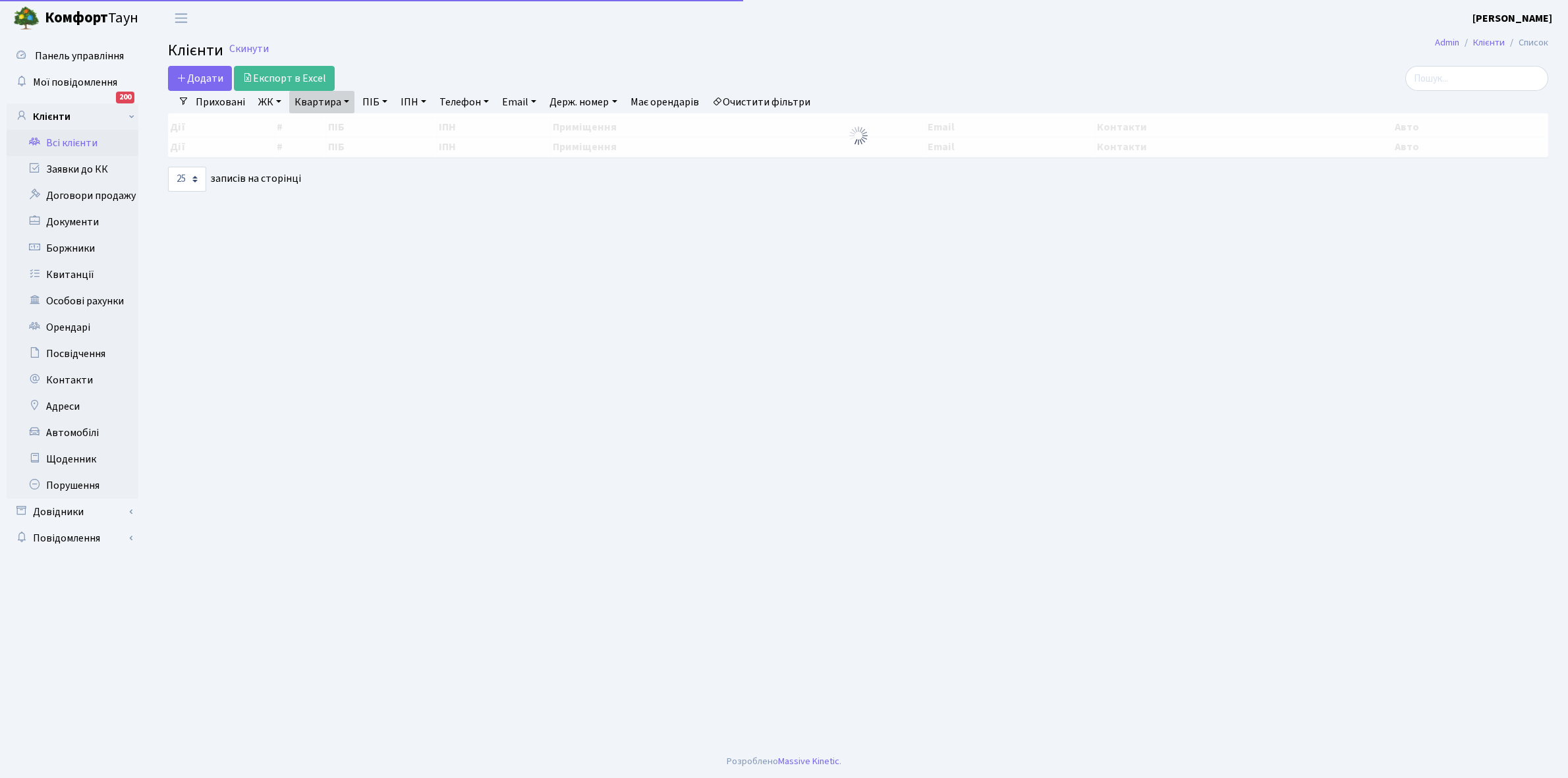
select select "25"
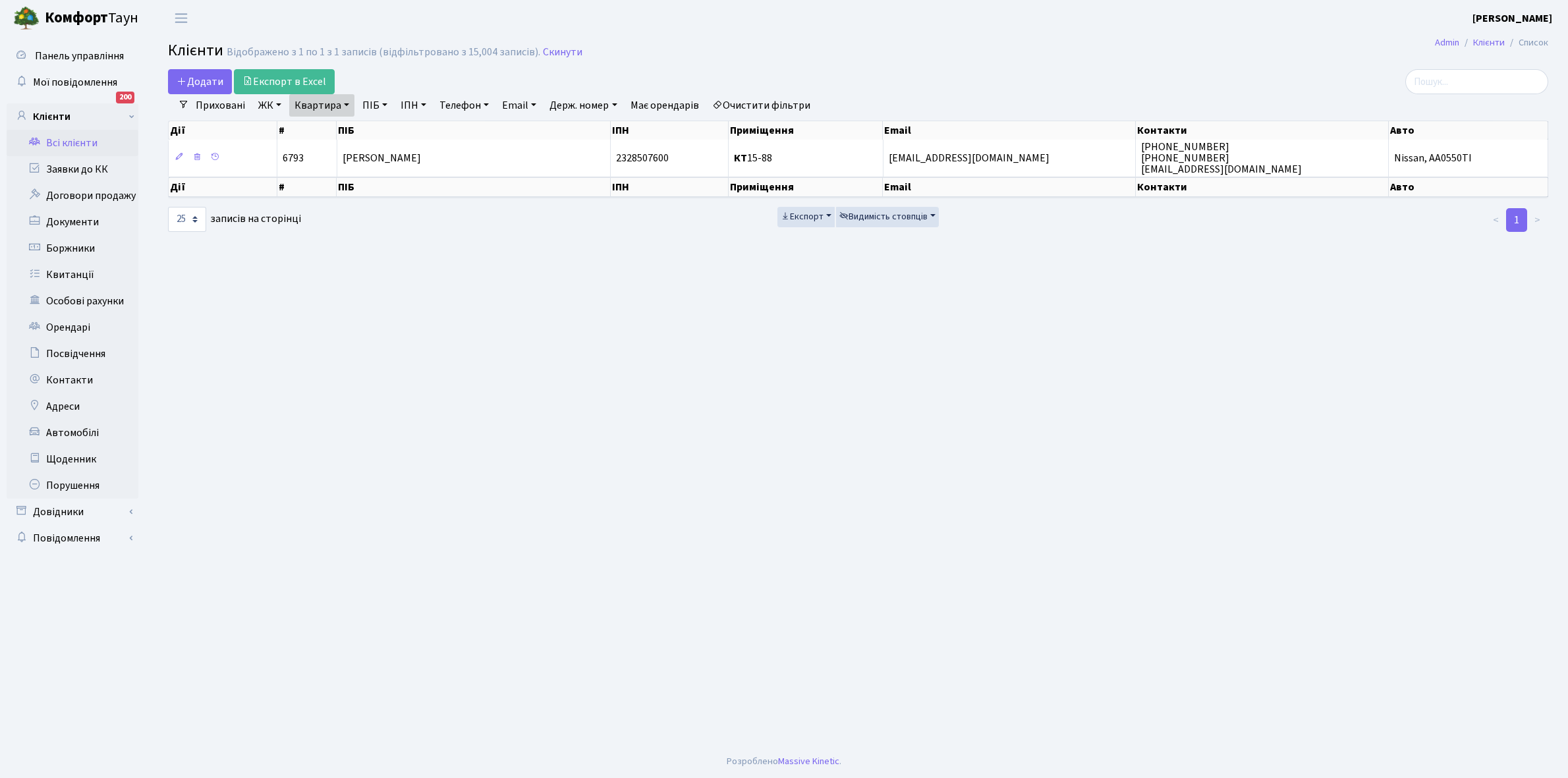
drag, startPoint x: 345, startPoint y: 103, endPoint x: 344, endPoint y: 140, distance: 37.0
click at [345, 105] on link "Квартира" at bounding box center [322, 105] width 65 height 23
click at [346, 129] on input "15-88" at bounding box center [329, 131] width 77 height 25
type input "15-81"
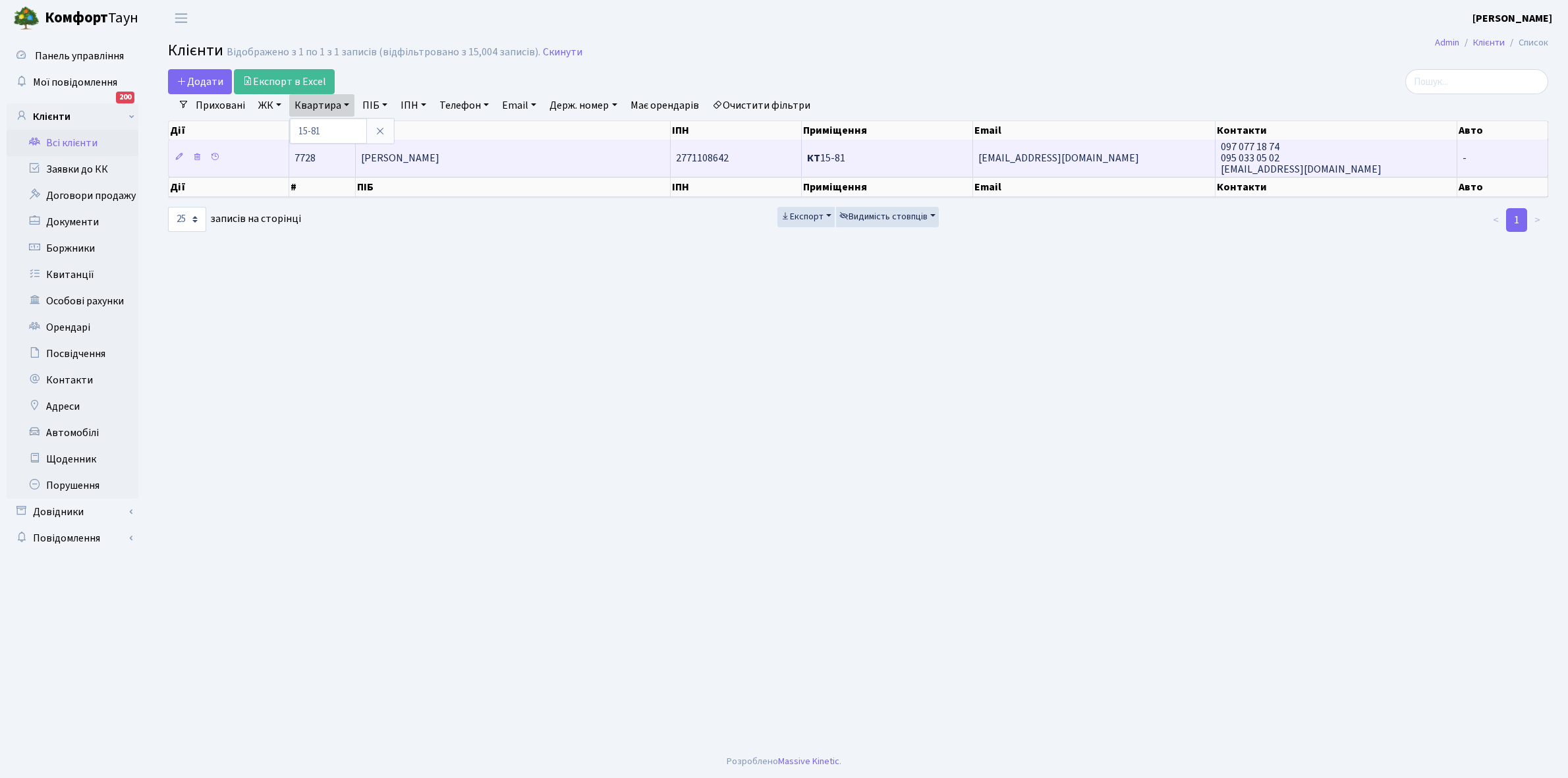
click at [482, 150] on td "[PERSON_NAME]" at bounding box center [513, 157] width 315 height 36
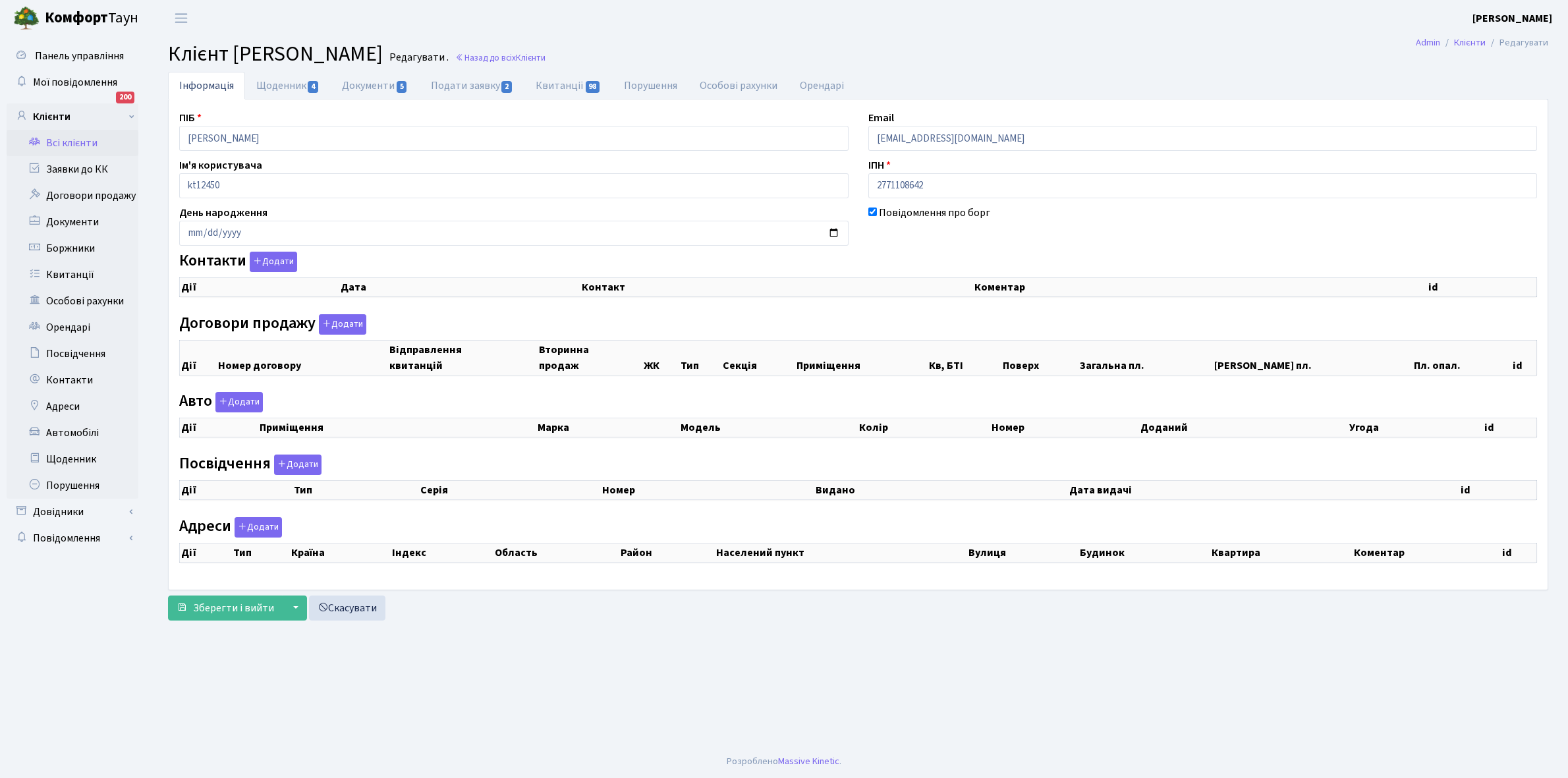
checkbox input "true"
select select "25"
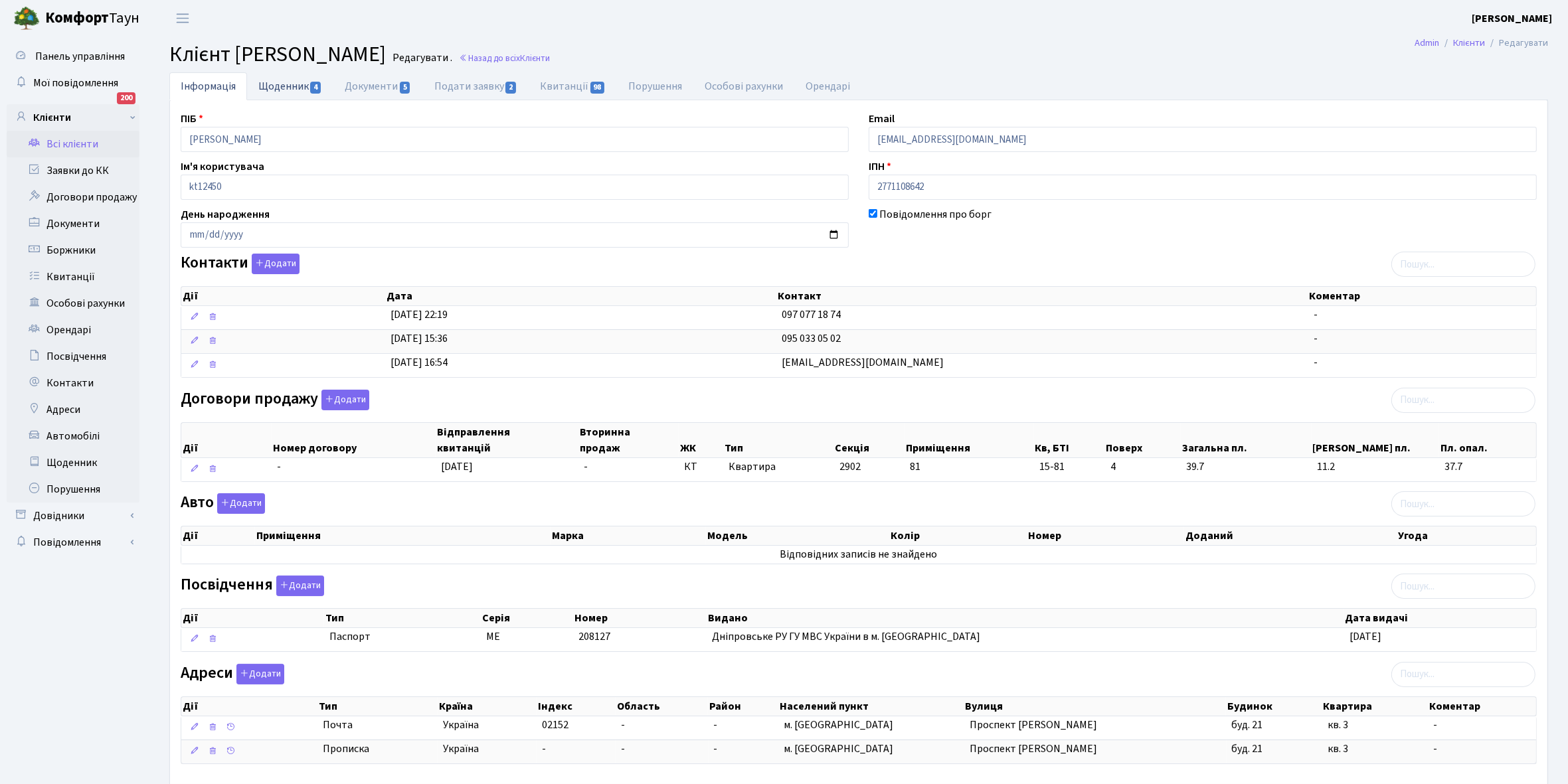
click at [277, 88] on link "Щоденник 4" at bounding box center [290, 86] width 86 height 27
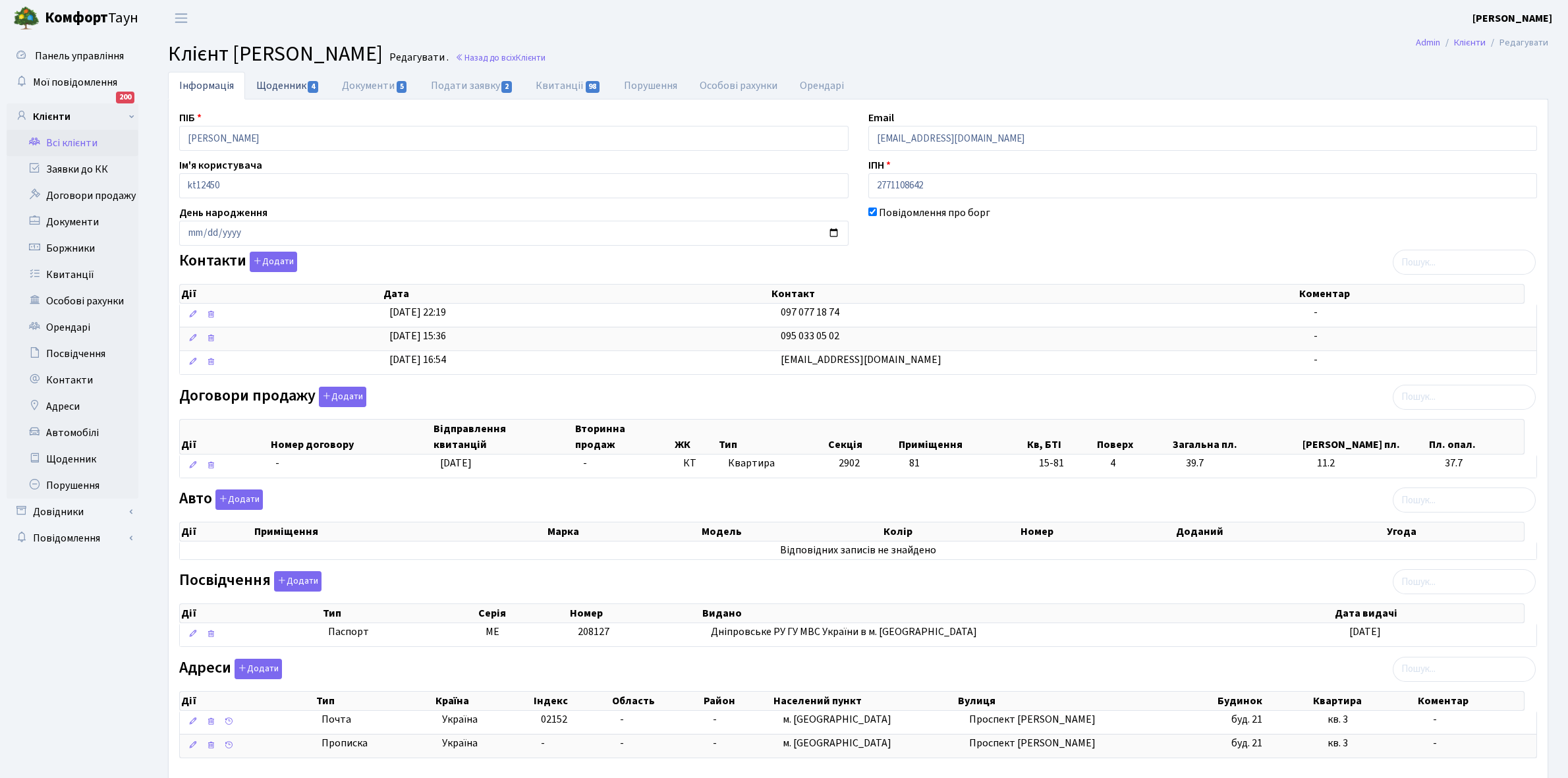
select select "25"
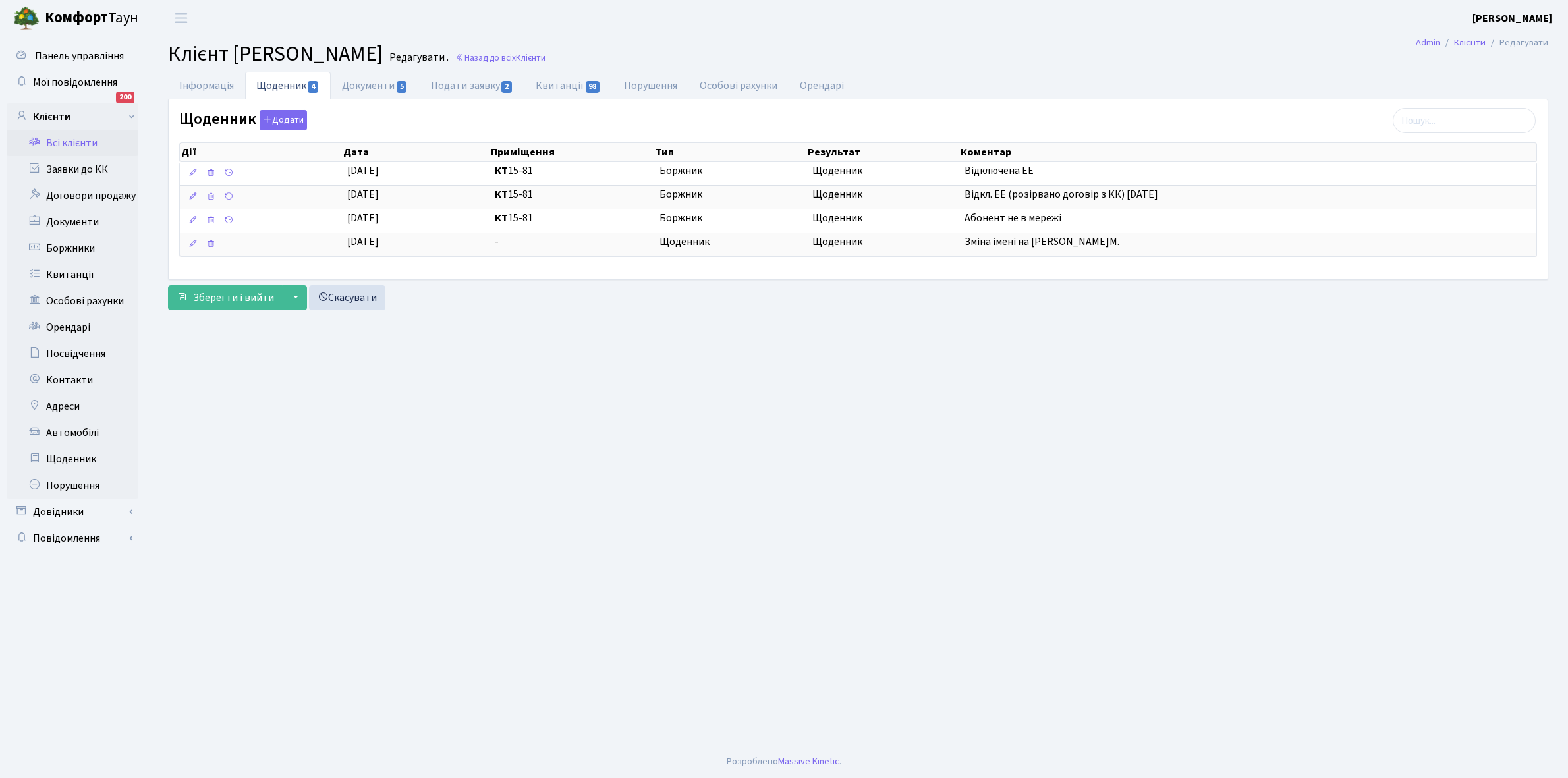
click at [76, 132] on link "Всі клієнти" at bounding box center [73, 143] width 132 height 27
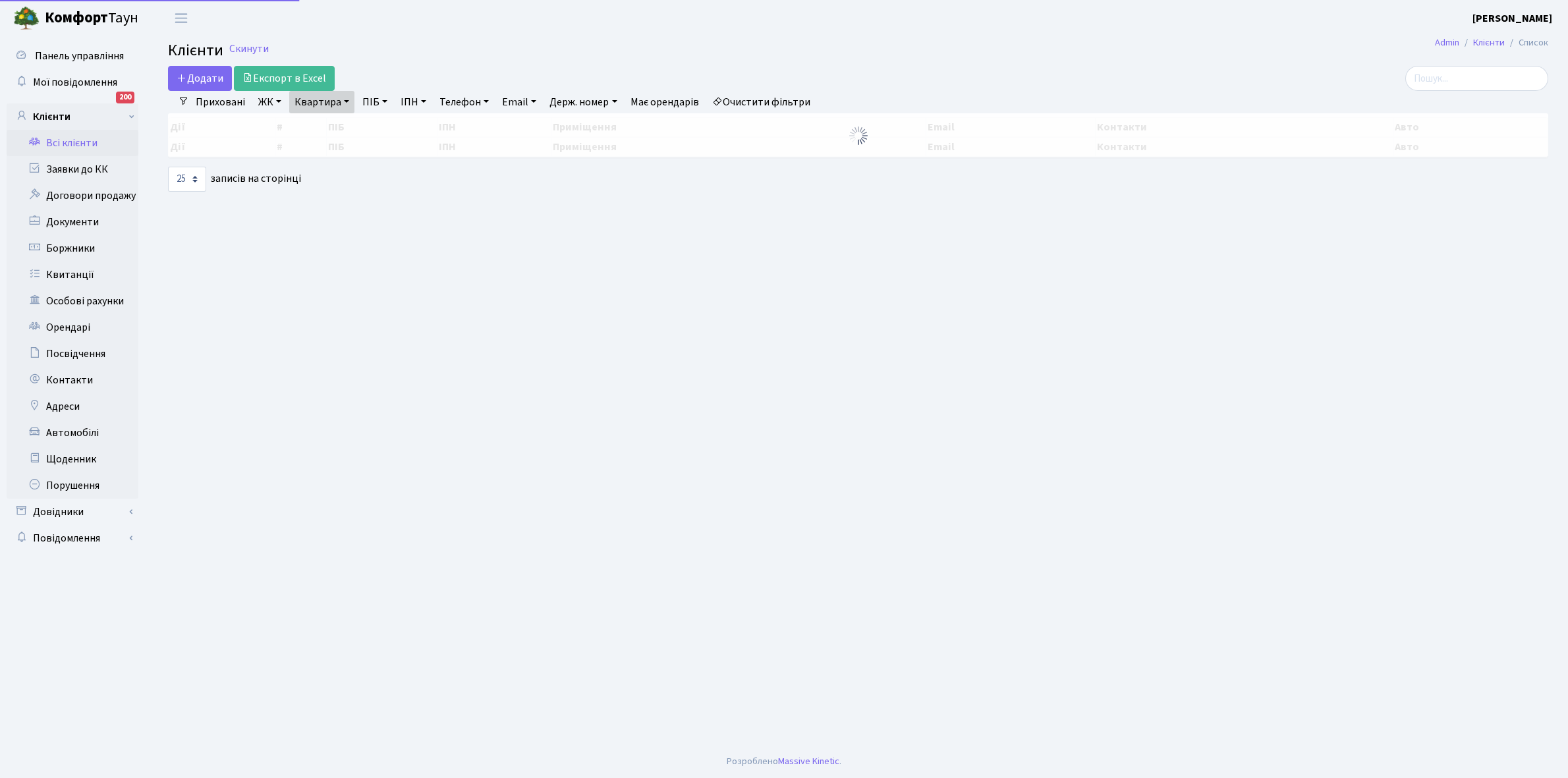
select select "25"
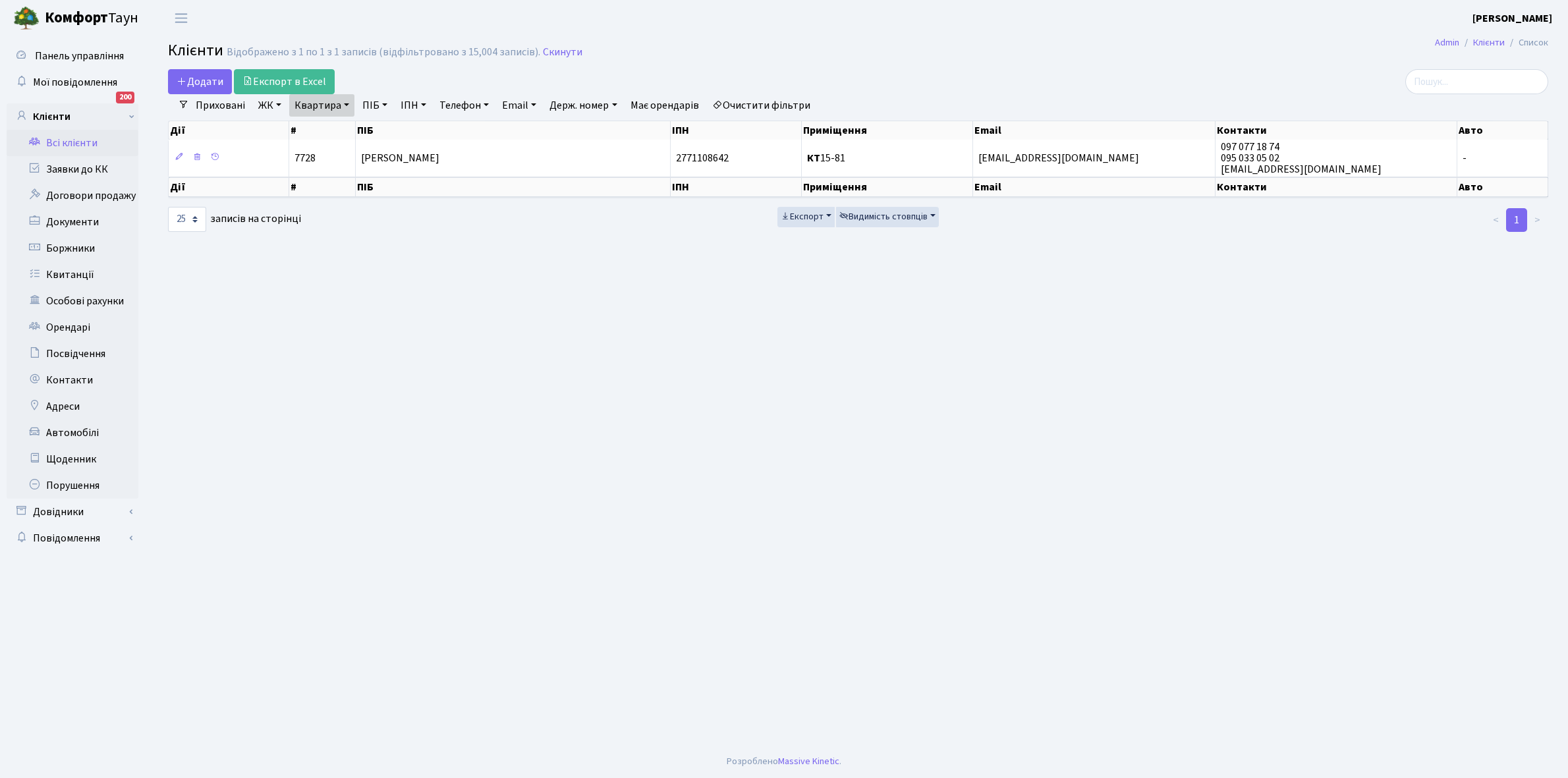
click at [347, 103] on link "Квартира" at bounding box center [322, 105] width 65 height 23
click at [340, 126] on input "15-81" at bounding box center [329, 131] width 77 height 25
type input "15-95"
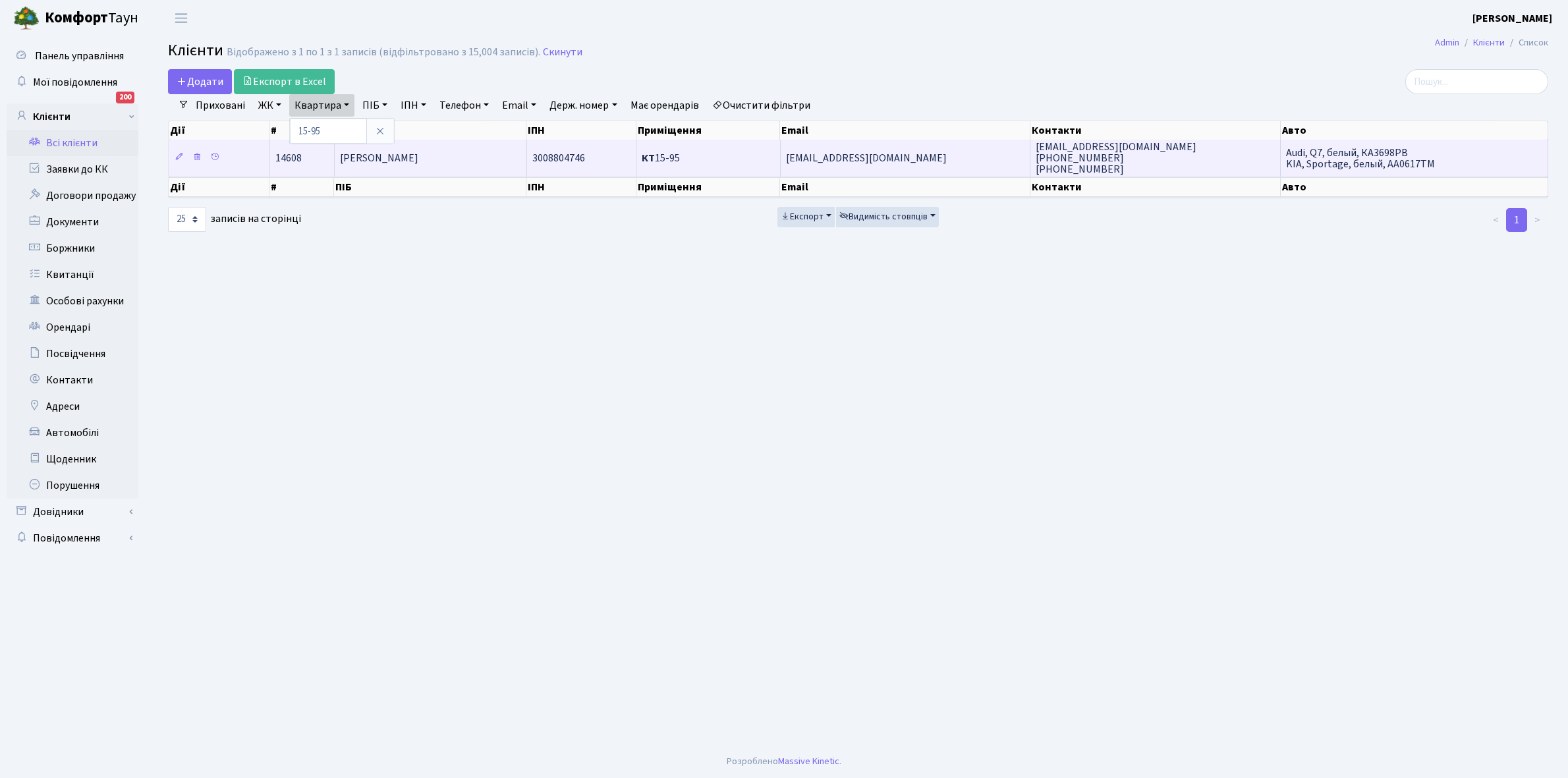
click at [477, 154] on td "[PERSON_NAME]" at bounding box center [431, 157] width 192 height 36
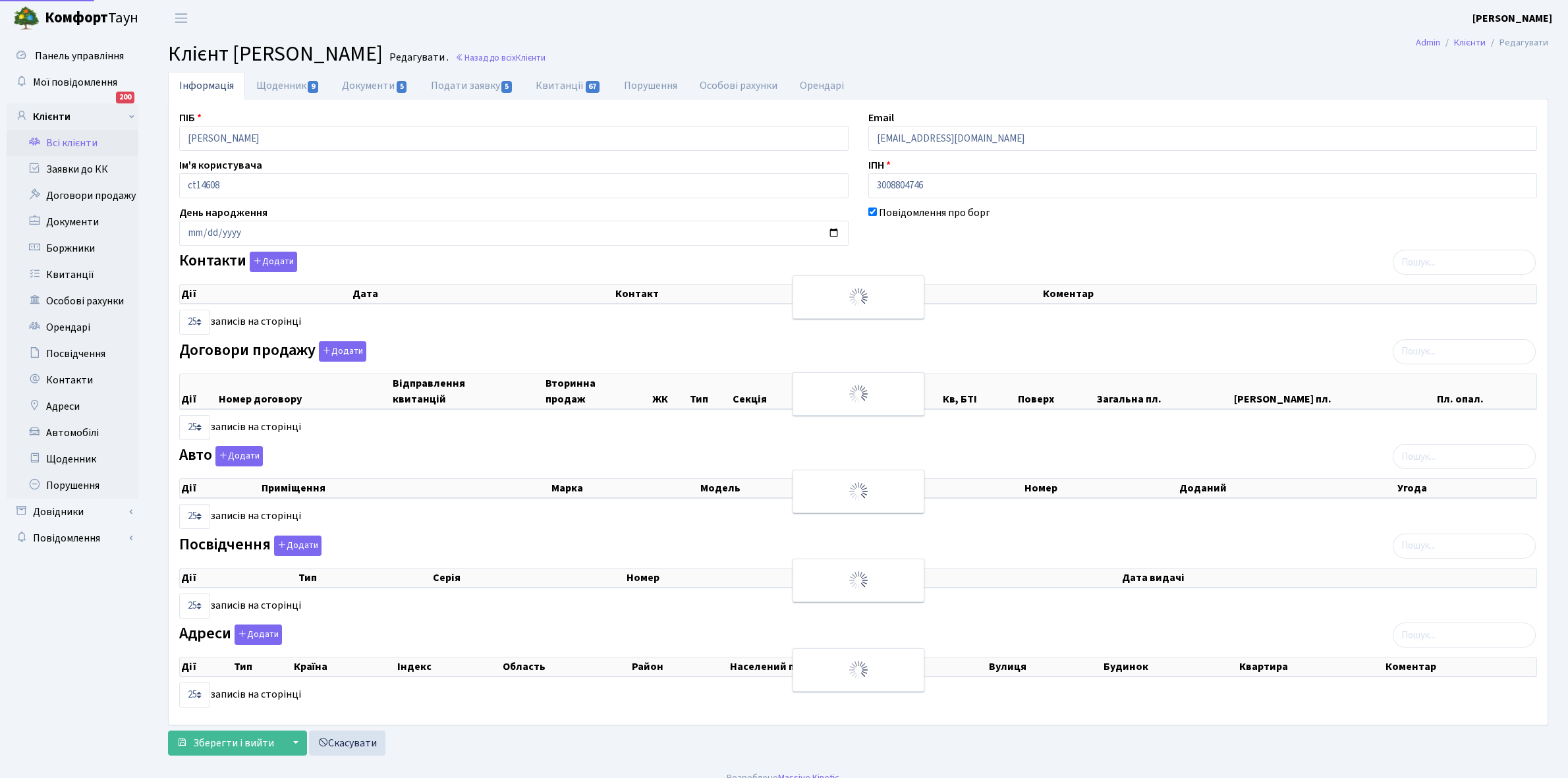
select select "25"
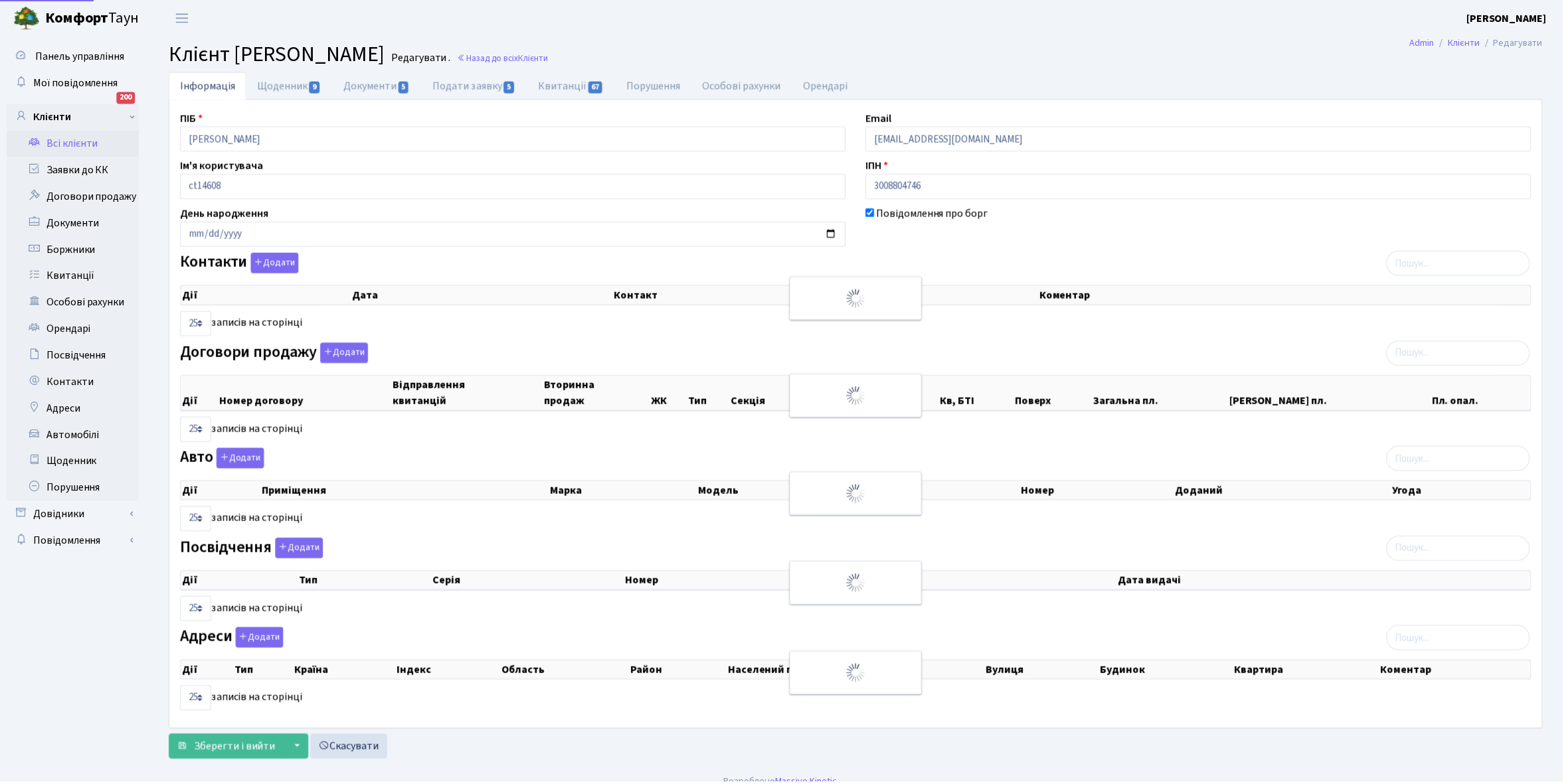
click at [277, 87] on link "Щоденник 9" at bounding box center [290, 86] width 86 height 28
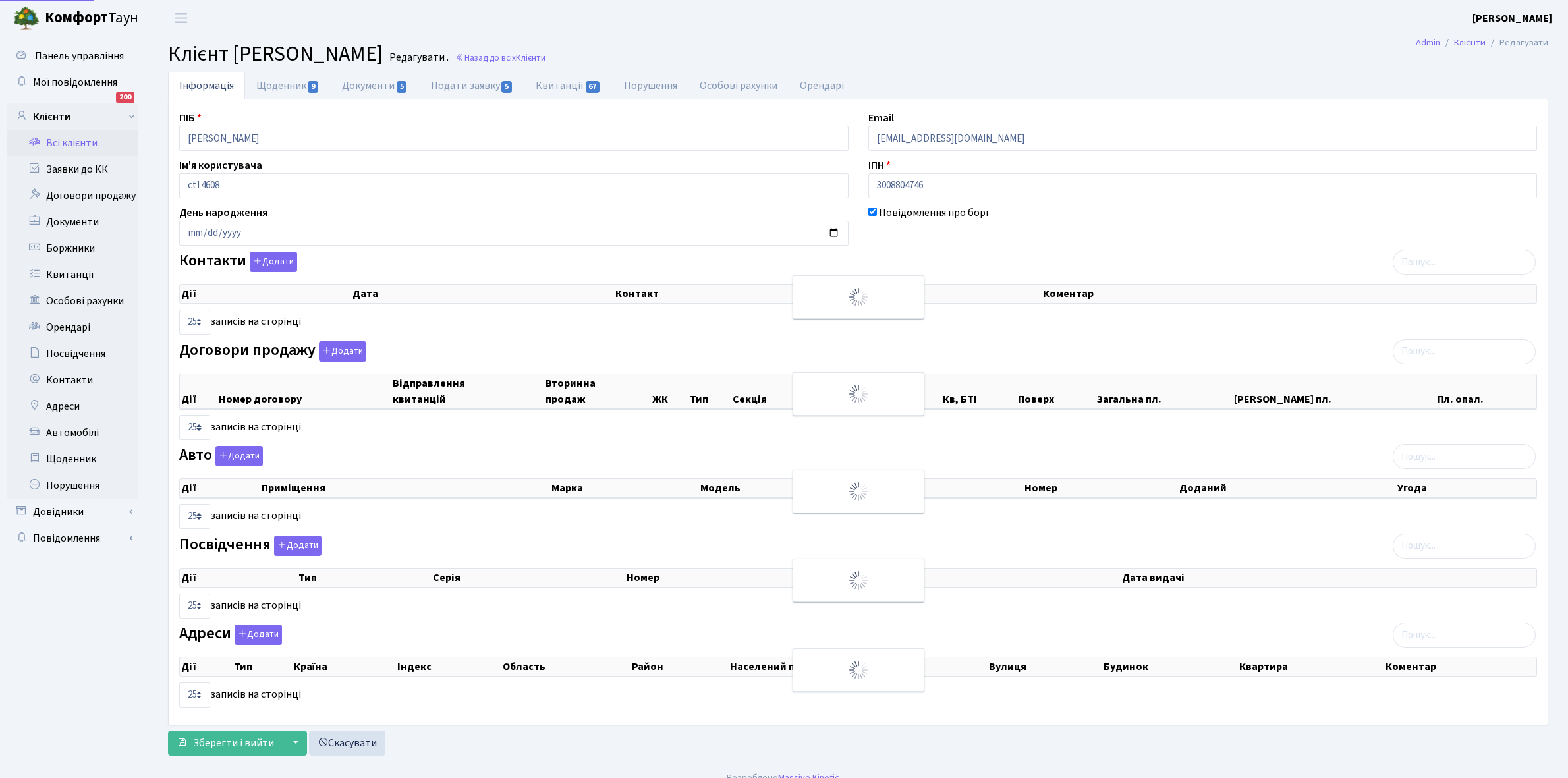
select select "25"
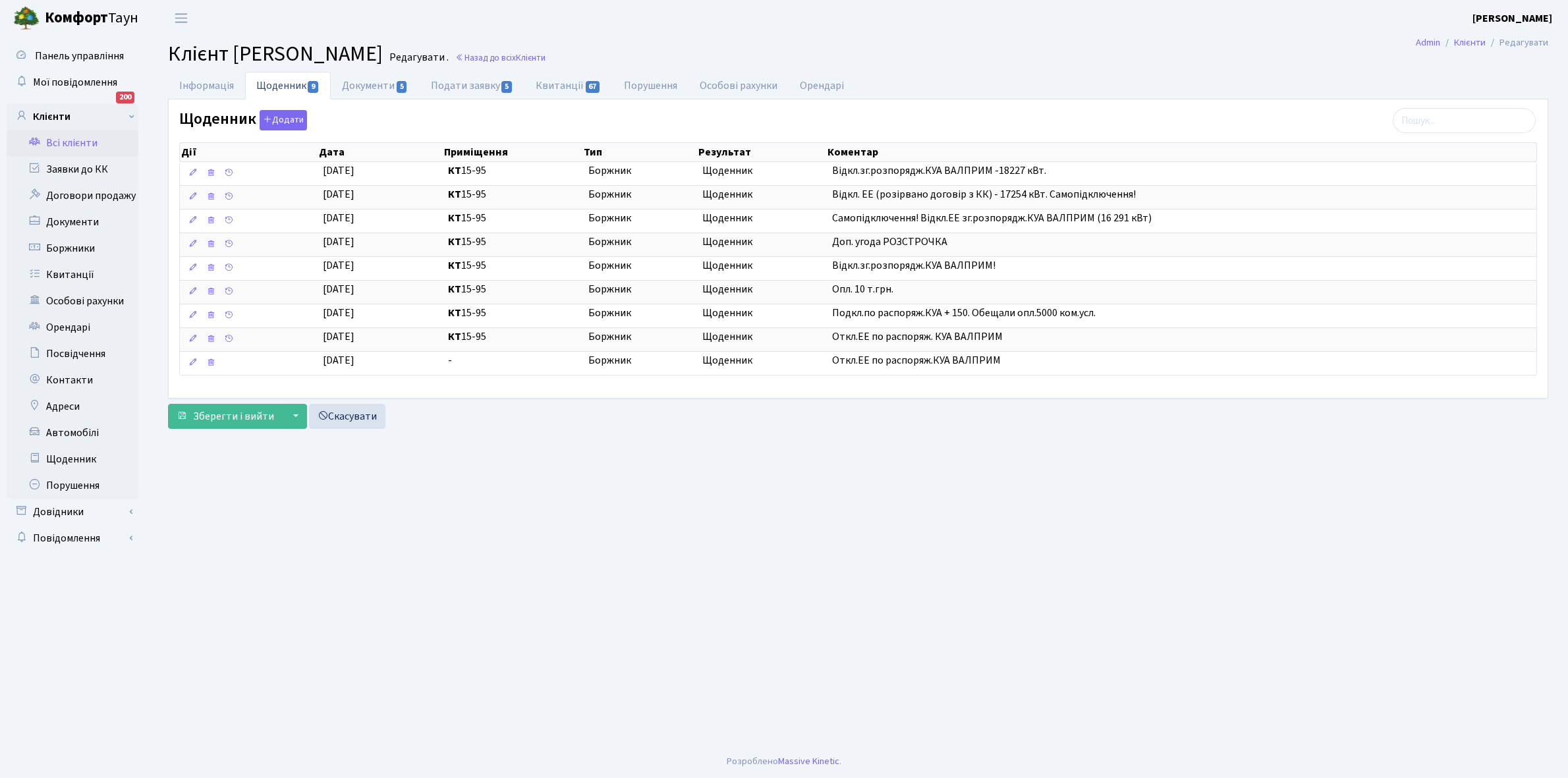
click at [71, 138] on link "Всі клієнти" at bounding box center [73, 143] width 132 height 27
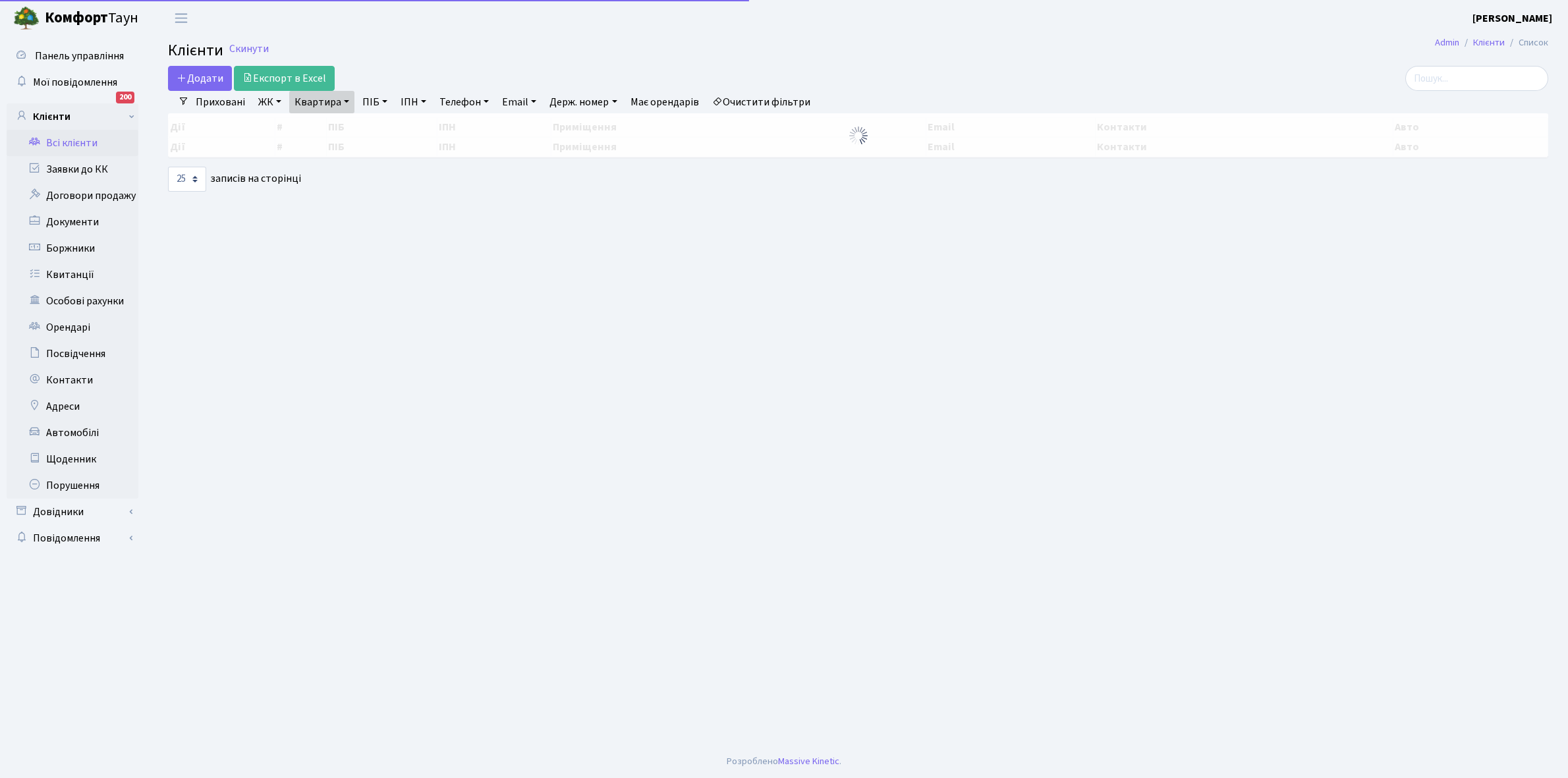
select select "25"
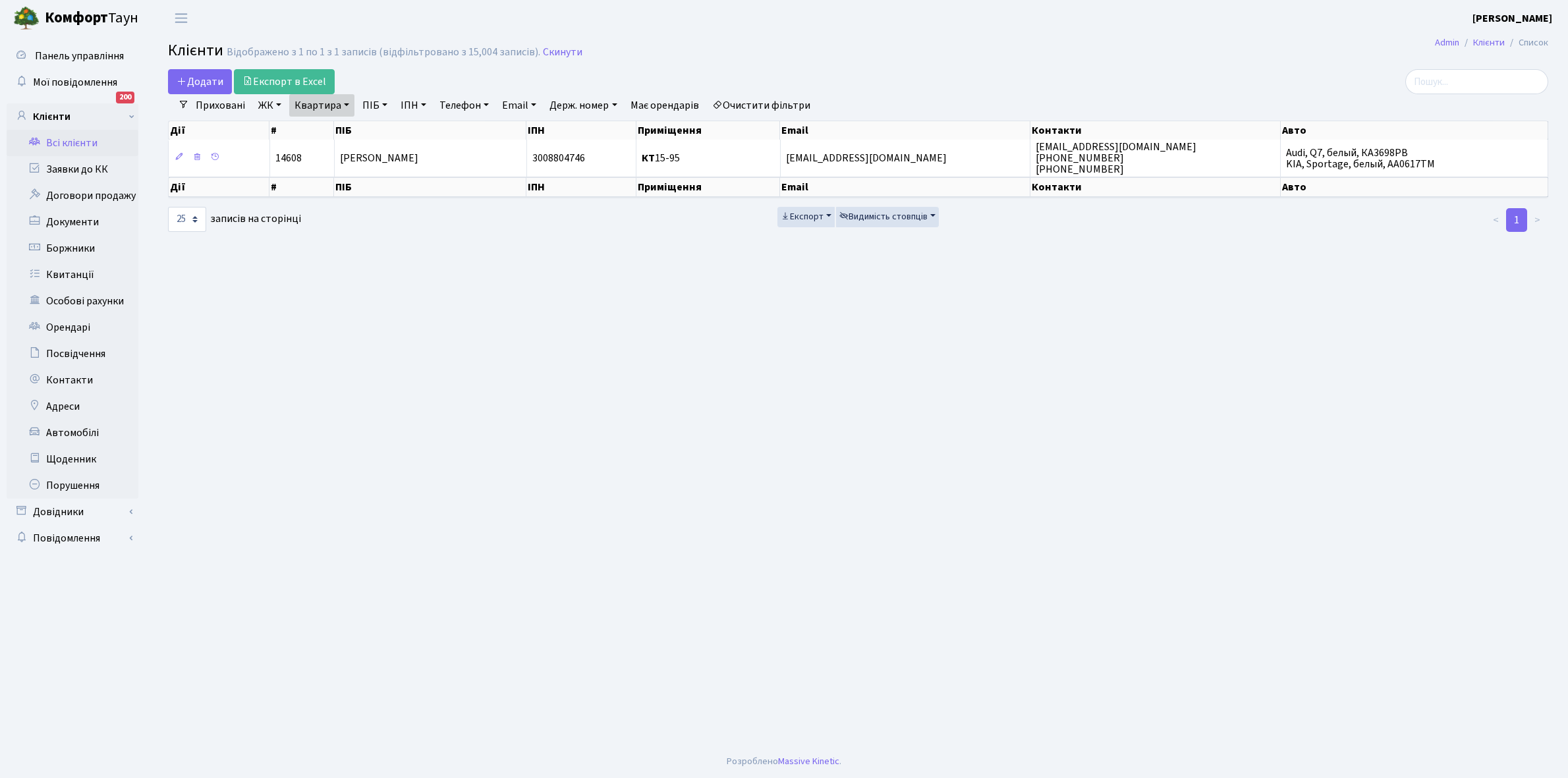
click at [346, 104] on link "Квартира" at bounding box center [322, 105] width 65 height 23
click at [330, 125] on input "15-95" at bounding box center [329, 131] width 77 height 25
type input "1"
type input "17-52"
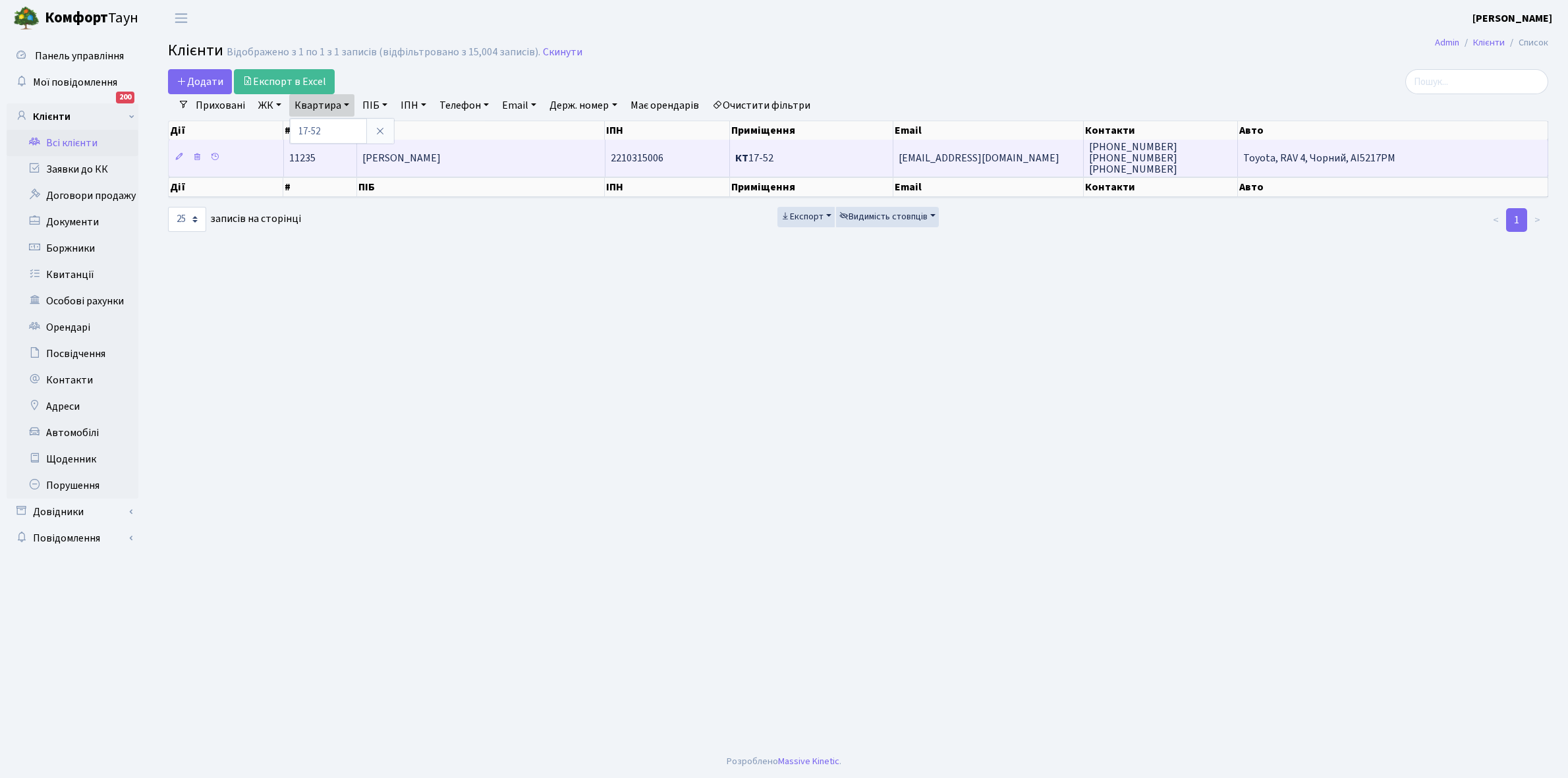
click at [441, 163] on span "Антонюк Ніна Дмитрівна" at bounding box center [401, 157] width 79 height 14
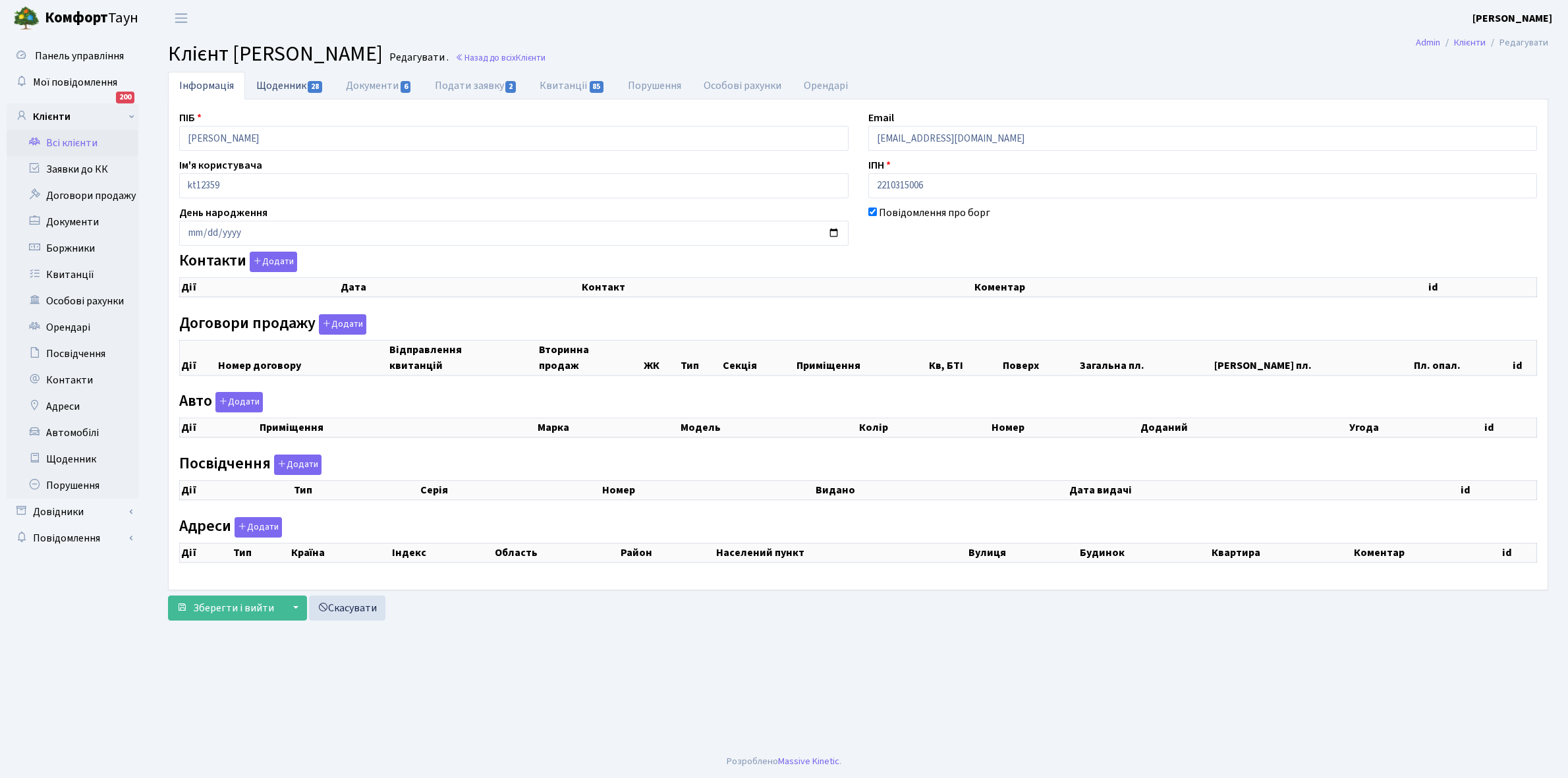
checkbox input "true"
select select "25"
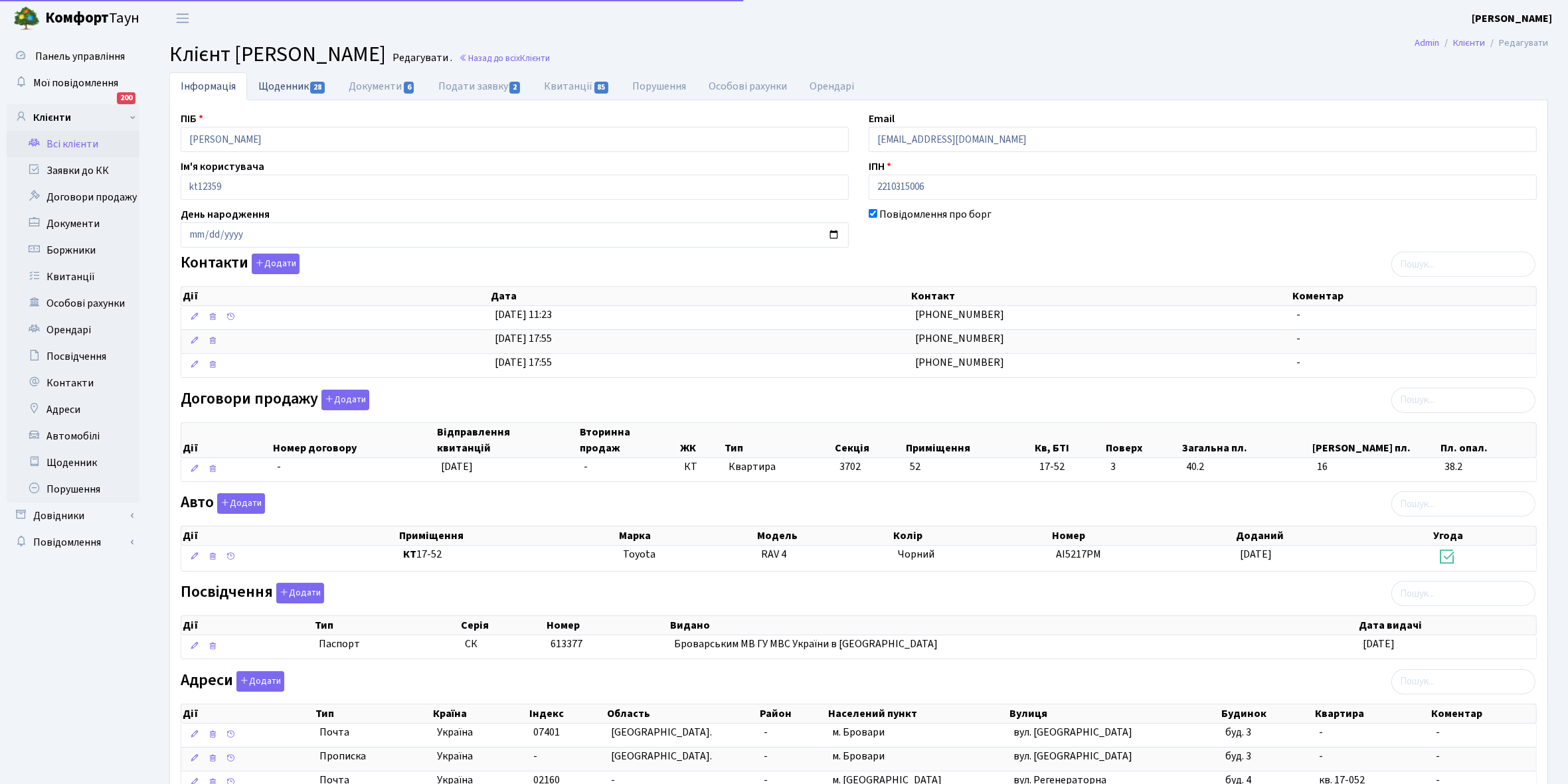
click at [270, 85] on link "Щоденник 28" at bounding box center [292, 86] width 90 height 27
select select "25"
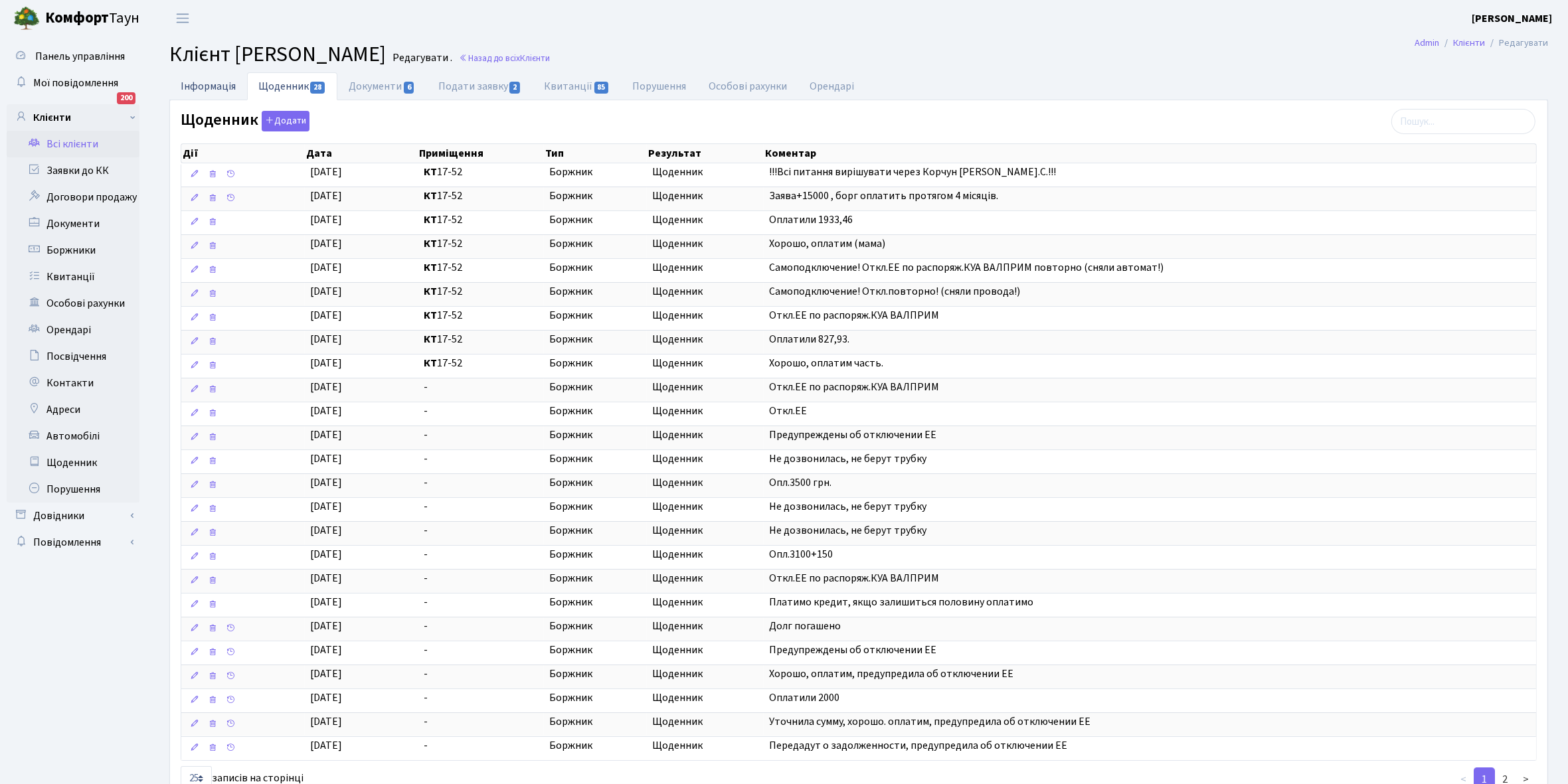
click at [203, 86] on link "Інформація" at bounding box center [208, 86] width 78 height 27
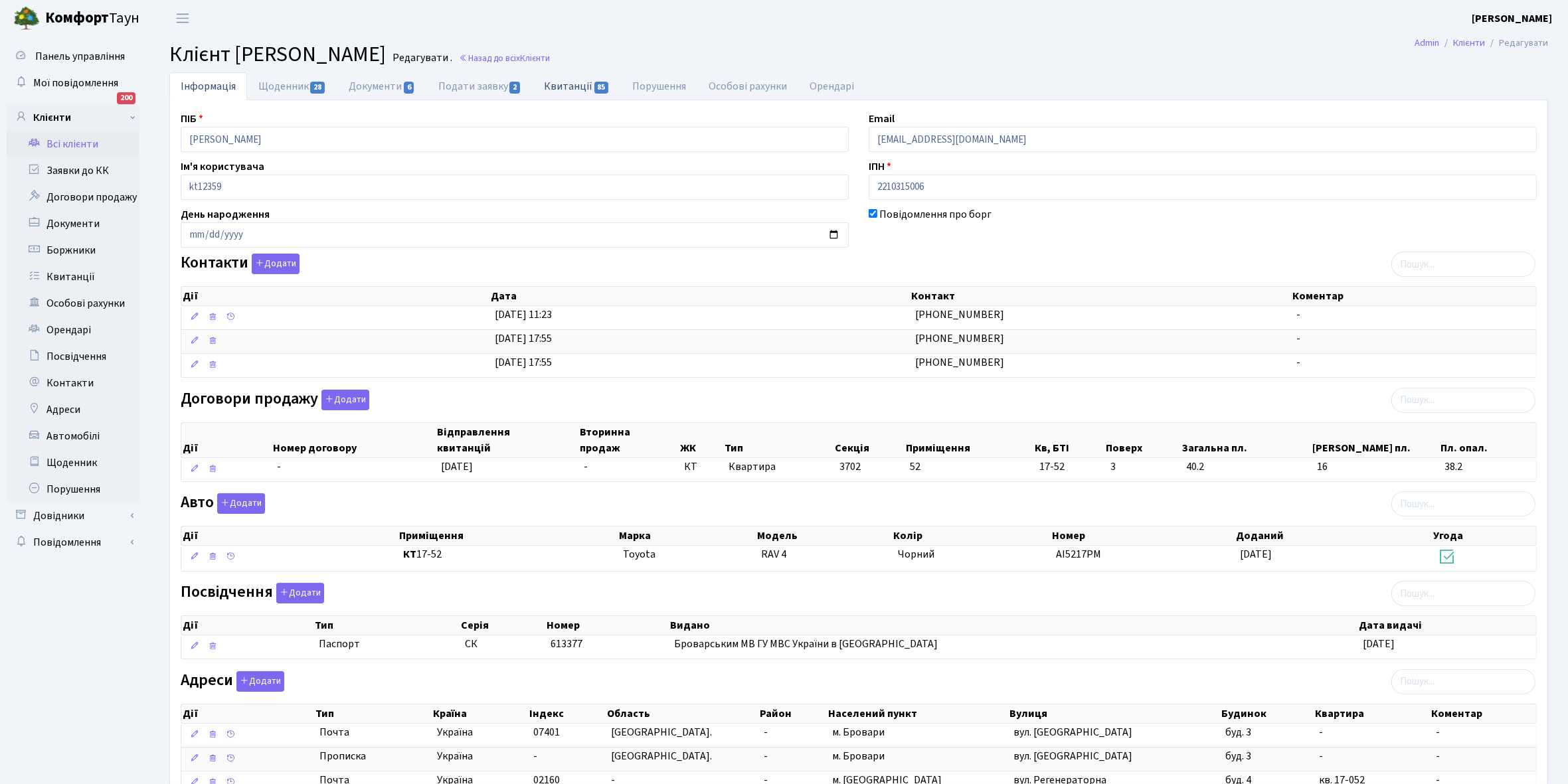
click at [561, 83] on link "Квитанції 85" at bounding box center [577, 86] width 89 height 27
select select "25"
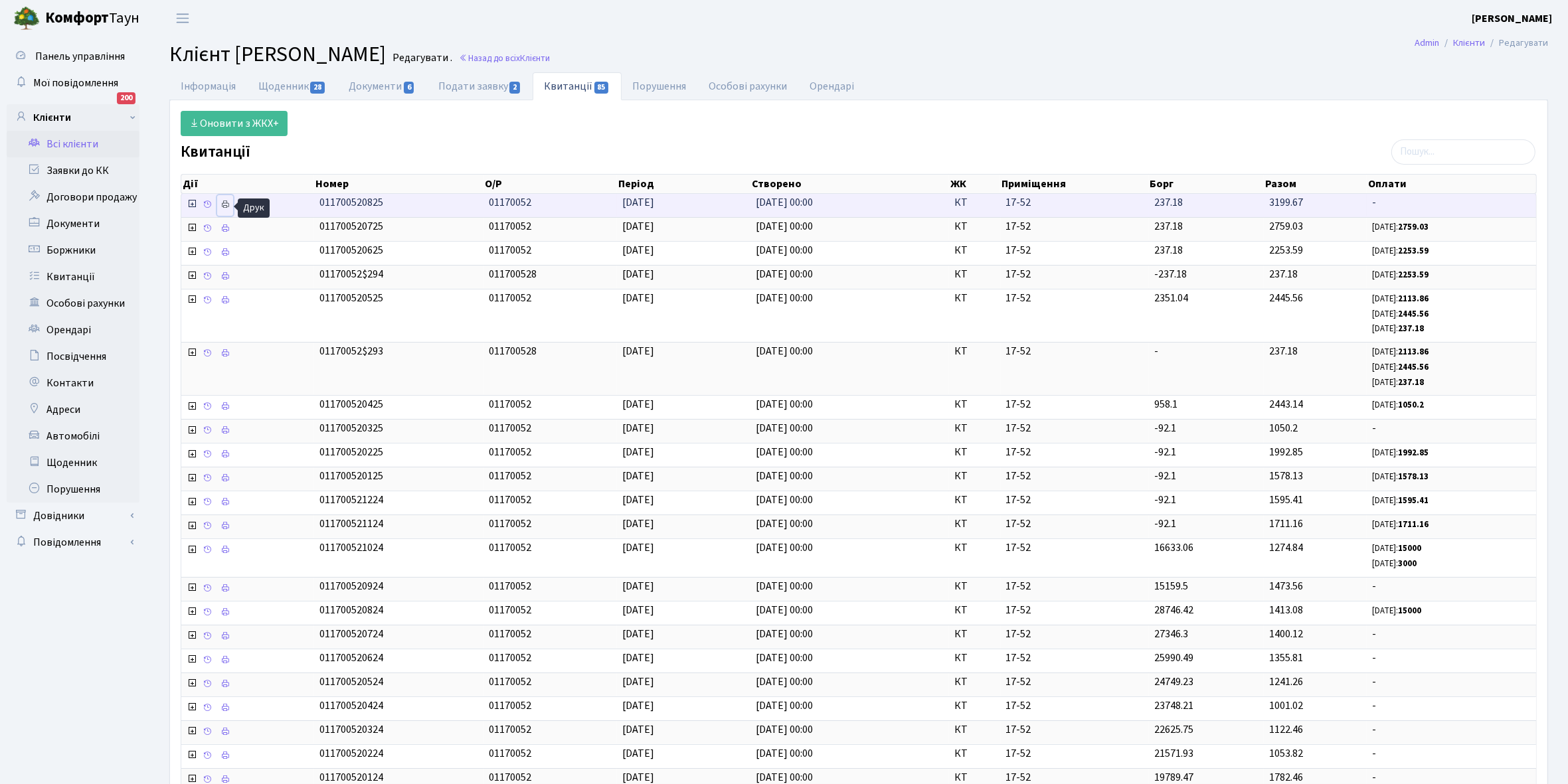
click at [227, 201] on icon at bounding box center [225, 204] width 9 height 9
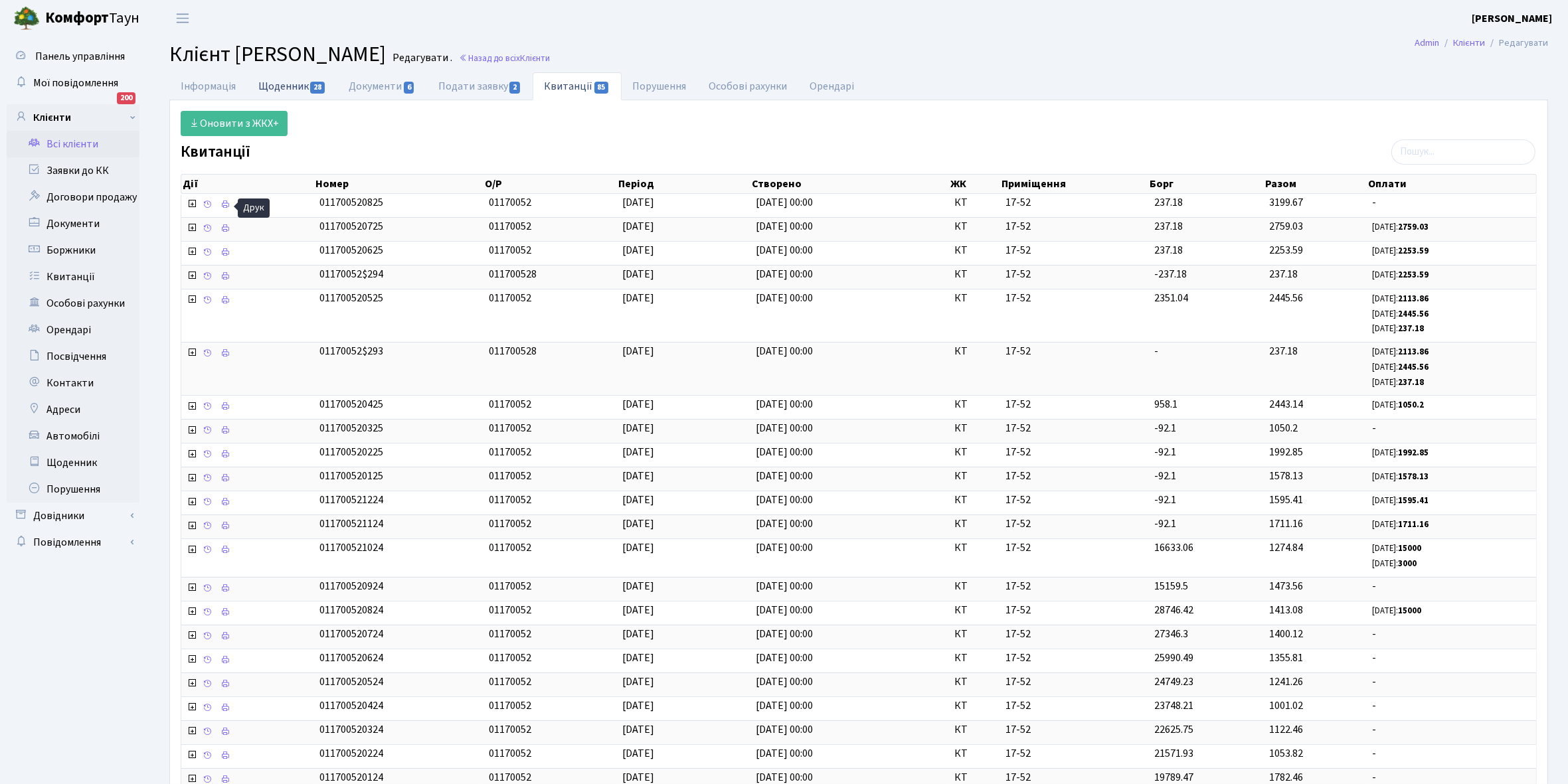
click at [271, 83] on link "Щоденник 28" at bounding box center [292, 86] width 90 height 27
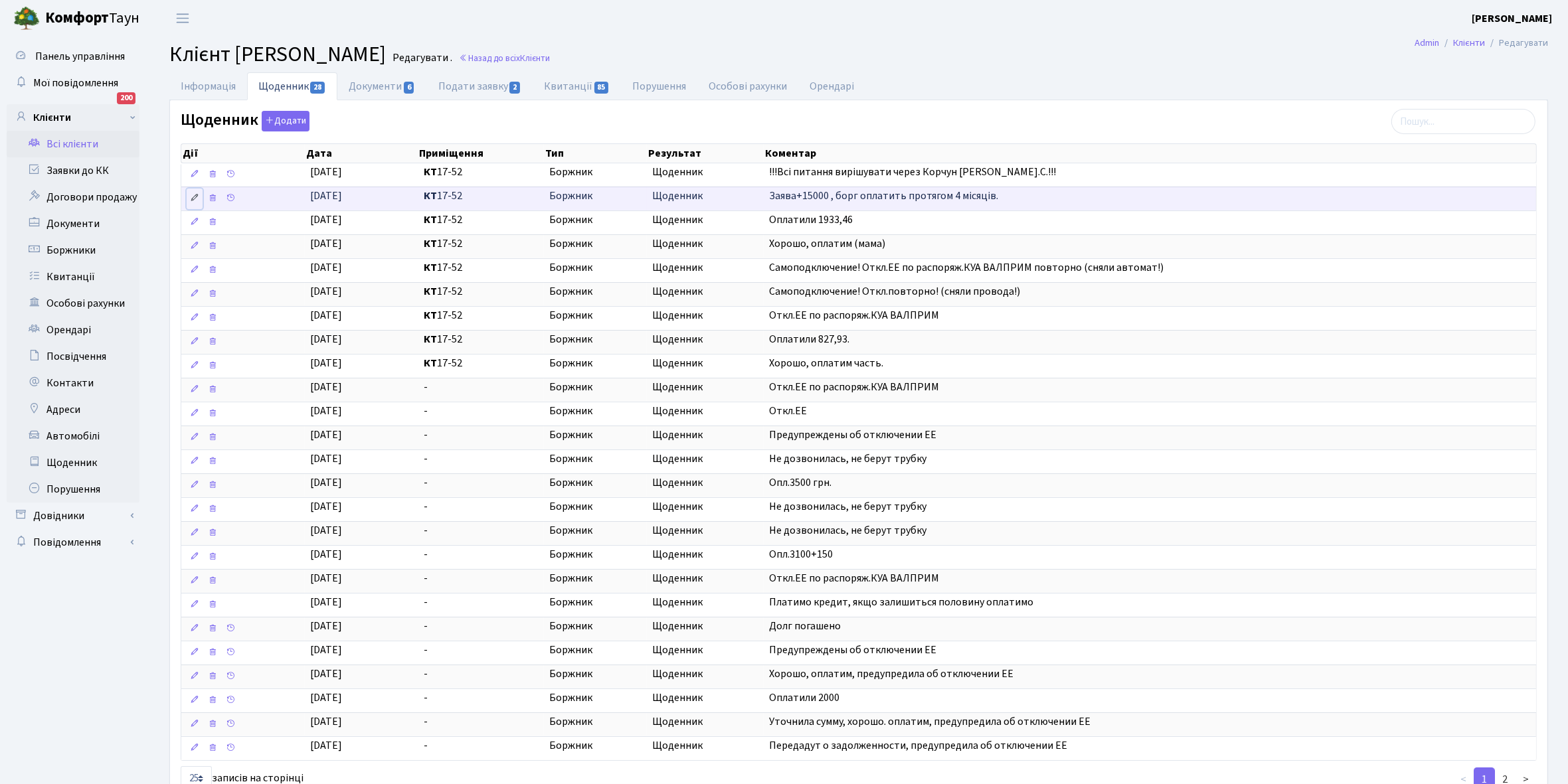
click at [193, 198] on icon at bounding box center [194, 197] width 9 height 9
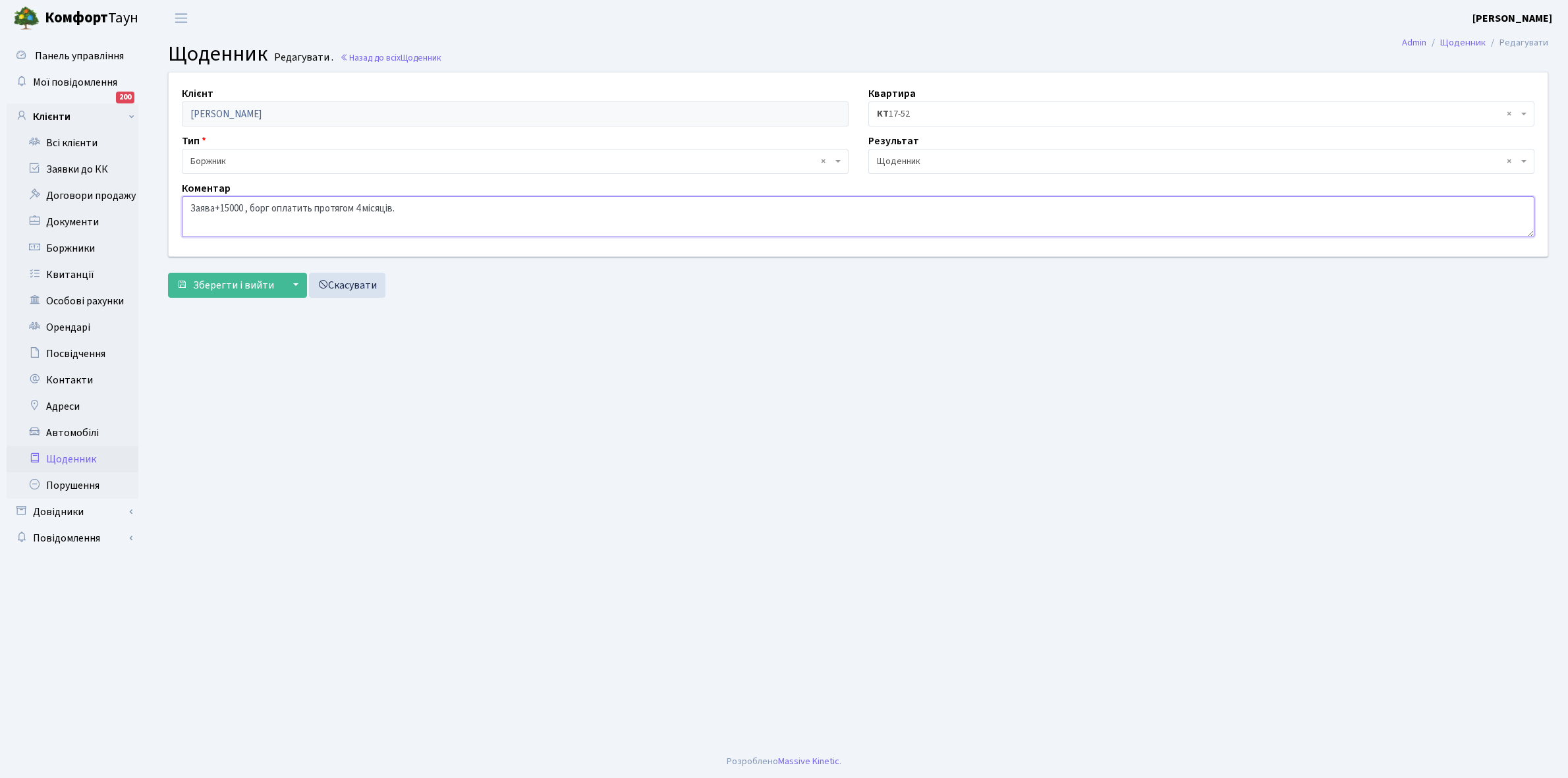
click at [449, 209] on textarea "Заява+15000 , борг оплатить протягом 4 місяців." at bounding box center [857, 217] width 1352 height 41
type textarea "Заява+15000 , борг оплатить протягом 4 місяців. РОЗСТРОЧКА"
click at [231, 278] on span "Зберегти і вийти" at bounding box center [233, 284] width 81 height 14
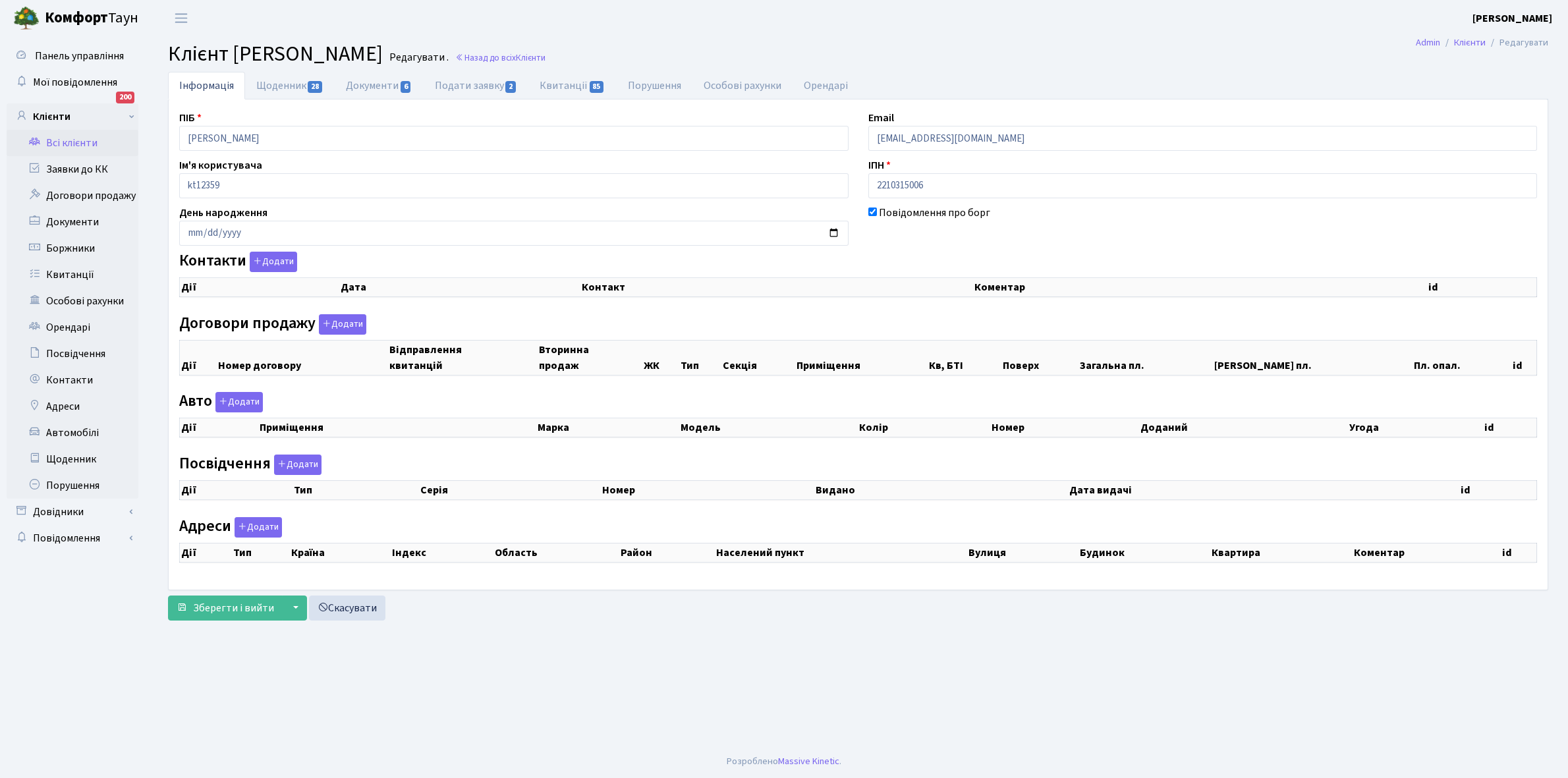
checkbox input "true"
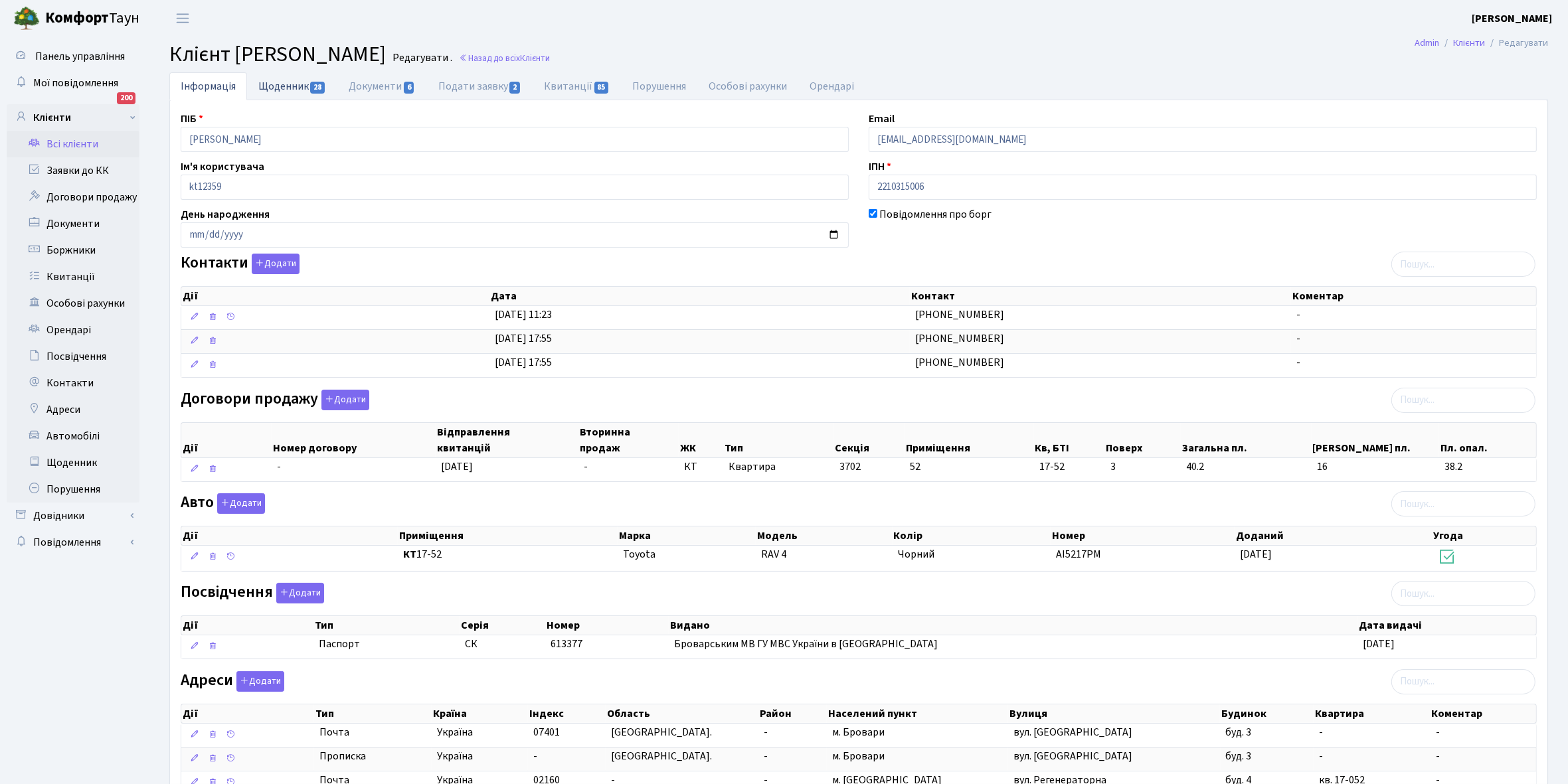
click at [269, 87] on link "Щоденник 28" at bounding box center [292, 86] width 90 height 27
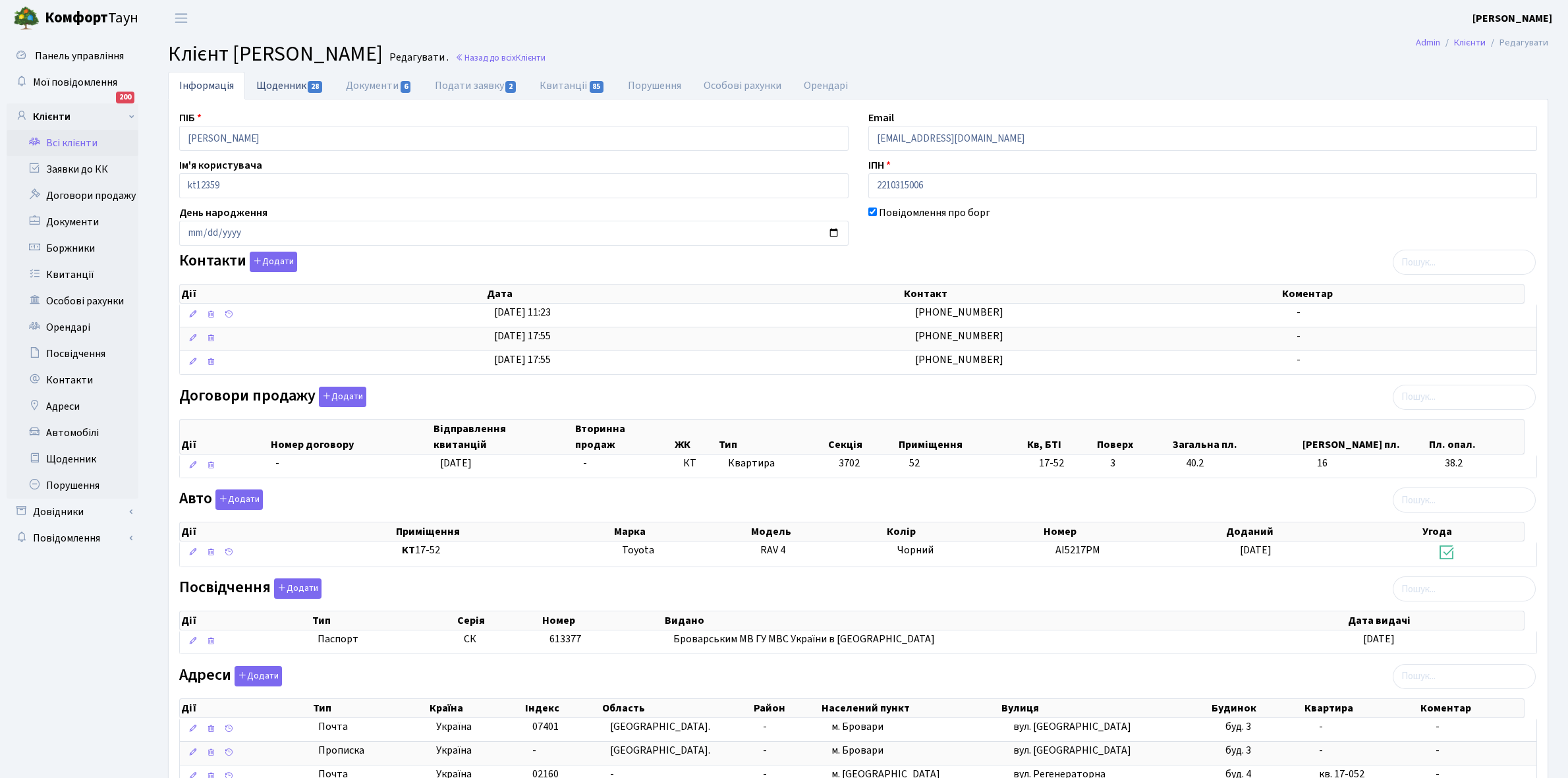
select select "25"
